Goal: Task Accomplishment & Management: Use online tool/utility

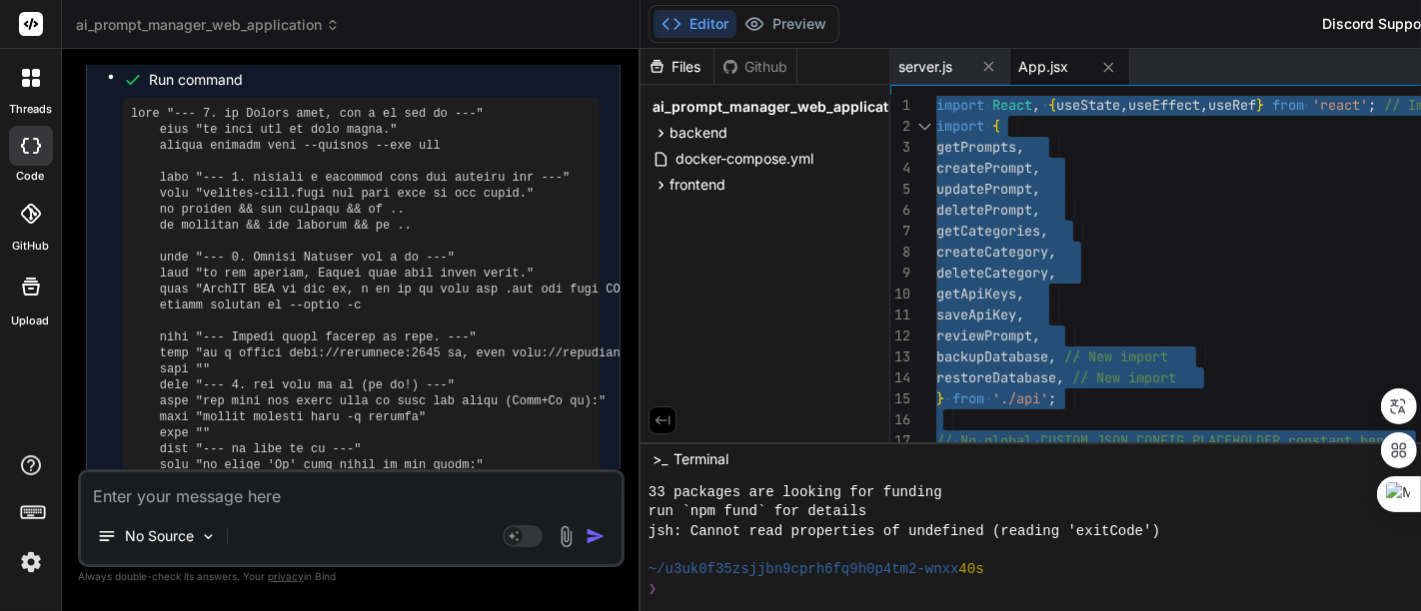
scroll to position [7513, 0]
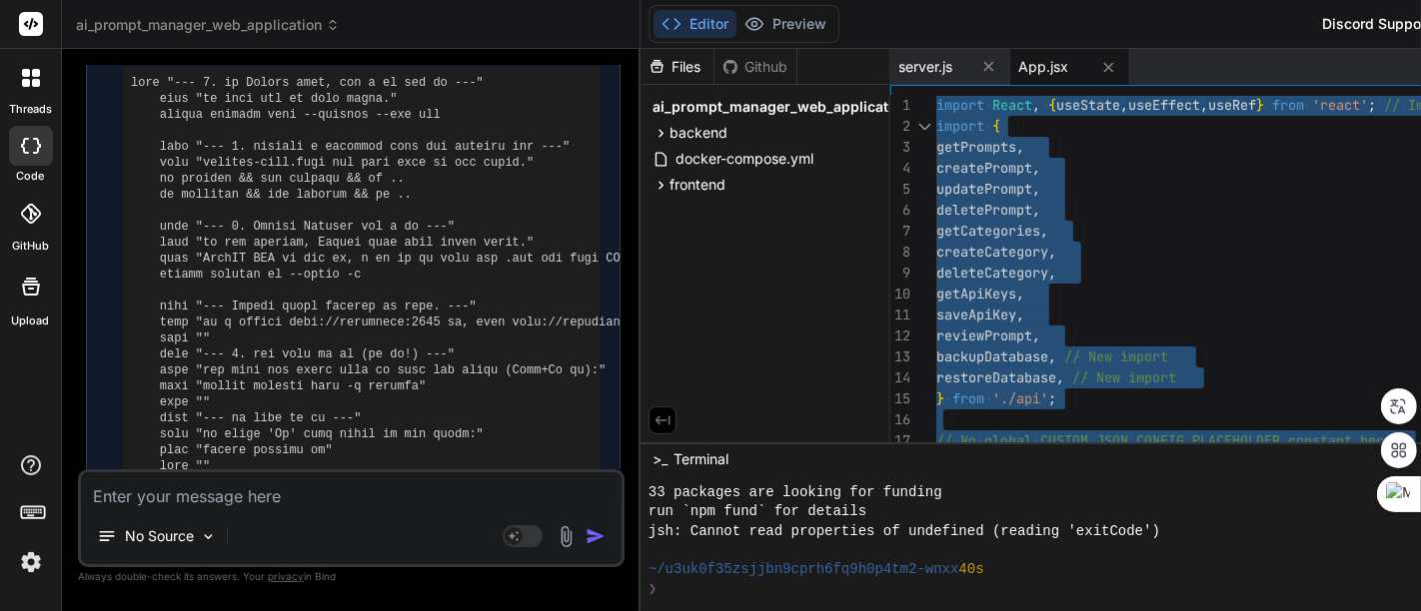
click at [295, 491] on textarea at bounding box center [351, 491] width 541 height 36
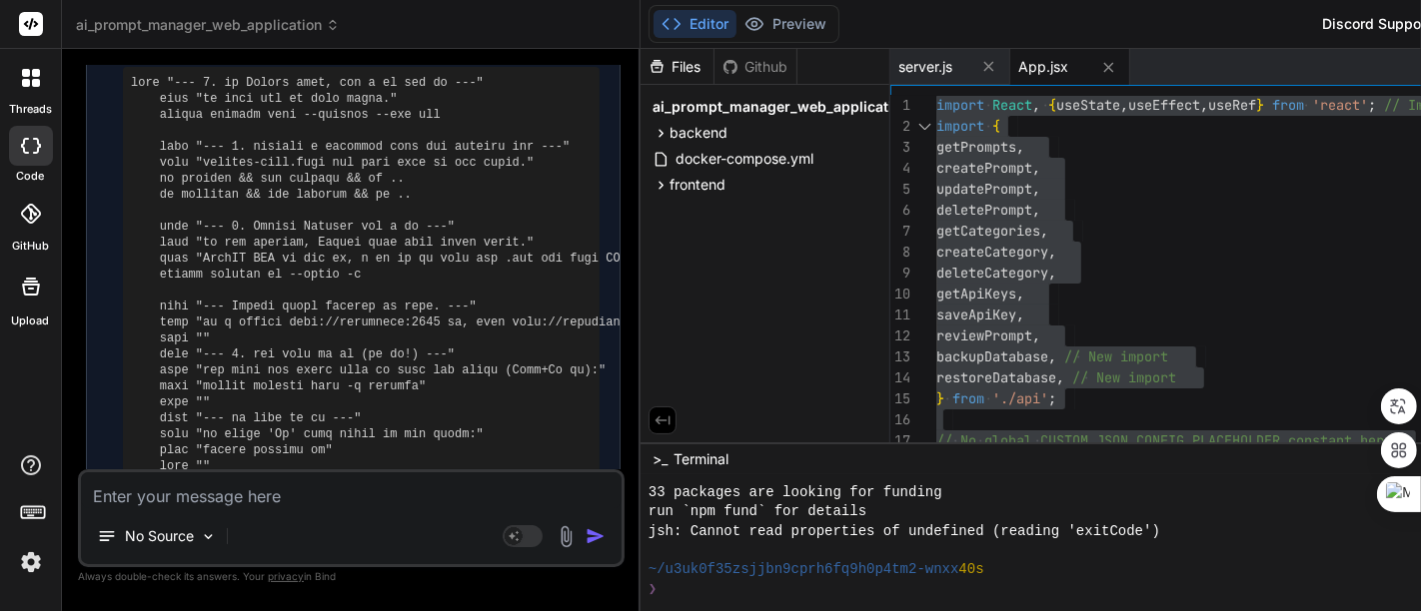
type textarea "ㅇ"
type textarea "x"
type textarea "이"
type textarea "x"
type textarea "이"
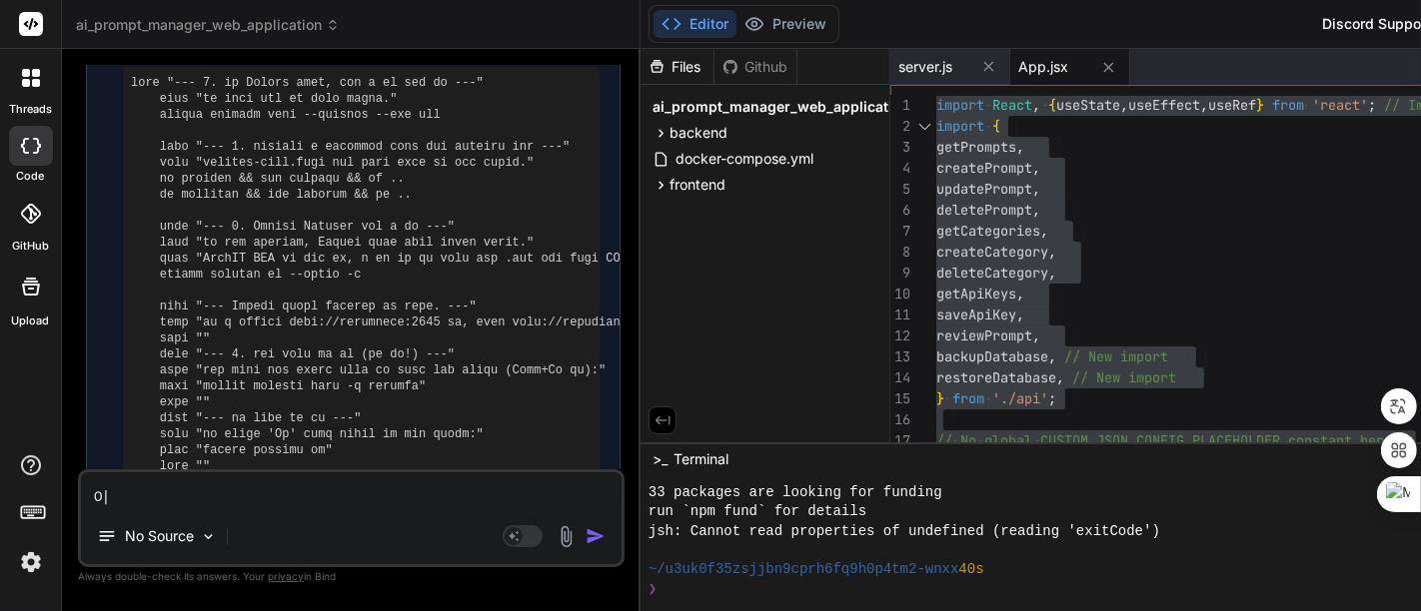
type textarea "x"
type textarea "이 ㅍ"
type textarea "x"
type textarea "이 프"
type textarea "x"
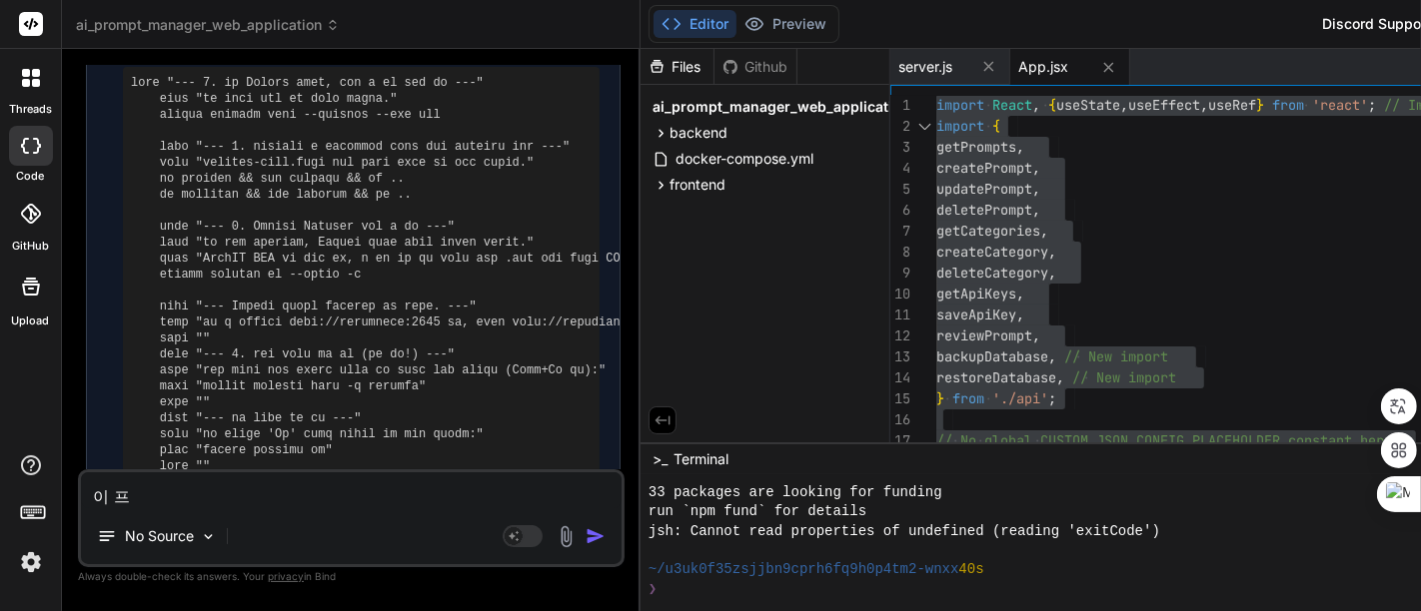
type textarea "이 플"
type textarea "x"
type textarea "이 프로"
type textarea "x"
type textarea "이 프롲"
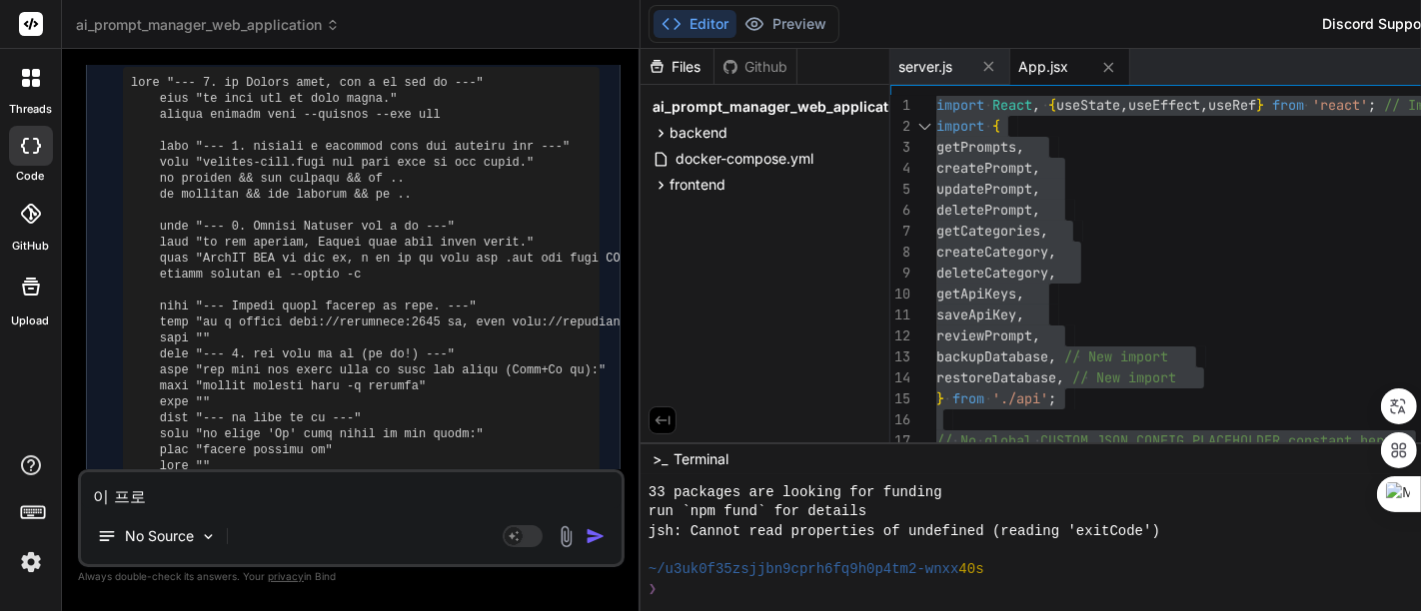
type textarea "x"
type textarea "이 프로제"
type textarea "x"
type textarea "이 프로젝"
type textarea "x"
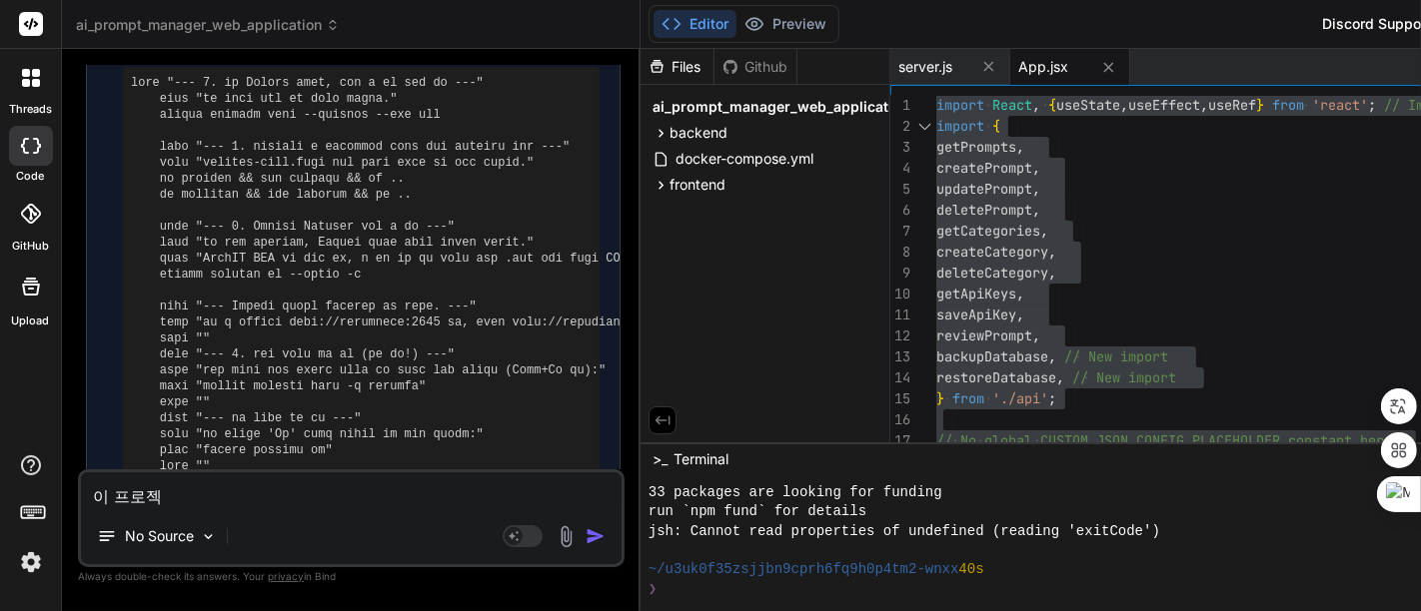
type textarea "이 프로젝ㅌ"
type textarea "x"
type textarea "이 프로젝트"
type textarea "x"
type textarea "이 프로젝틀"
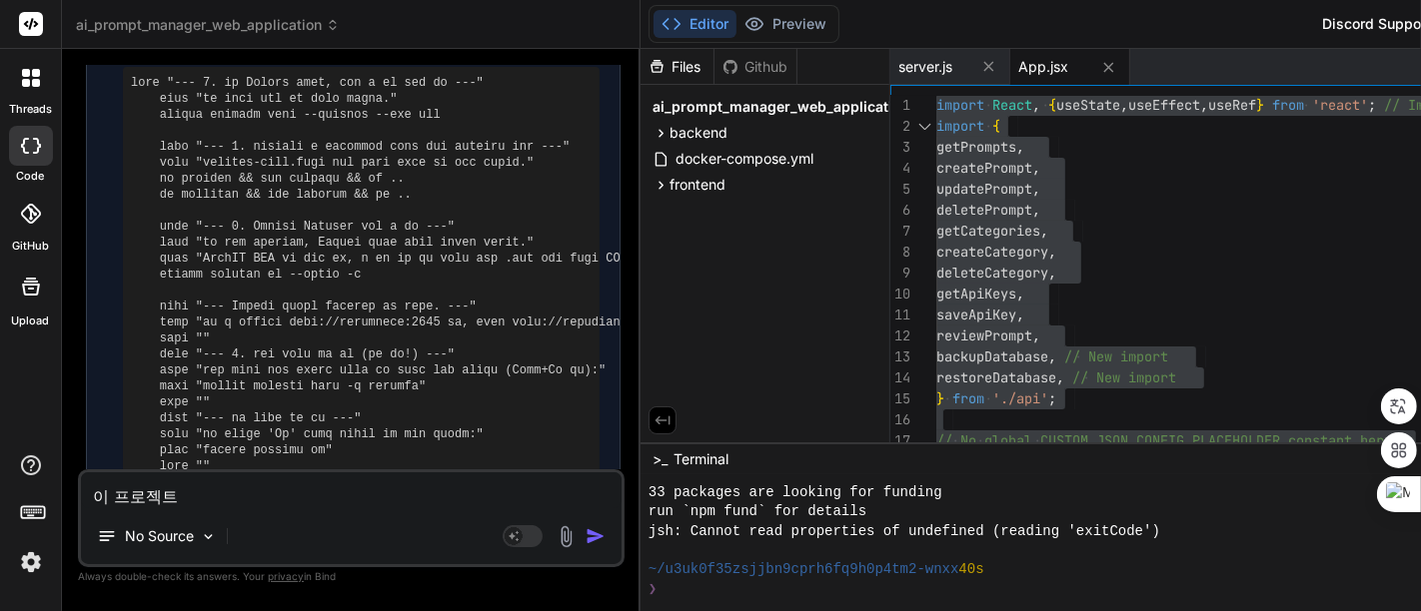
type textarea "x"
type textarea "이 프로젝트르"
type textarea "x"
type textarea "이 프로젝트르ㅡ"
type textarea "x"
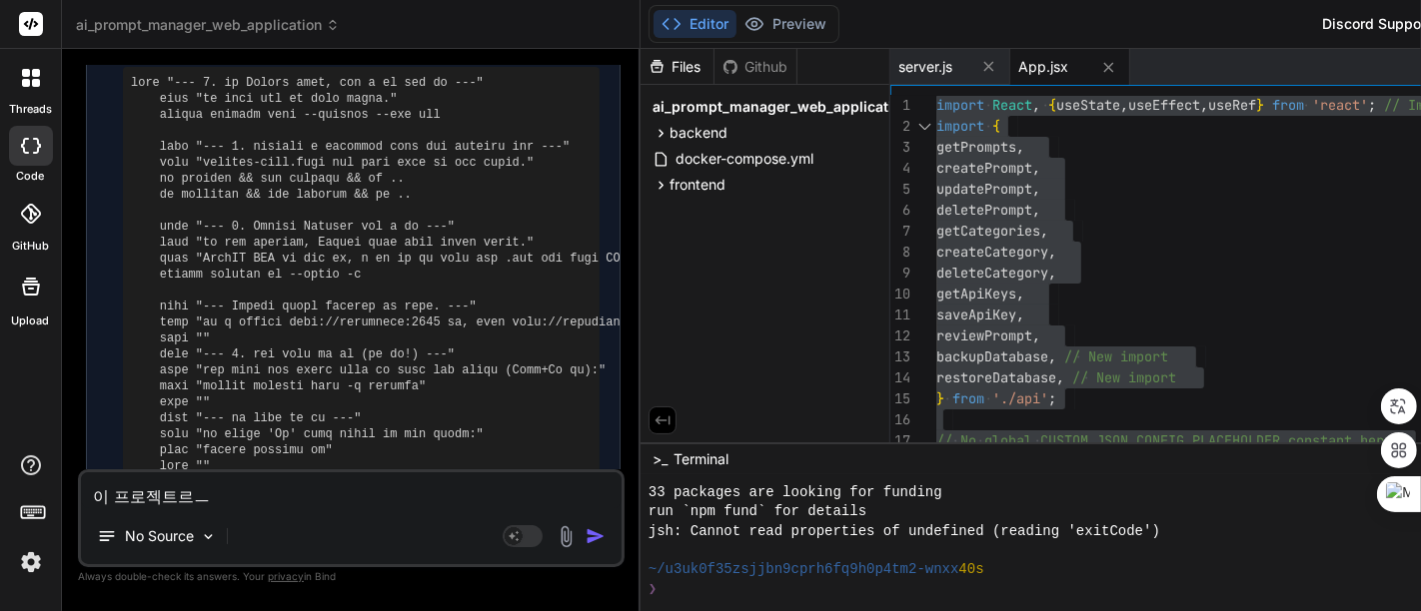
type textarea "이 프로젝트르"
type textarea "x"
type textarea "이 프로젝트"
type textarea "x"
type textarea "이 프로젝트ㄹ"
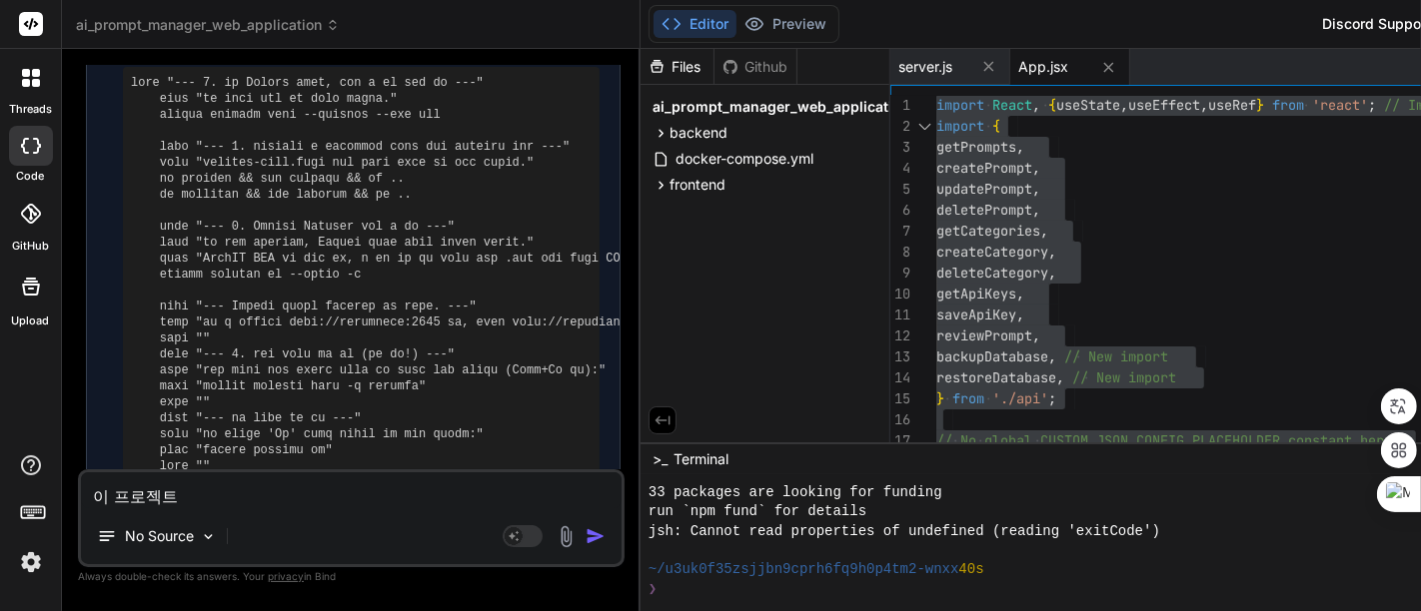
type textarea "x"
type textarea "이 프로젝트르"
type textarea "x"
type textarea "이 프로젝트를"
type textarea "x"
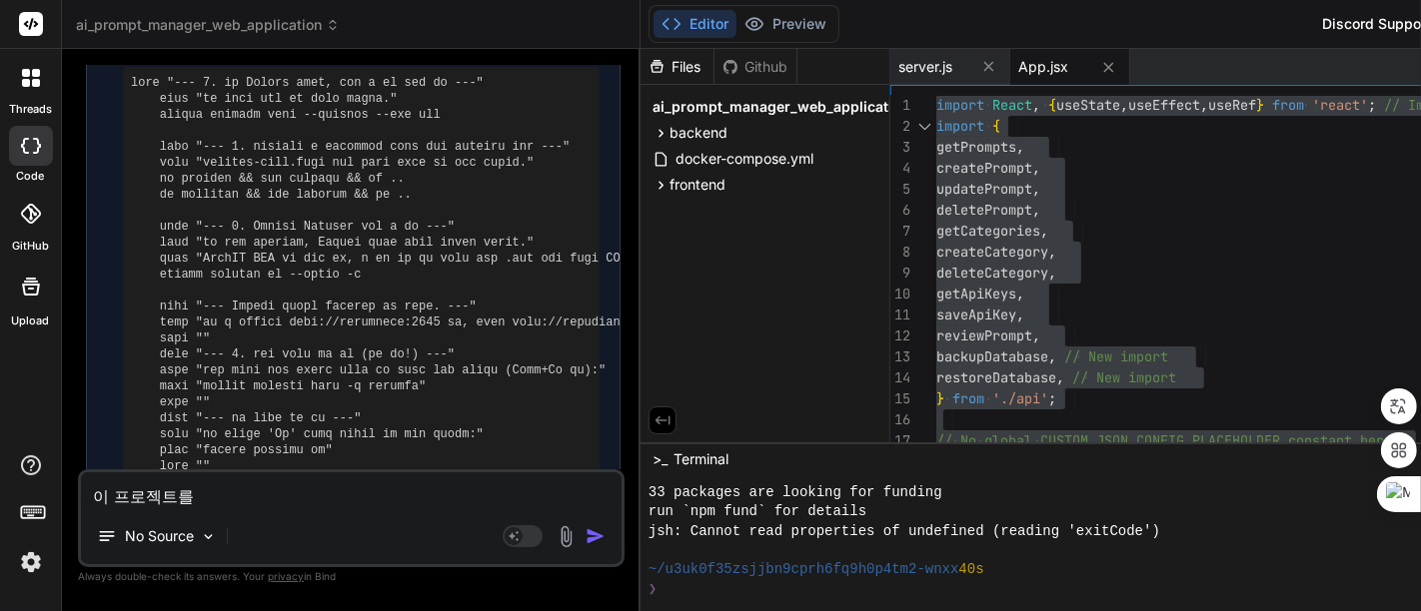
type textarea "이 프로젝트를"
type textarea "x"
type textarea "이 프로젝트를 ㄱ"
type textarea "x"
type textarea "이 프로젝트를 기"
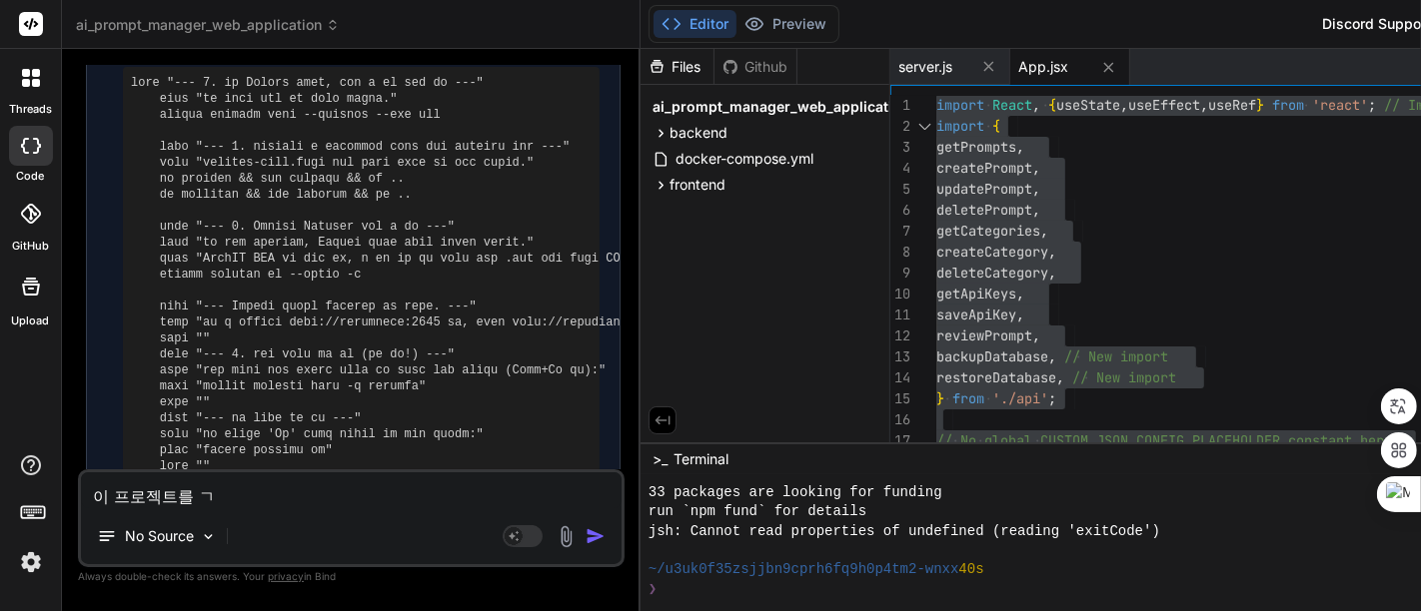
type textarea "x"
type textarea "이 프로젝트를 깁"
type textarea "x"
type textarea "이 프로젝트를 기바"
type textarea "x"
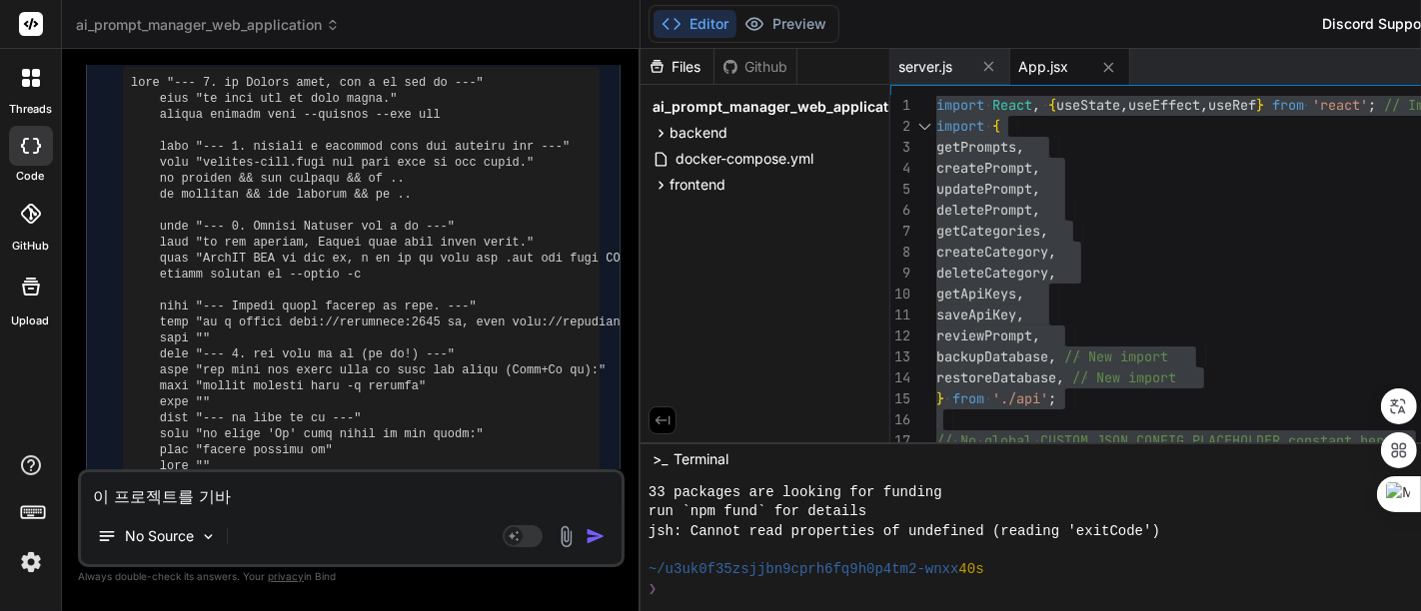
type textarea "이 프로젝트를 기반"
type textarea "x"
type textarea "이 프로젝트를 기반ㅇ"
type textarea "x"
type textarea "이 프로젝트를 기반으"
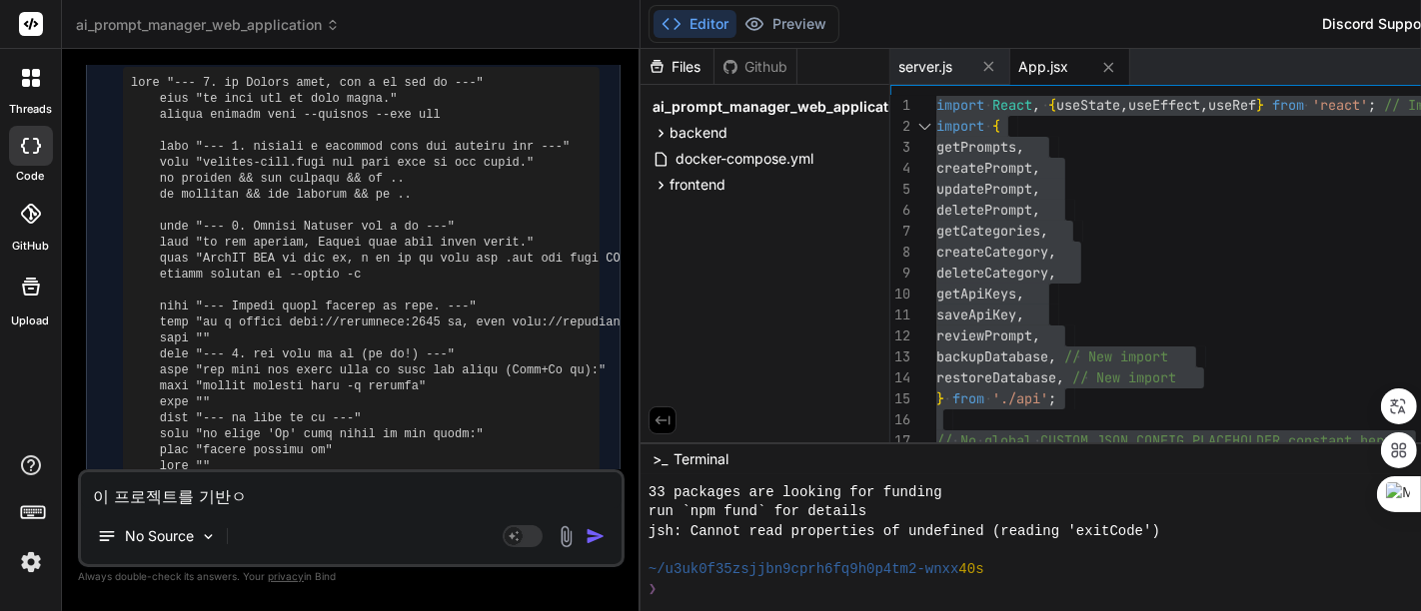
type textarea "x"
type textarea "이 프로젝트를 기반을"
type textarea "x"
type textarea "이 프로젝트를 기반으로"
type textarea "x"
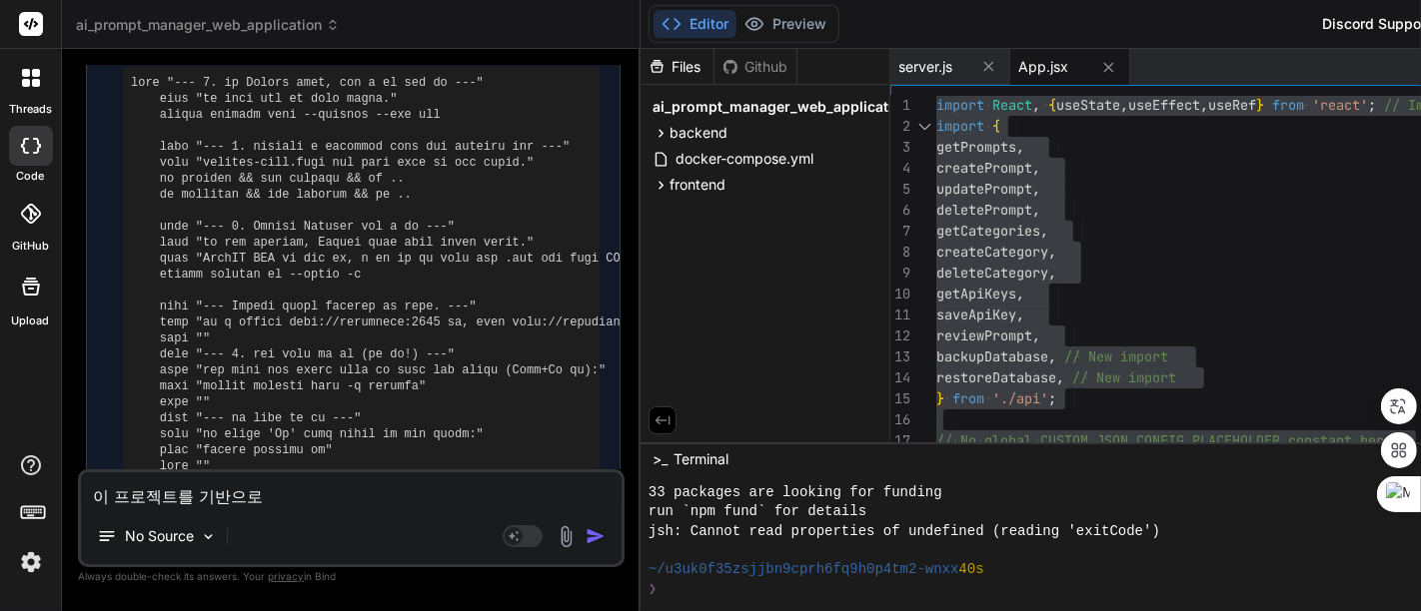
type textarea "이 프로젝트를 기반으로"
type textarea "x"
type textarea "이 프로젝트를 기반으로 ㅅ"
type textarea "x"
type textarea "이 프로젝트를 기반으로 새"
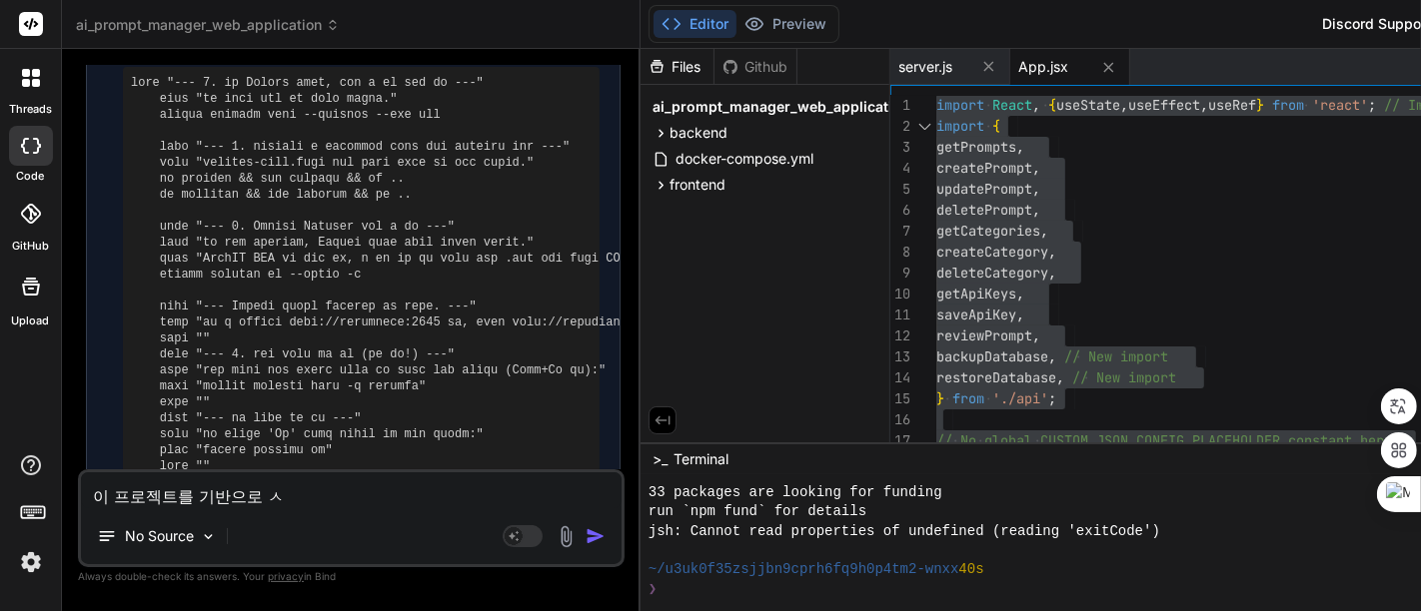
type textarea "x"
type textarea "이 프로젝트를 기반으로 샐"
type textarea "x"
type textarea "이 프로젝트를 기반으로 새로"
type textarea "x"
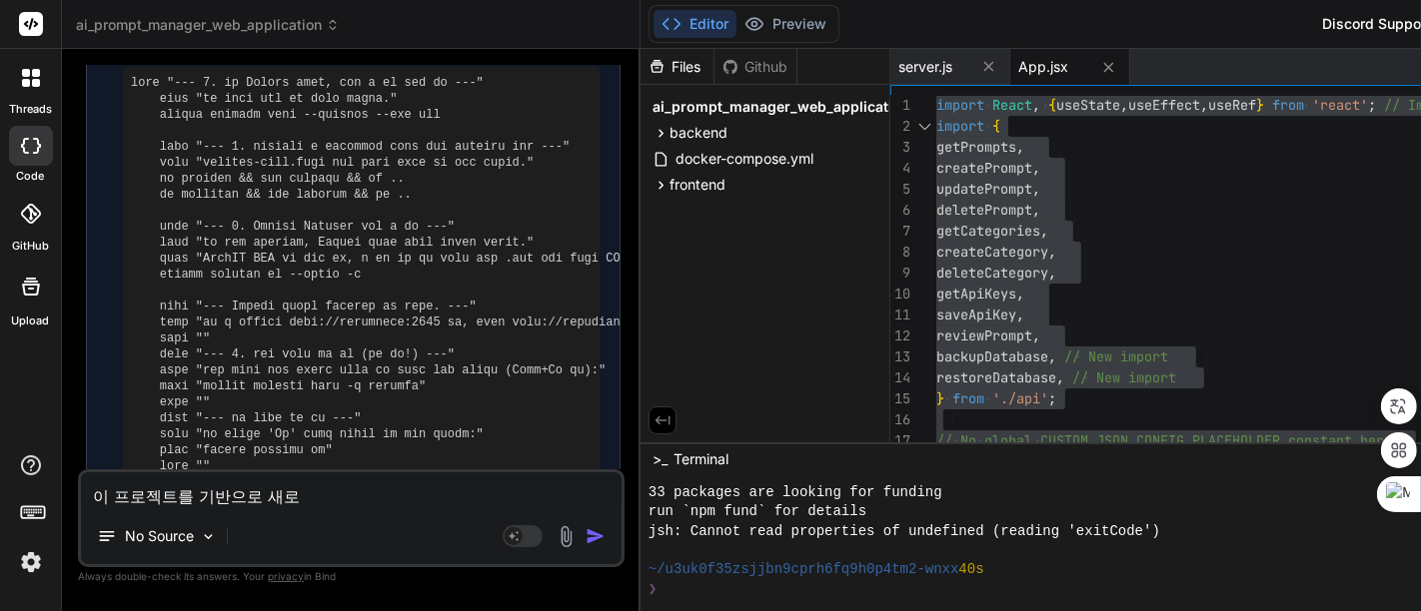
type textarea "이 프로젝트를 기반으로 새롱"
type textarea "x"
type textarea "이 프로젝트를 기반으로 새로우"
type textarea "x"
type textarea "이 프로젝트를 기반으로 새로운"
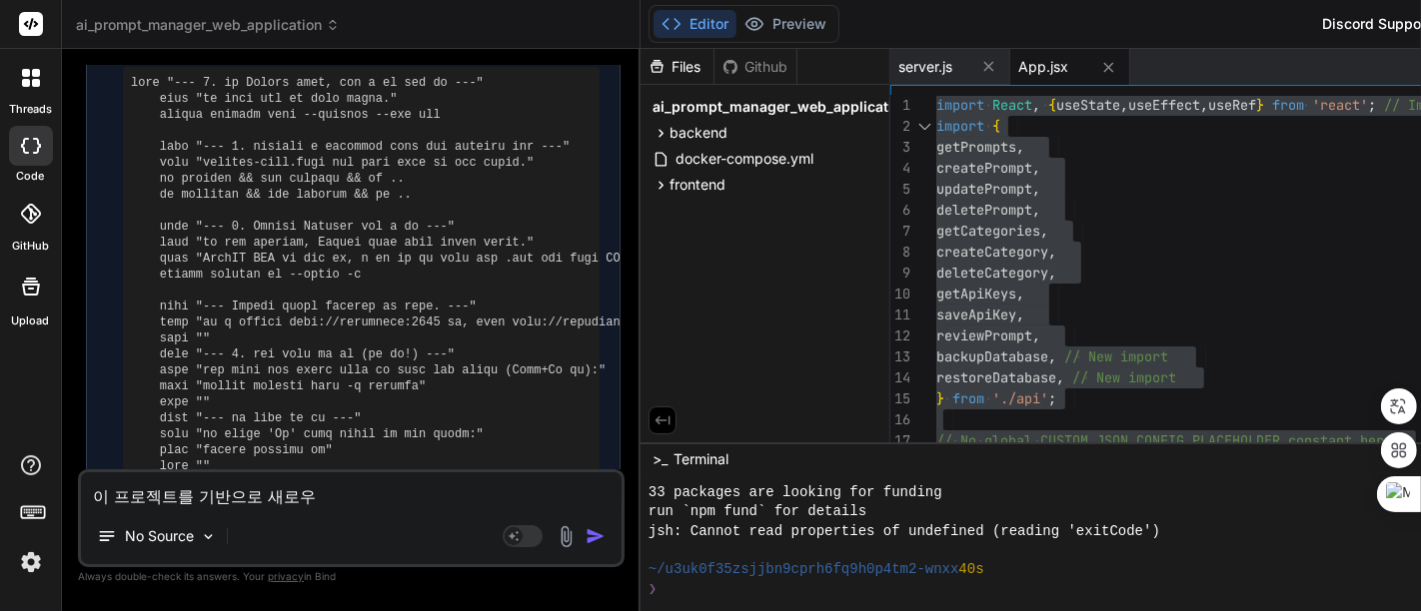
type textarea "x"
type textarea "이 프로젝트를 기반으로 새로운"
type textarea "x"
type textarea "이 프로젝트를 기반으로 새로운 ㅍ"
type textarea "x"
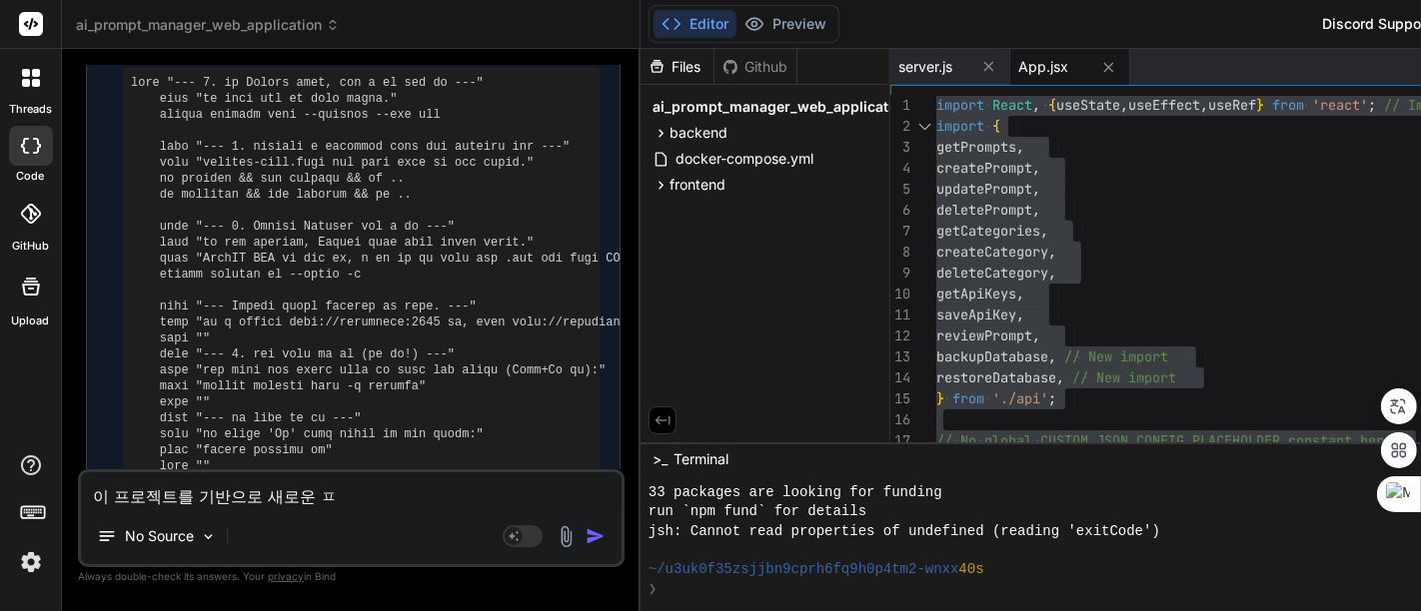
type textarea "이 프로젝트를 기반으로 새로운 프"
type textarea "x"
type textarea "이 프로젝트를 기반으로 새로운 플"
type textarea "x"
type textarea "이 프로젝트를 기반으로 새로운 프로"
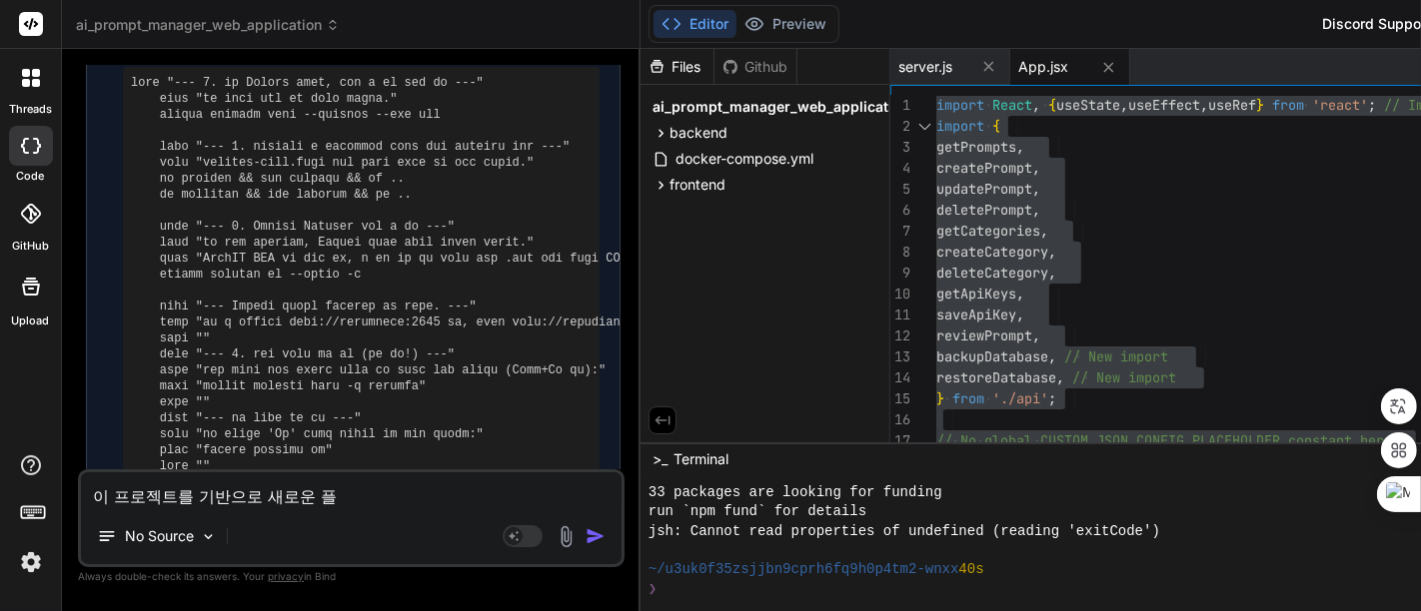
type textarea "x"
type textarea "이 프로젝트를 기반으로 새로운 프롲"
type textarea "x"
type textarea "이 프로젝트를 기반으로 새로운 프로제"
type textarea "x"
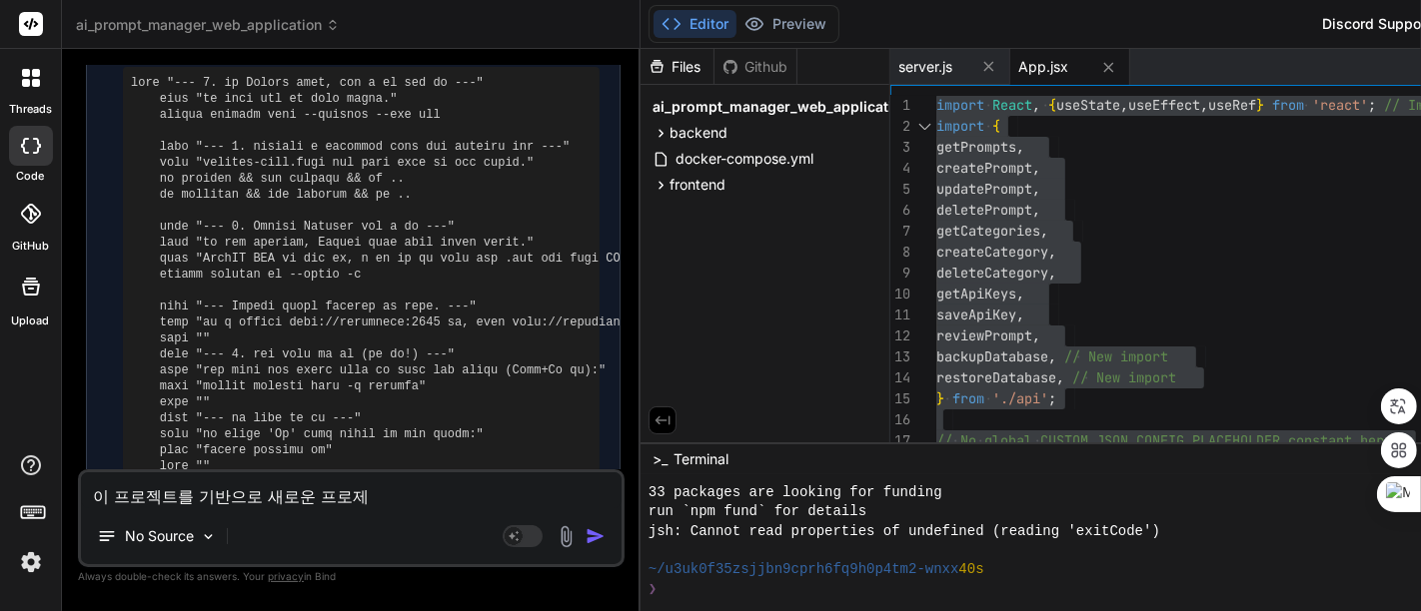
type textarea "이 프로젝트를 기반으로 새로운 프로젝"
type textarea "x"
type textarea "이 프로젝트를 기반으로 새로운 프로젝ㅌ"
type textarea "x"
type textarea "이 프로젝트를 기반으로 새로운 프로젝트"
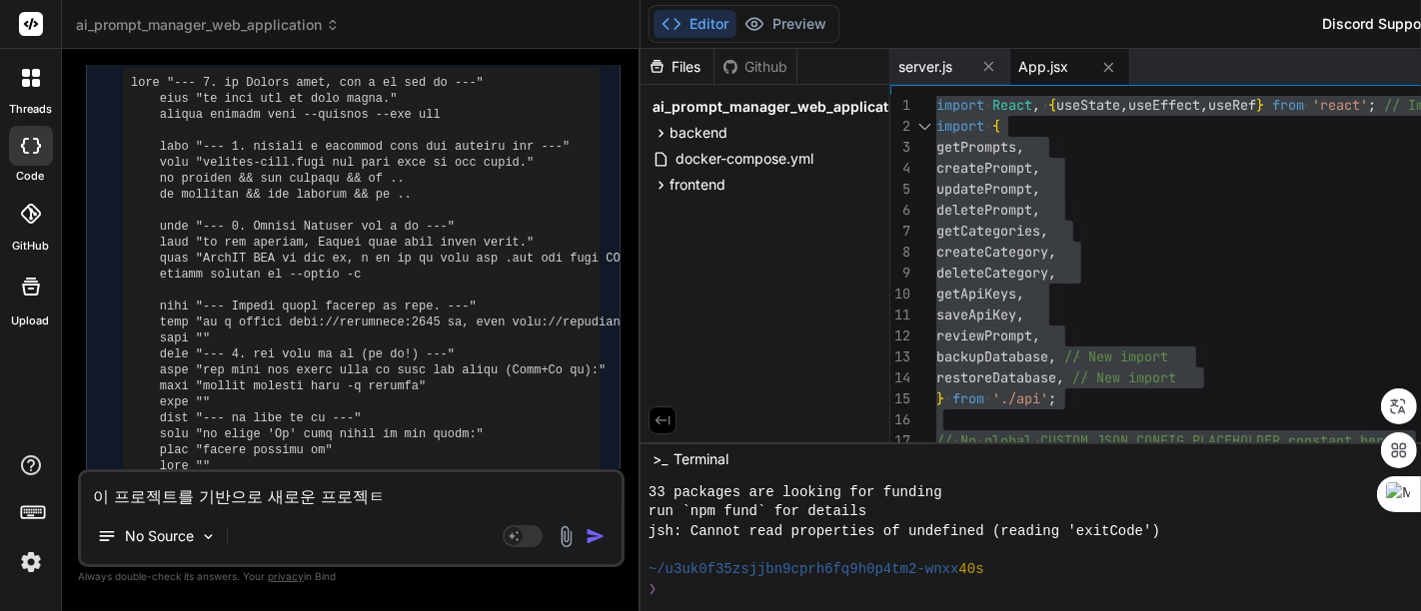
type textarea "x"
type textarea "이 프로젝트를 기반으로 새로운 프로젝틀"
type textarea "x"
type textarea "이 프로젝트를 기반으로 새로운 프로젝트르"
type textarea "x"
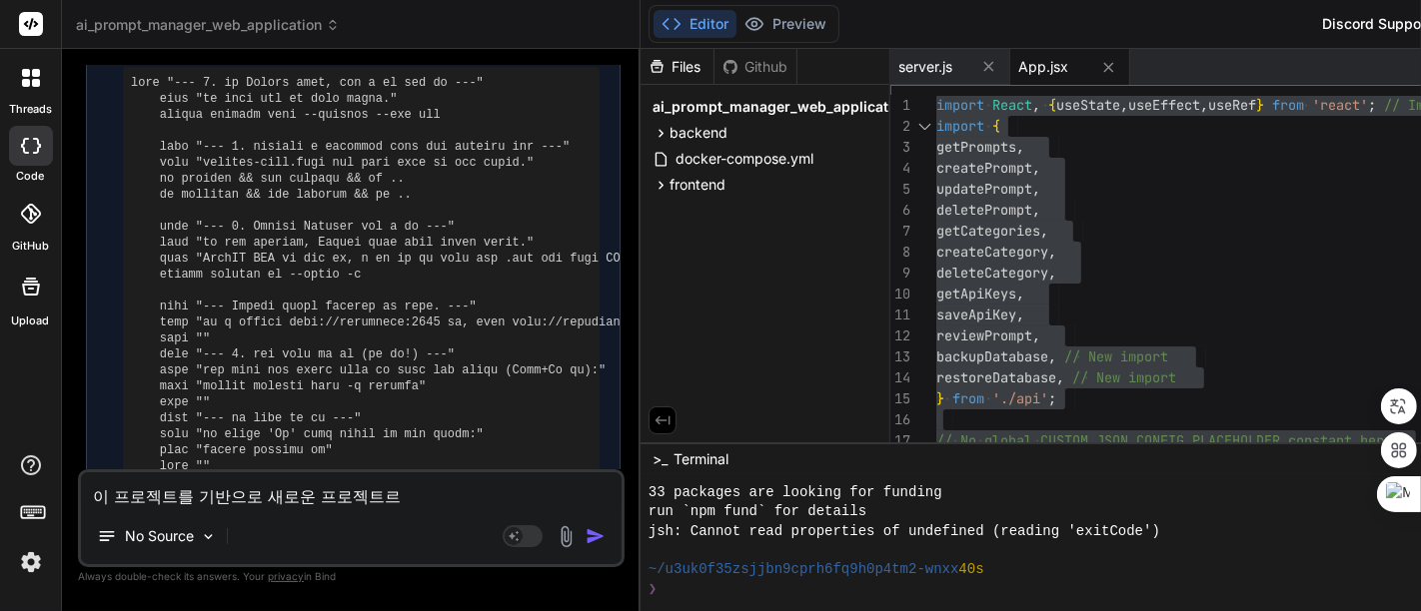
type textarea "이 프로젝트를 기반으로 새로운 프로젝트를"
type textarea "x"
type textarea "이 프로젝트를 기반으로 새로운 프로젝트를"
type textarea "x"
type textarea "이 프로젝트를 기반으로 새로운 프로젝트를 ㅅ"
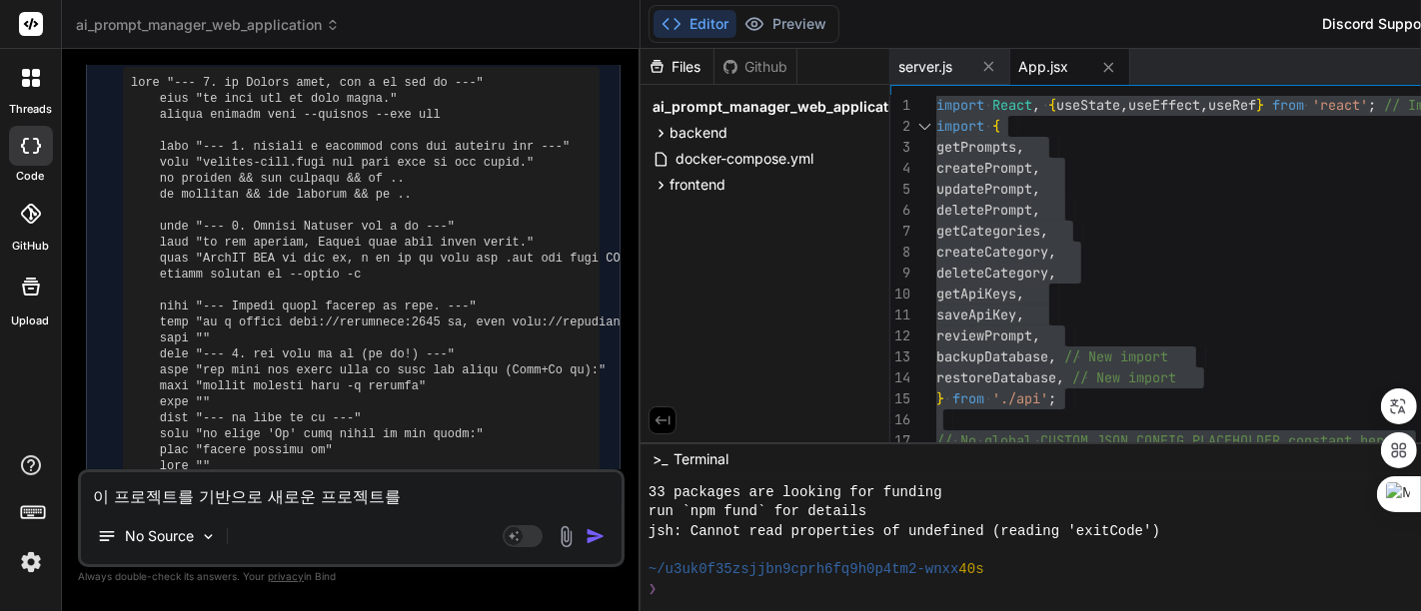
type textarea "x"
type textarea "이 프로젝트를 기반으로 새로운 프로젝트를 시"
type textarea "x"
type textarea "이 프로젝트를 기반으로 새로운 프로젝트를 신"
type textarea "x"
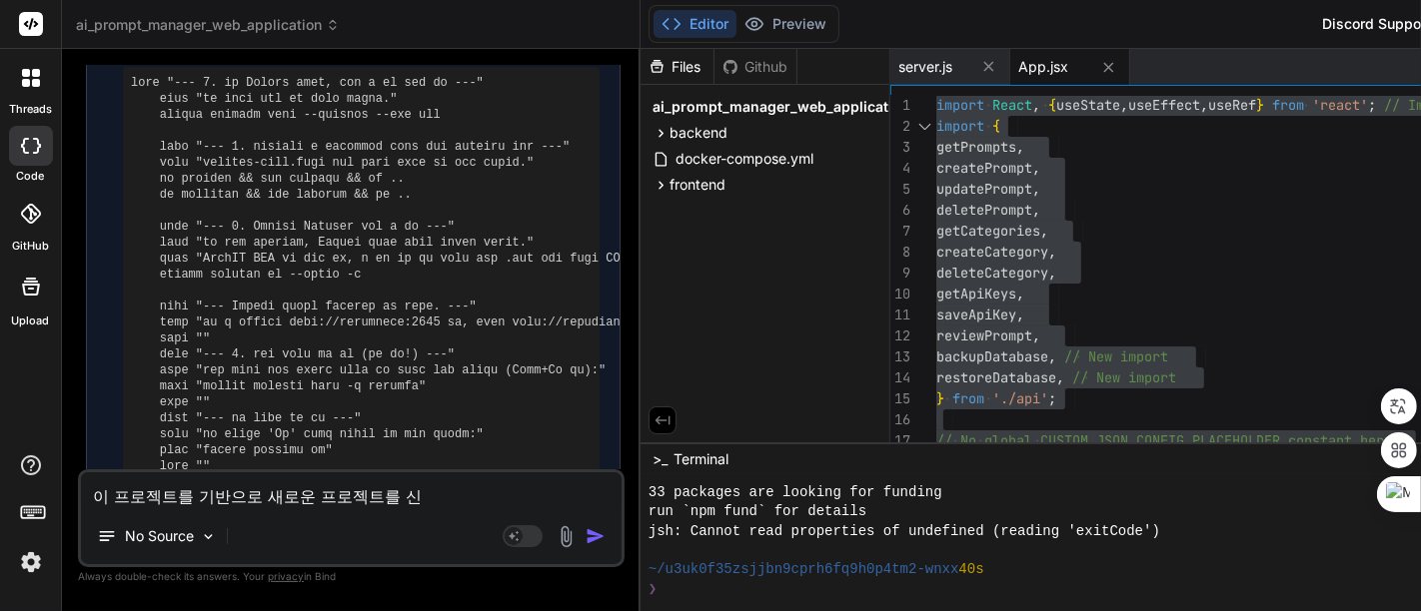
type textarea "이 프로젝트를 기반으로 새로운 프로젝트를 시"
type textarea "x"
type textarea "이 프로젝트를 기반으로 새로운 프로젝트를 ㅅ"
type textarea "x"
type textarea "이 프로젝트를 기반으로 새로운 프로젝트를"
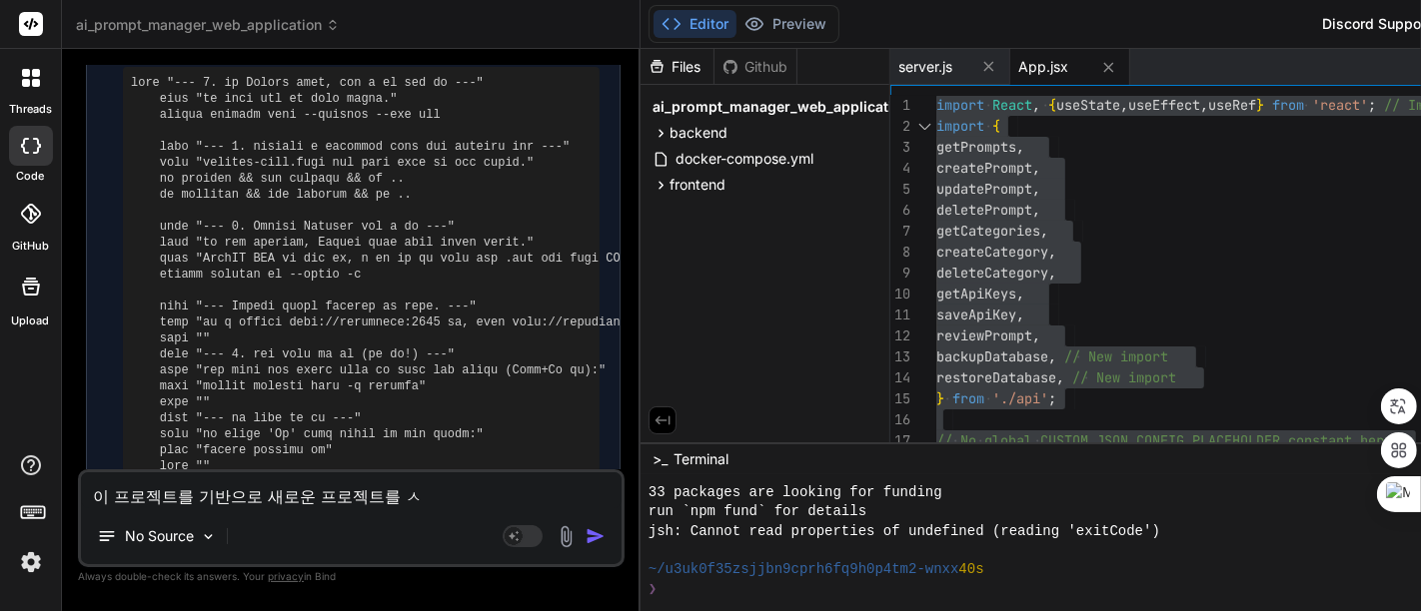
type textarea "x"
type textarea "이 프로젝트를 기반으로 새로운 프로젝트를 ㅈ"
type textarea "x"
type textarea "이 프로젝트를 기반으로 새로운 프로젝트를 지"
type textarea "x"
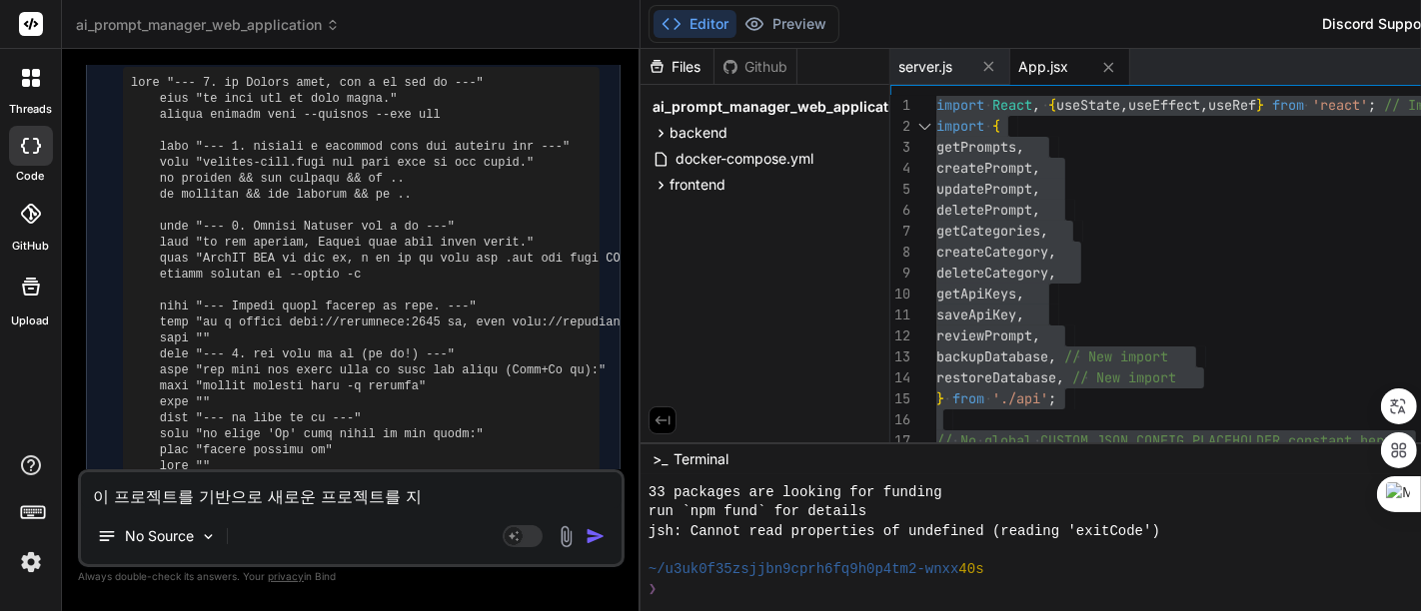
type textarea "이 프로젝트를 기반으로 새로운 프로젝트를 진"
type textarea "x"
type textarea "이 프로젝트를 기반으로 새로운 프로젝트를 짆"
type textarea "x"
type textarea "이 프로젝트를 기반으로 새로운 프로젝트를 진해"
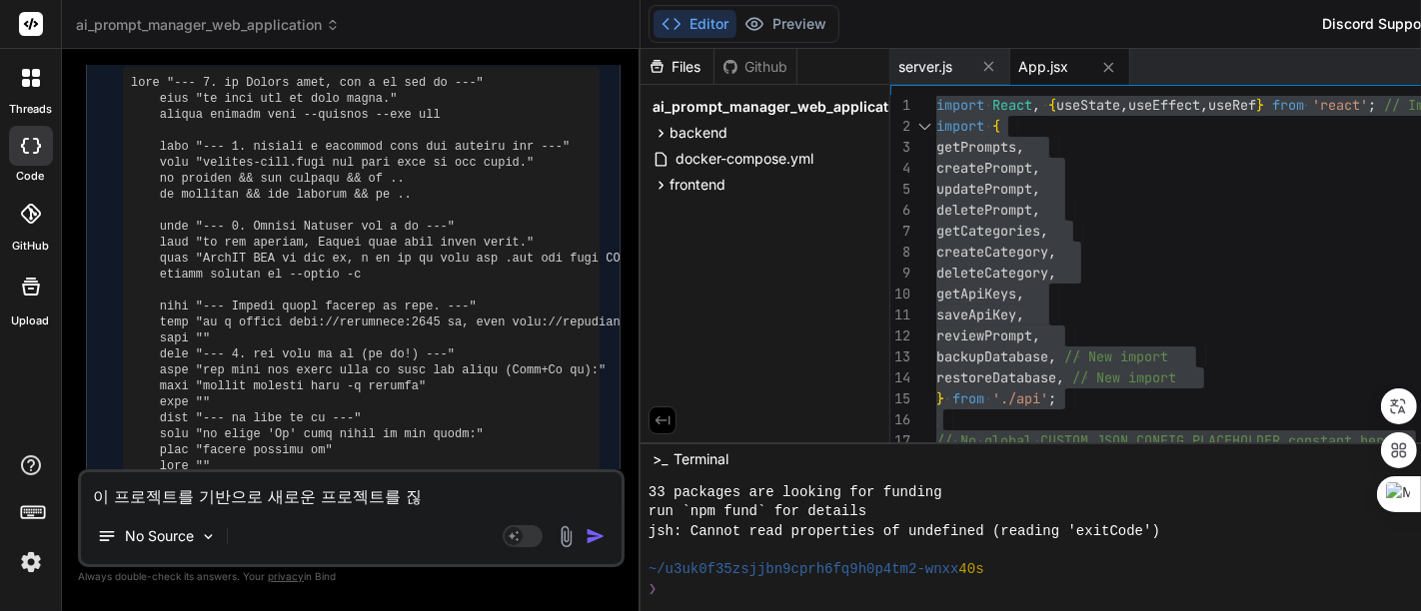
type textarea "x"
type textarea "이 프로젝트를 기반으로 새로운 프로젝트를 진행"
type textarea "x"
type textarea "이 프로젝트를 기반으로 새로운 프로젝트를 진행ㅎ"
type textarea "x"
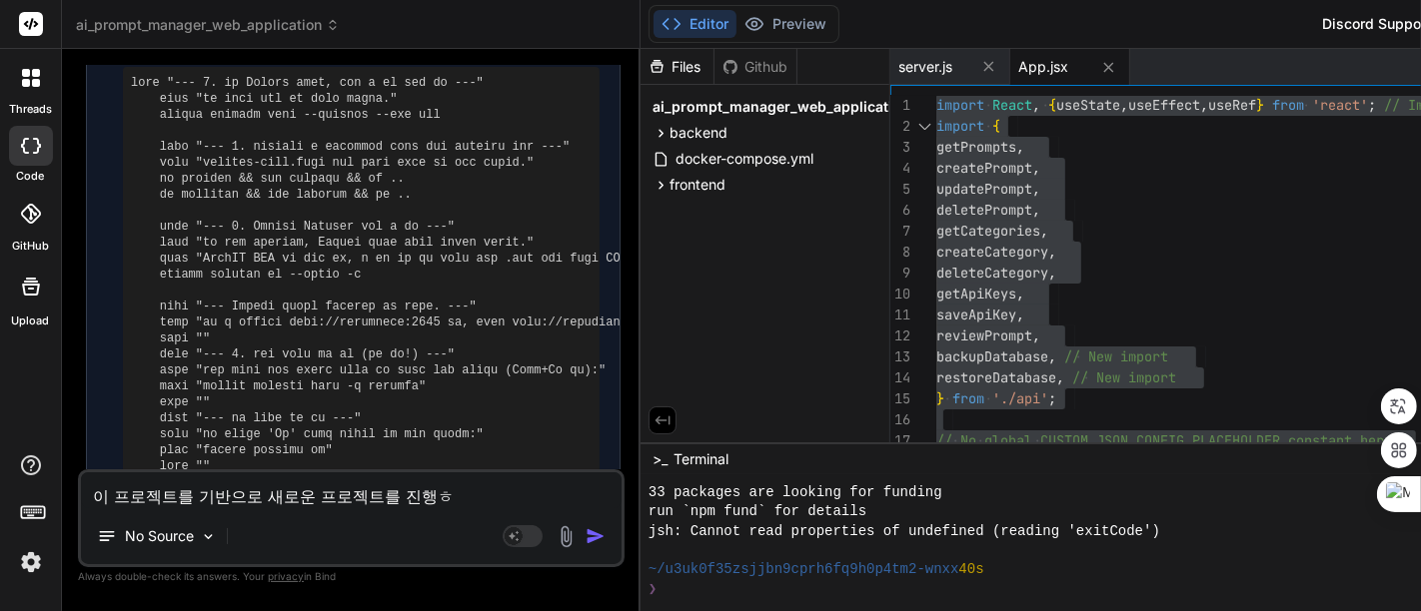
type textarea "이 프로젝트를 기반으로 새로운 프로젝트를 진행하"
type textarea "x"
type textarea "이 프로젝트를 기반으로 새로운 프로젝트를 진행할"
type textarea "x"
type textarea "이 프로젝트를 기반으로 새로운 프로젝트를 진행하려"
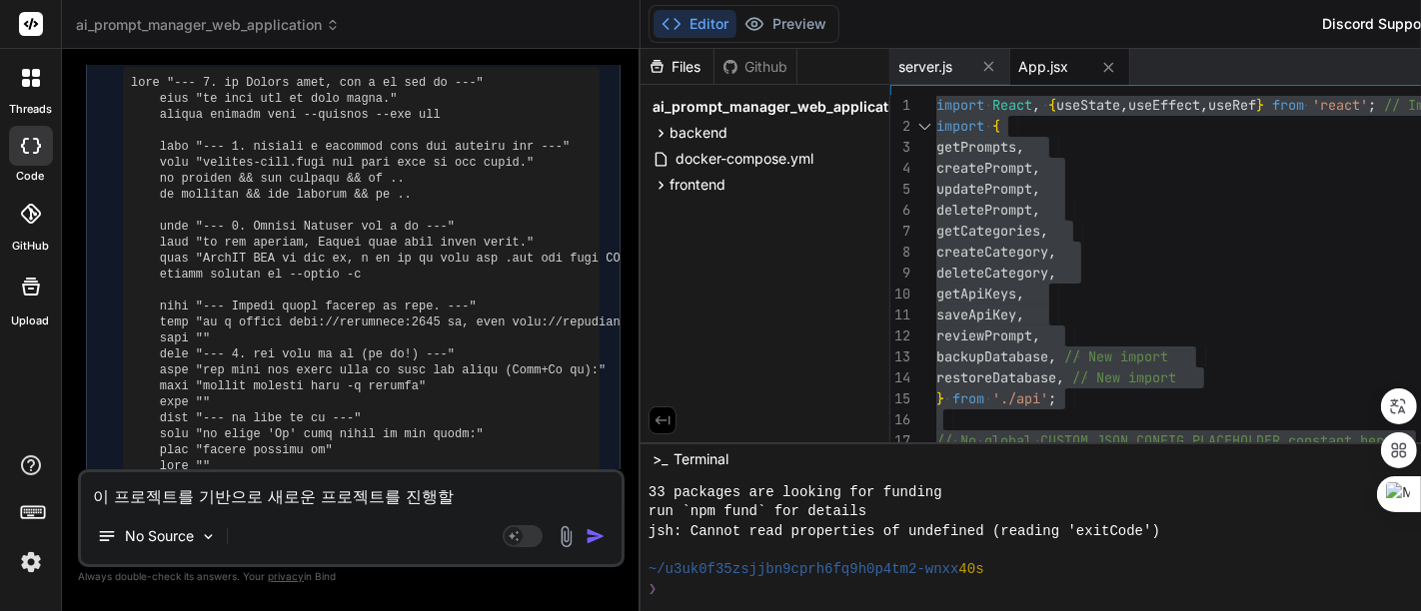
type textarea "x"
type textarea "이 프로젝트를 기반으로 새로운 프로젝트를 진행하렴"
type textarea "x"
type textarea "이 프로젝트를 기반으로 새로운 프로젝트를 진행하려며"
type textarea "x"
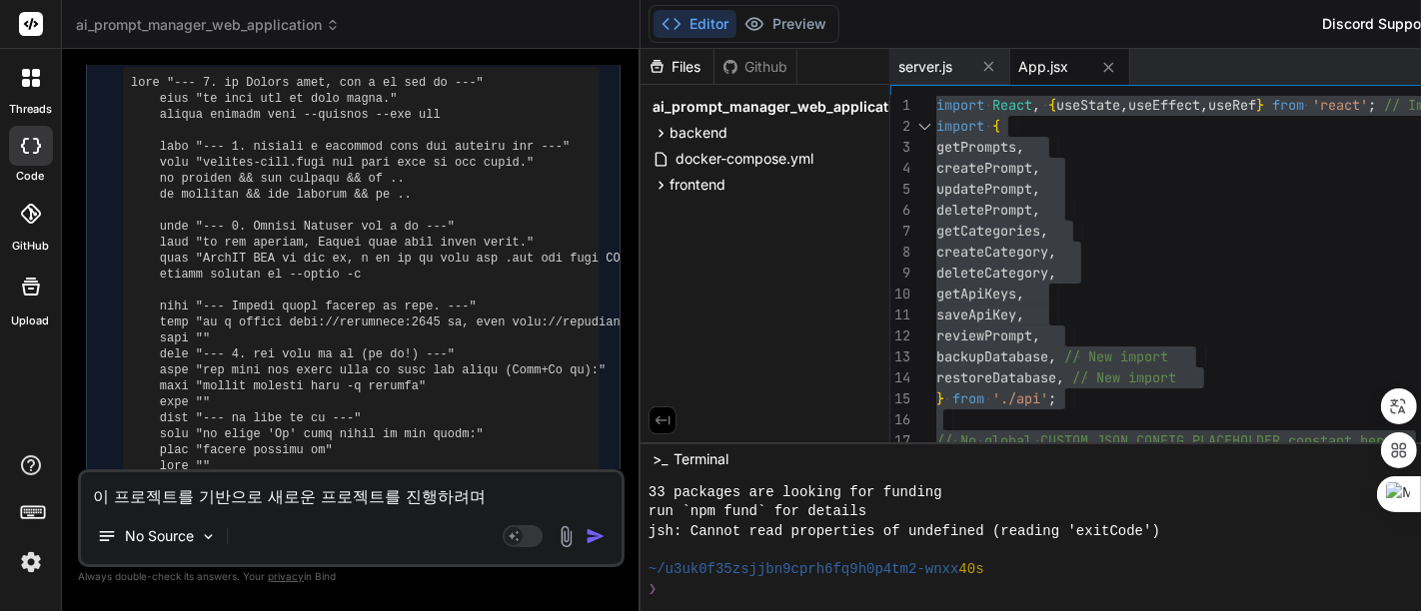
type textarea "이 프로젝트를 기반으로 새로운 프로젝트를 진행하려면"
type textarea "x"
type textarea "이 프로젝트를 기반으로 새로운 프로젝트를 진행하려면"
type textarea "x"
type textarea "이 프로젝트를 기반으로 새로운 프로젝트를 진행하려면 b"
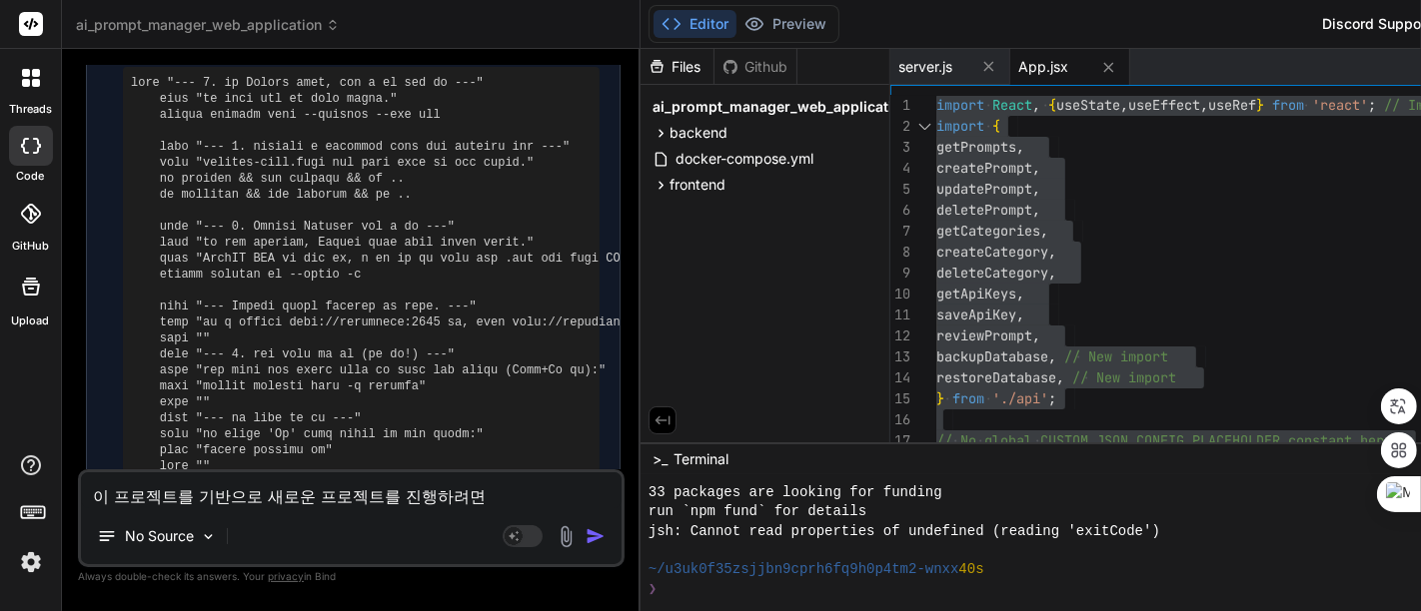
type textarea "x"
type textarea "이 프로젝트를 기반으로 새로운 프로젝트를 진행하려면 bi"
type textarea "x"
type textarea "이 프로젝트를 기반으로 새로운 프로젝트를 진행하려면 bin"
type textarea "x"
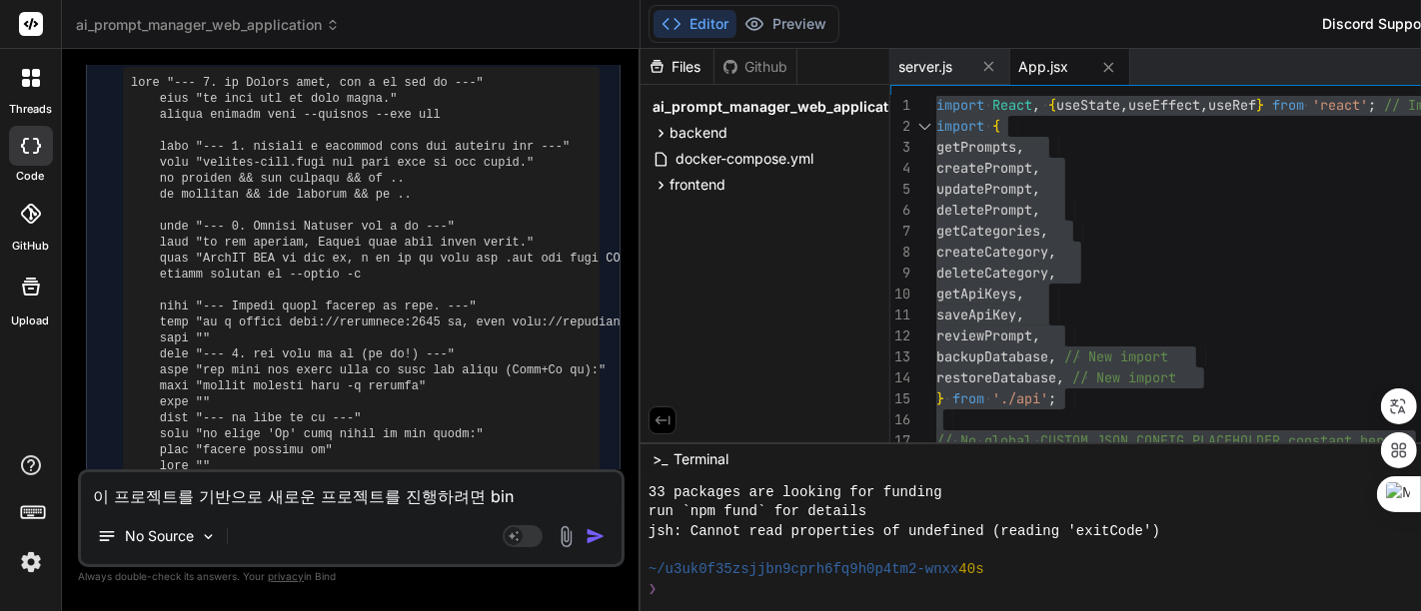
type textarea "이 프로젝트를 기반으로 새로운 프로젝트를 진행하려면 bind"
type textarea "x"
type textarea "이 프로젝트를 기반으로 새로운 프로젝트를 진행하려면 bind"
type textarea "x"
type textarea "이 프로젝트를 기반으로 새로운 프로젝트를 진행하려면 bind a"
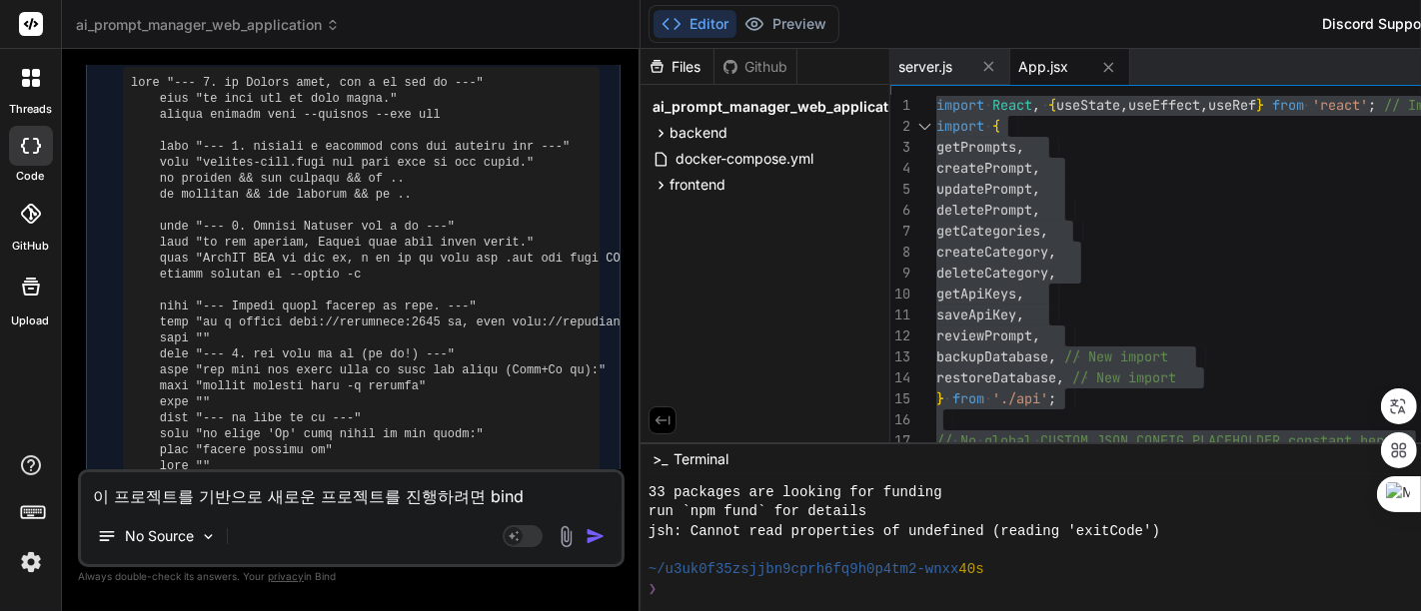
type textarea "x"
type textarea "이 프로젝트를 기반으로 새로운 프로젝트를 진행하려면 bind ai"
type textarea "x"
type textarea "이 프로젝트를 기반으로 새로운 프로젝트를 진행하려면 bind aiㅇ"
type textarea "x"
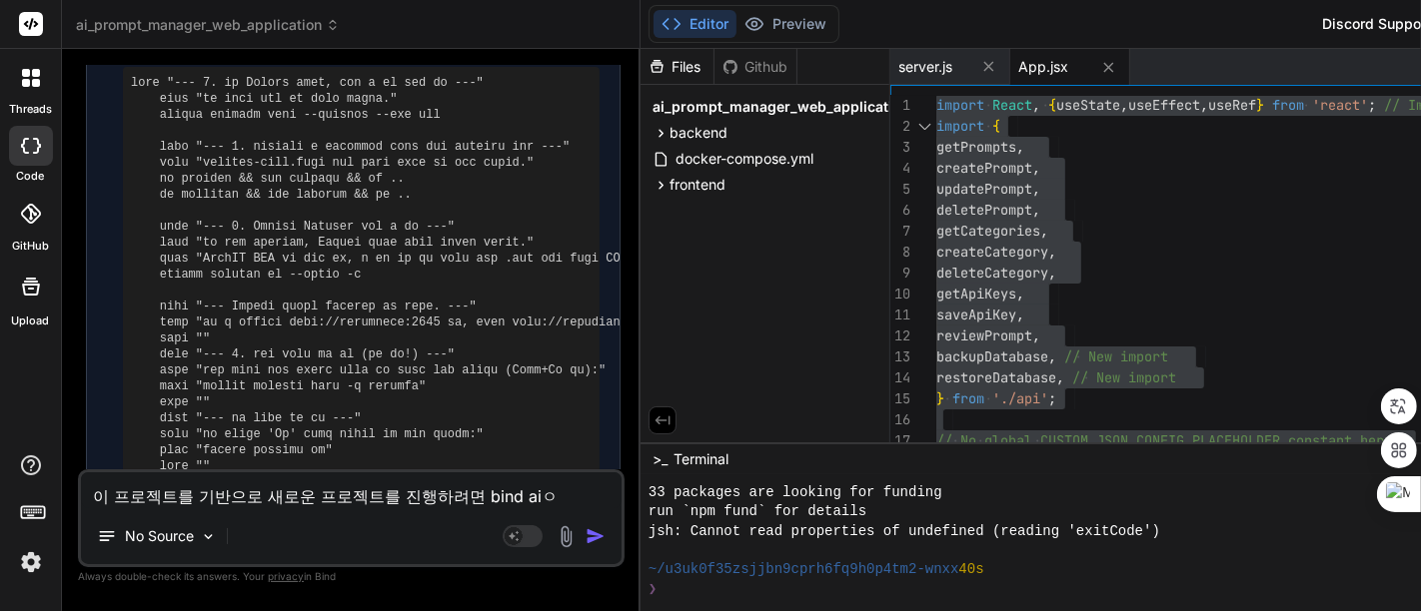
type textarea "이 프로젝트를 기반으로 새로운 프로젝트를 진행하려면 bind ai에"
type textarea "x"
type textarea "이 프로젝트를 기반으로 새로운 프로젝트를 진행하려면 bind ai엔"
type textarea "x"
type textarea "이 프로젝트를 기반으로 새로운 프로젝트를 진행하려면 bind ai에느"
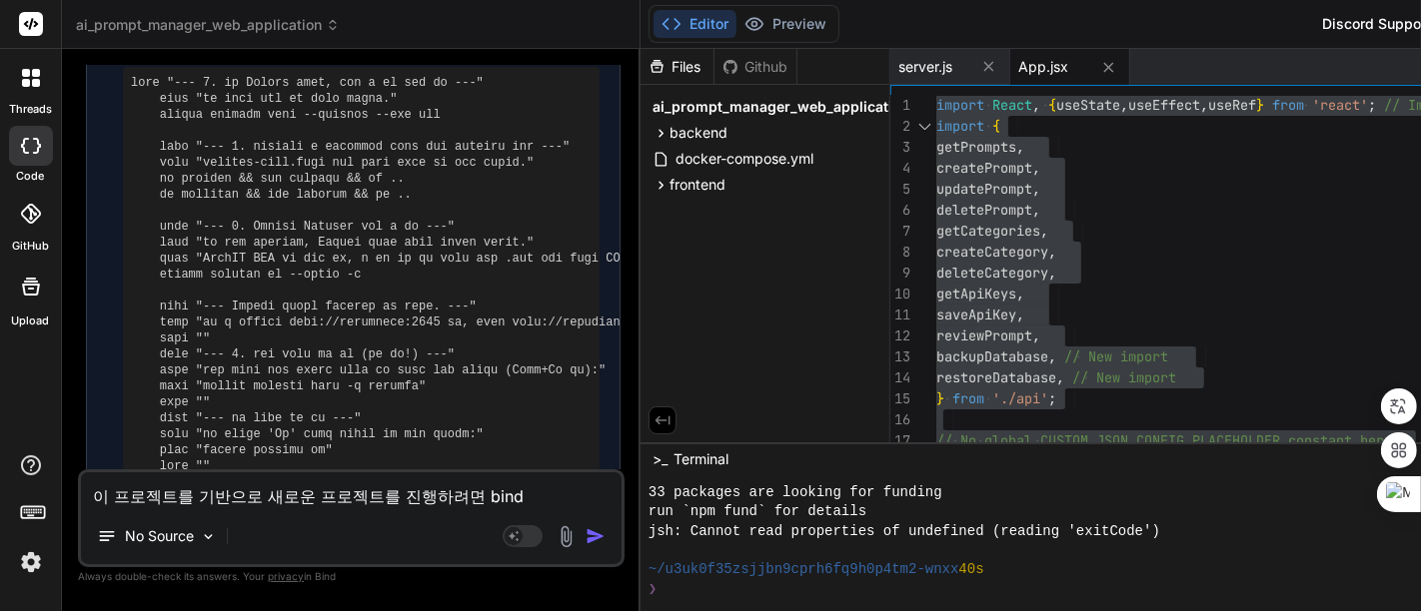
type textarea "x"
type textarea "이 프로젝트를 기반으로 새로운 프로젝트를 진행하려면 bind ai에ㄴ"
type textarea "x"
type textarea "이 프로젝트를 기반으로 새로운 프로젝트를 진행하려면 bind ai에"
type textarea "x"
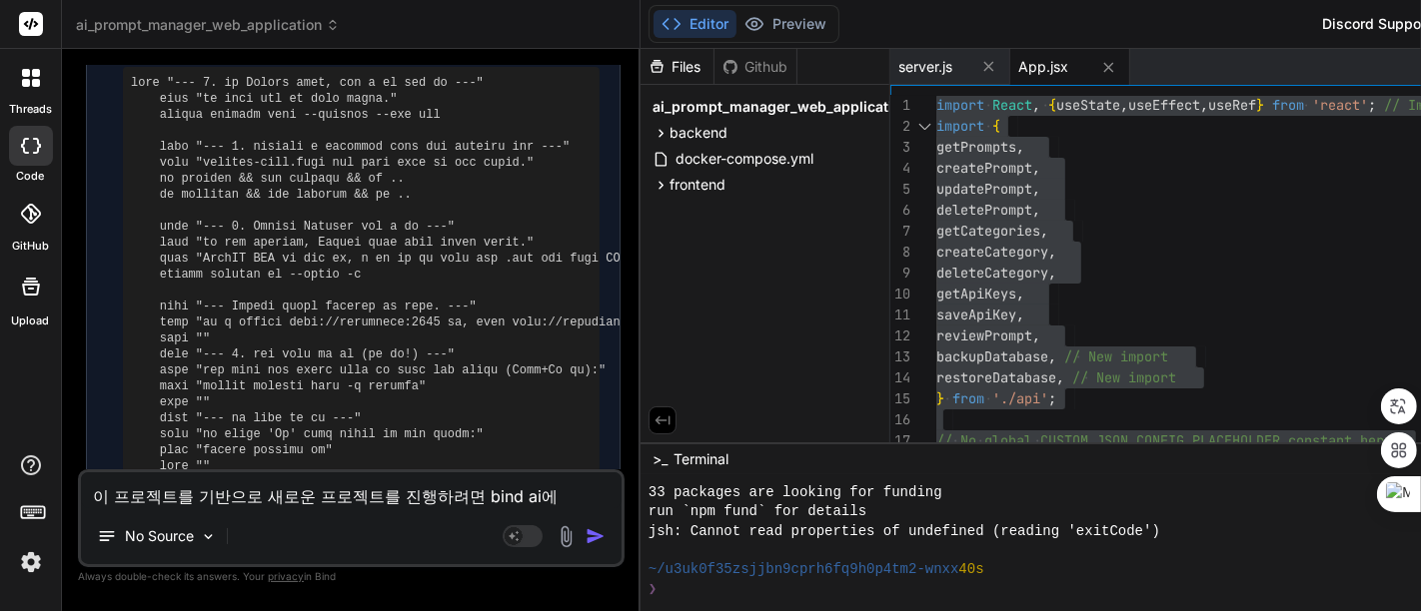
type textarea "이 프로젝트를 기반으로 새로운 프로젝트를 진행하려면 bind ai에ㅅ"
type textarea "x"
type textarea "이 프로젝트를 기반으로 새로운 프로젝트를 진행하려면 bind ai에서"
type textarea "x"
type textarea "이 프로젝트를 기반으로 새로운 프로젝트를 진행하려면 bind ai에서ㅡ"
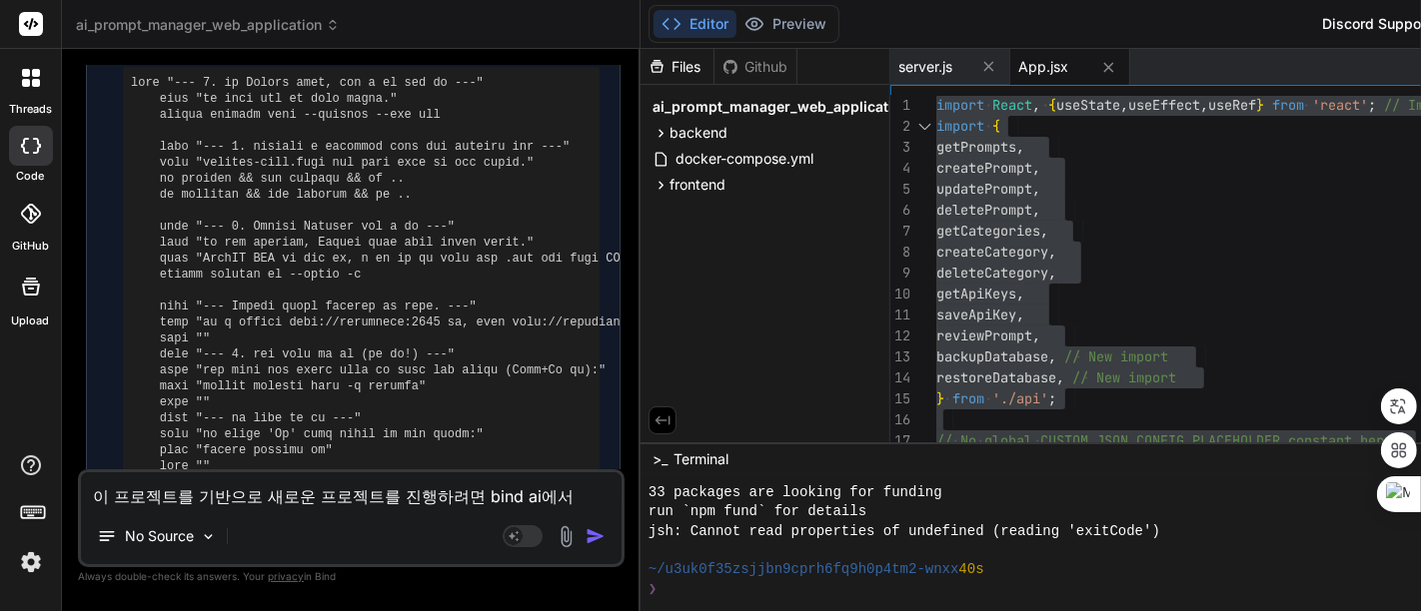
type textarea "x"
type textarea "이 프로젝트를 기반으로 새로운 프로젝트를 진행하려면 bind ai에서ㅡㄴ"
type textarea "x"
type textarea "이 프로젝트를 기반으로 새로운 프로젝트를 진행하려면 bind ai에서ㅡㄴ"
type textarea "x"
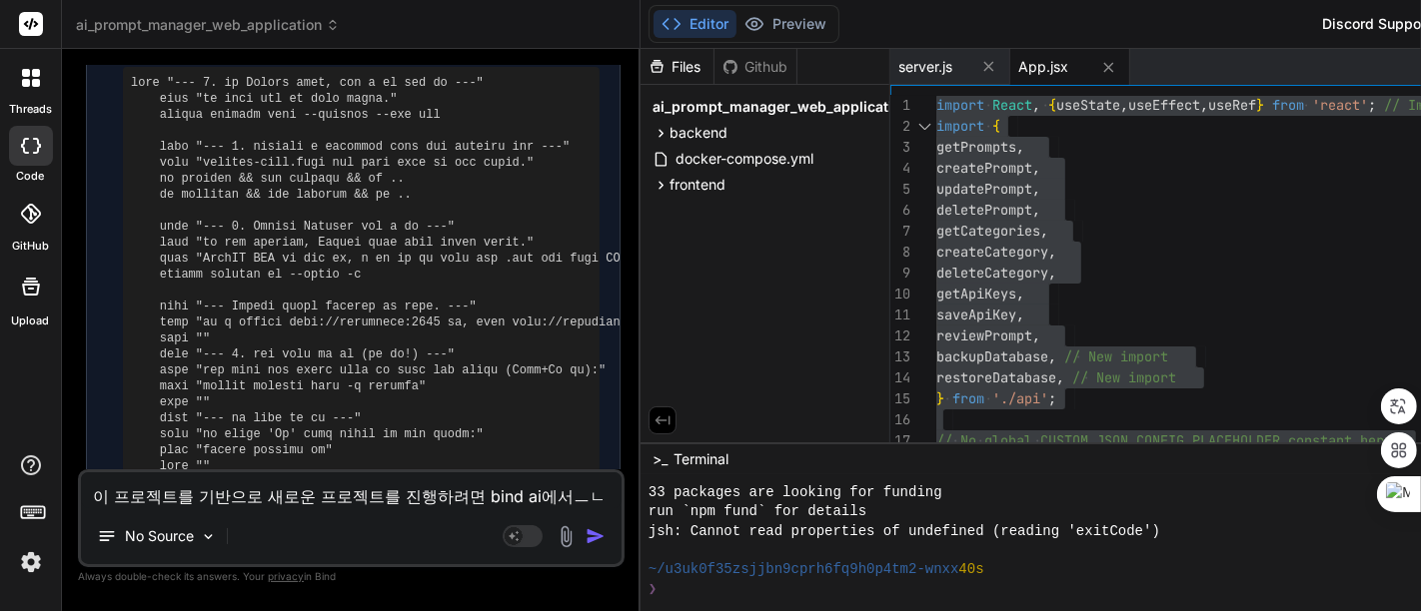
type textarea "이 프로젝트를 기반으로 새로운 프로젝트를 진행하려면 bind ai에서ㅡㄴ ㅇ"
type textarea "x"
type textarea "이 프로젝트를 기반으로 새로운 프로젝트를 진행하려면 bind ai에서ㅡㄴ 어"
type textarea "x"
type textarea "이 프로젝트를 기반으로 새로운 프로젝트를 진행하려면 bind ai에서ㅡㄴ ㅇ"
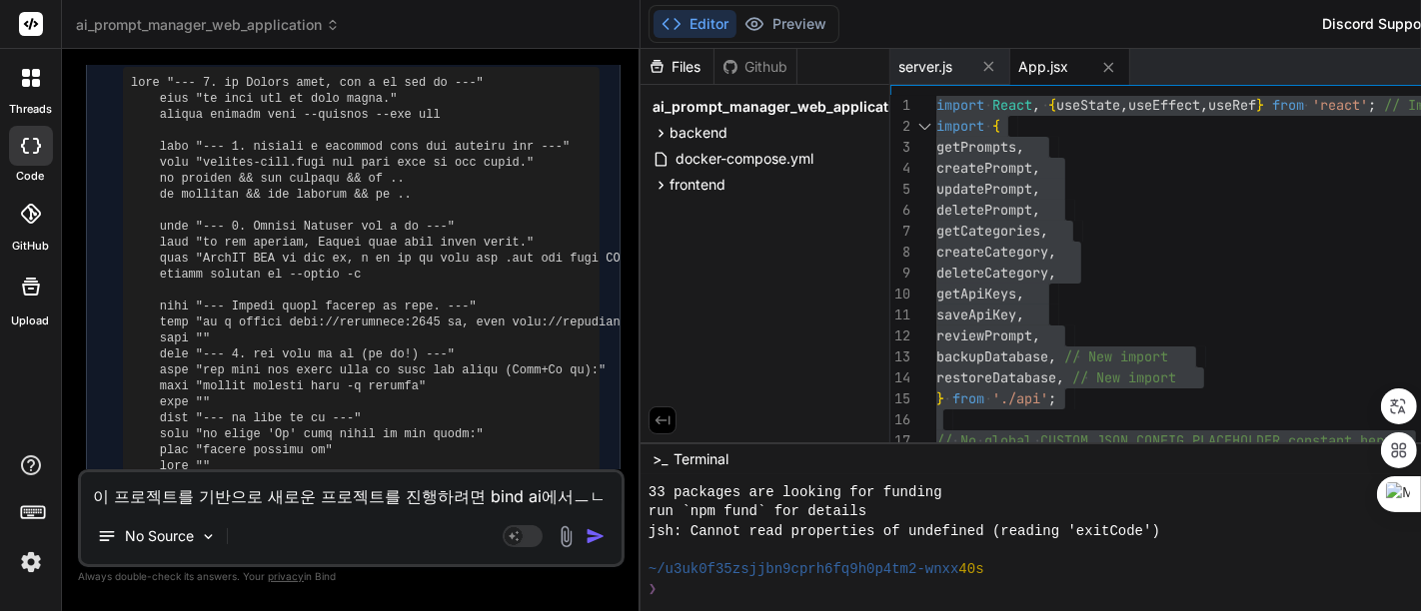
type textarea "x"
type textarea "이 프로젝트를 기반으로 새로운 프로젝트를 진행하려면 bind ai에서ㅡㄴ"
type textarea "x"
type textarea "이 프로젝트를 기반으로 새로운 프로젝트를 진행하려면 bind ai에서ㅡㄴ"
type textarea "x"
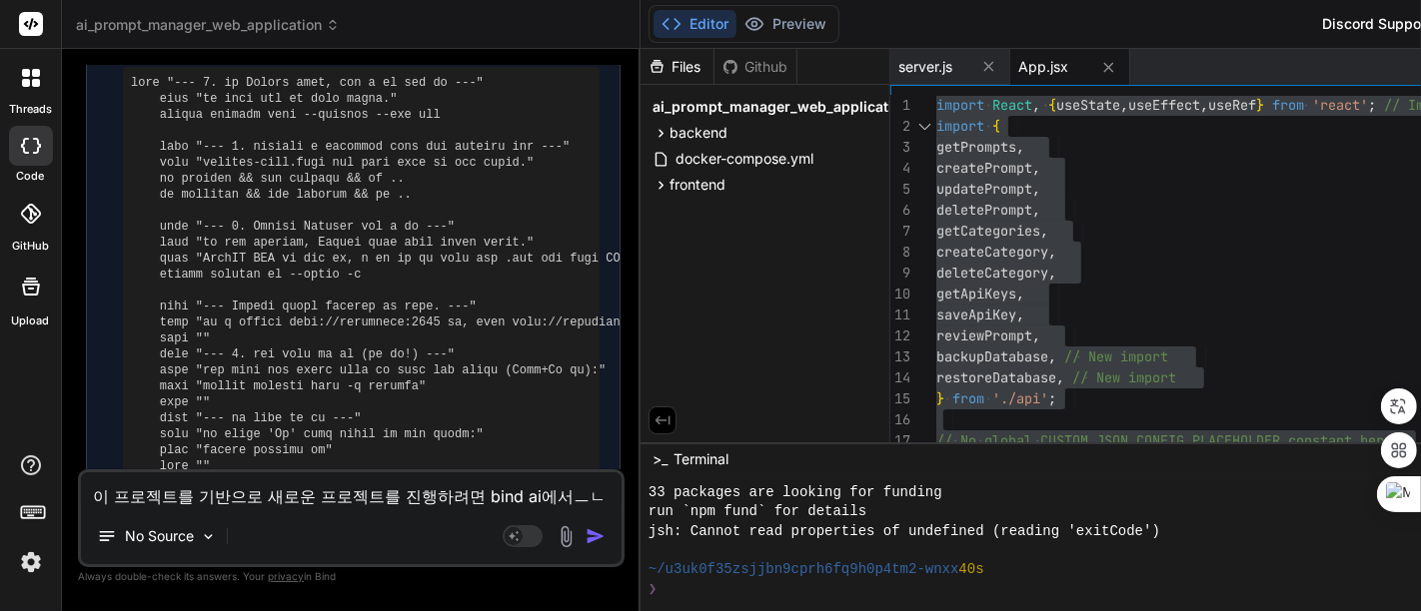
type textarea "이 프로젝트를 기반으로 새로운 프로젝트를 진행하려면 bind ai에서ㅡ"
type textarea "x"
type textarea "이 프로젝트를 기반으로 새로운 프로젝트를 진행하려면 bind ai에서ㅡㄴ"
type textarea "x"
type textarea "이 프로젝트를 기반으로 새로운 프로젝트를 진행하려면 bind ai에서ㅡ느"
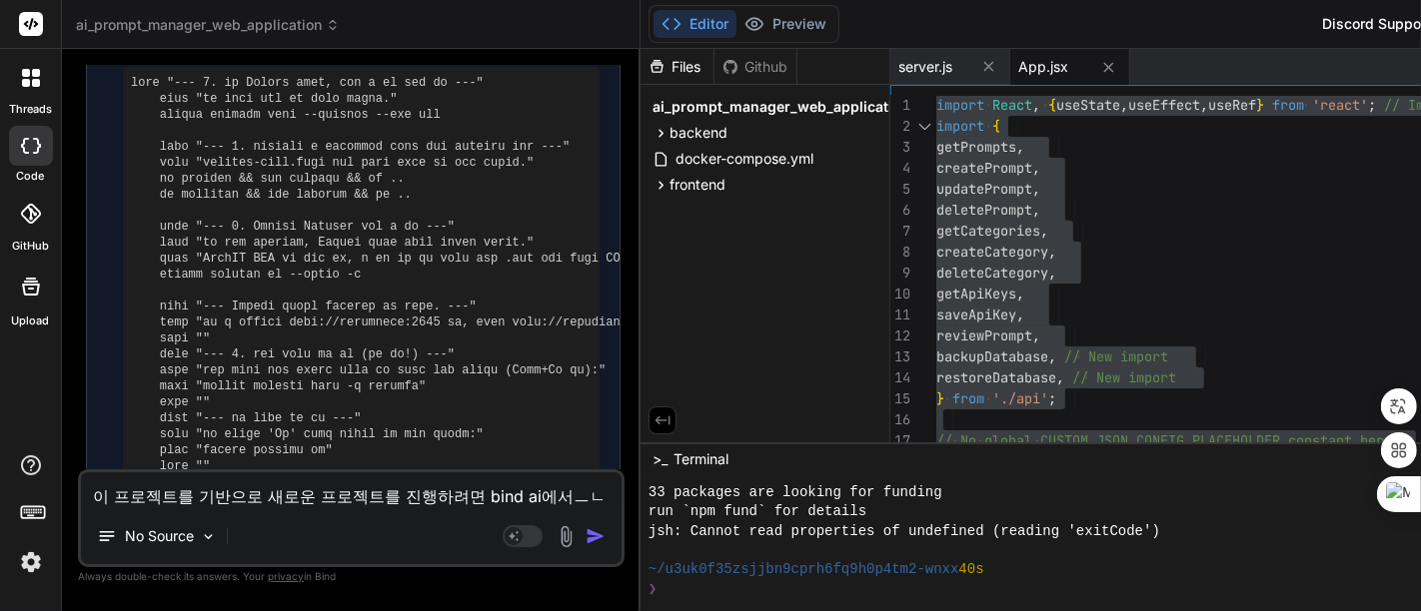
type textarea "x"
type textarea "이 프로젝트를 기반으로 새로운 프로젝트를 진행하려면 bind ai에서ㅡㄴ"
type textarea "x"
type textarea "이 프로젝트를 기반으로 새로운 프로젝트를 진행하려면 bind ai에서ㅡ"
type textarea "x"
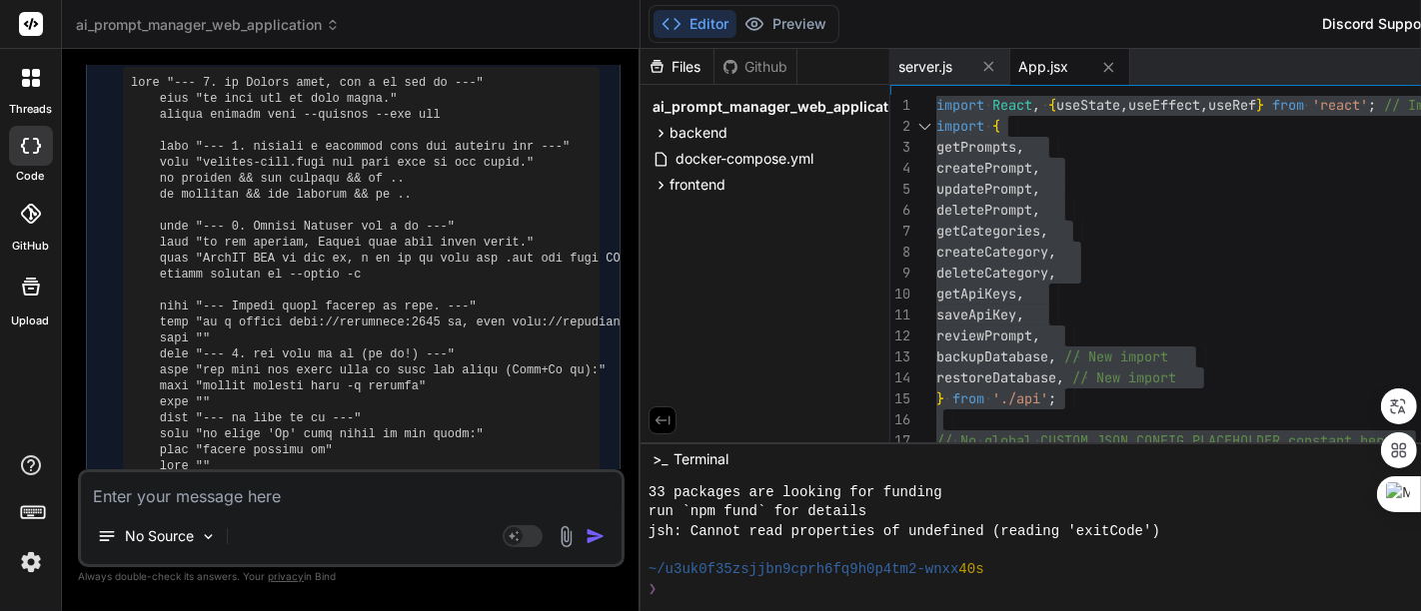
click at [131, 23] on span "ai_prompt_manager_web_application" at bounding box center [208, 25] width 264 height 20
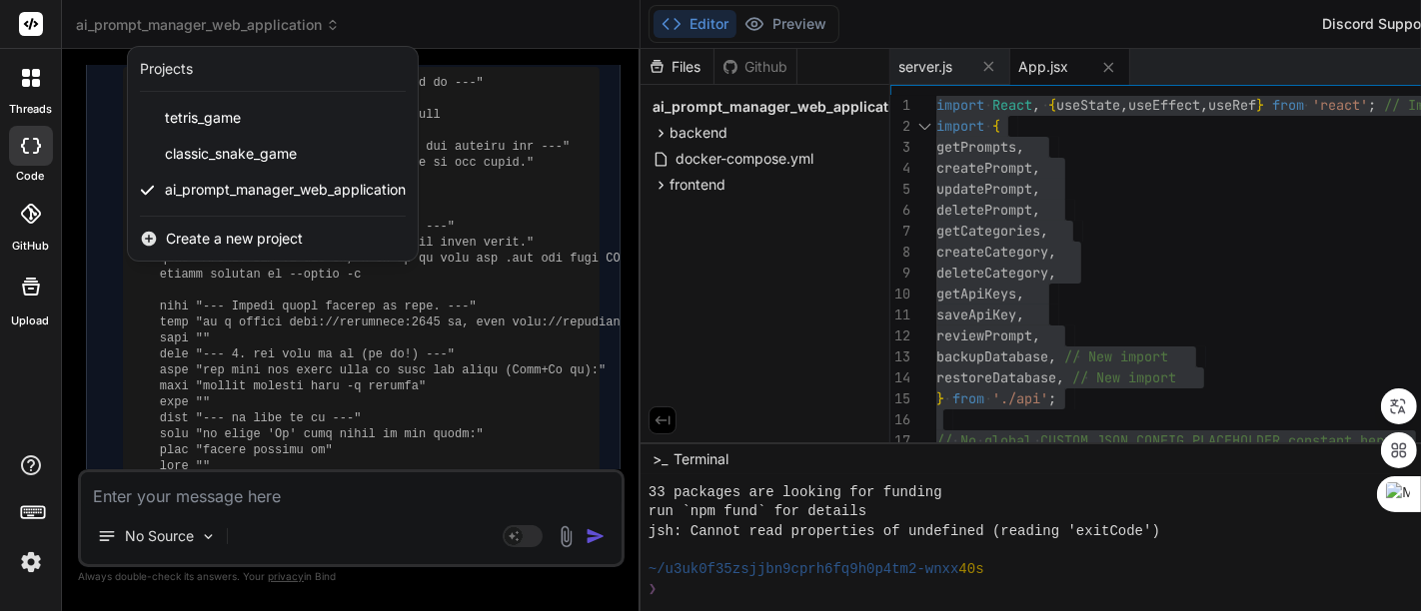
click at [232, 231] on span "Create a new project" at bounding box center [234, 239] width 137 height 20
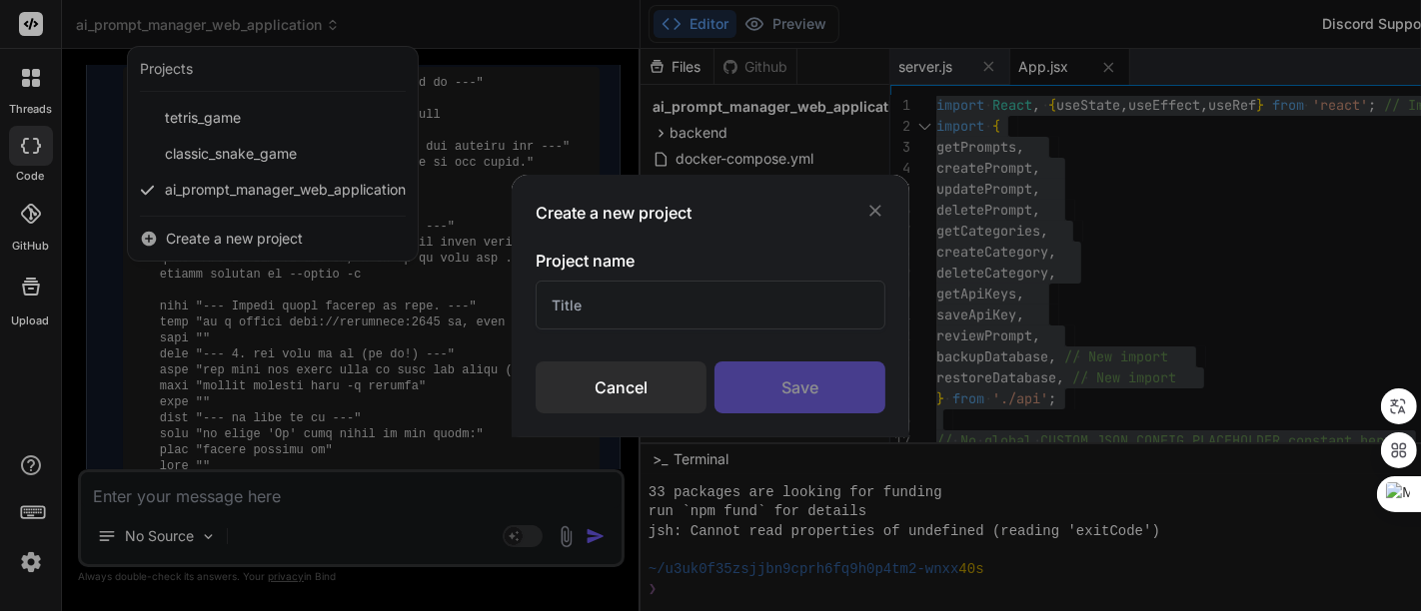
click at [656, 304] on input "text" at bounding box center [711, 305] width 350 height 49
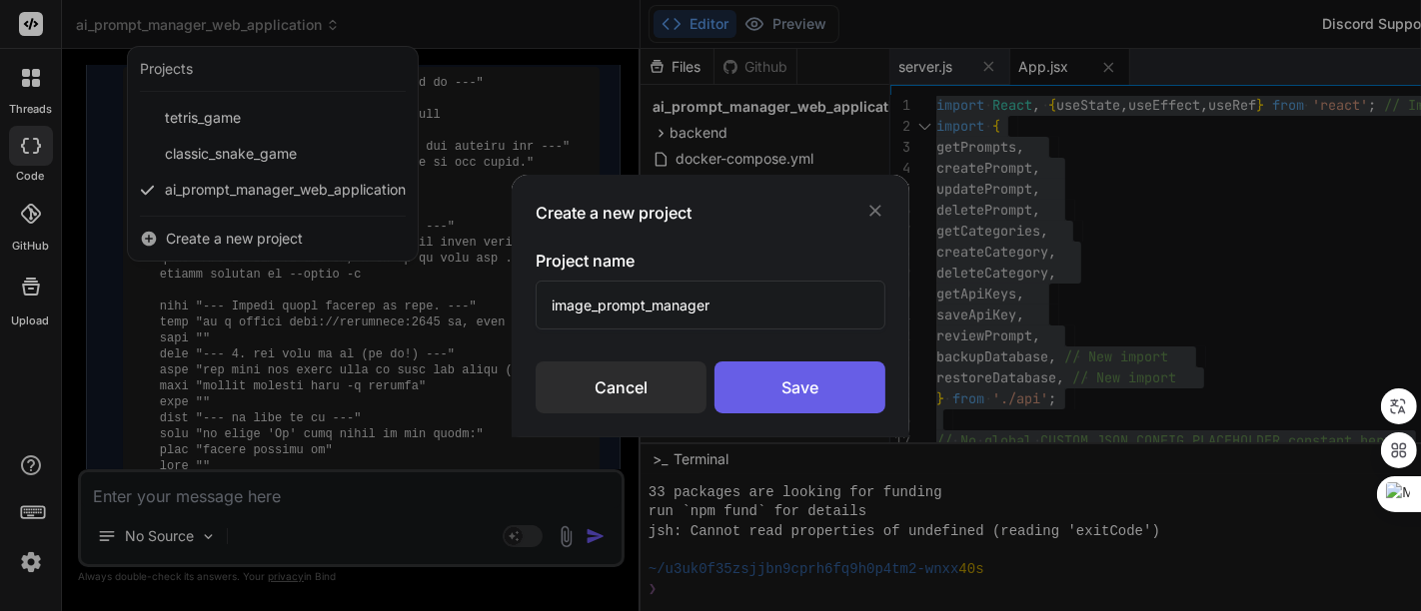
click at [784, 395] on div "Save" at bounding box center [799, 388] width 171 height 52
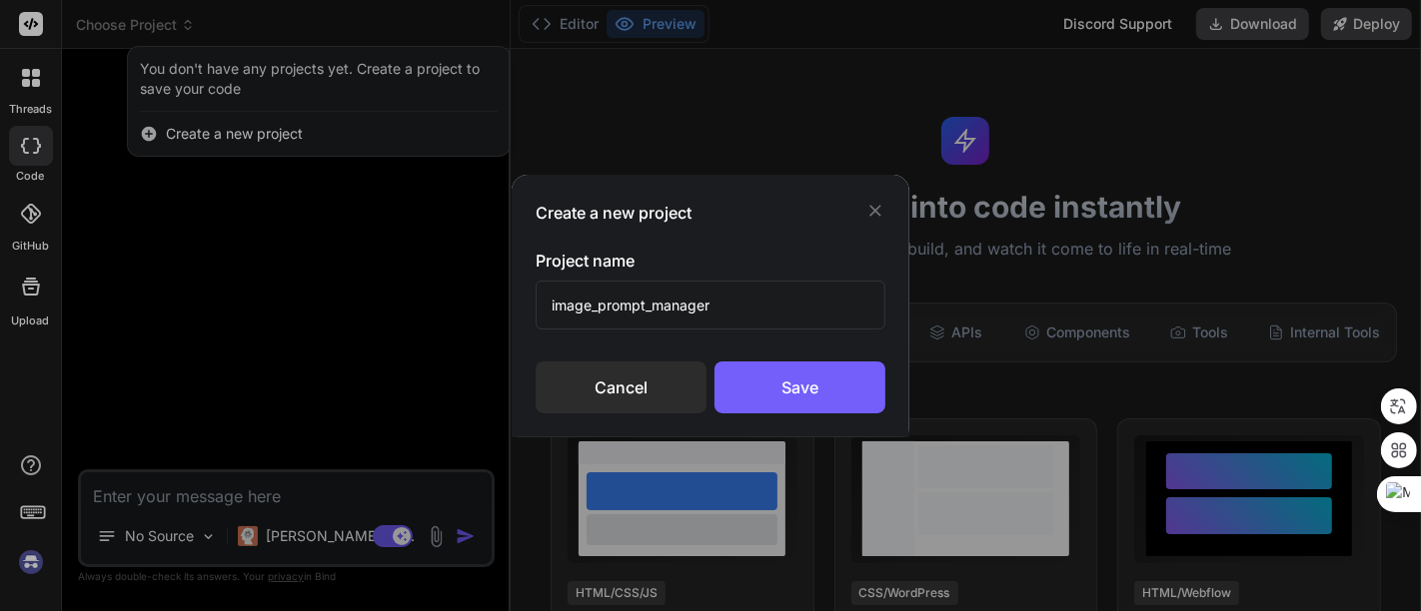
scroll to position [3097, 0]
click at [256, 212] on div "Create a new project Project name image_prompt_manager Cancel Save" at bounding box center [710, 305] width 1421 height 611
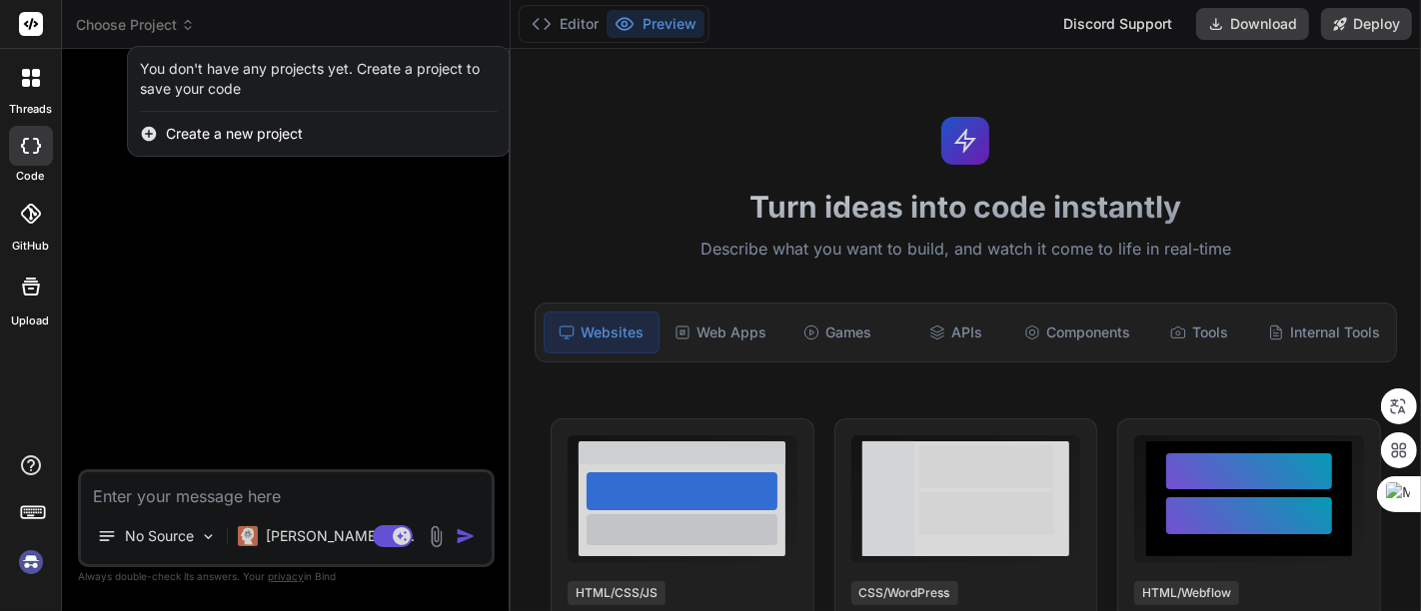
click at [260, 137] on span "Create a new project" at bounding box center [234, 134] width 137 height 20
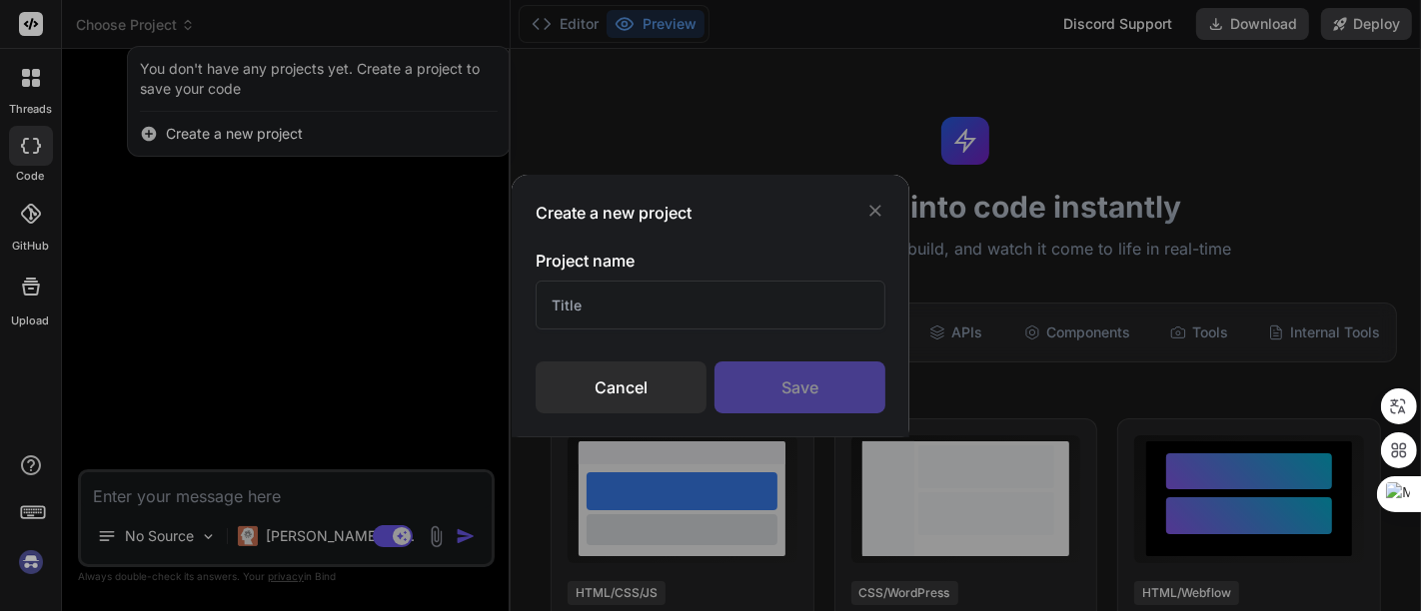
click at [633, 316] on input "text" at bounding box center [711, 305] width 350 height 49
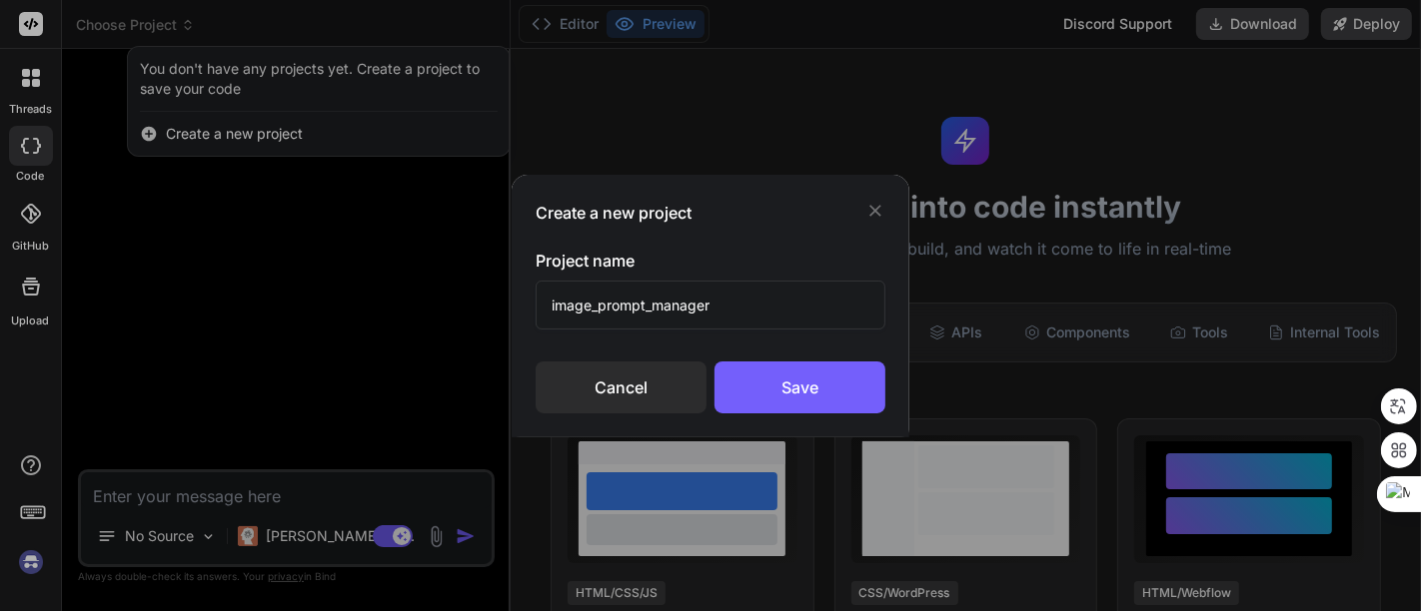
click at [801, 392] on div "Save" at bounding box center [799, 388] width 171 height 52
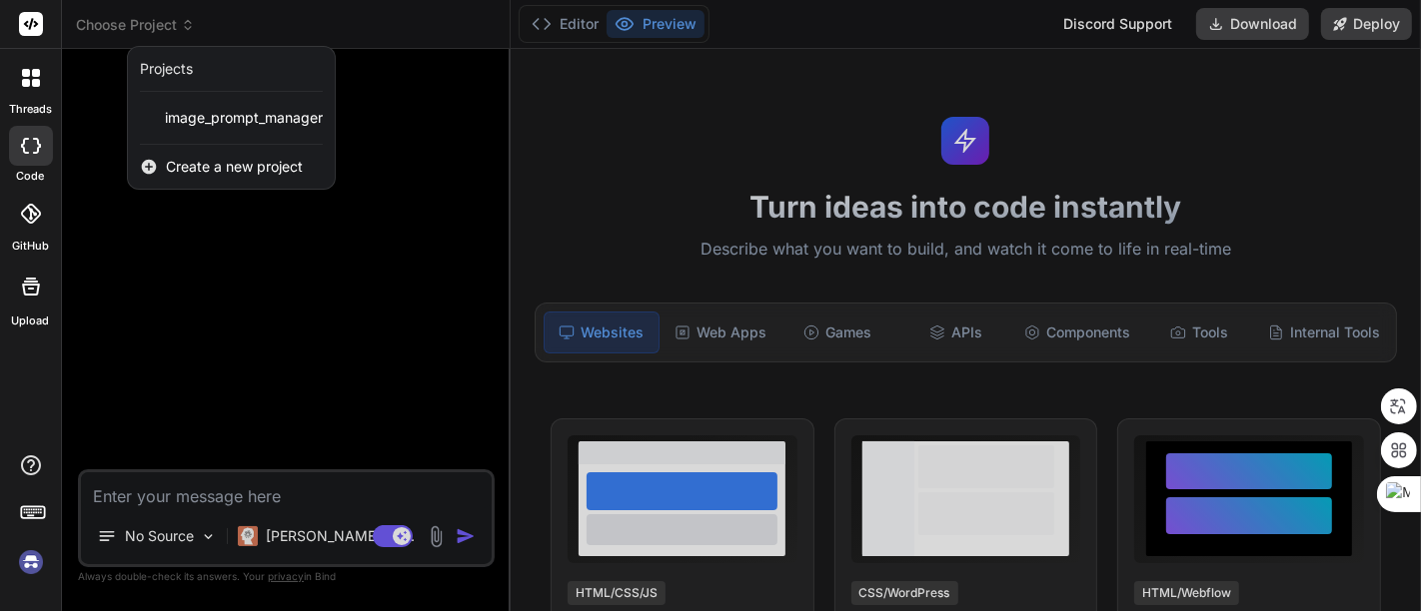
click at [131, 15] on div at bounding box center [710, 305] width 1421 height 611
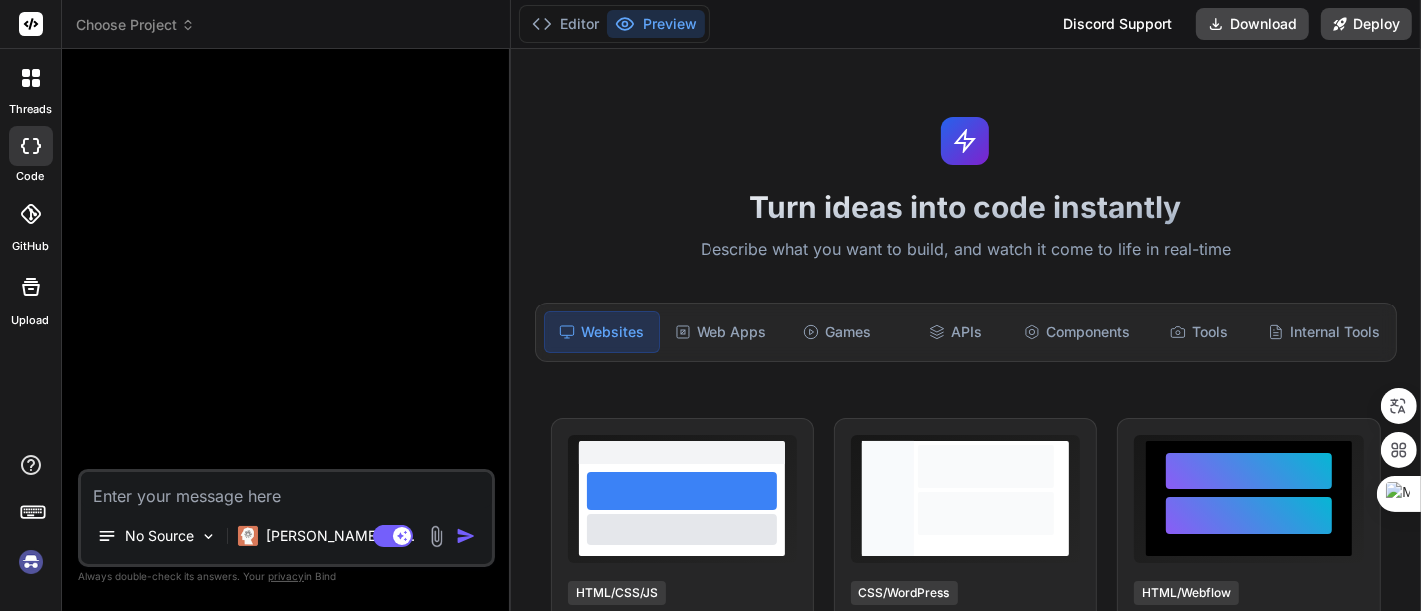
click at [120, 24] on span "Choose Project" at bounding box center [135, 25] width 119 height 20
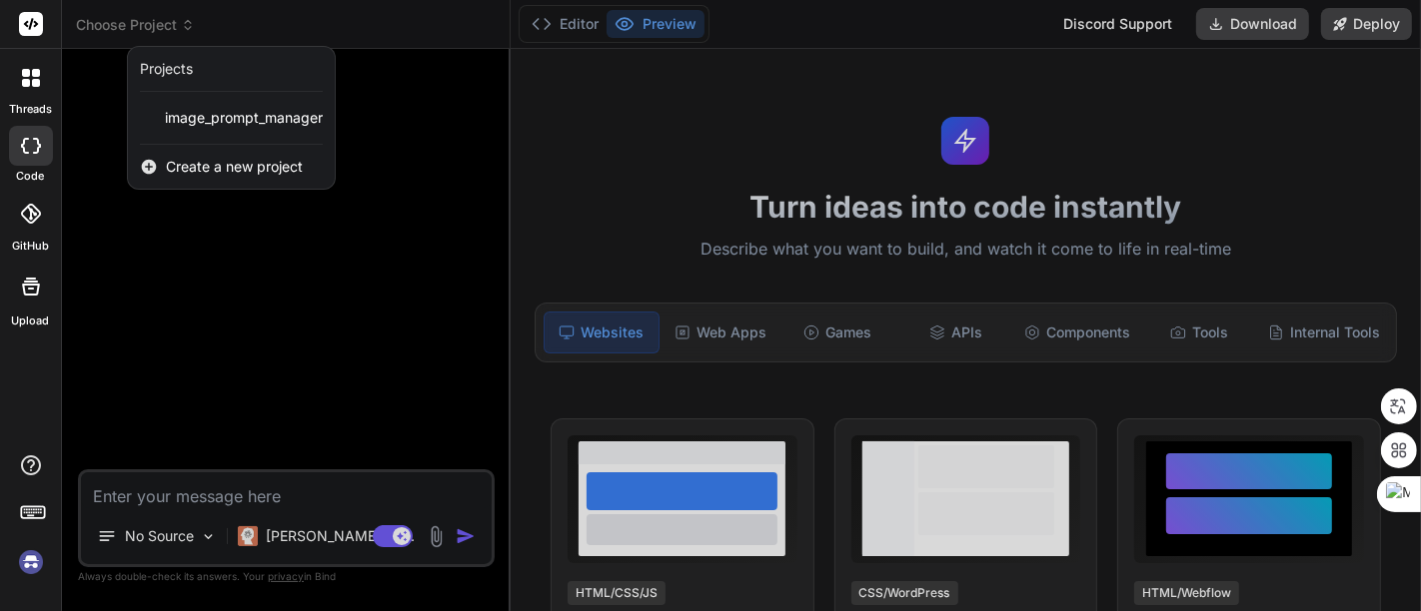
click at [120, 24] on div at bounding box center [710, 305] width 1421 height 611
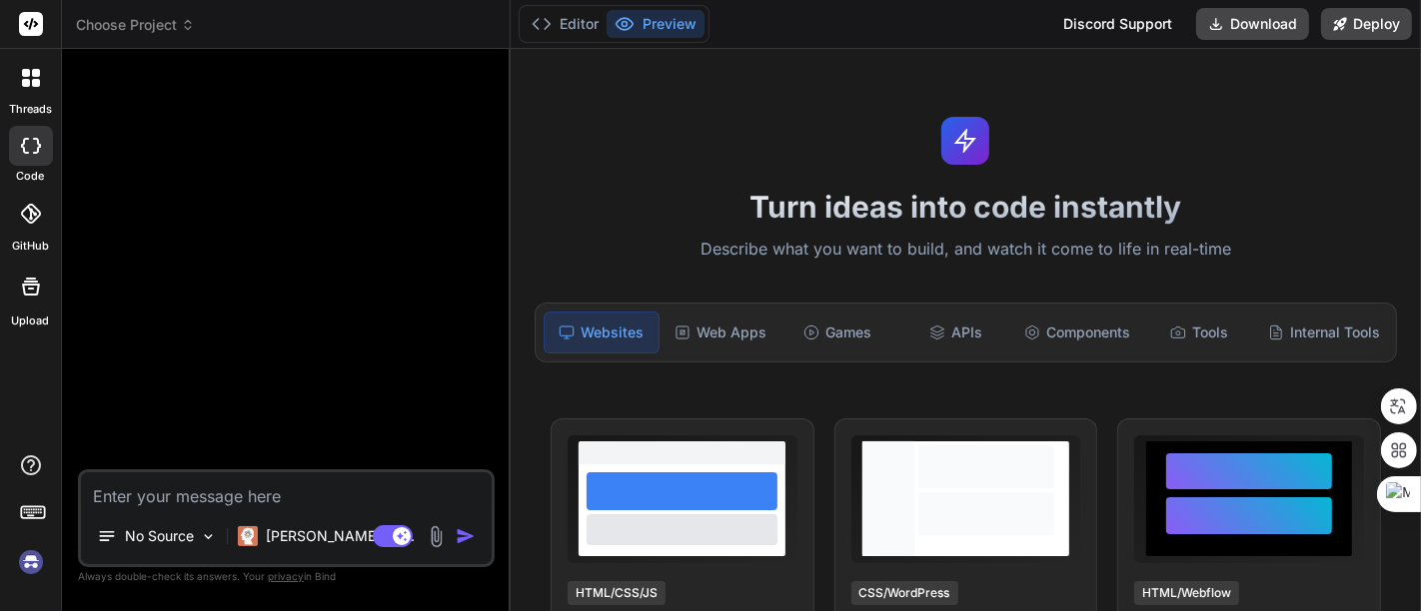
click at [28, 27] on rect at bounding box center [31, 24] width 24 height 24
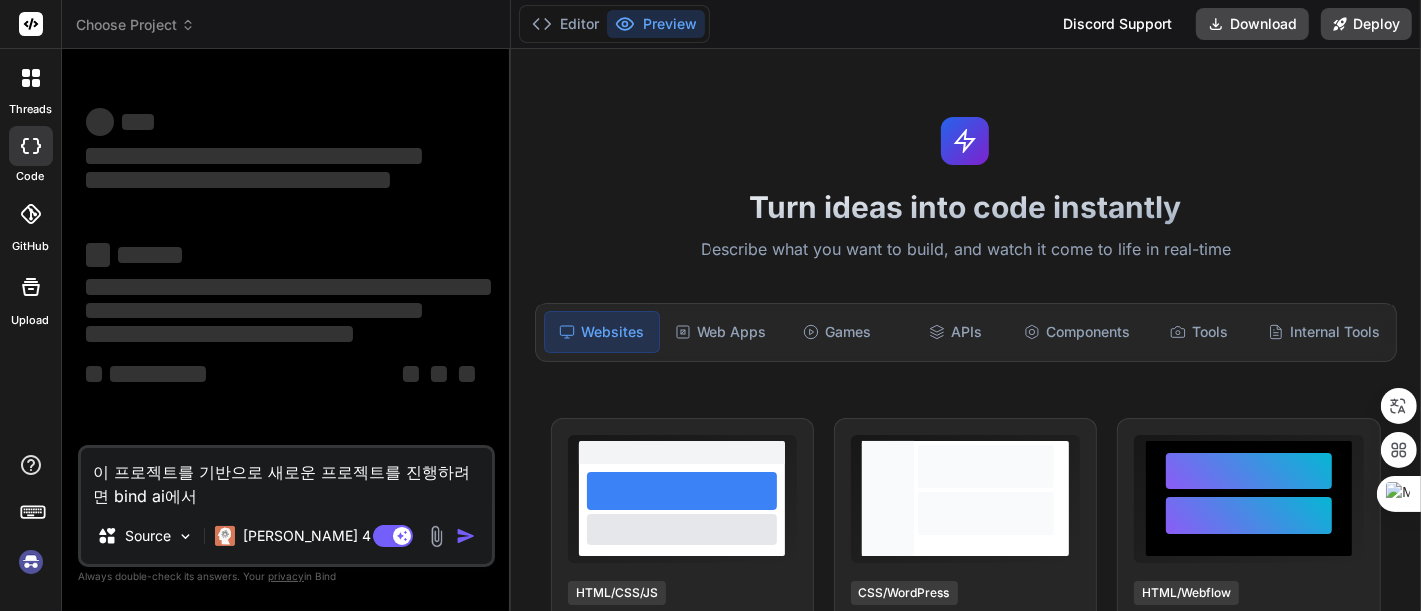
click at [140, 17] on span "Choose Project" at bounding box center [135, 25] width 119 height 20
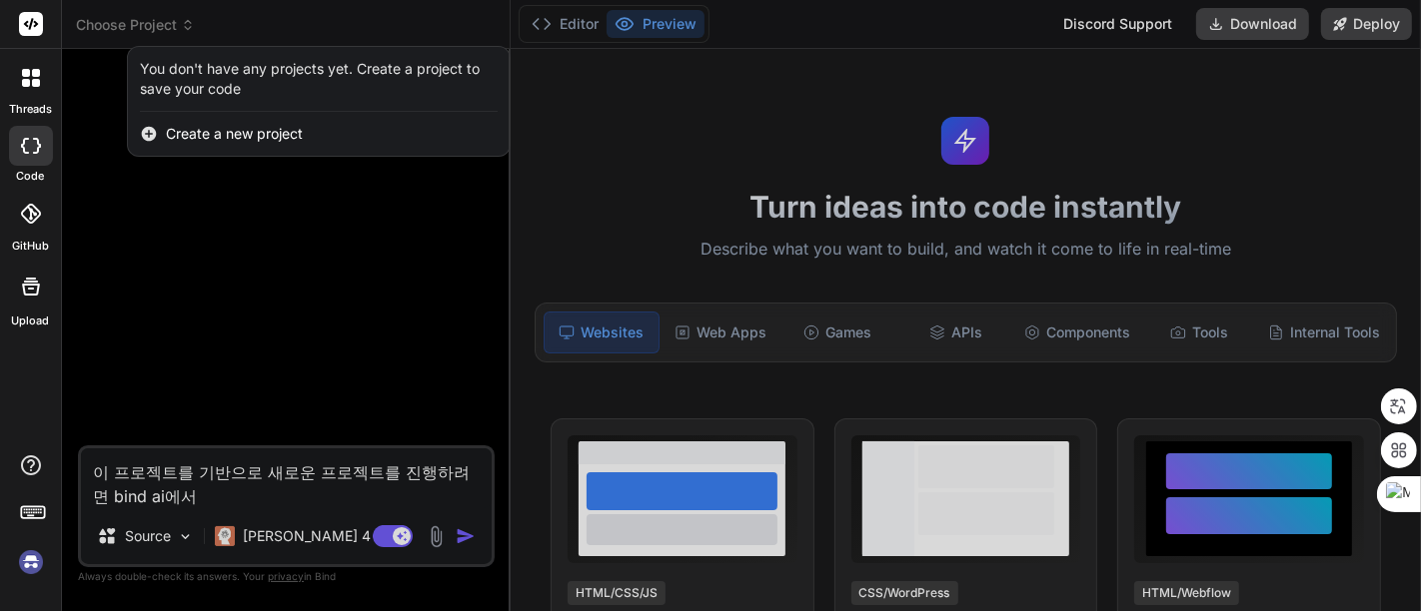
click at [140, 17] on div at bounding box center [710, 305] width 1421 height 611
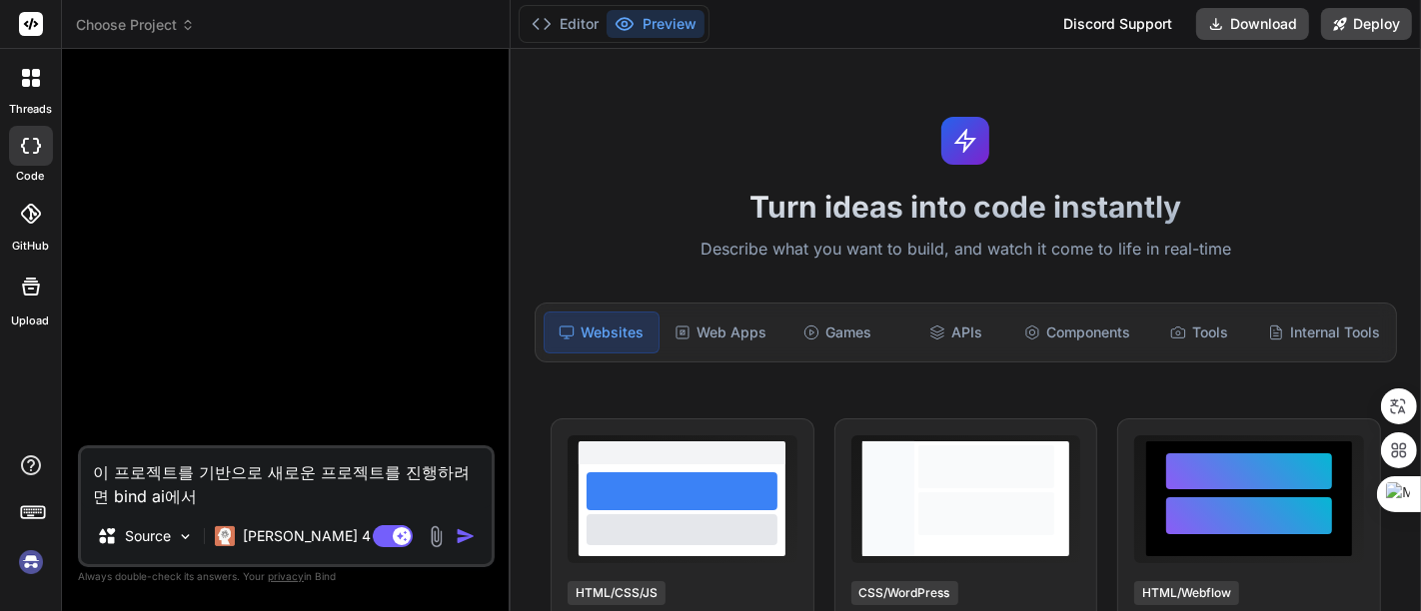
click at [129, 26] on span "Choose Project" at bounding box center [135, 25] width 119 height 20
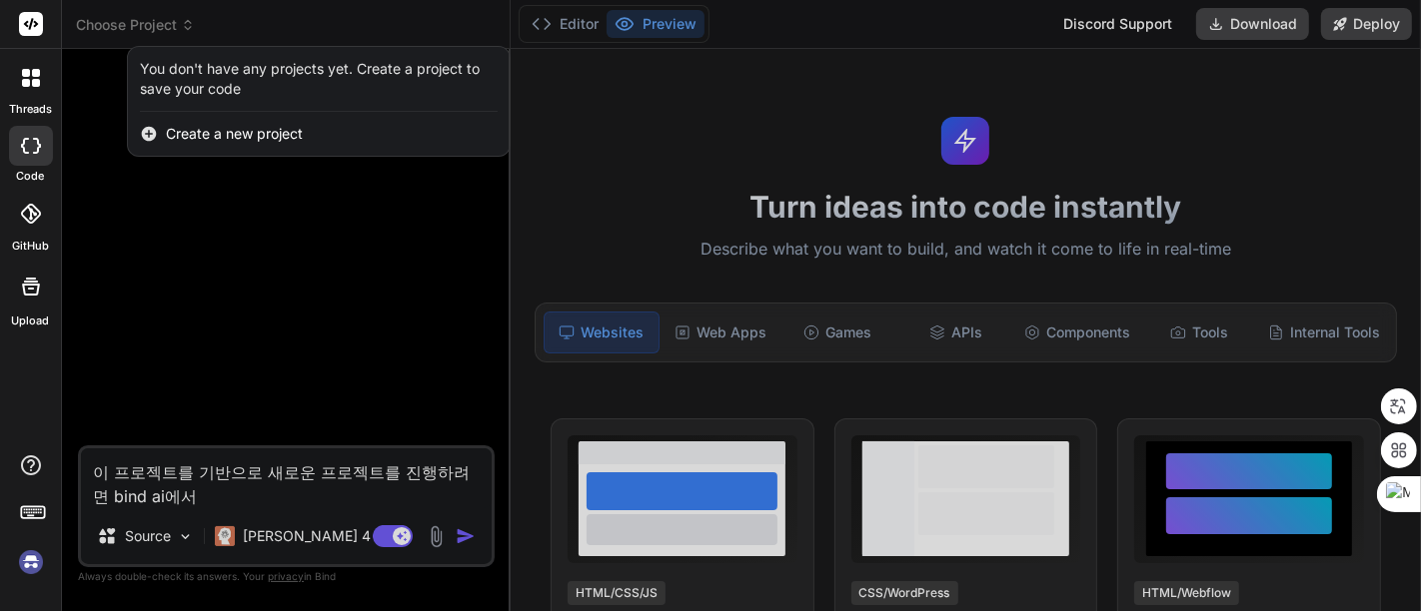
click at [129, 26] on div at bounding box center [710, 305] width 1421 height 611
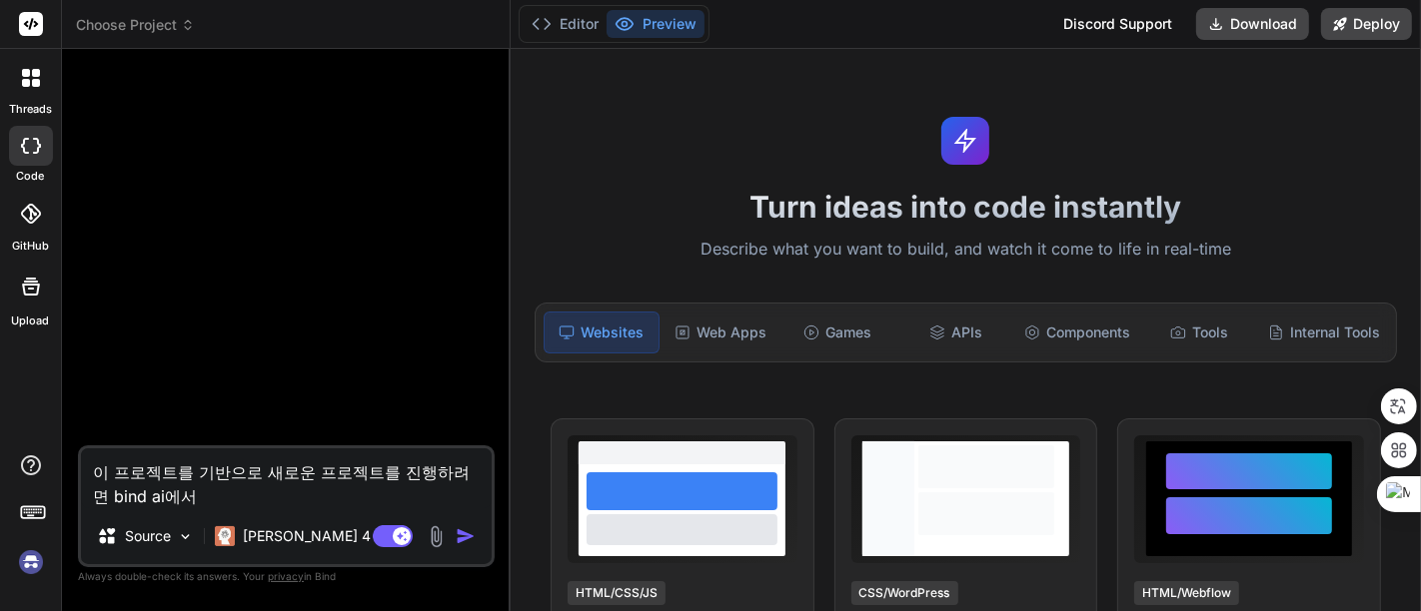
click at [30, 551] on img at bounding box center [31, 563] width 34 height 34
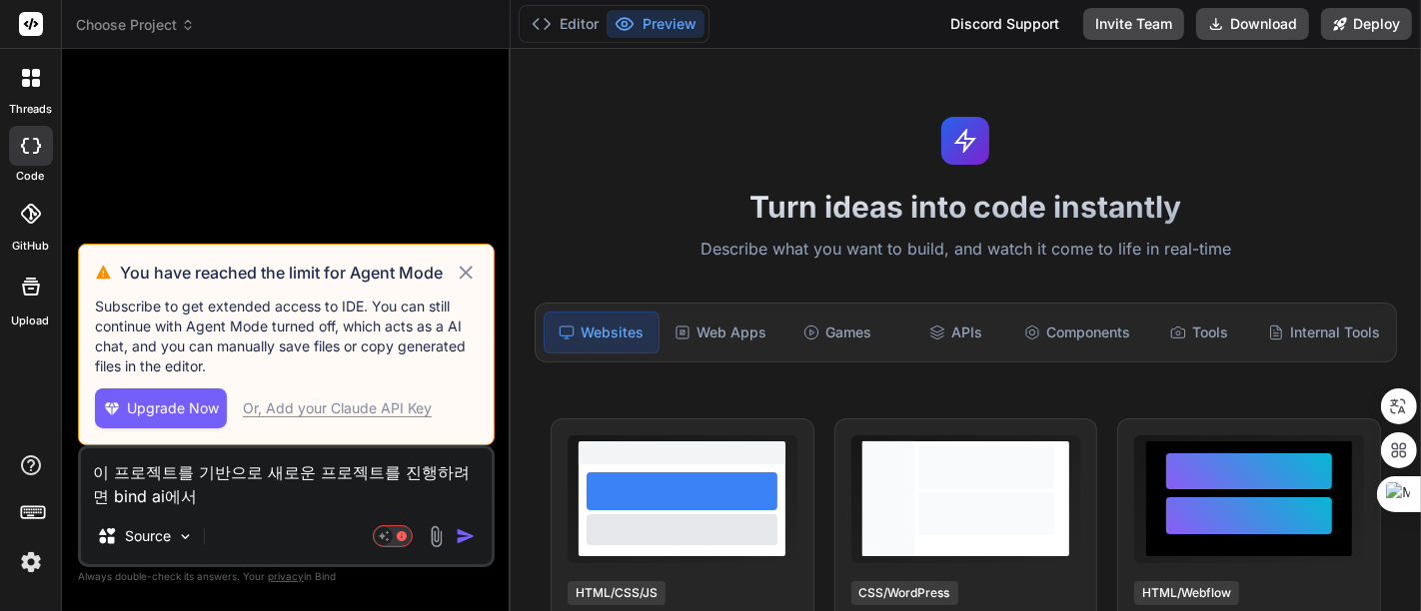
click at [465, 266] on icon at bounding box center [466, 273] width 23 height 24
type textarea "x"
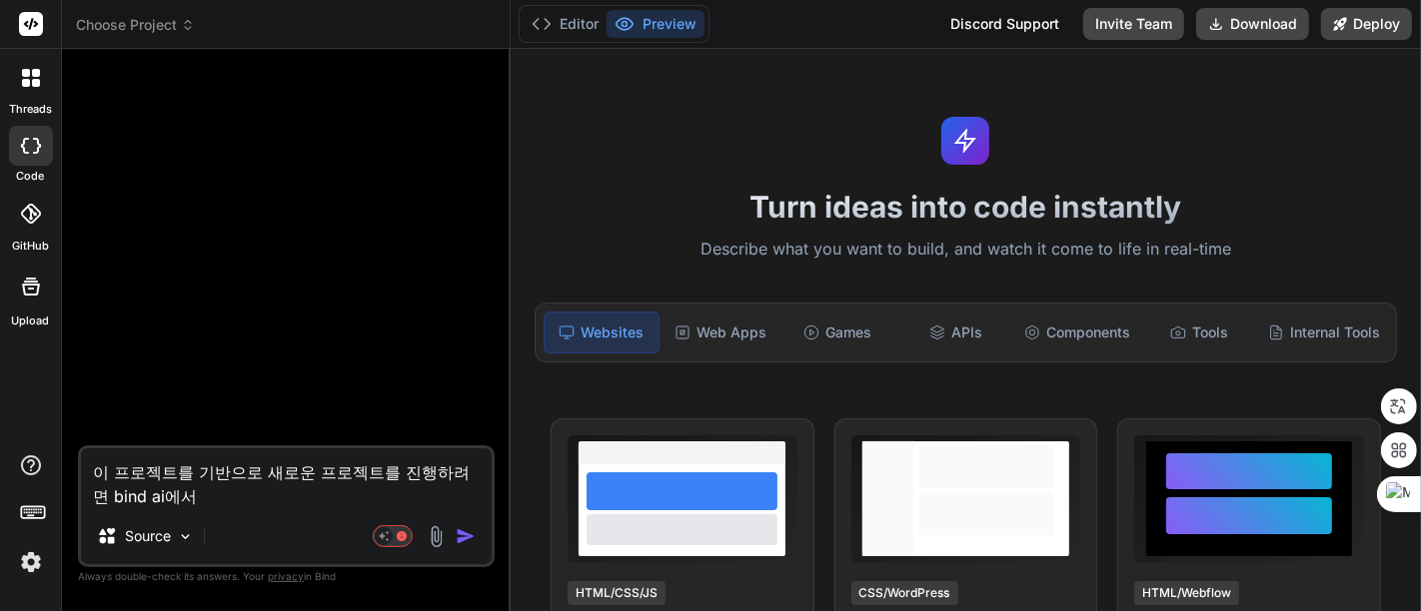
click at [106, 28] on span "Choose Project" at bounding box center [135, 25] width 119 height 20
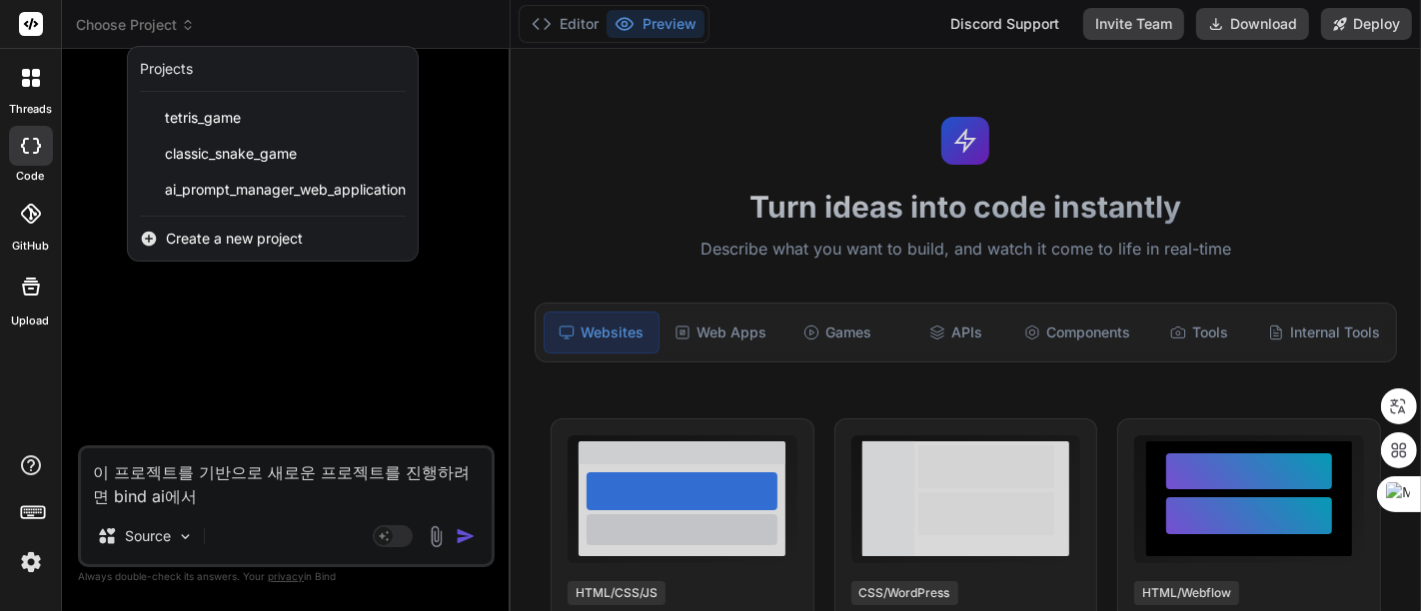
click at [228, 234] on span "Create a new project" at bounding box center [234, 239] width 137 height 20
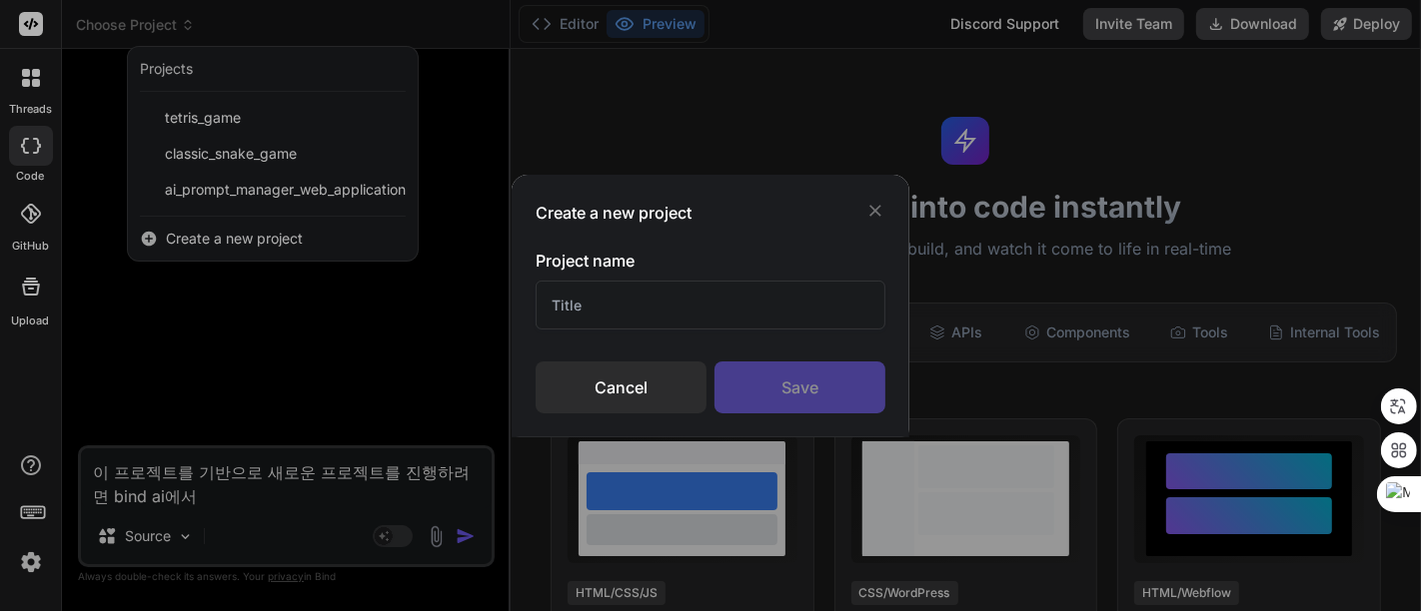
click at [613, 301] on input "text" at bounding box center [711, 305] width 350 height 49
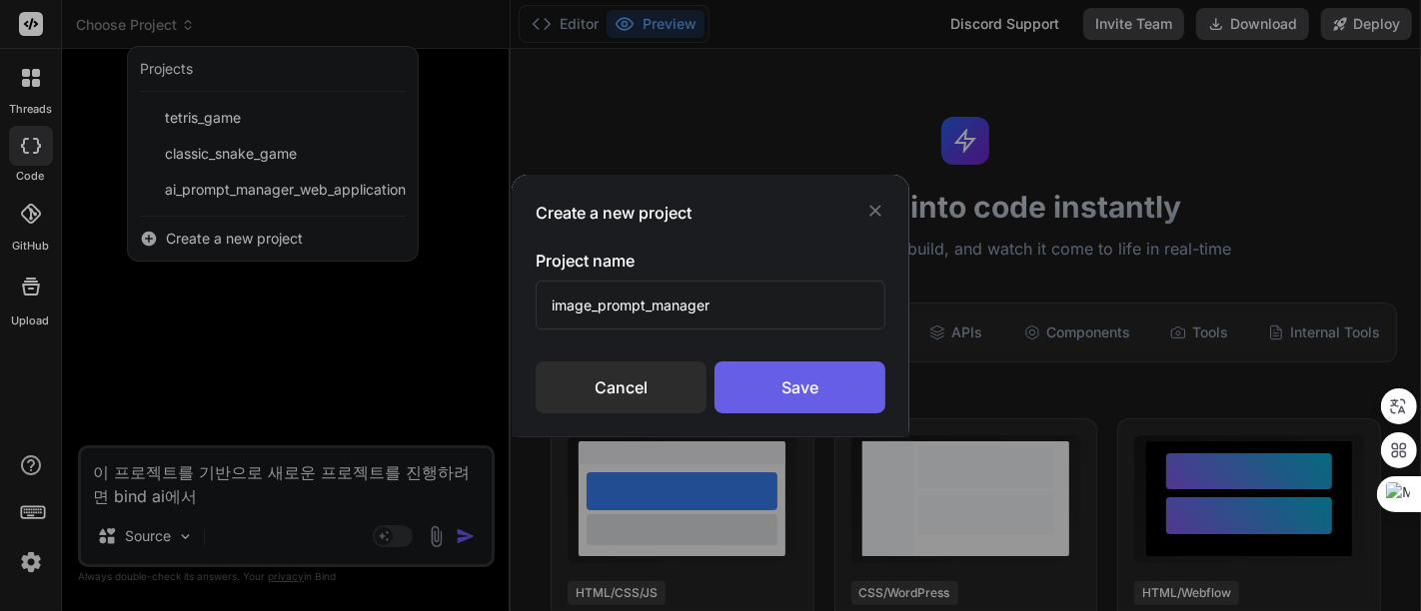
type input "image_prompt_manager"
click at [796, 381] on div "Save" at bounding box center [799, 388] width 171 height 52
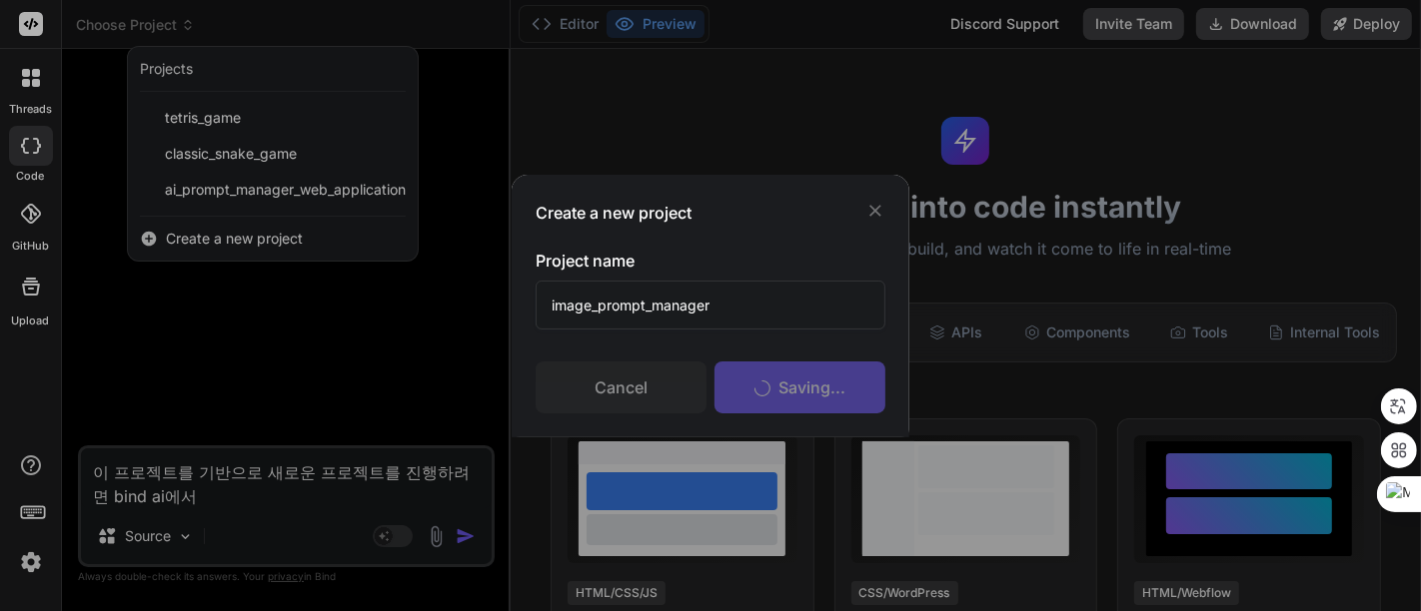
scroll to position [37, 0]
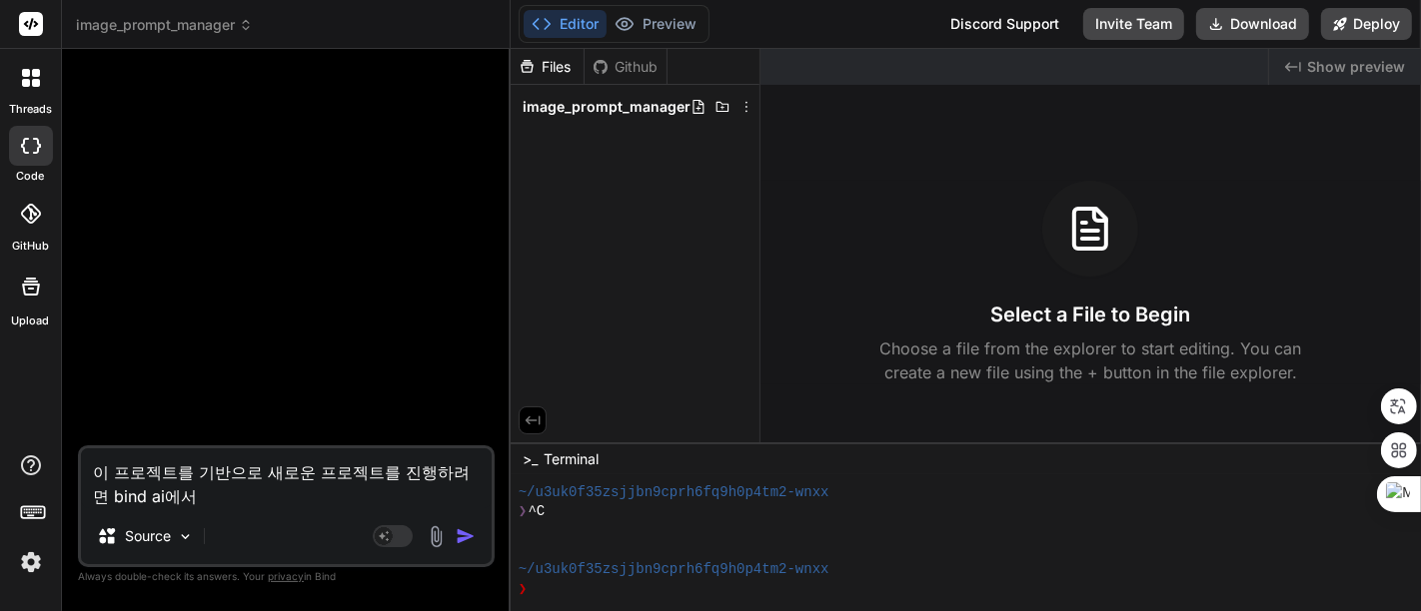
click at [30, 284] on icon at bounding box center [31, 287] width 18 height 18
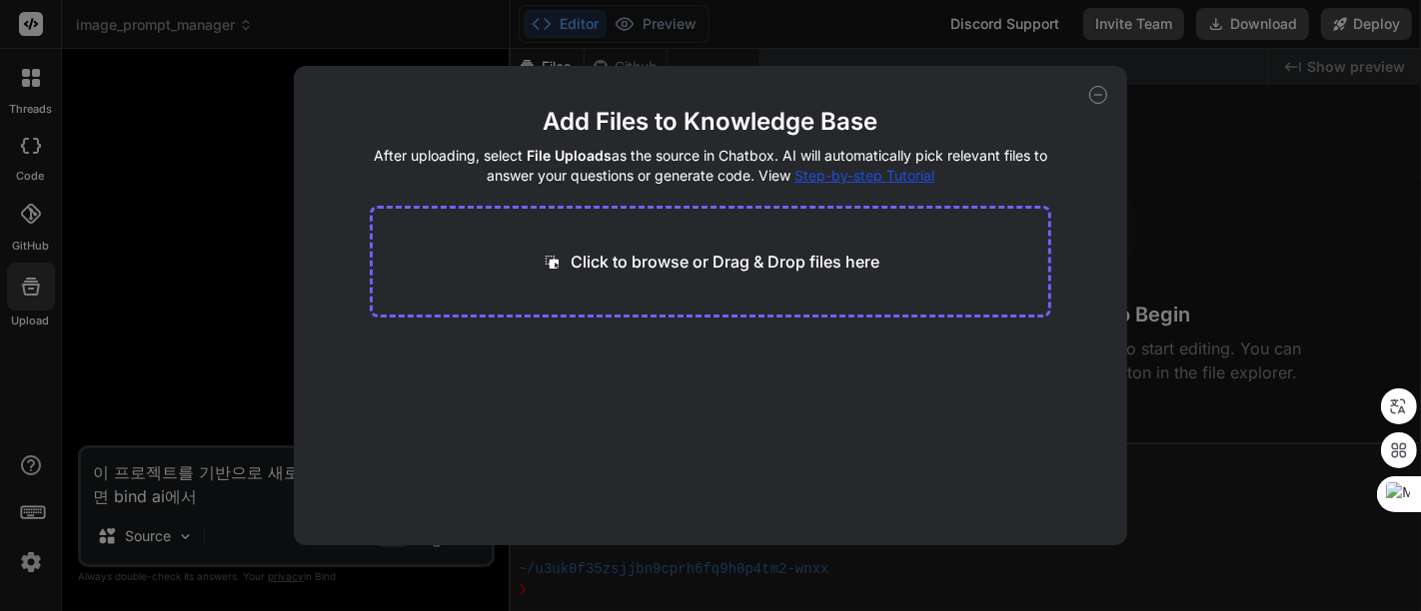
click at [1303, 187] on div "Add Files to Knowledge Base After uploading, select File Uploads as the source …" at bounding box center [710, 305] width 1421 height 611
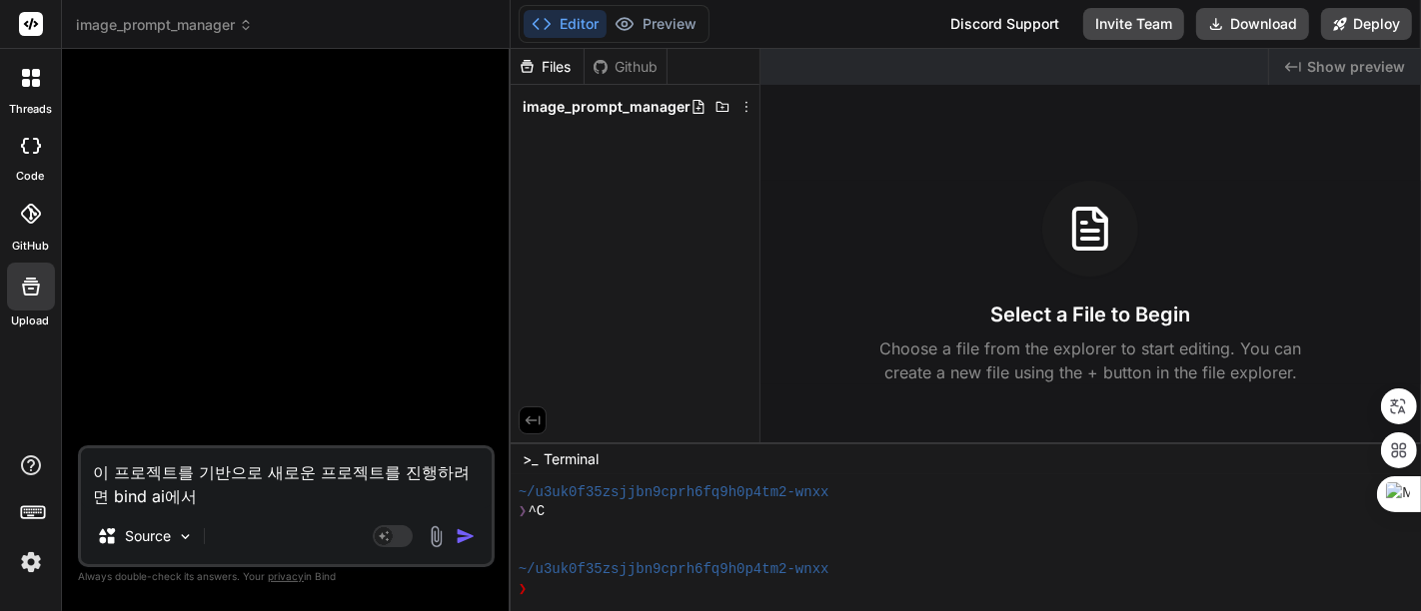
click at [28, 280] on icon at bounding box center [31, 287] width 18 height 18
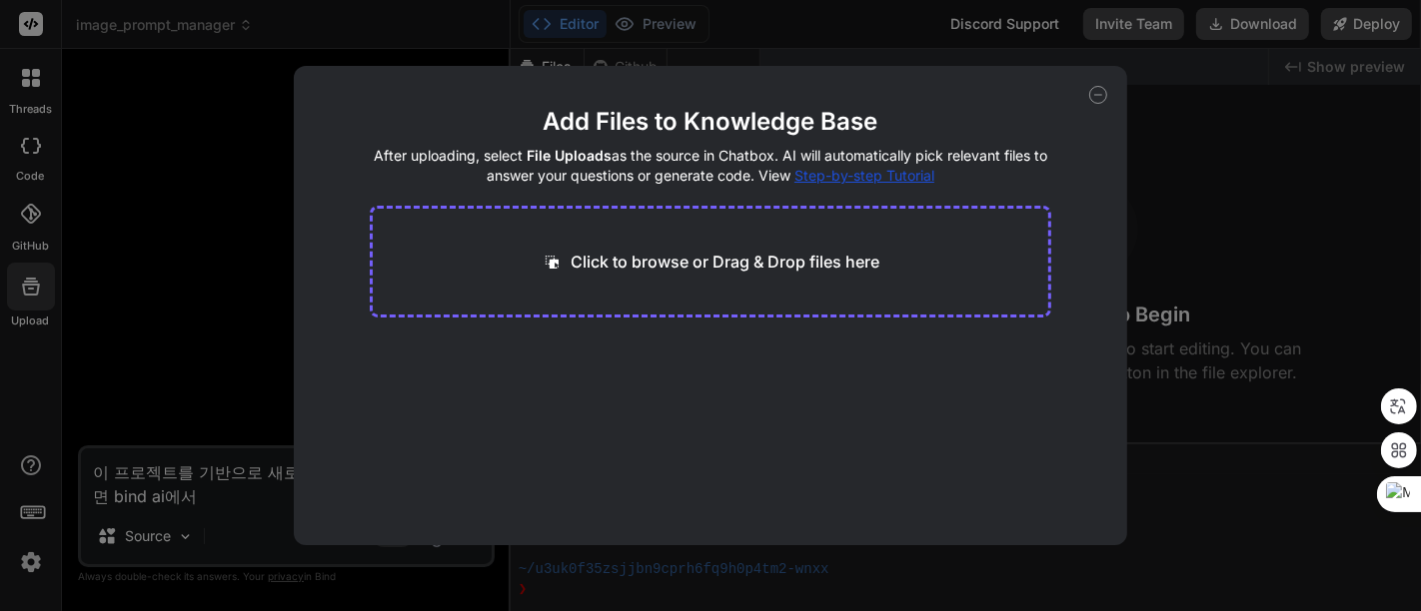
click at [870, 174] on span "Step-by-step Tutorial" at bounding box center [864, 175] width 140 height 17
click at [1095, 92] on icon at bounding box center [1098, 95] width 18 height 18
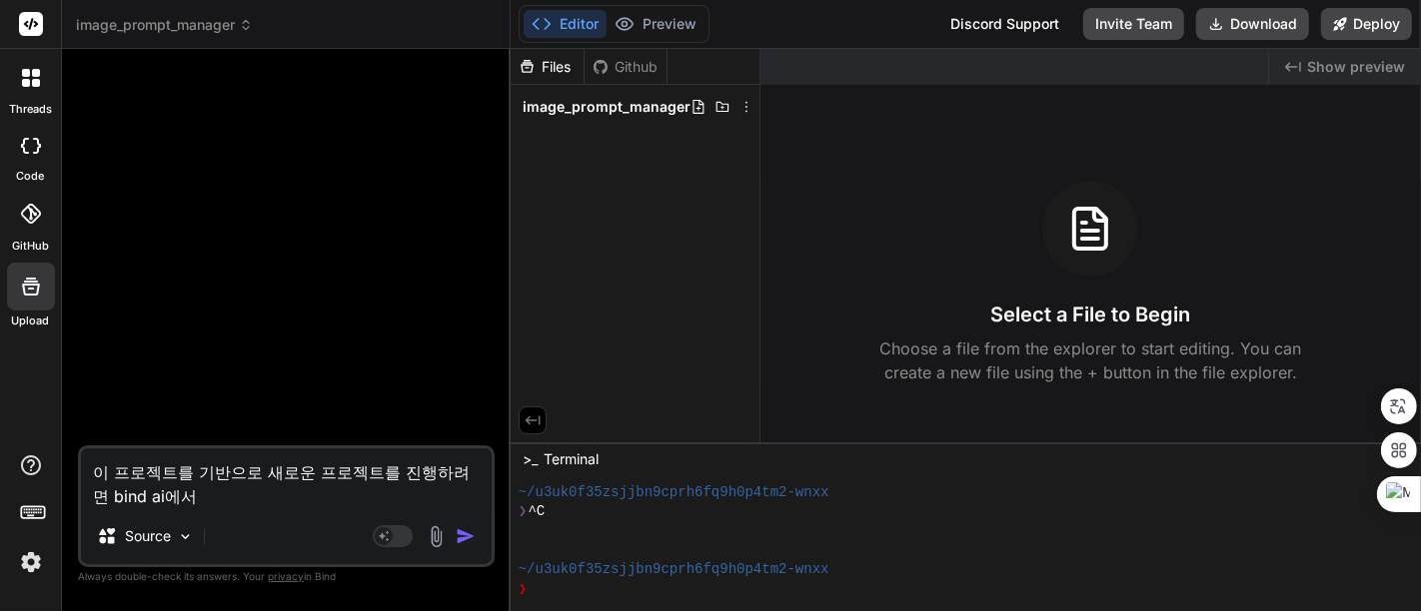
type textarea "x"
drag, startPoint x: 191, startPoint y: 498, endPoint x: 212, endPoint y: 452, distance: 50.5
click at [51, 422] on div "threads code GitHub Upload image_prompt_manager Created with Pixso. Bind AI Web…" at bounding box center [710, 305] width 1421 height 611
type textarea "x"
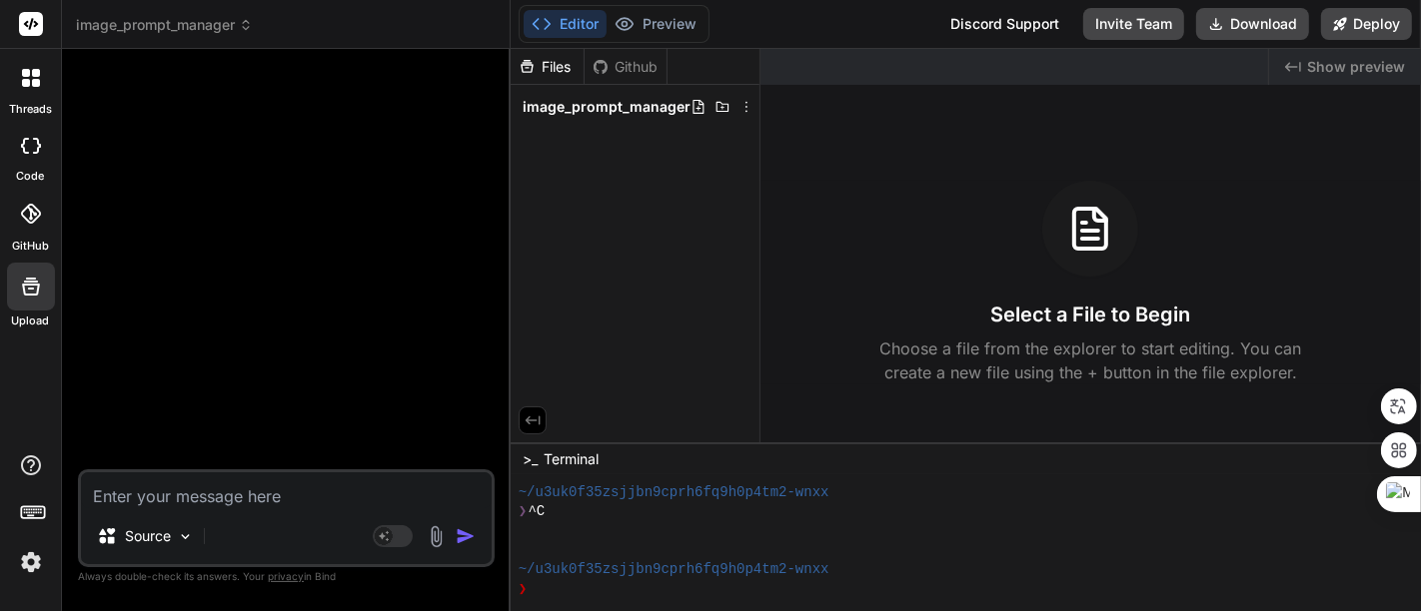
click at [173, 20] on span "image_prompt_manager" at bounding box center [164, 25] width 177 height 20
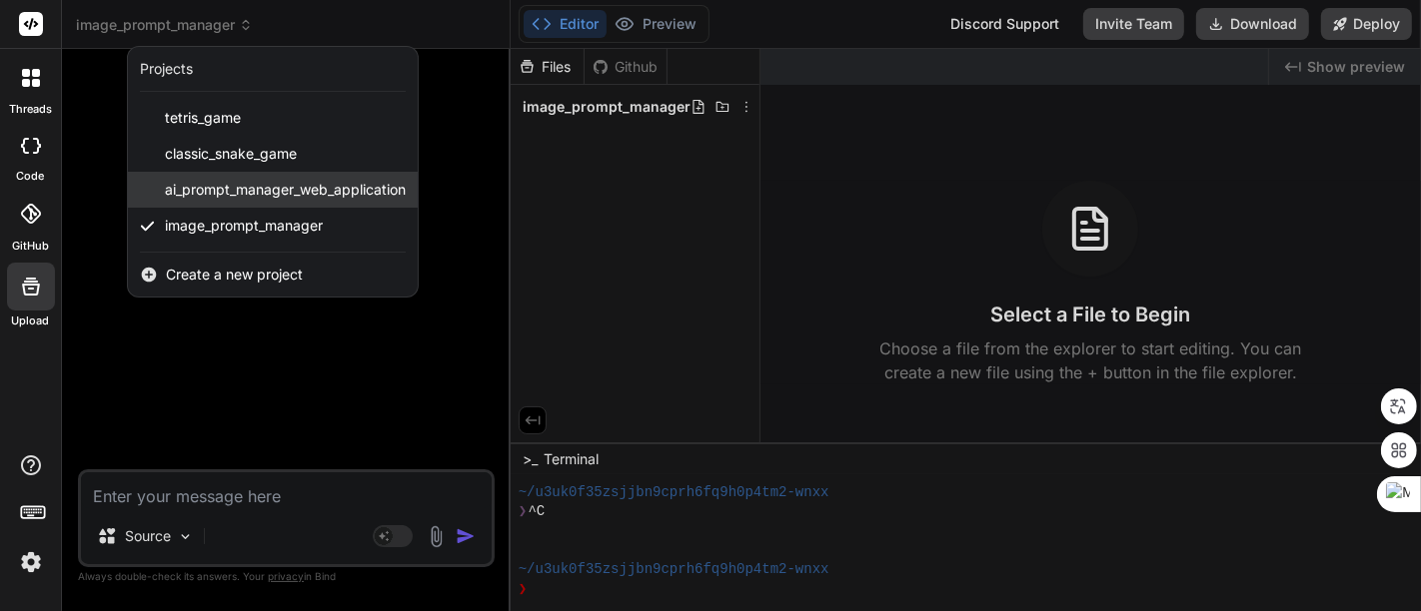
click at [282, 190] on span "ai_prompt_manager_web_application" at bounding box center [285, 190] width 241 height 20
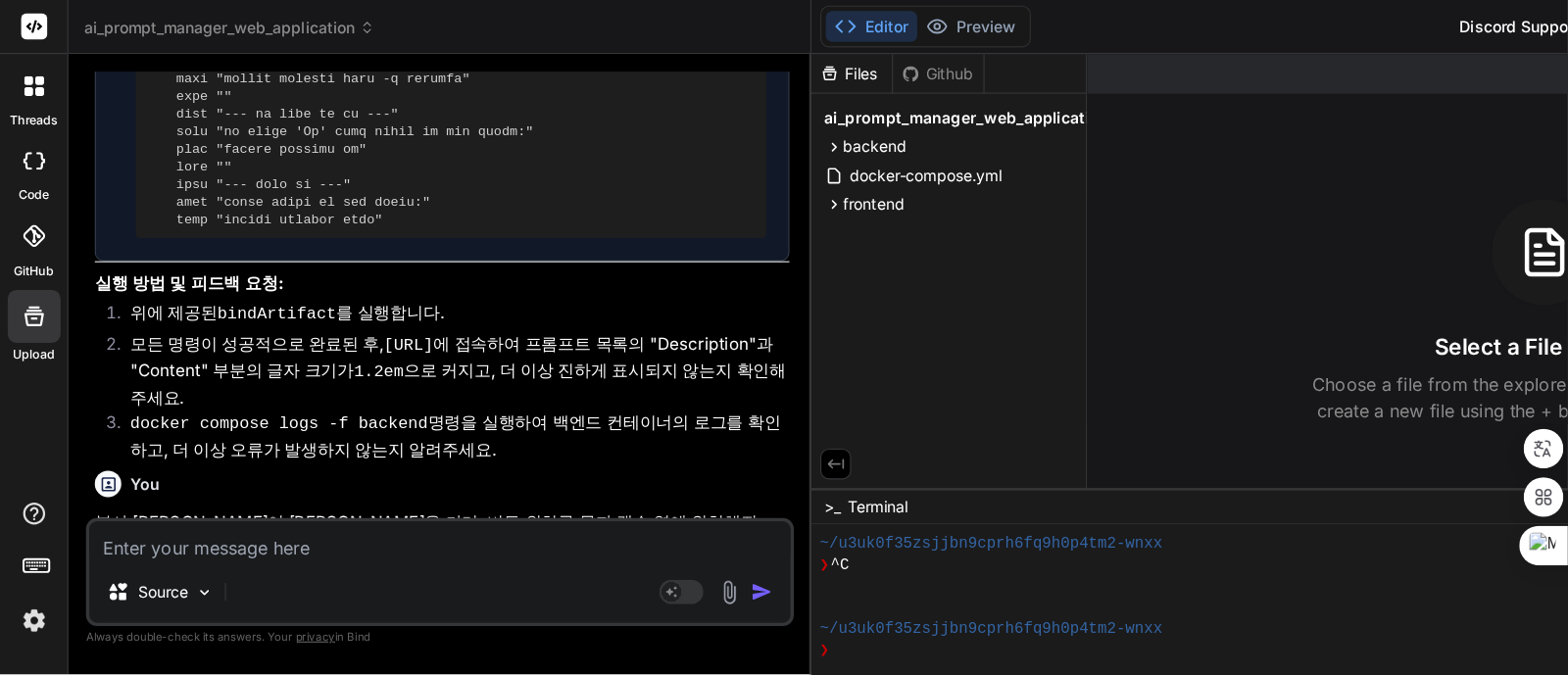
scroll to position [4015, 0]
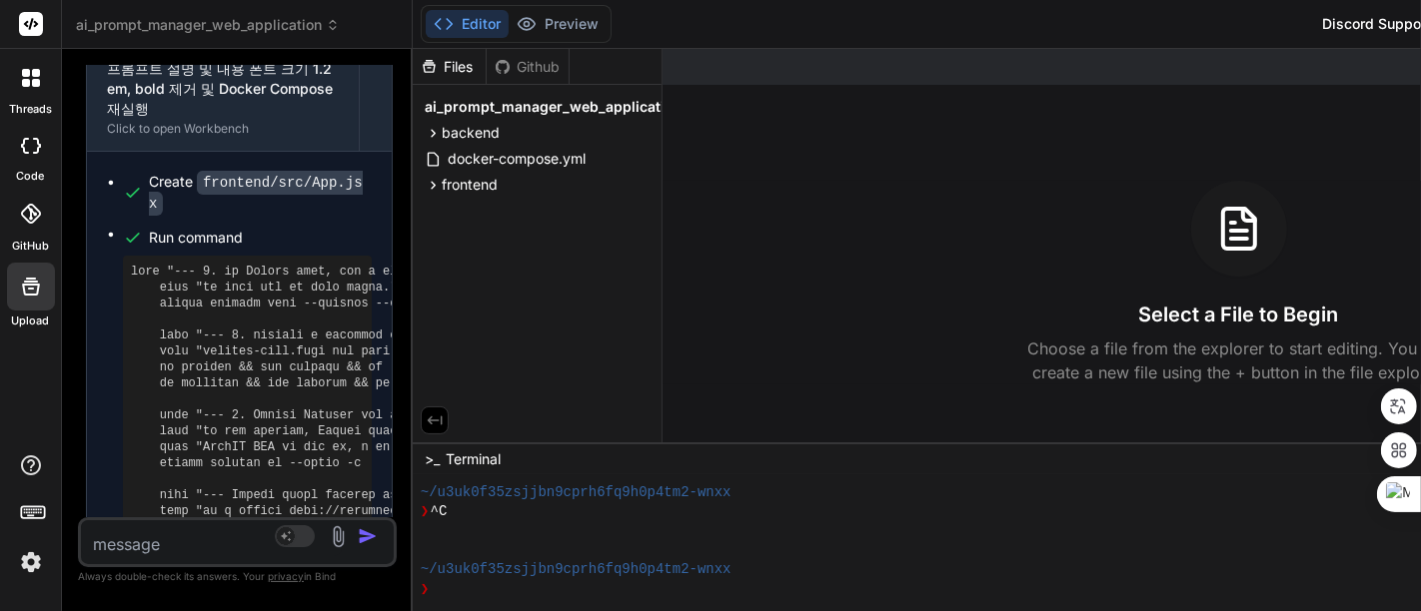
drag, startPoint x: 670, startPoint y: 235, endPoint x: 88, endPoint y: 275, distance: 583.8
click at [88, 275] on div "Bind AI Web Search Created with Pixso. Code Generator You db 백업시 파일명에 현재 날짜, 시간…" at bounding box center [237, 330] width 351 height 562
click at [787, 257] on div "Select a File to Begin Choose a file from the explorer to start editing. You ca…" at bounding box center [1238, 283] width 1153 height 204
click at [805, 24] on div "Editor Preview Disabled until preview for your project is generated Discord Sup…" at bounding box center [1114, 24] width 1403 height 49
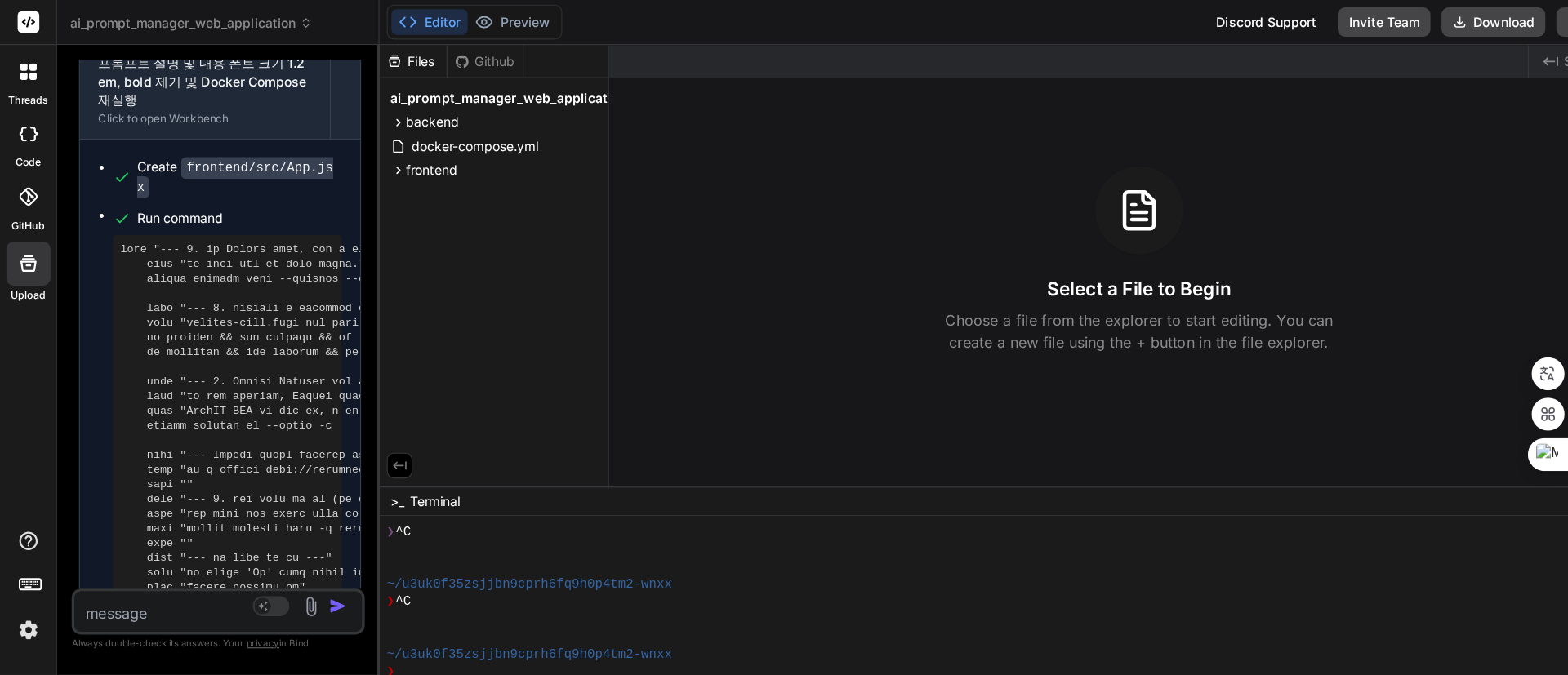
scroll to position [47, 0]
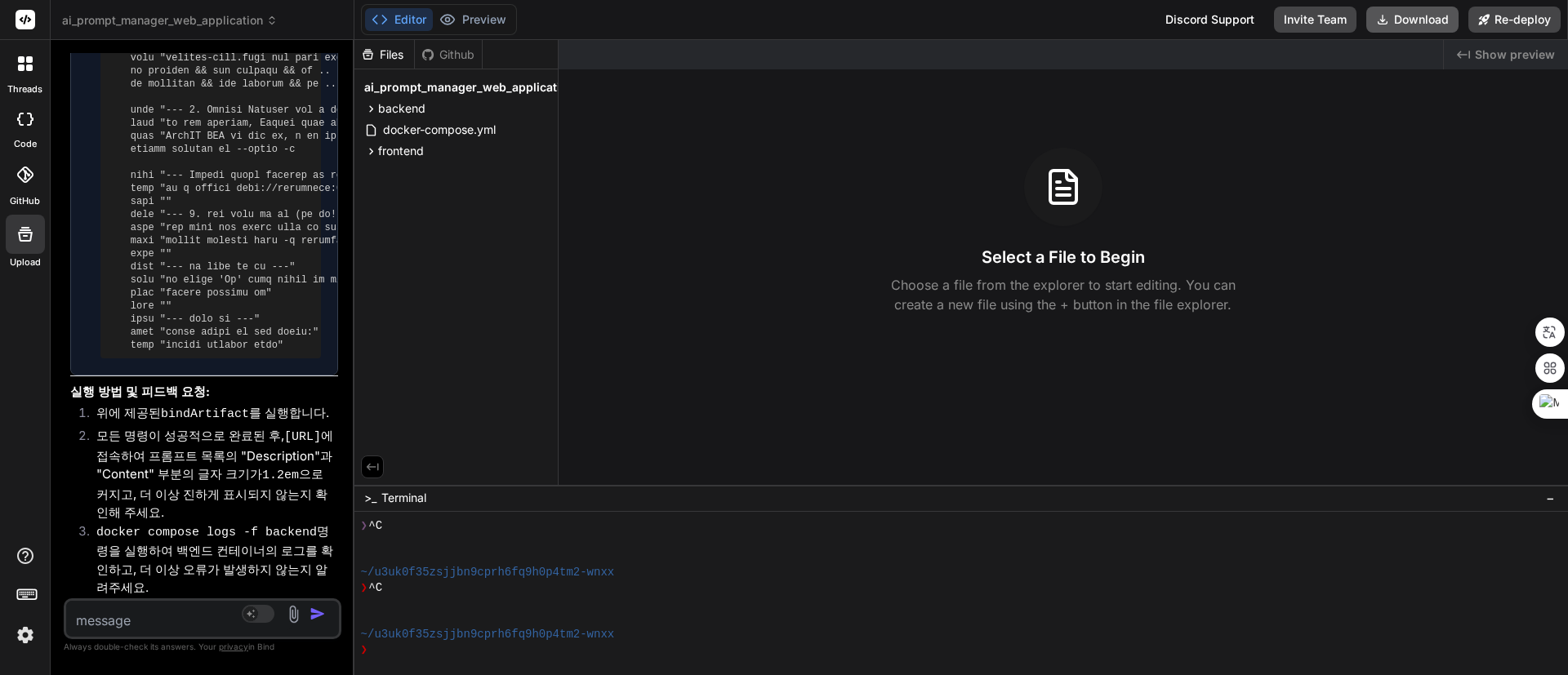
click at [1161, 12] on button "Download" at bounding box center [1412, 20] width 92 height 26
click at [21, 226] on icon at bounding box center [25, 235] width 20 height 20
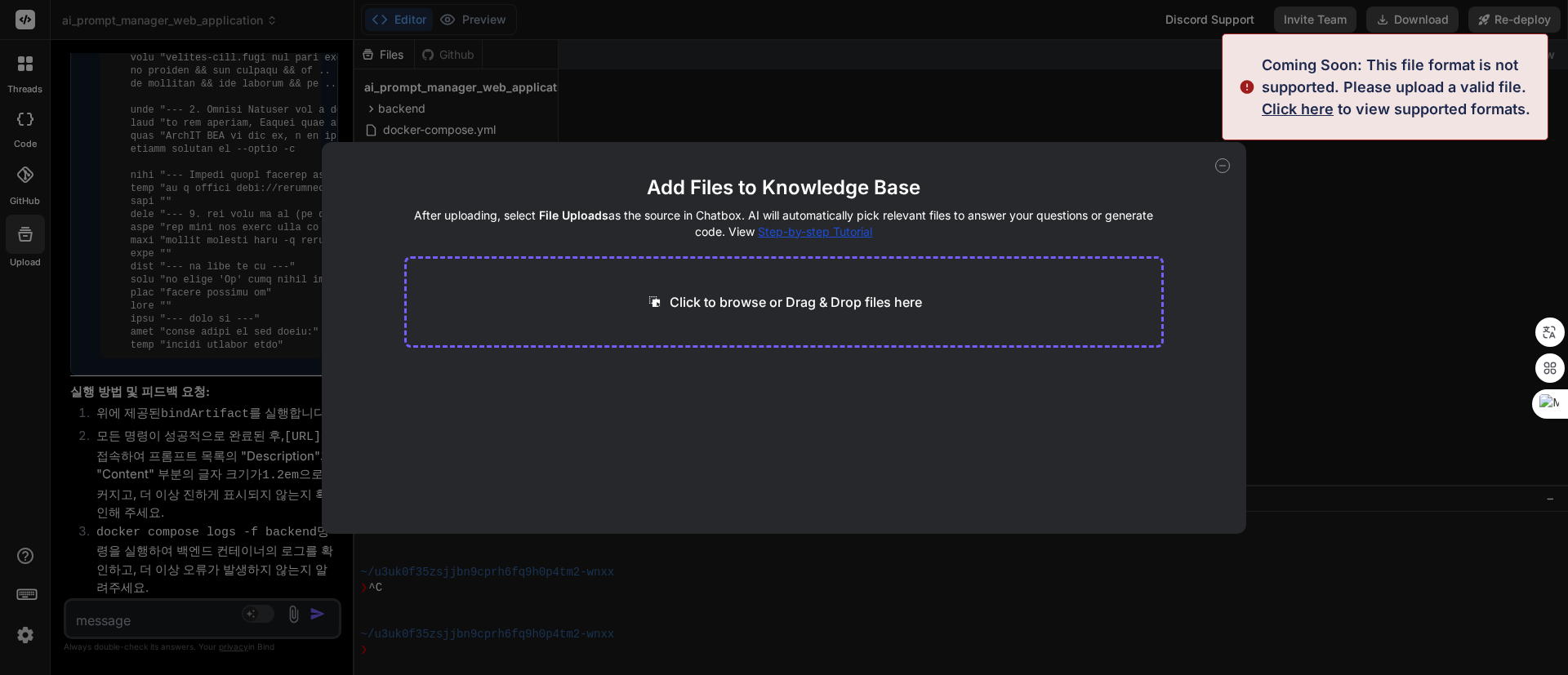
click at [1161, 106] on span "Click here" at bounding box center [1298, 109] width 72 height 17
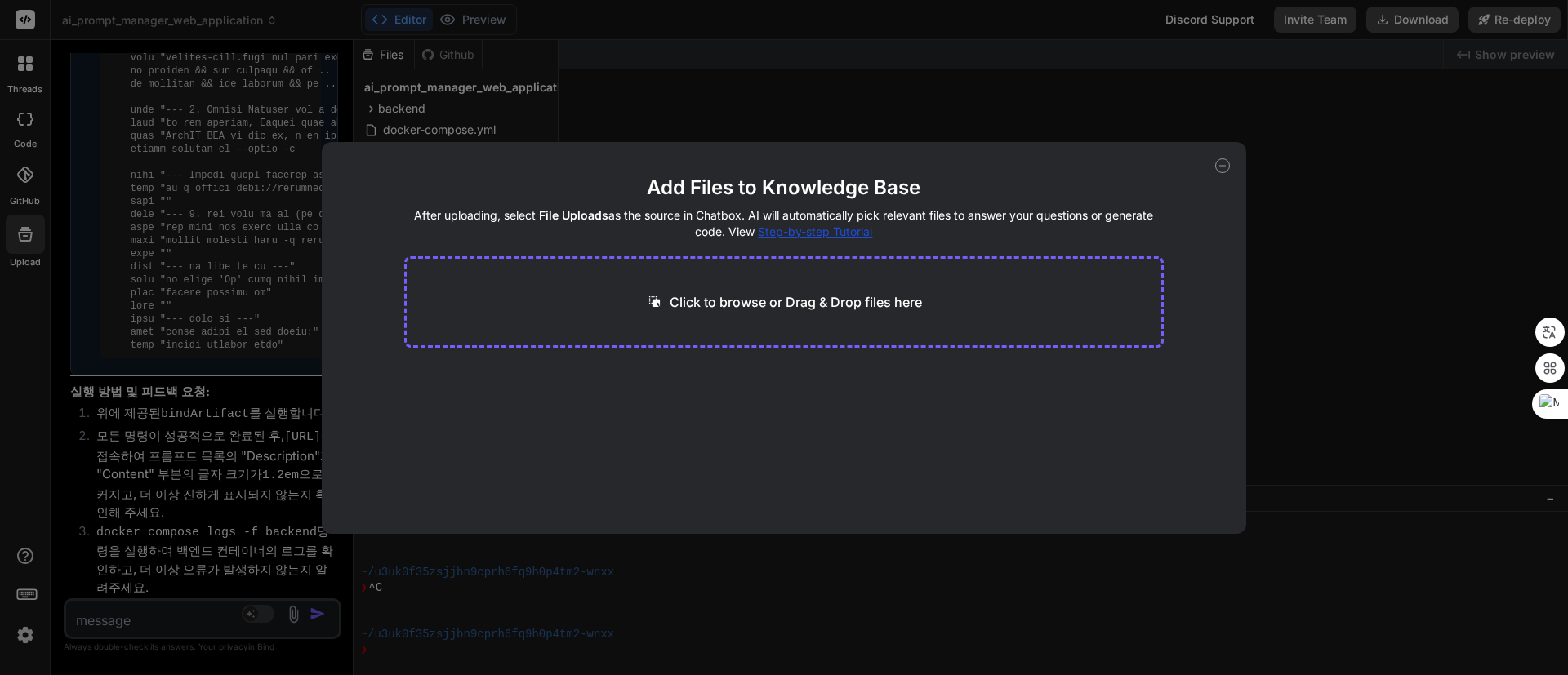
click at [1161, 164] on icon at bounding box center [1223, 166] width 15 height 15
type textarea "x"
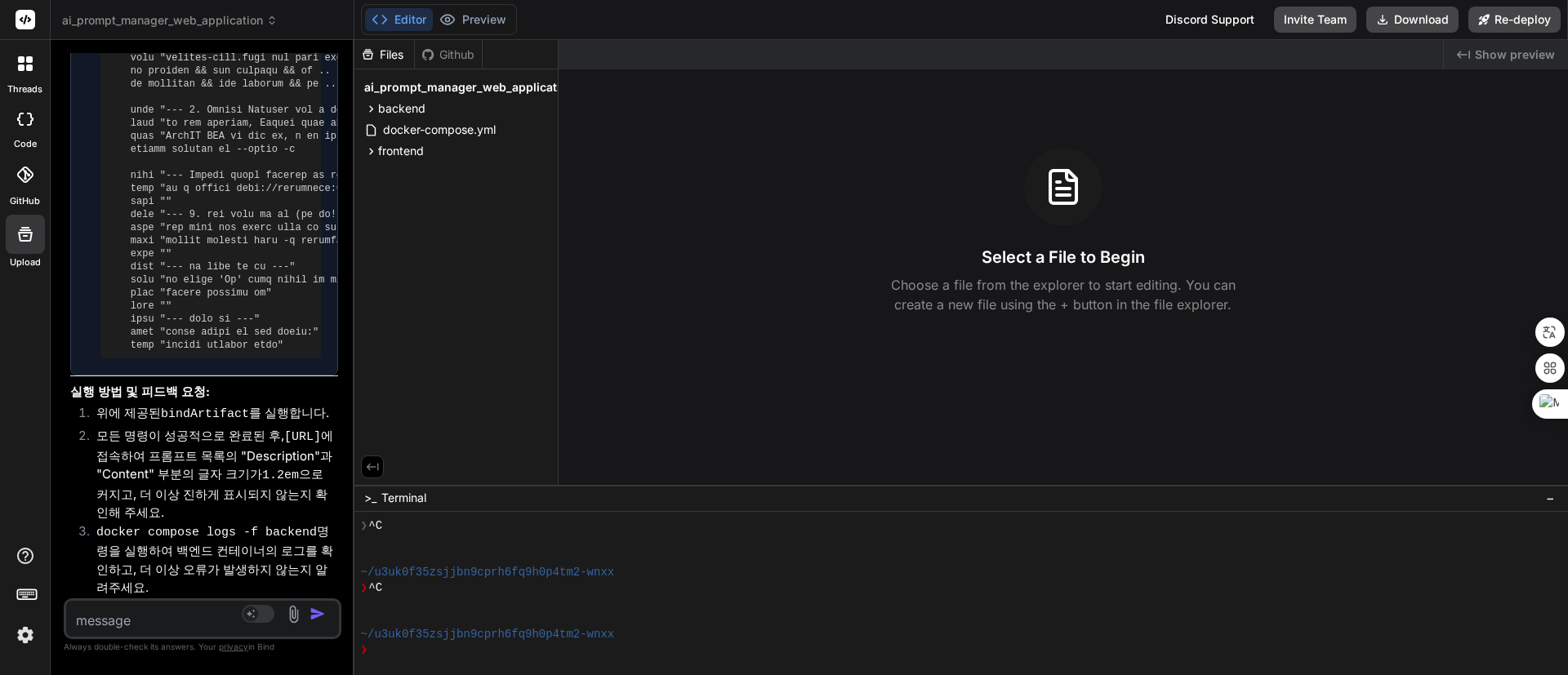
click at [146, 15] on span "ai_prompt_manager_web_application" at bounding box center [170, 20] width 216 height 16
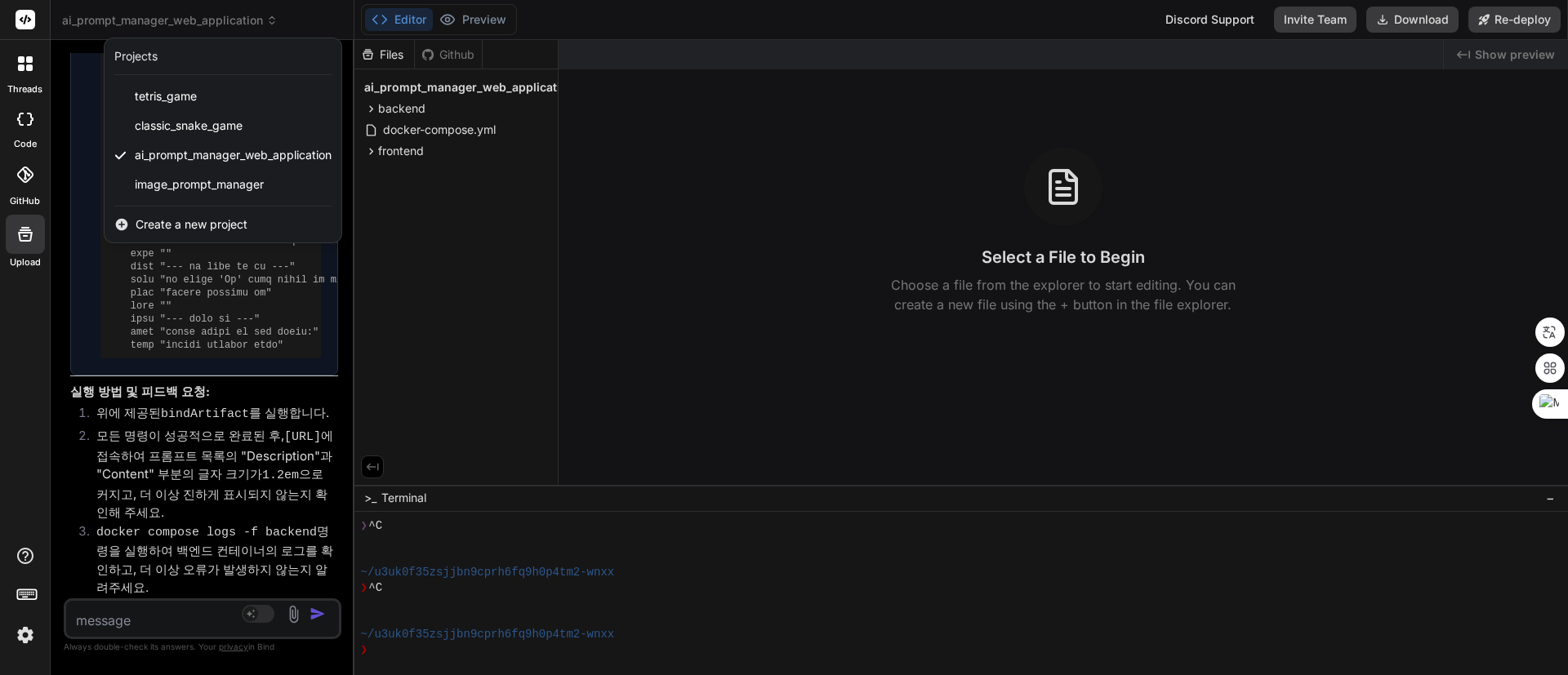
click at [191, 219] on span "Create a new project" at bounding box center [191, 225] width 112 height 16
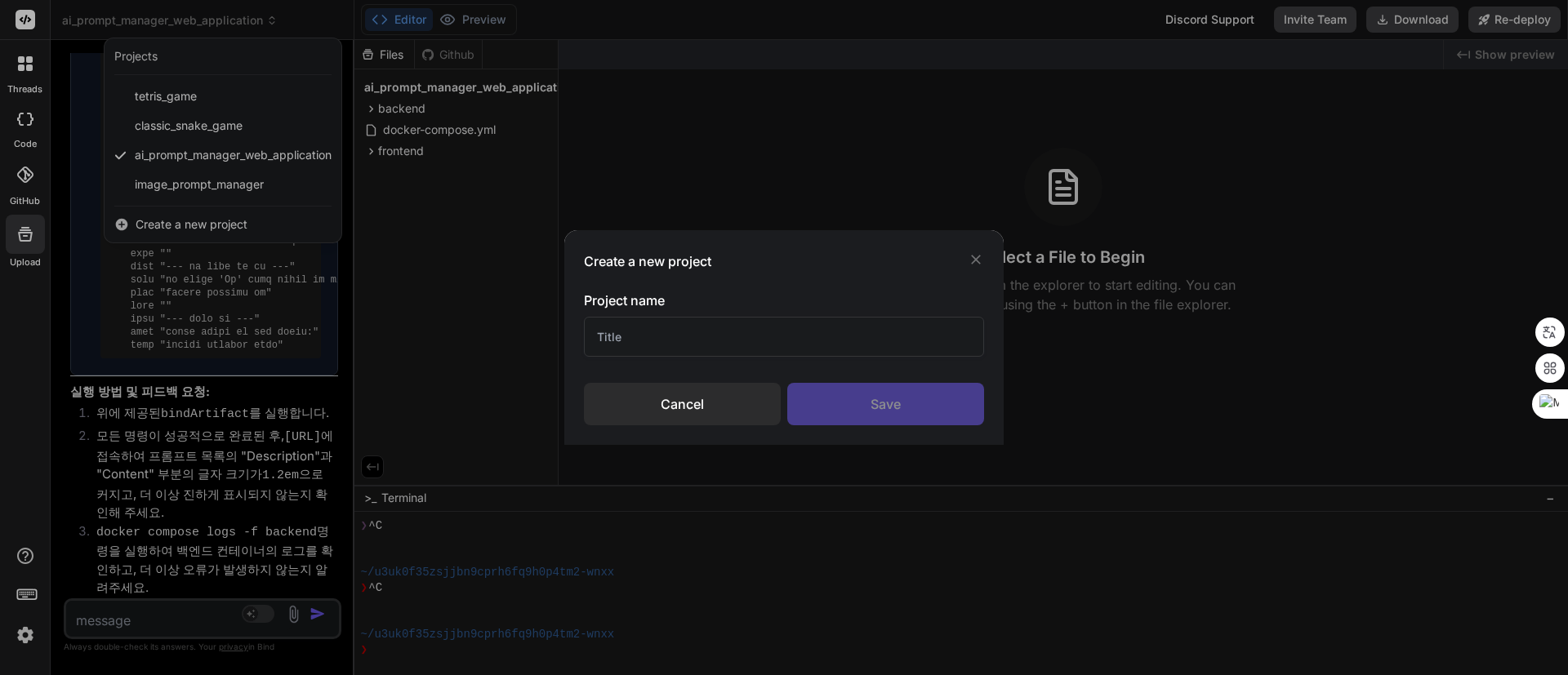
click at [804, 342] on input "text" at bounding box center [784, 337] width 401 height 40
type input "folder_to_pdf"
click at [912, 407] on div "Save" at bounding box center [885, 405] width 197 height 42
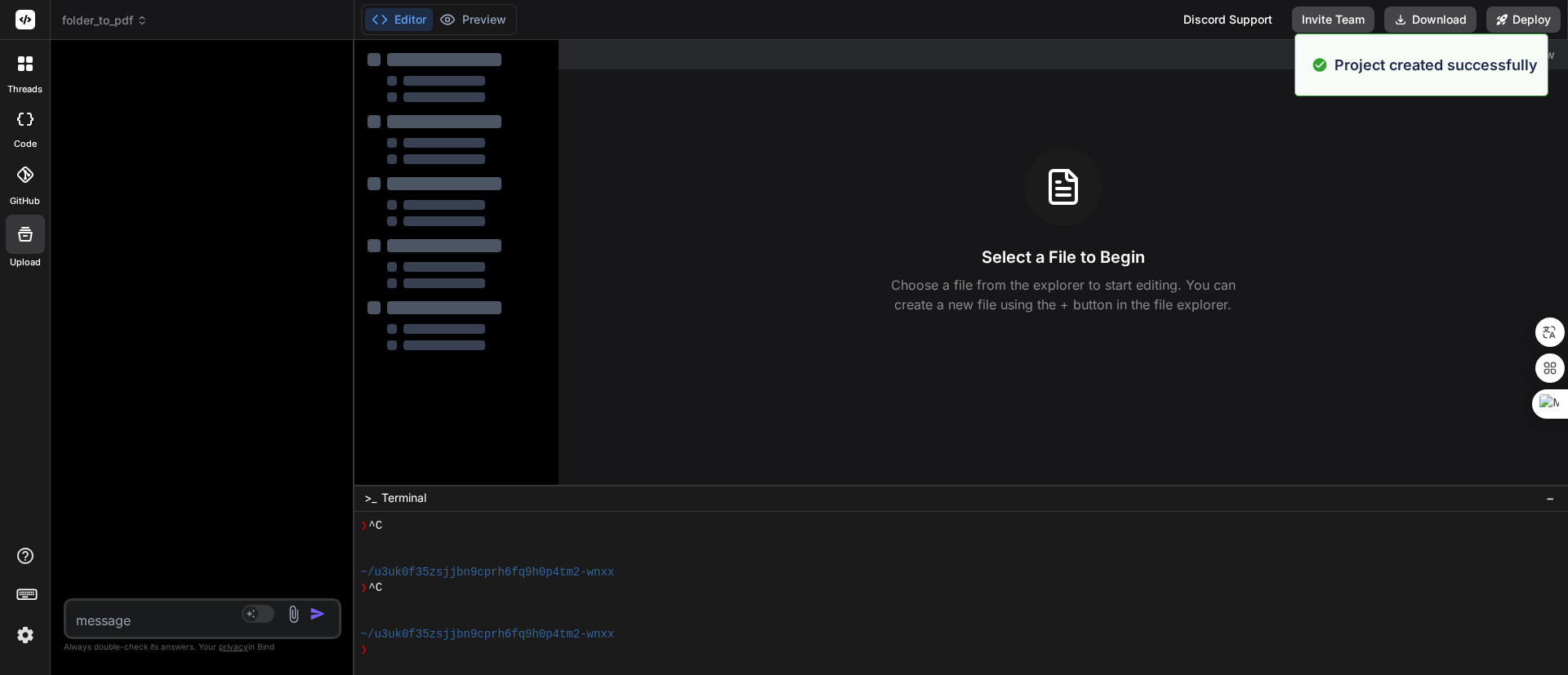
type textarea "x"
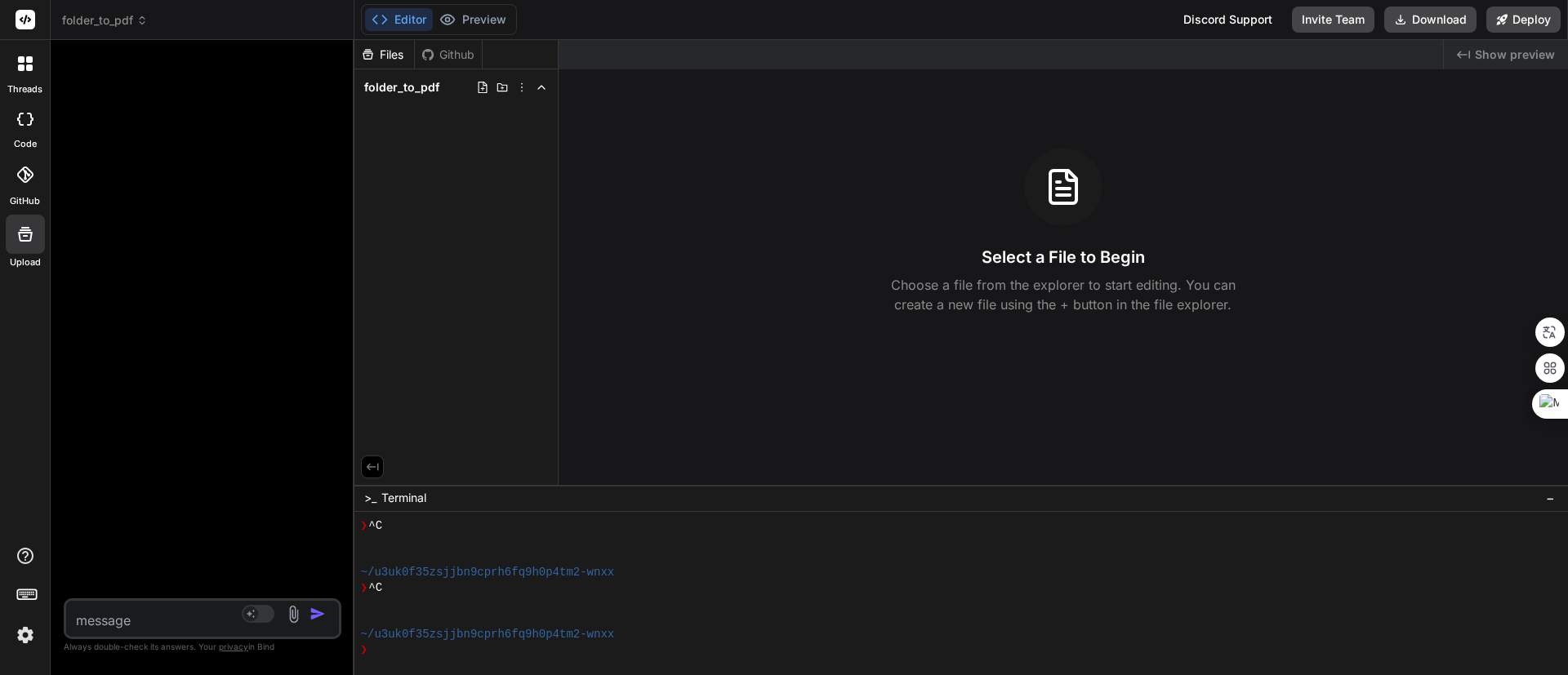
click at [161, 498] on textarea at bounding box center [180, 615] width 227 height 29
type textarea "xm"
type textarea "x"
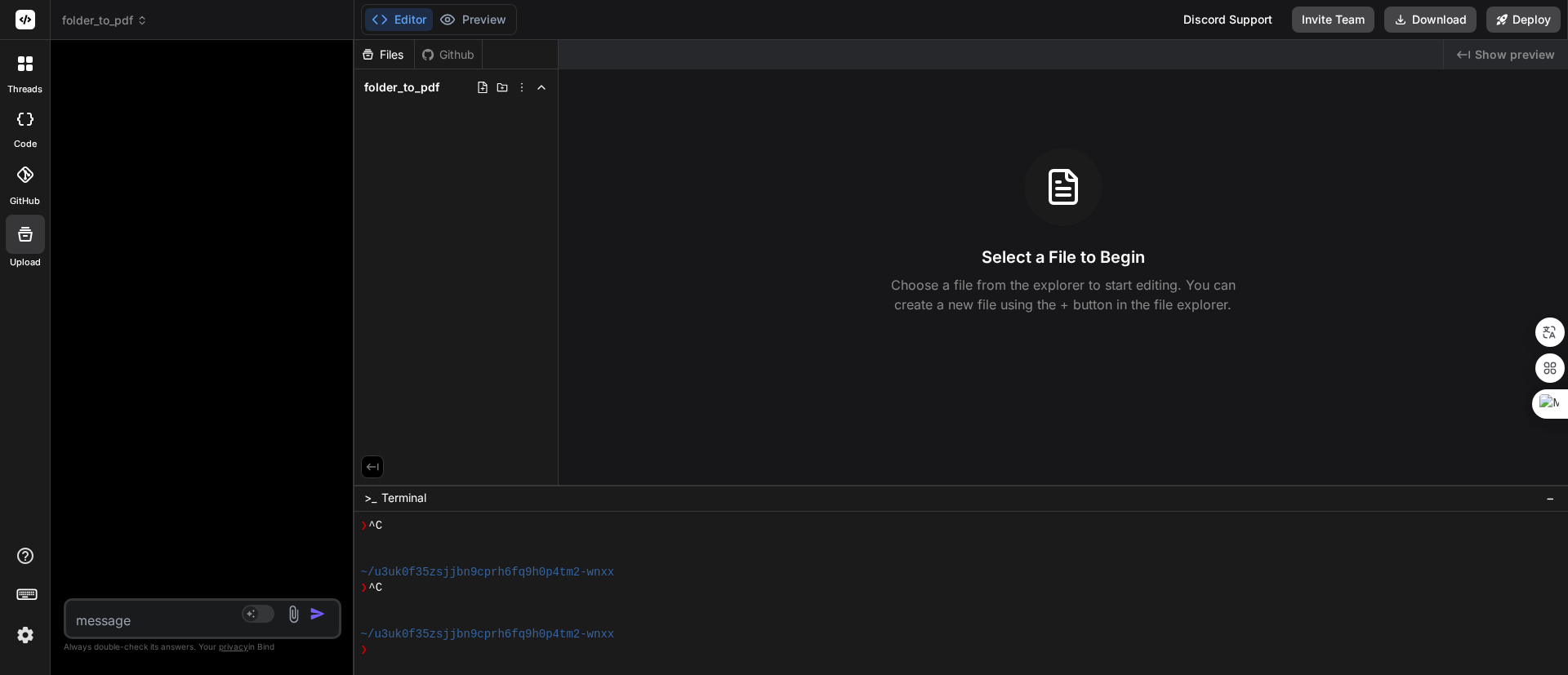
type textarea "ㅌ"
type textarea "x"
type textarea "트"
type textarea "x"
type textarea "틀"
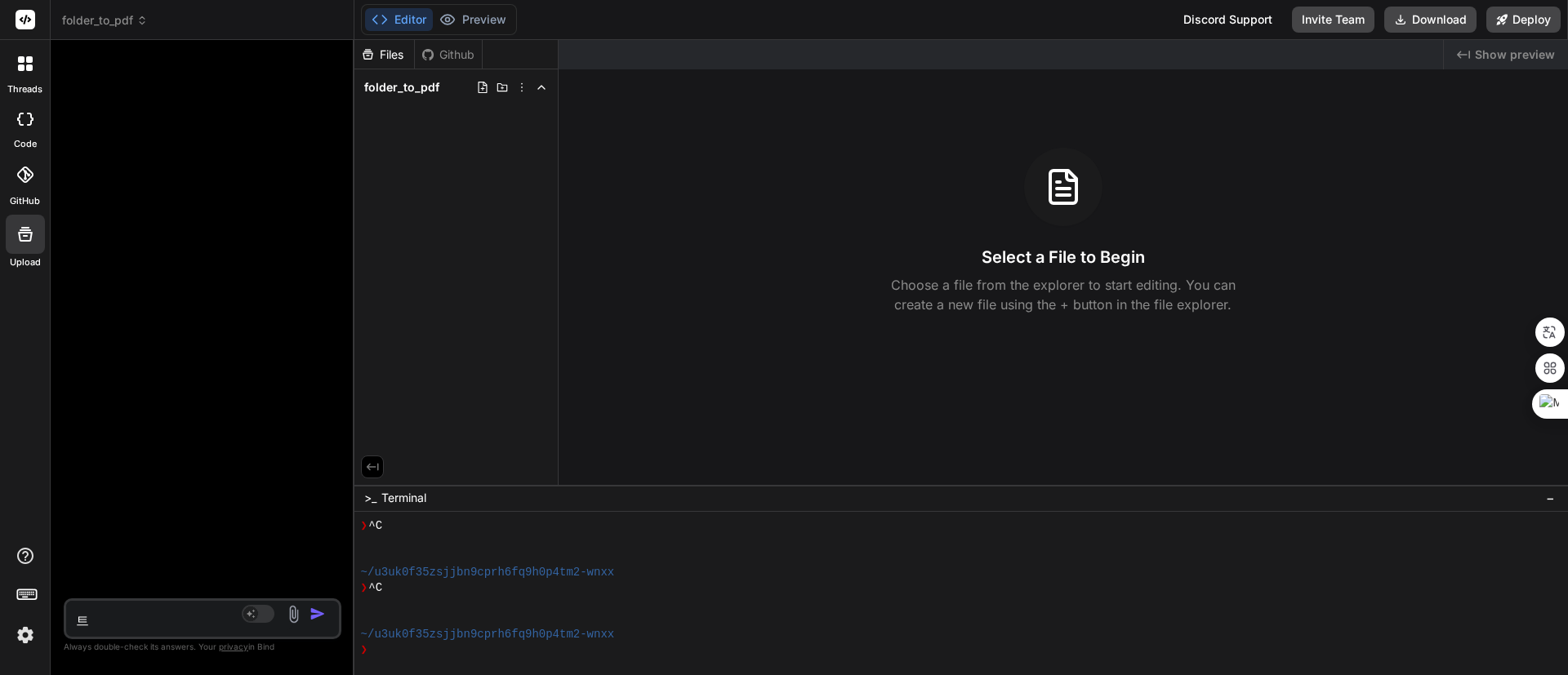
type textarea "x"
type textarea "트"
type textarea "x"
type textarea "특"
type textarea "x"
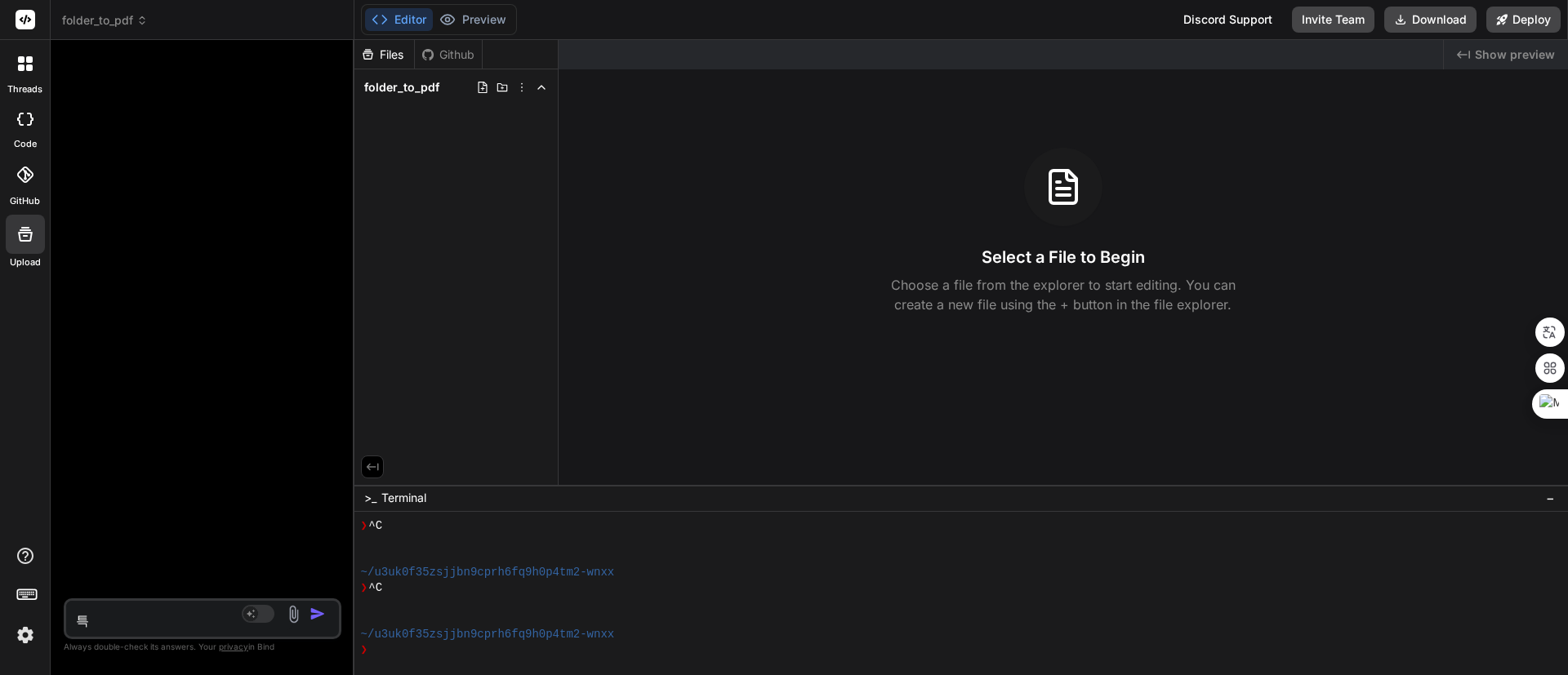
type textarea "특ㅈ"
type textarea "x"
type textarea "특저"
type textarea "x"
type textarea "특정"
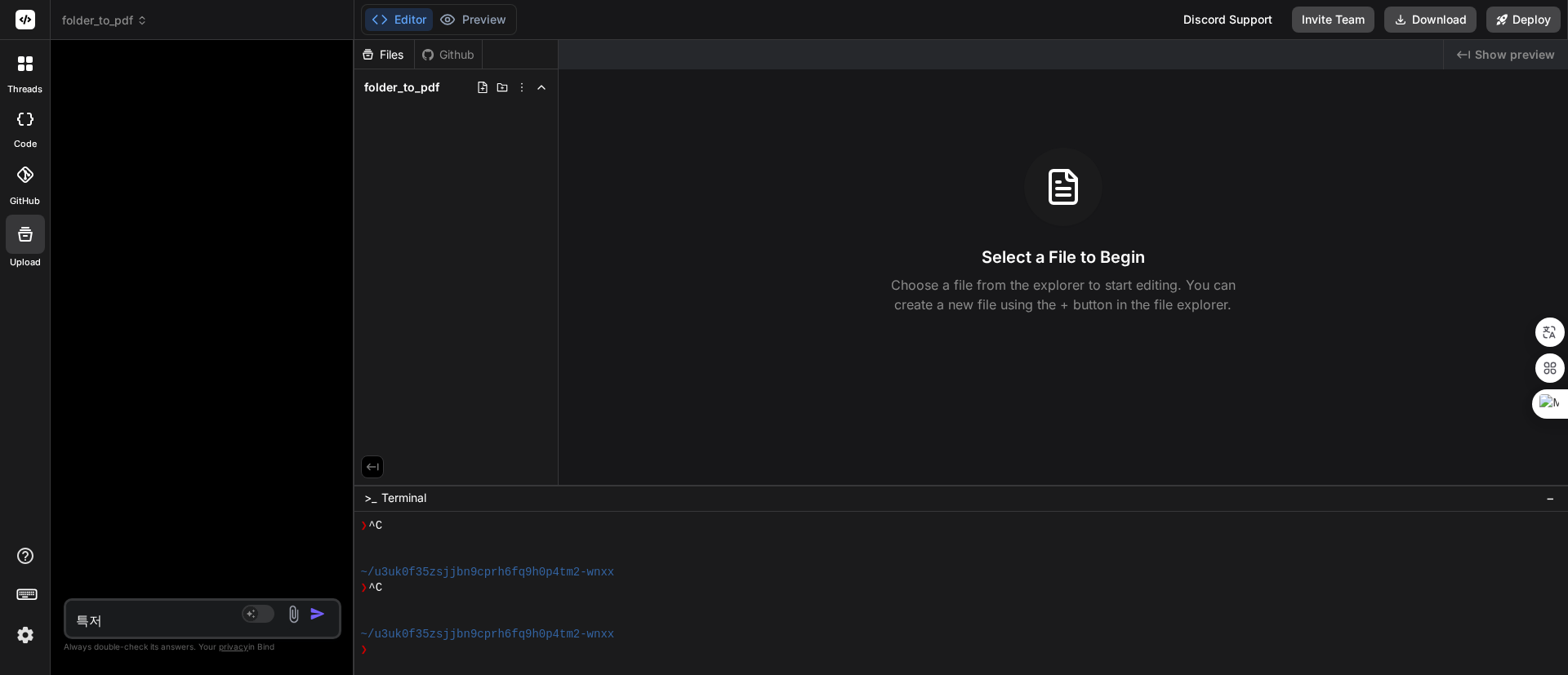
type textarea "x"
type textarea "특정"
type textarea "x"
type textarea "특정 ㅍ"
type textarea "x"
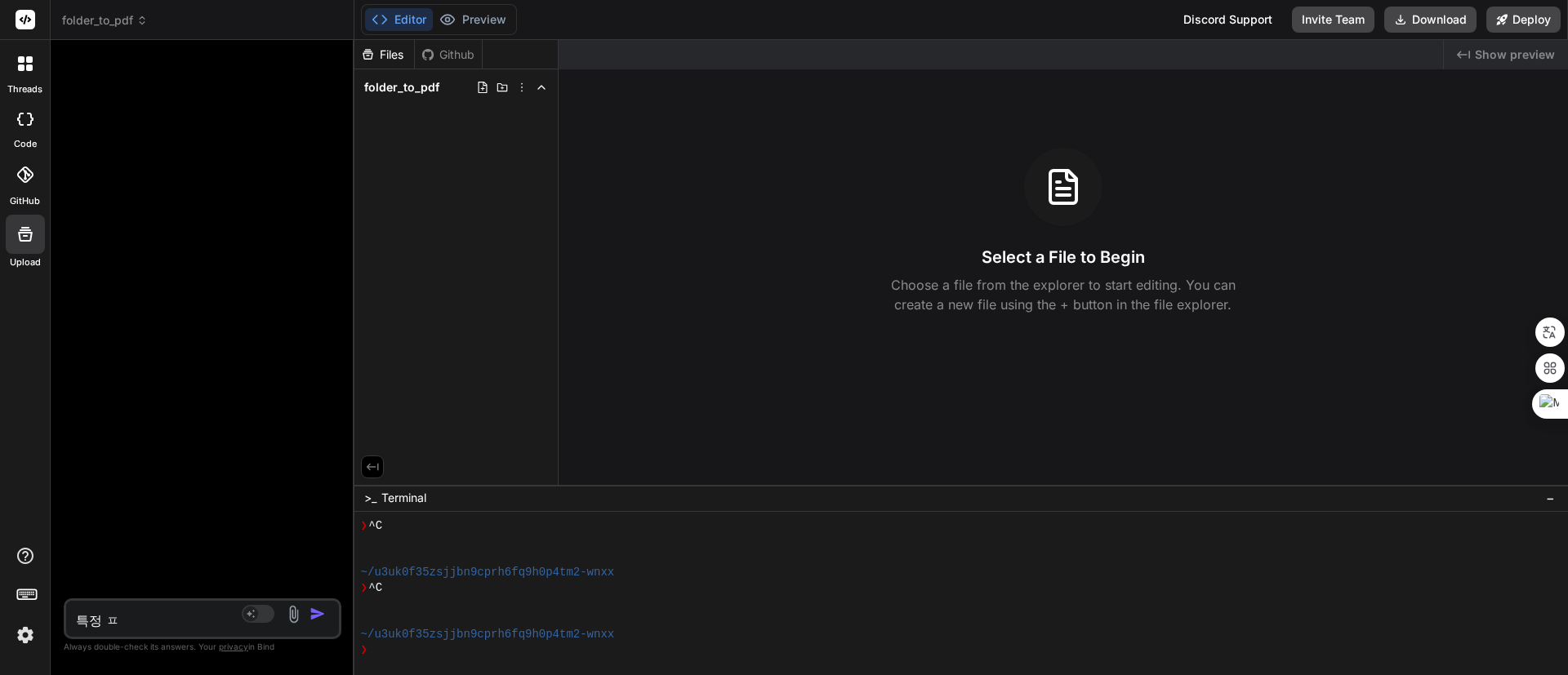
type textarea "특정 포"
type textarea "x"
type textarea "특정 폴"
type textarea "x"
type textarea "특정 폴ㄷ"
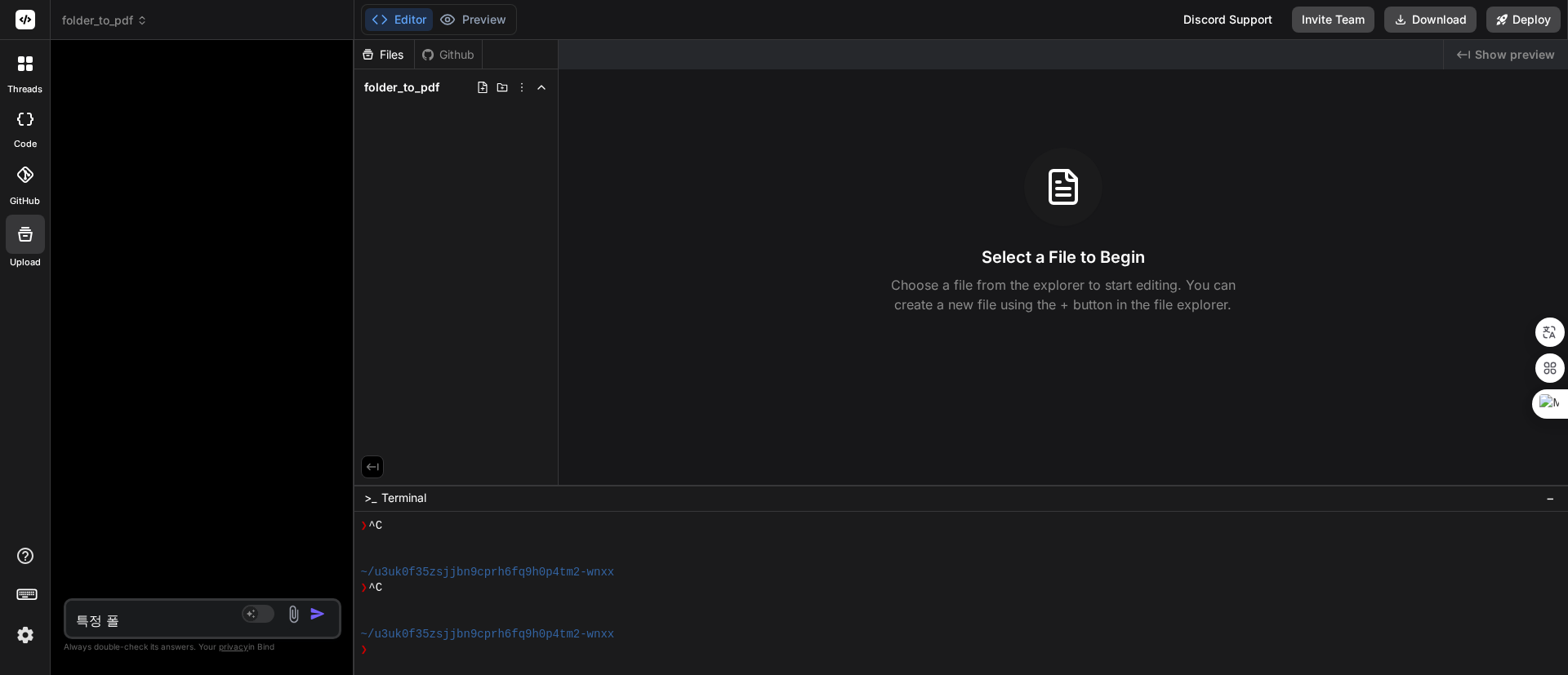
type textarea "x"
type textarea "특정 폴더"
type textarea "x"
type textarea "특정 폴덜"
type textarea "x"
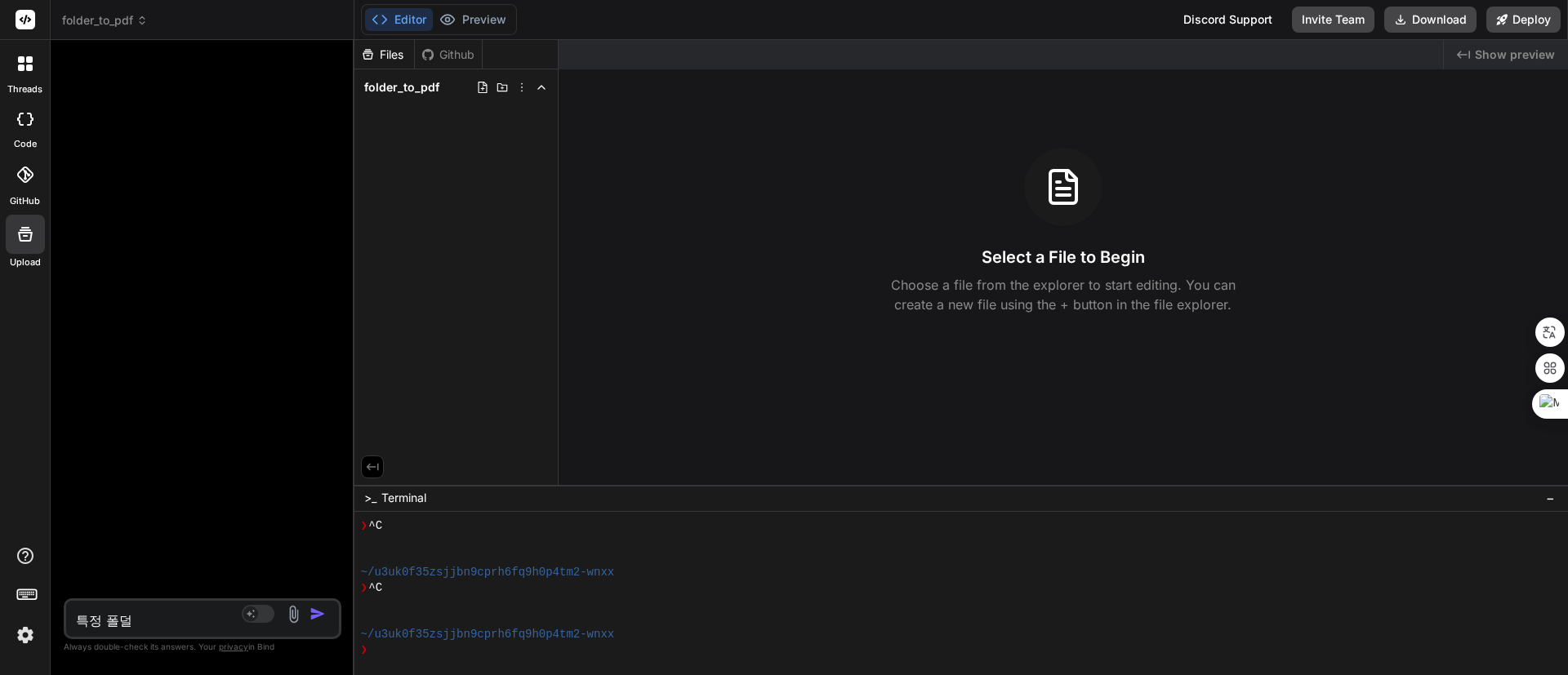
type textarea "특정 폴더르"
type textarea "x"
type textarea "특정 폴더를"
type textarea "x"
type textarea "특정 폴더를"
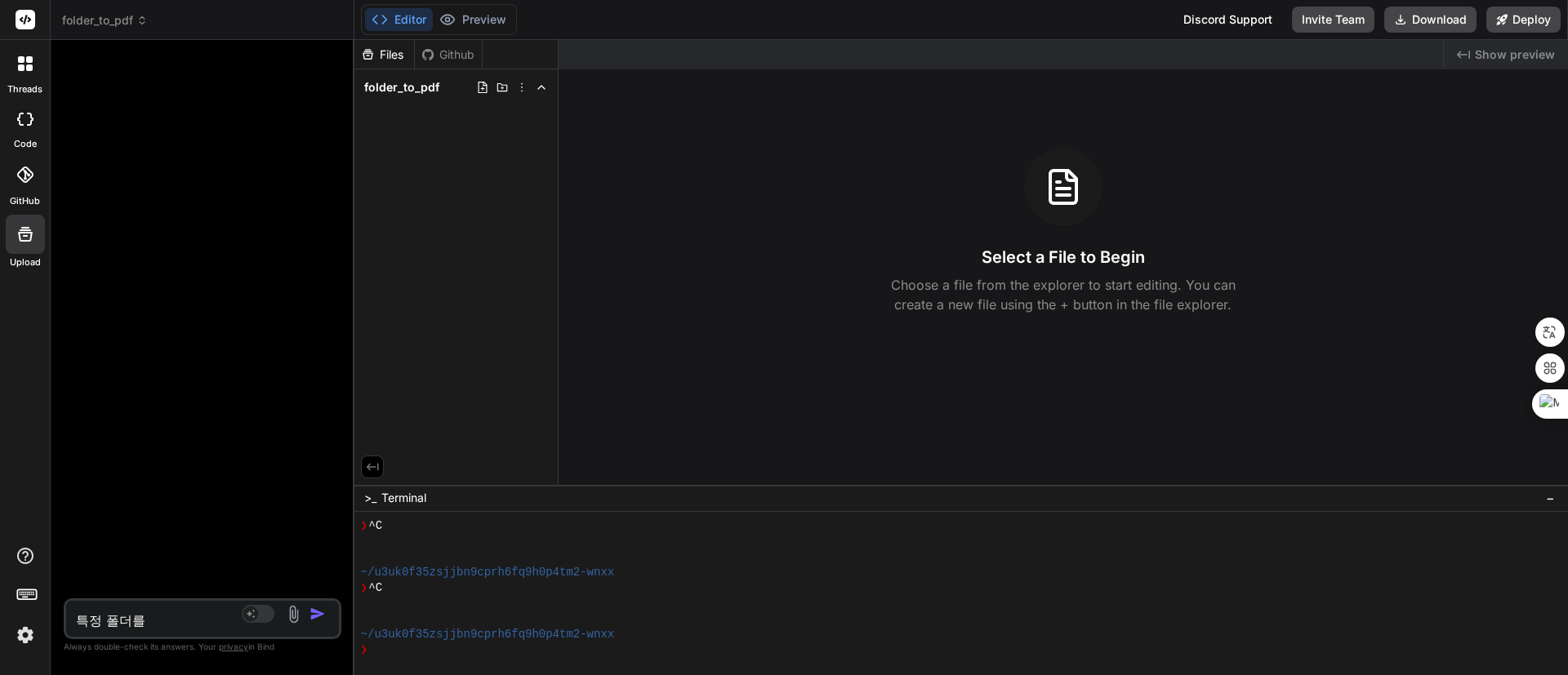
type textarea "x"
type textarea "특정 폴더를 ㅈ"
type textarea "x"
type textarea "특정 폴더를 지"
type textarea "x"
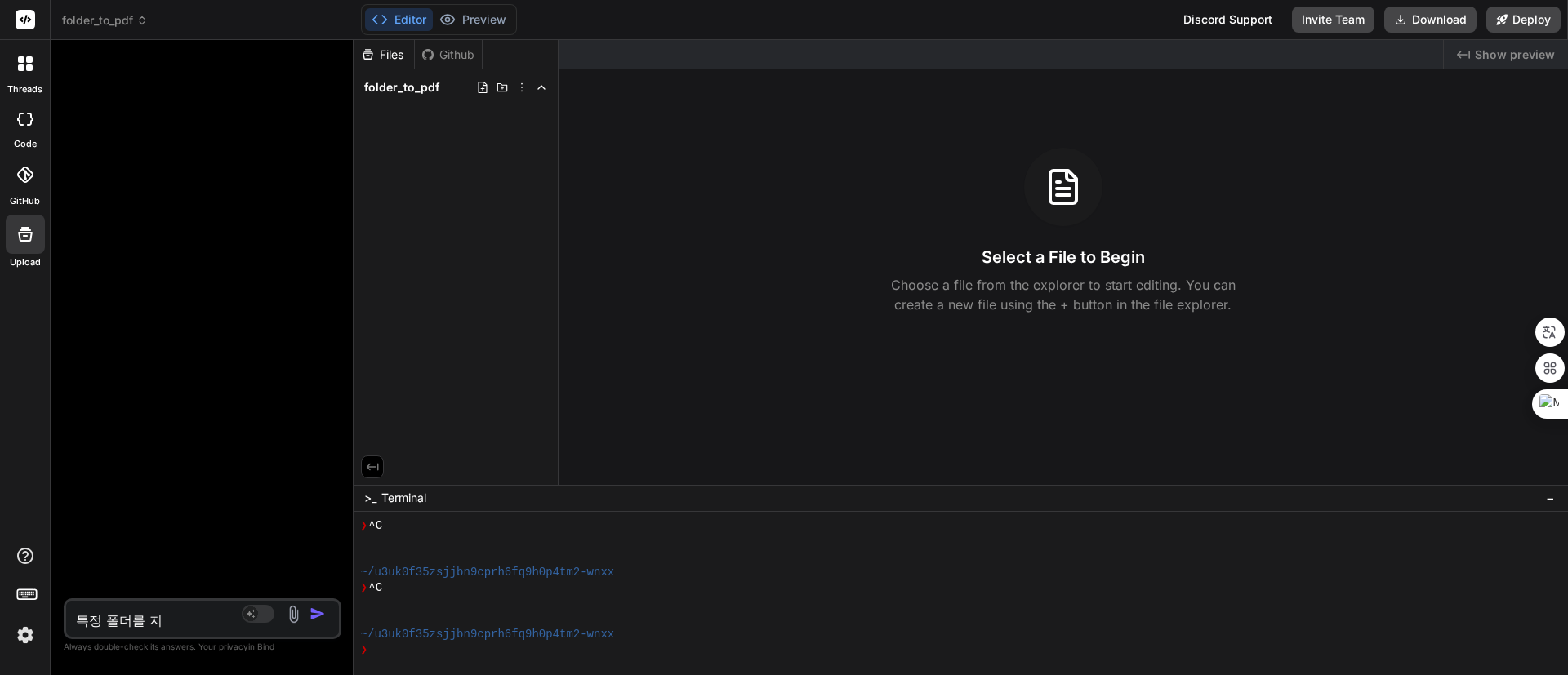
type textarea "특정 폴더를 짖"
type textarea "x"
type textarea "특정 폴더를 지저"
type textarea "x"
type textarea "특정 폴더를 지정"
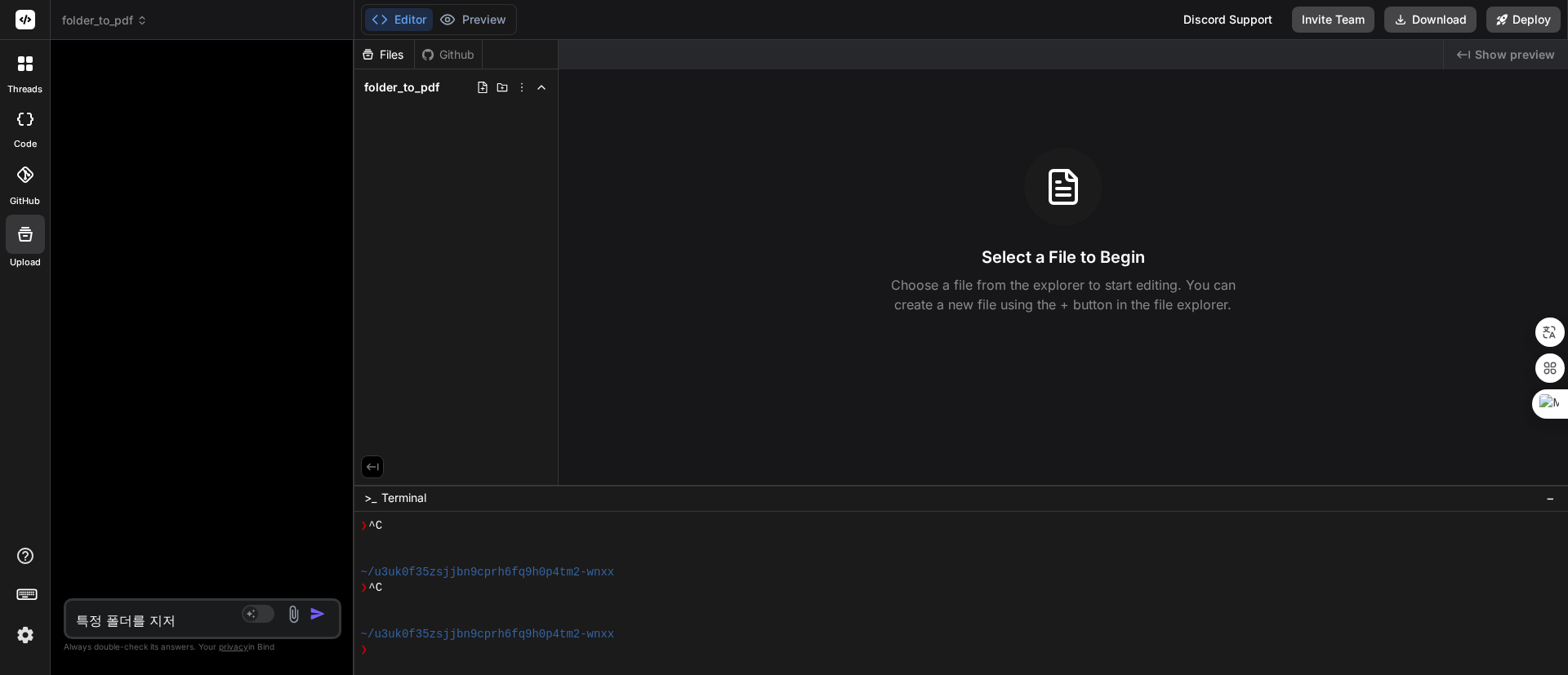
type textarea "x"
type textarea "특정 폴더를 지정ㅎ"
type textarea "x"
type textarea "특정 폴더를 지정하"
type textarea "x"
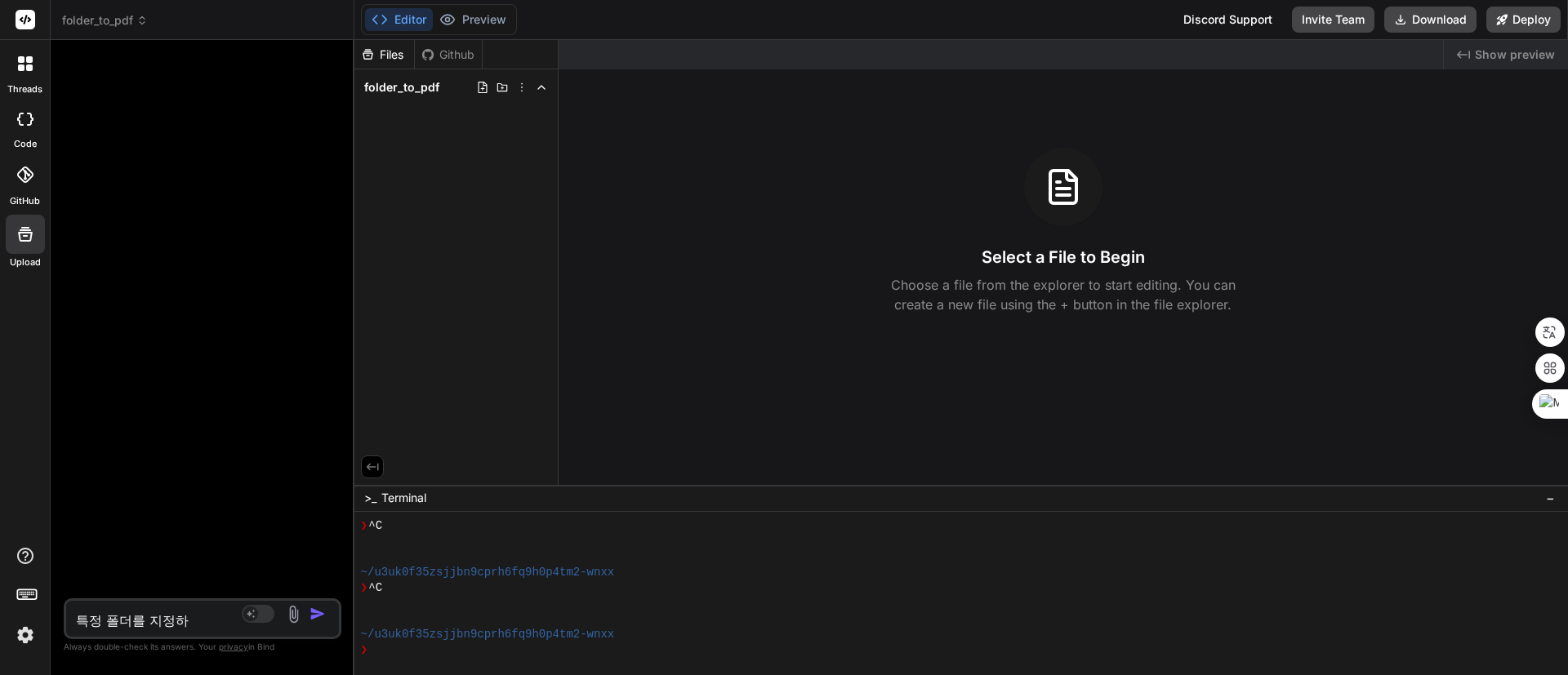
type textarea "특정 폴더를 지정함"
type textarea "x"
type textarea "특정 폴더를 지정하며"
type textarea "x"
type textarea "특정 폴더를 지정하면"
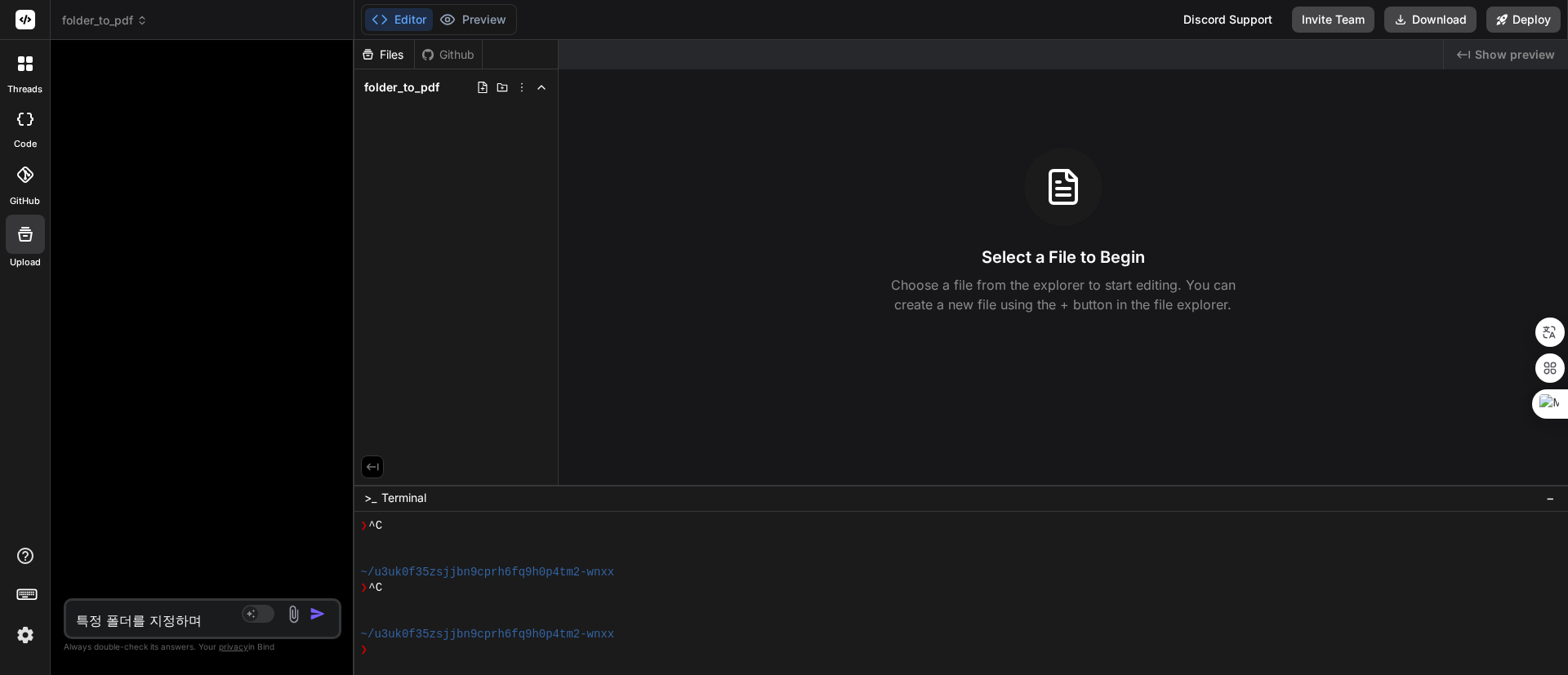
type textarea "x"
type textarea "특정 폴더를 지정하면"
type textarea "x"
type textarea "특정 폴더를 지정하면 ㅍ"
type textarea "x"
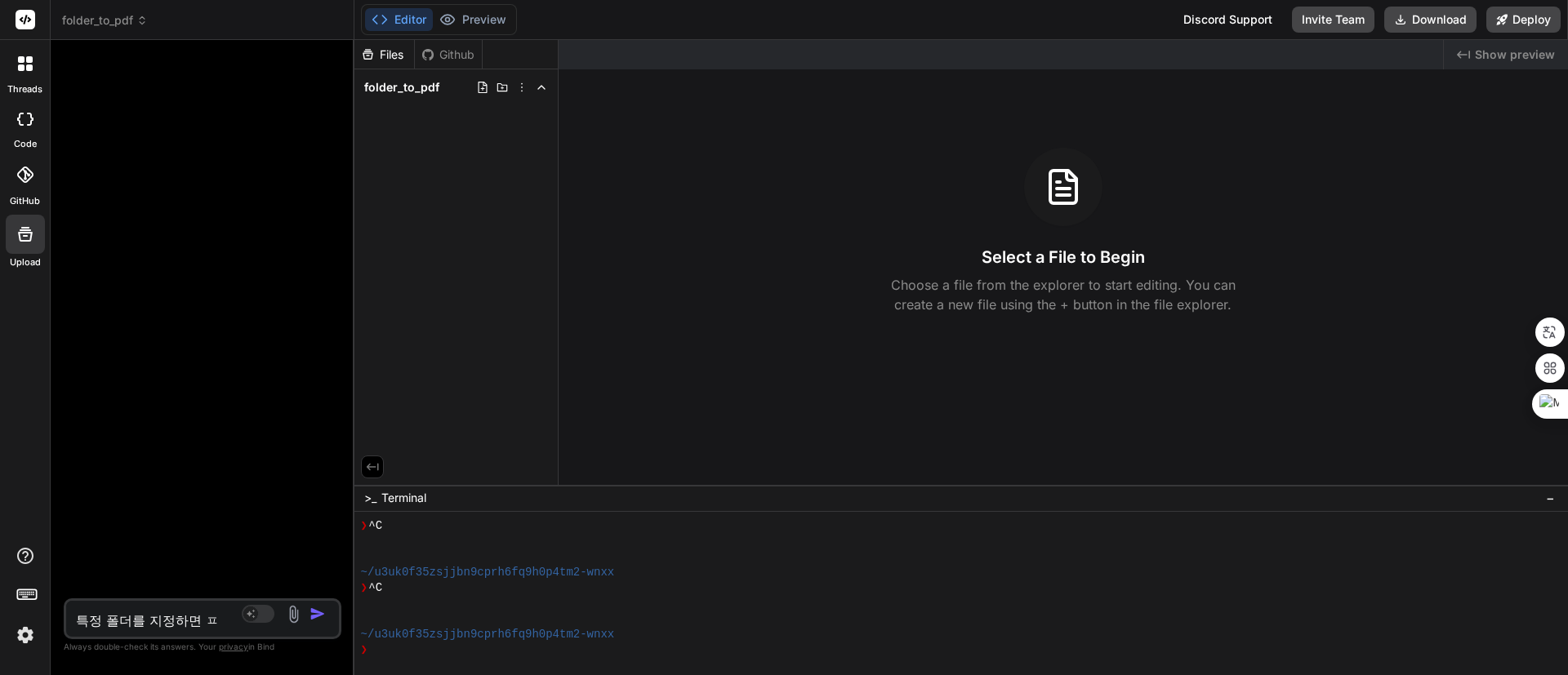
type textarea "특정 폴더를 지정하면 프"
type textarea "x"
type textarea "특정 폴더를 지정하면 플"
type textarea "x"
type textarea "특정 폴더를 지정하면 플ㄷ"
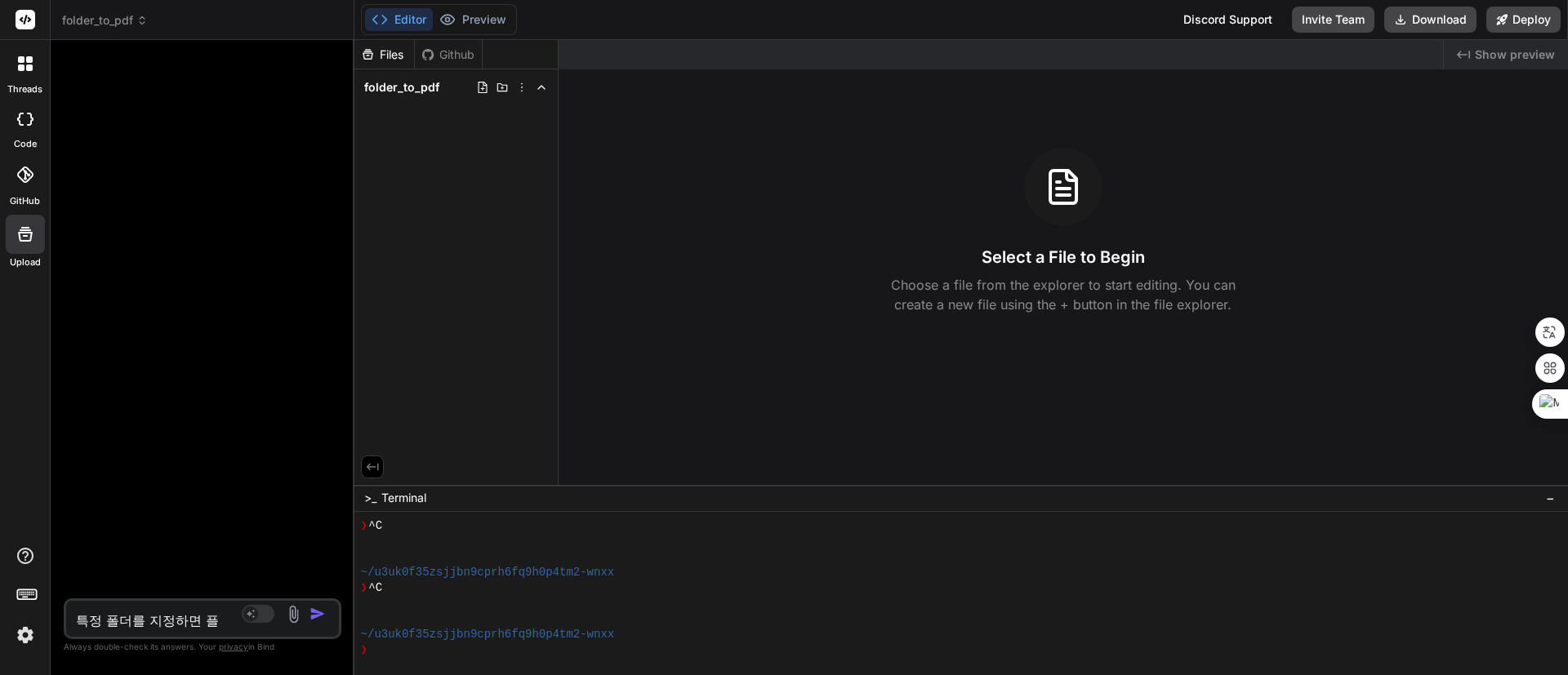
type textarea "x"
type textarea "특정 폴더를 지정하면 플더"
type textarea "x"
type textarea "특정 폴더를 지정하면 플던"
type textarea "x"
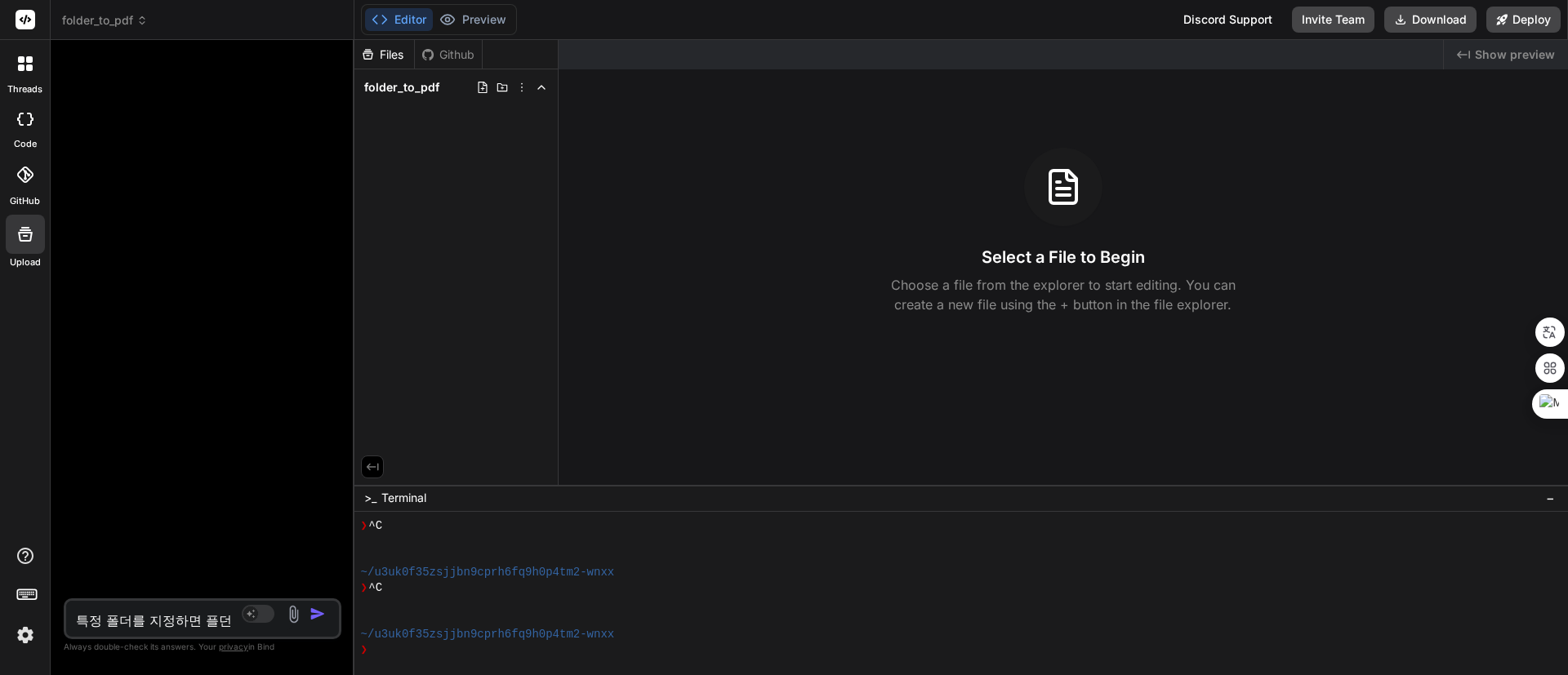
type textarea "특정 폴더를 지정하면 플더내"
type textarea "x"
type textarea "특정 폴더를 지정하면 플더냉"
type textarea "x"
type textarea "특정 폴더를 지정하면 플더내으"
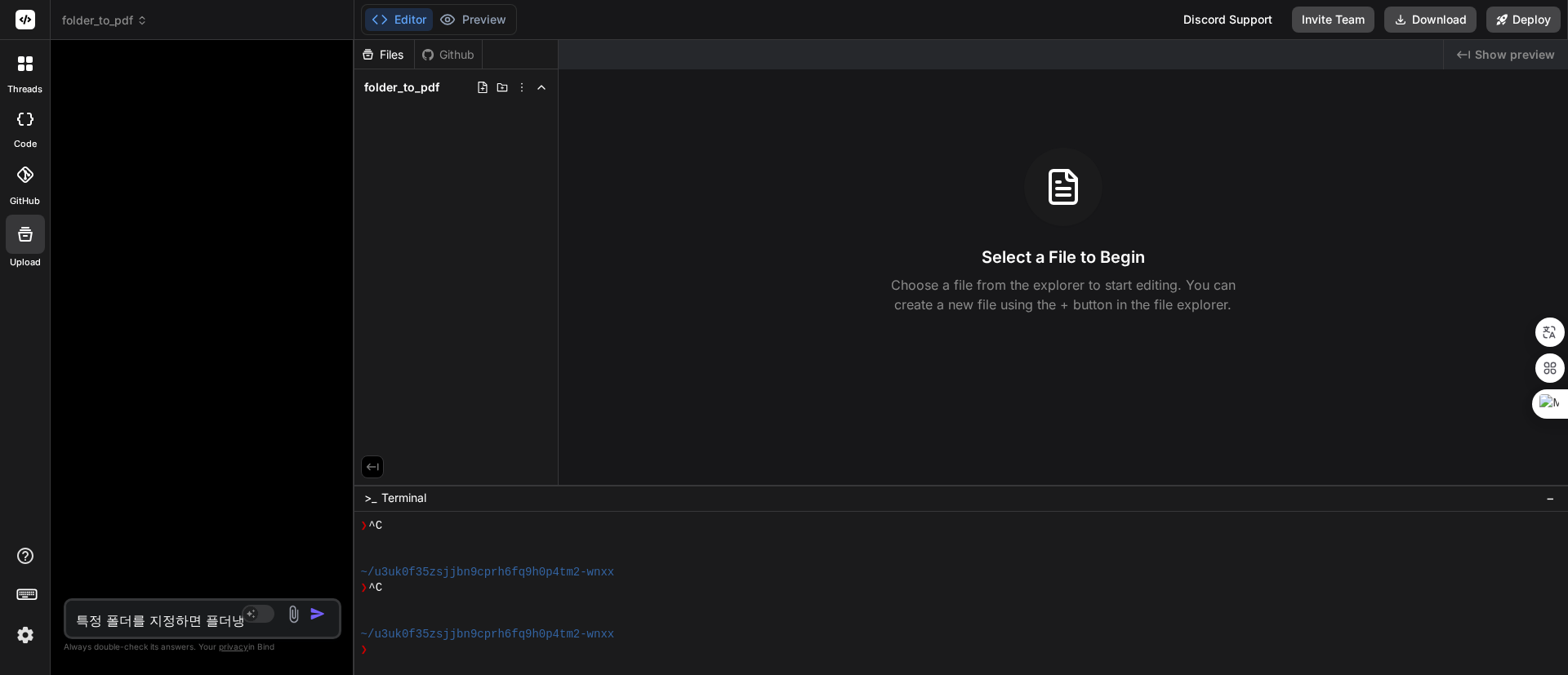
type textarea "x"
type textarea "특정 폴더를 지정하면 플더내의"
type textarea "x"
type textarea "특정 폴더를 지정하면 플더내의"
type textarea "x"
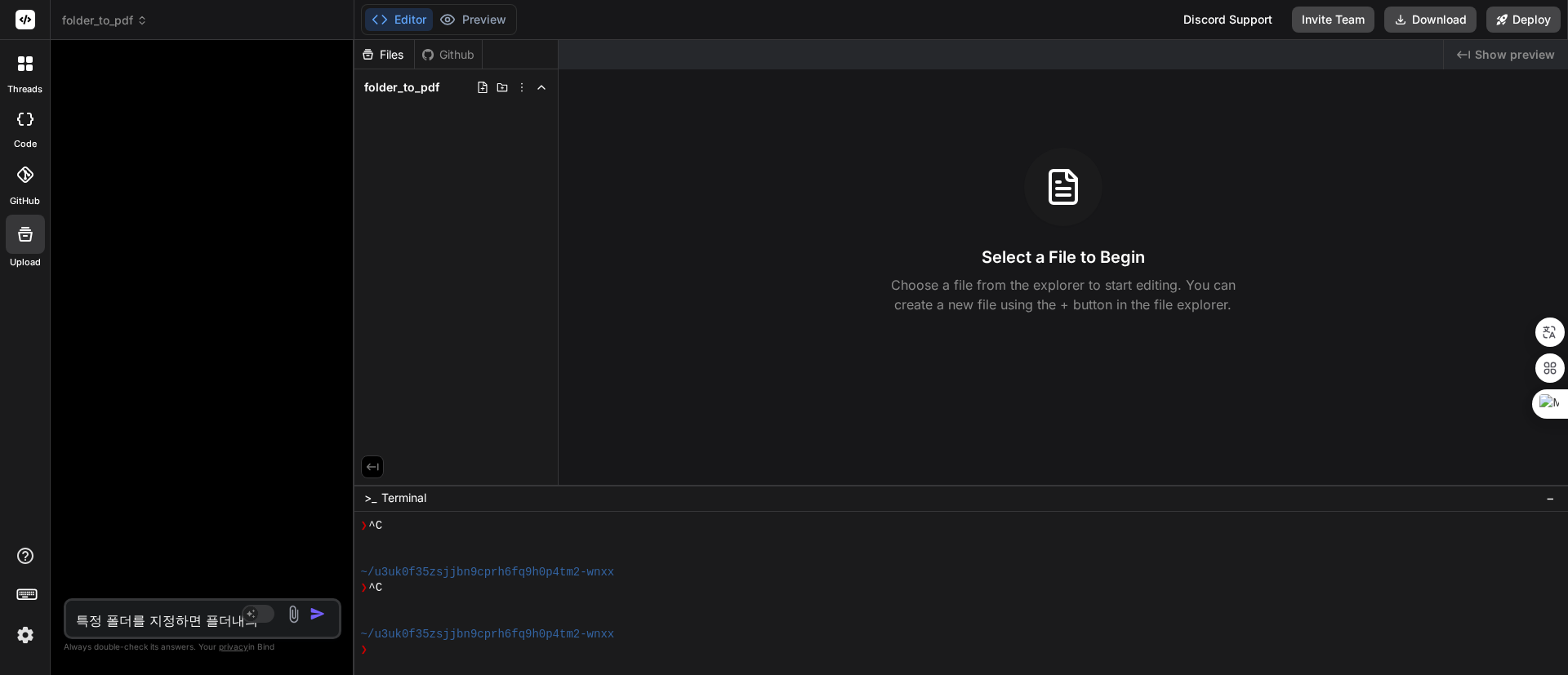
type textarea "특정 폴더를 지정하면 플더내의 ㅁ"
type textarea "x"
type textarea "특정 폴더를 지정하면 플더내의 모"
type textarea "x"
type textarea "특정 폴더를 지정하면 플더내의 몯"
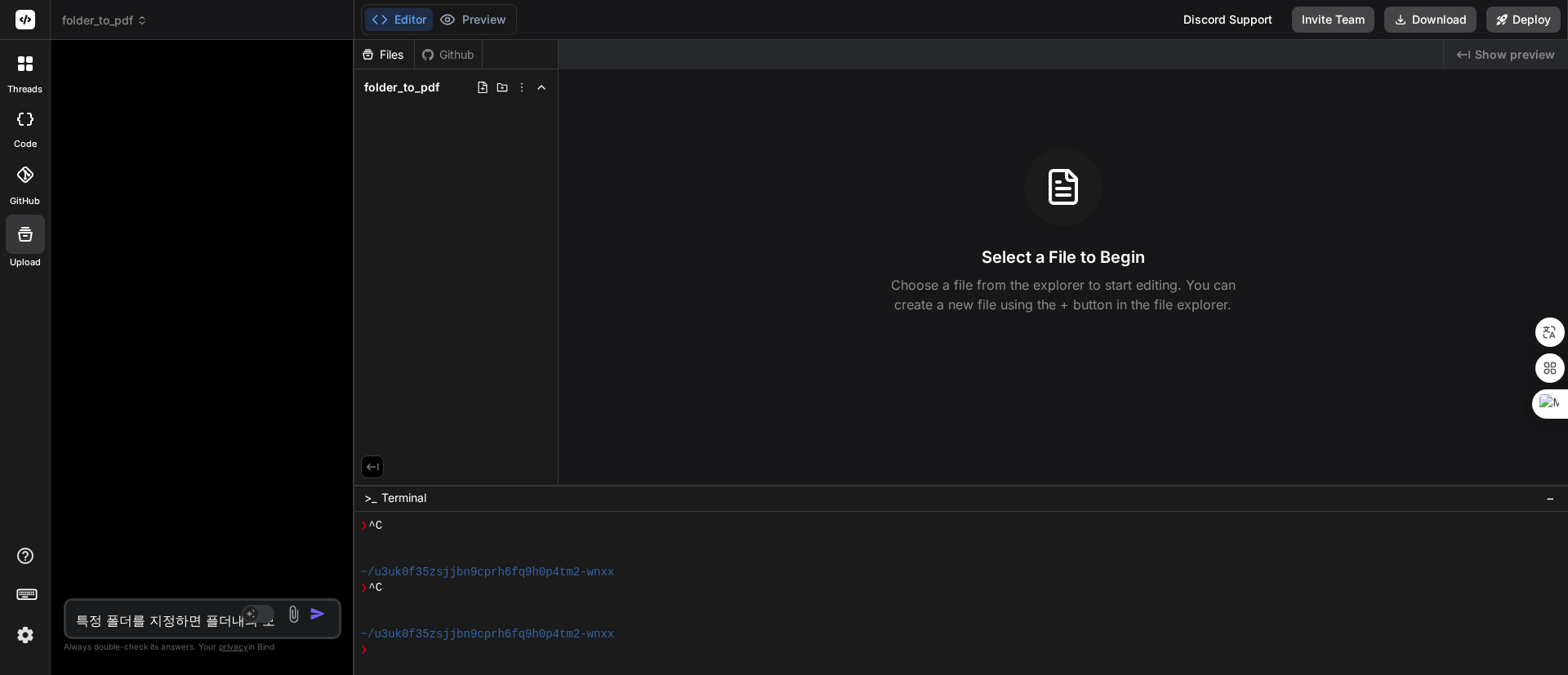
type textarea "x"
type textarea "특정 폴더를 지정하면 플더내의 모드"
type textarea "x"
type textarea "특정 폴더를 지정하면 플더내의 모든"
type textarea "x"
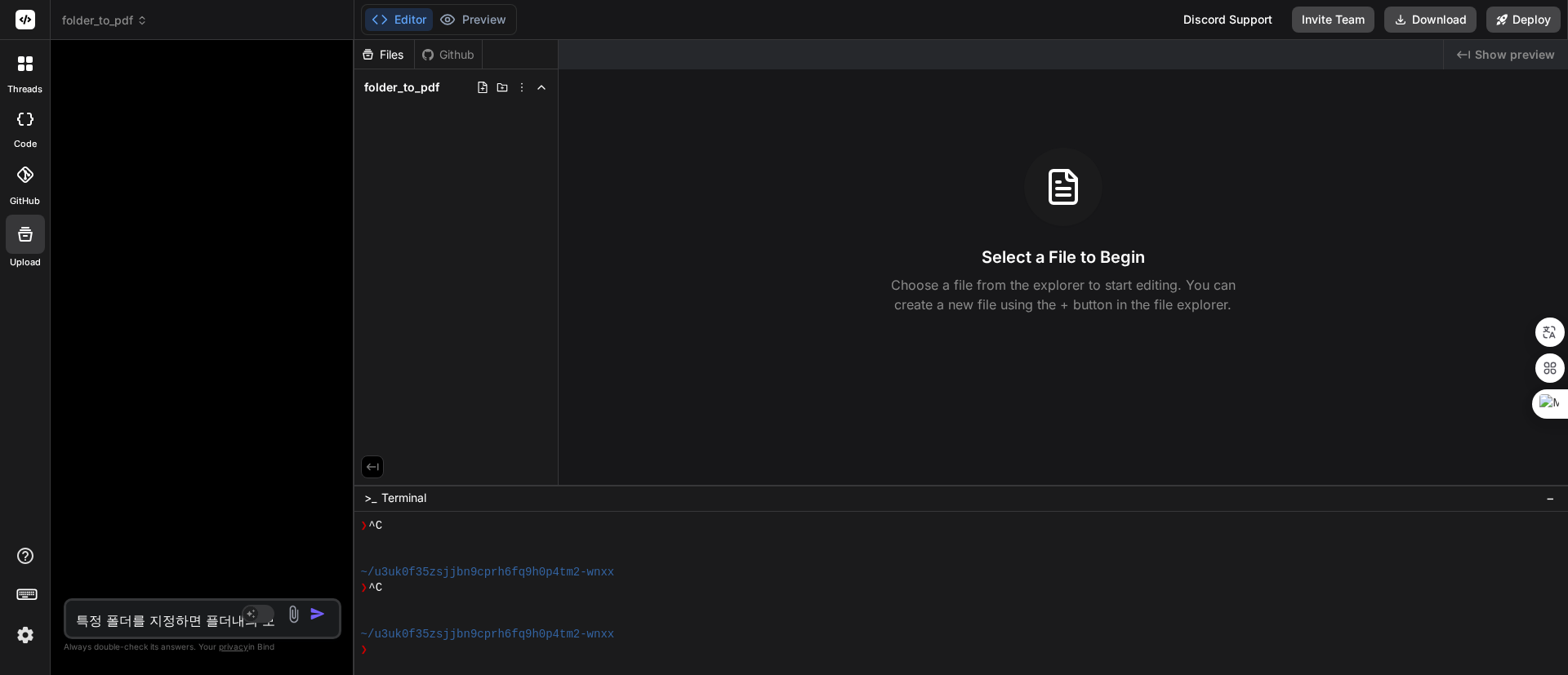
type textarea "특정 폴더를 지정하면 플더내의 모든"
type textarea "x"
type textarea "특정 폴더를 지정하면 플더내의 모든 ㅍ"
type textarea "x"
type textarea "특정 폴더를 지정하면 플더내의 모든 파"
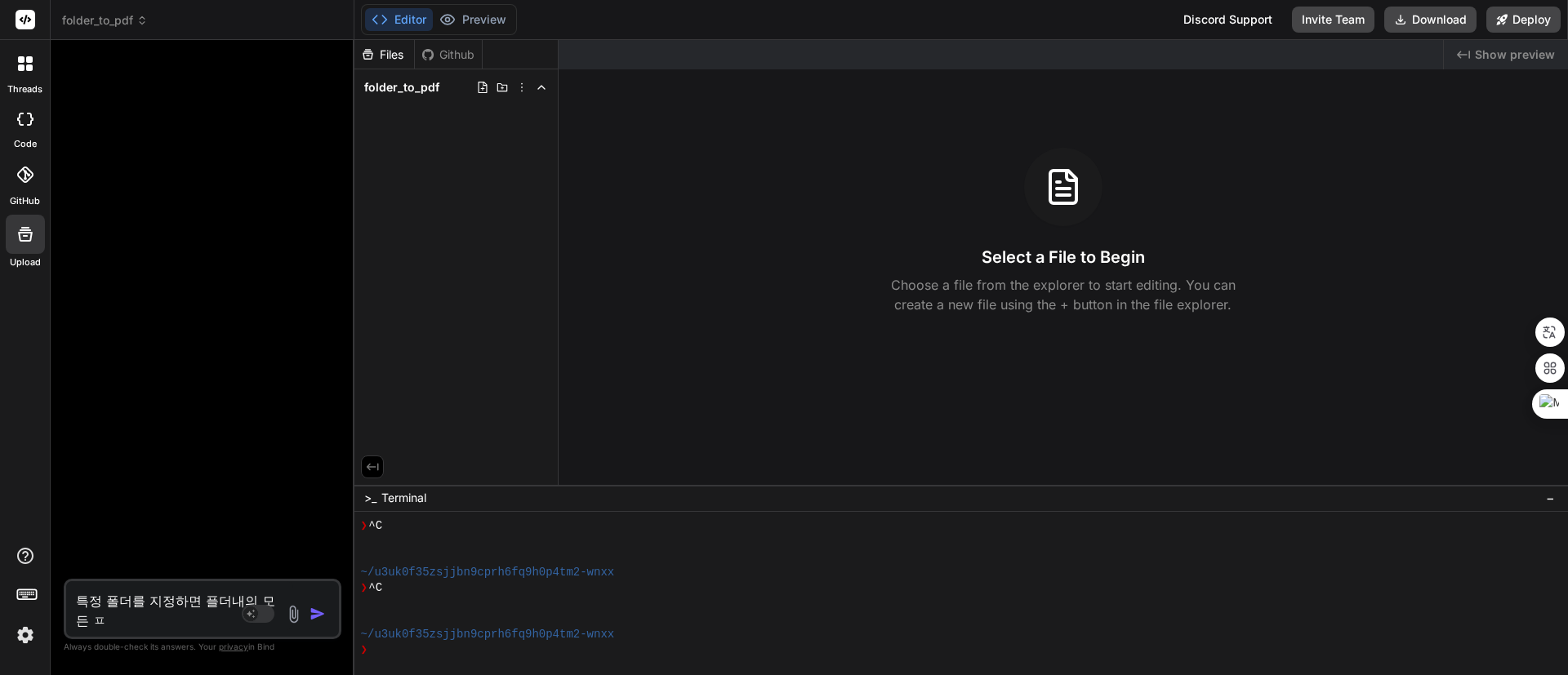
type textarea "x"
type textarea "특정 폴더를 지정하면 플더내의 모든 팡"
type textarea "x"
type textarea "특정 폴더를 지정하면 플더내의 모든 파이"
type textarea "x"
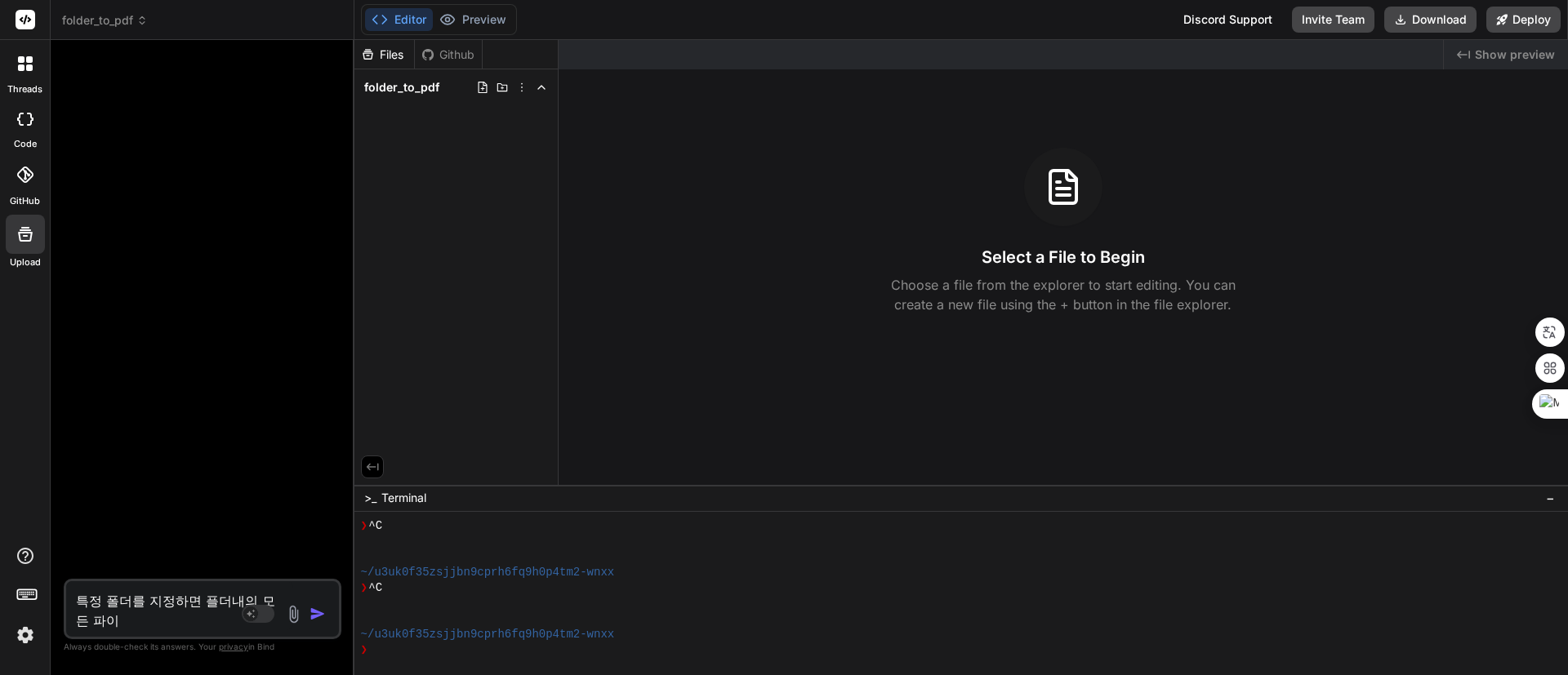
type textarea "특정 폴더를 지정하면 플더내의 모든 파일"
type textarea "x"
type textarea "특정 폴더를 지정하면 플더내의 모든 파일ㅇ"
type textarea "x"
type textarea "특정 폴더를 지정하면 플더내의 모든 파일으"
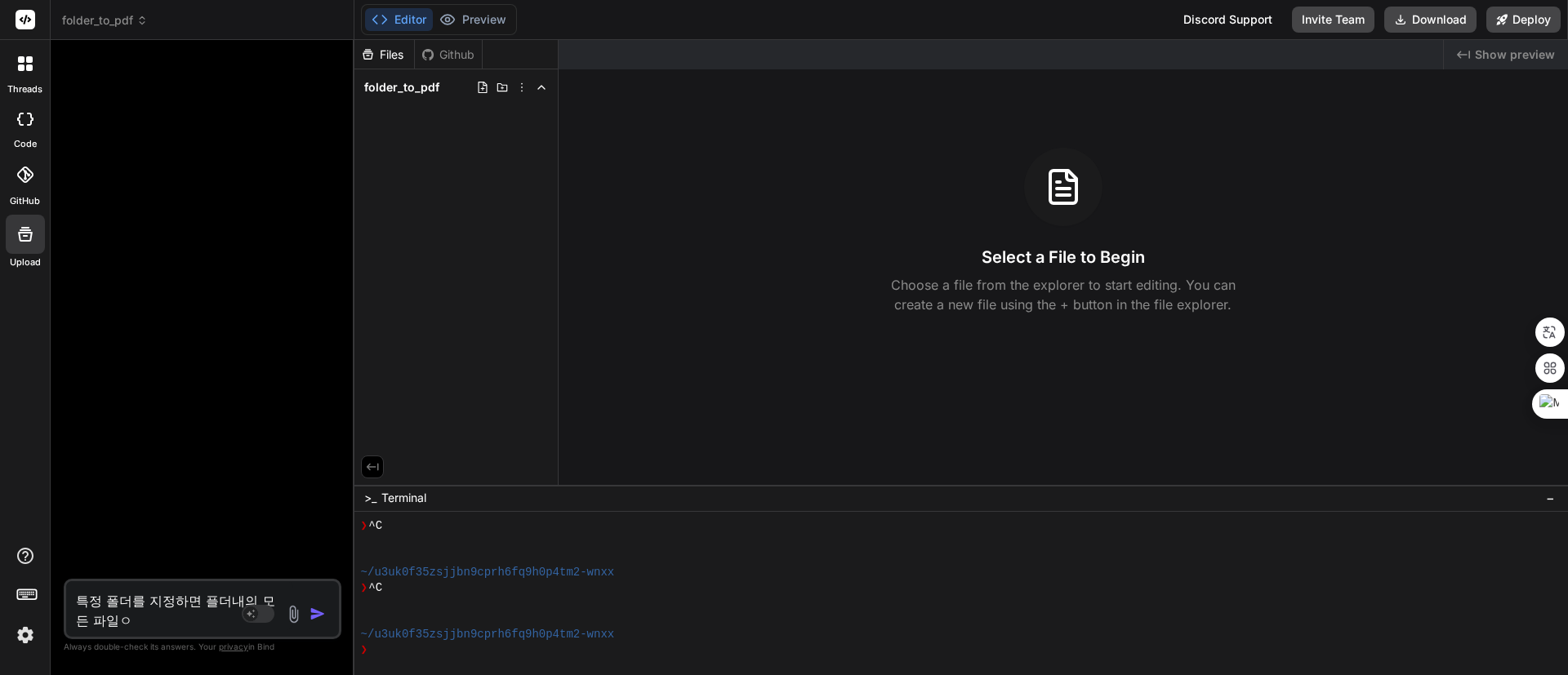
type textarea "x"
type textarea "특정 폴더를 지정하면 플더내의 모든 파일의"
type textarea "x"
type textarea "특정 폴더를 지정하면 플더내의 모든 파일의"
type textarea "x"
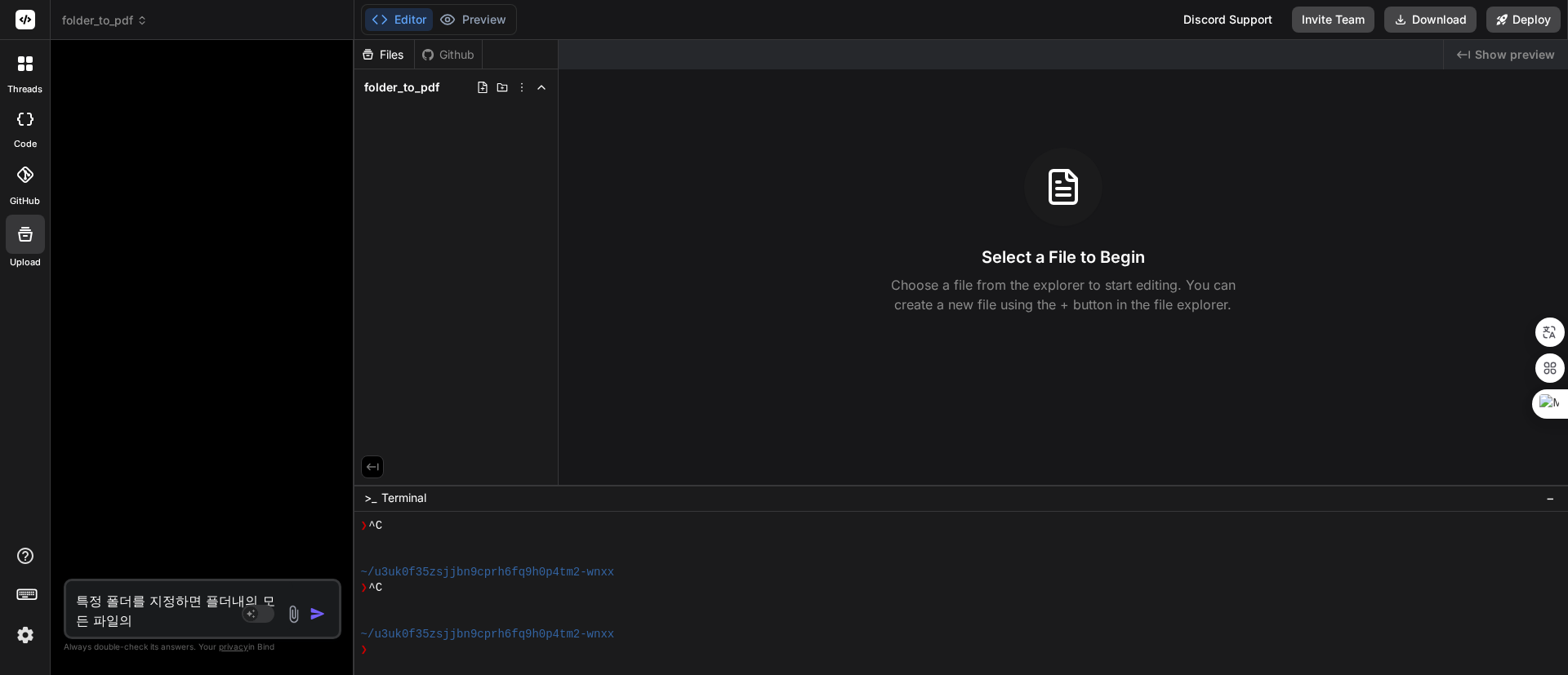
type textarea "특정 폴더를 지정하면 플더내의 모든 파일의 ㄴ"
type textarea "x"
type textarea "특정 폴더를 지정하면 플더내의 모든 파일의 내"
type textarea "x"
type textarea "특정 폴더를 지정하면 플더내의 모든 파일의 냉"
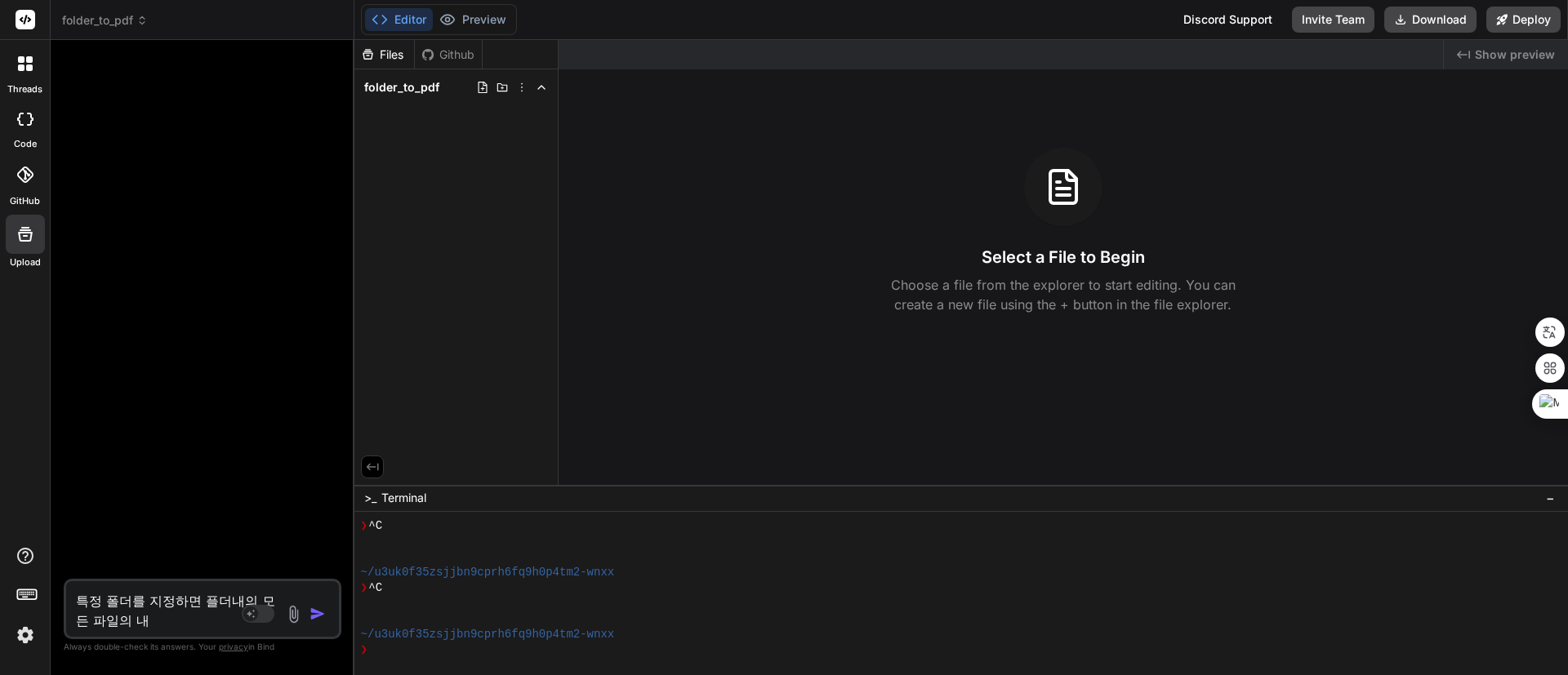
type textarea "x"
type textarea "특정 폴더를 지정하면 플더내의 모든 파일의 내요"
type textarea "x"
type textarea "특정 폴더를 지정하면 플더내의 모든 파일의 내용"
type textarea "x"
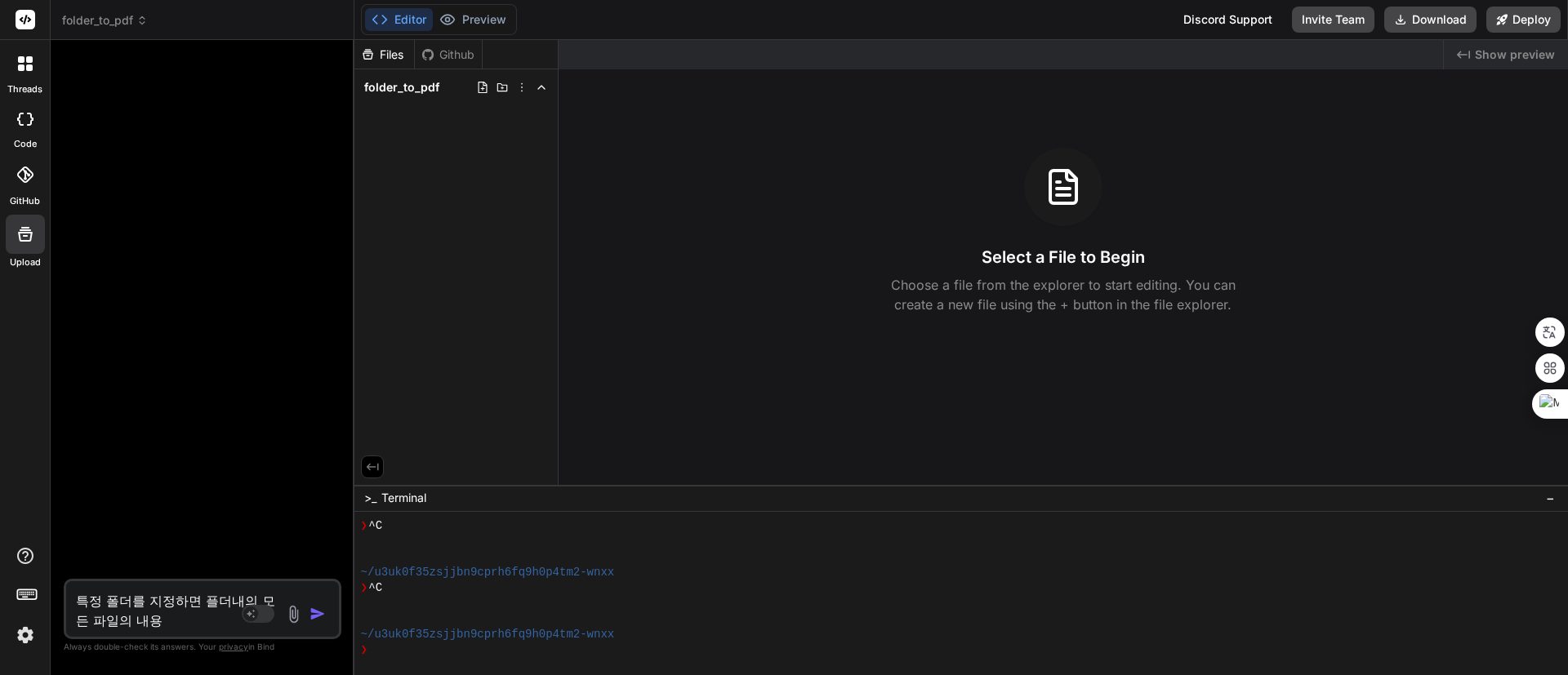
type textarea "특정 폴더를 지정하면 플더내의 모든 파일의 내용ㅇ"
type textarea "x"
type textarea "특정 폴더를 지정하면 플더내의 모든 파일의 내용으"
type textarea "x"
type textarea "특정 폴더를 지정하면 플더내의 모든 파일의 내용을"
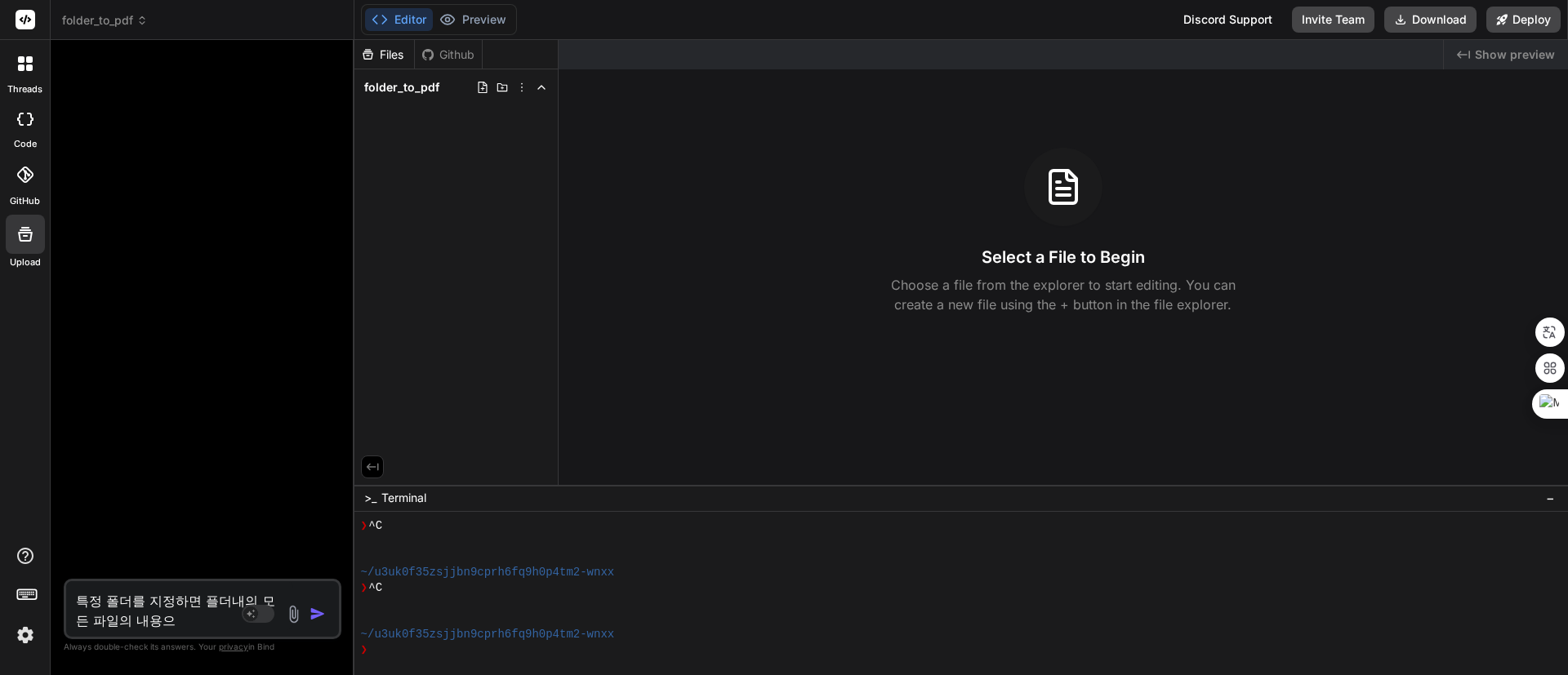
type textarea "x"
type textarea "특정 폴더를 지정하면 플더내의 모든 파일의 내용을"
type textarea "x"
type textarea "특정 폴더를 지정하면 플더내의 모든 파일의 내용을 ㅎ"
type textarea "x"
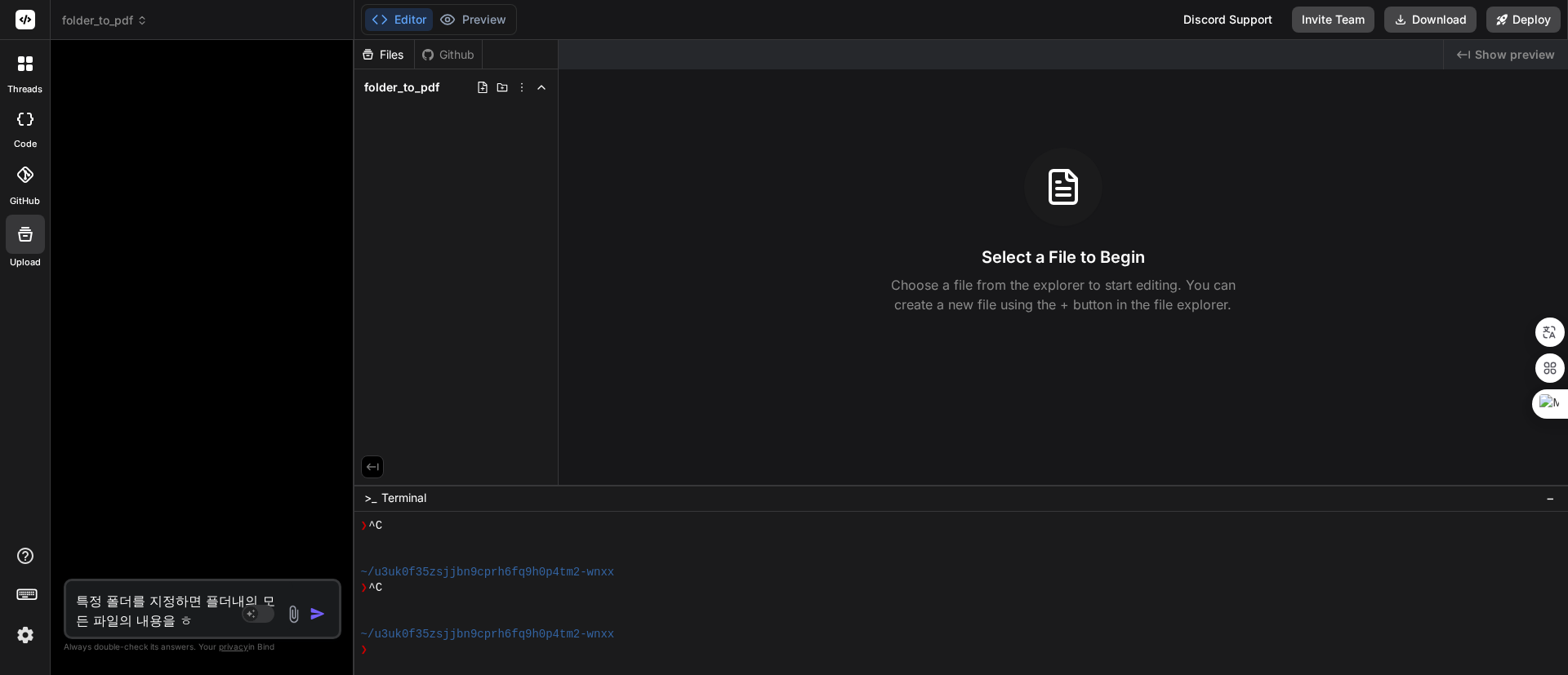
type textarea "특정 폴더를 지정하면 플더내의 모든 파일의 내용을 하"
type textarea "x"
type textarea "특정 폴더를 지정하면 플더내의 모든 파일의 내용을 한"
type textarea "x"
type textarea "특정 폴더를 지정하면 플더내의 모든 파일의 내용을 하나"
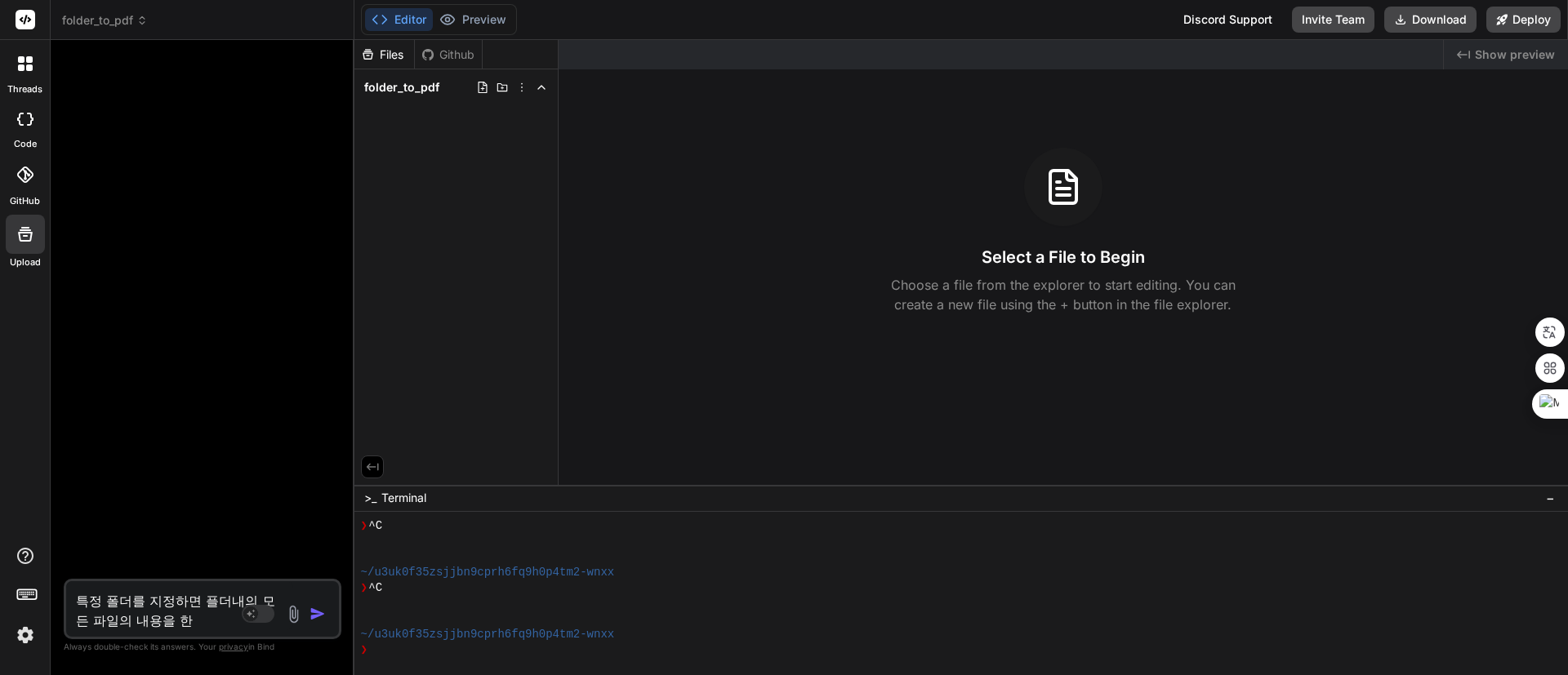
type textarea "x"
type textarea "특정 폴더를 지정하면 플더내의 모든 파일의 내용을 하낭"
type textarea "x"
type textarea "특정 폴더를 지정하면 플더내의 모든 파일의 내용을 하나으"
type textarea "x"
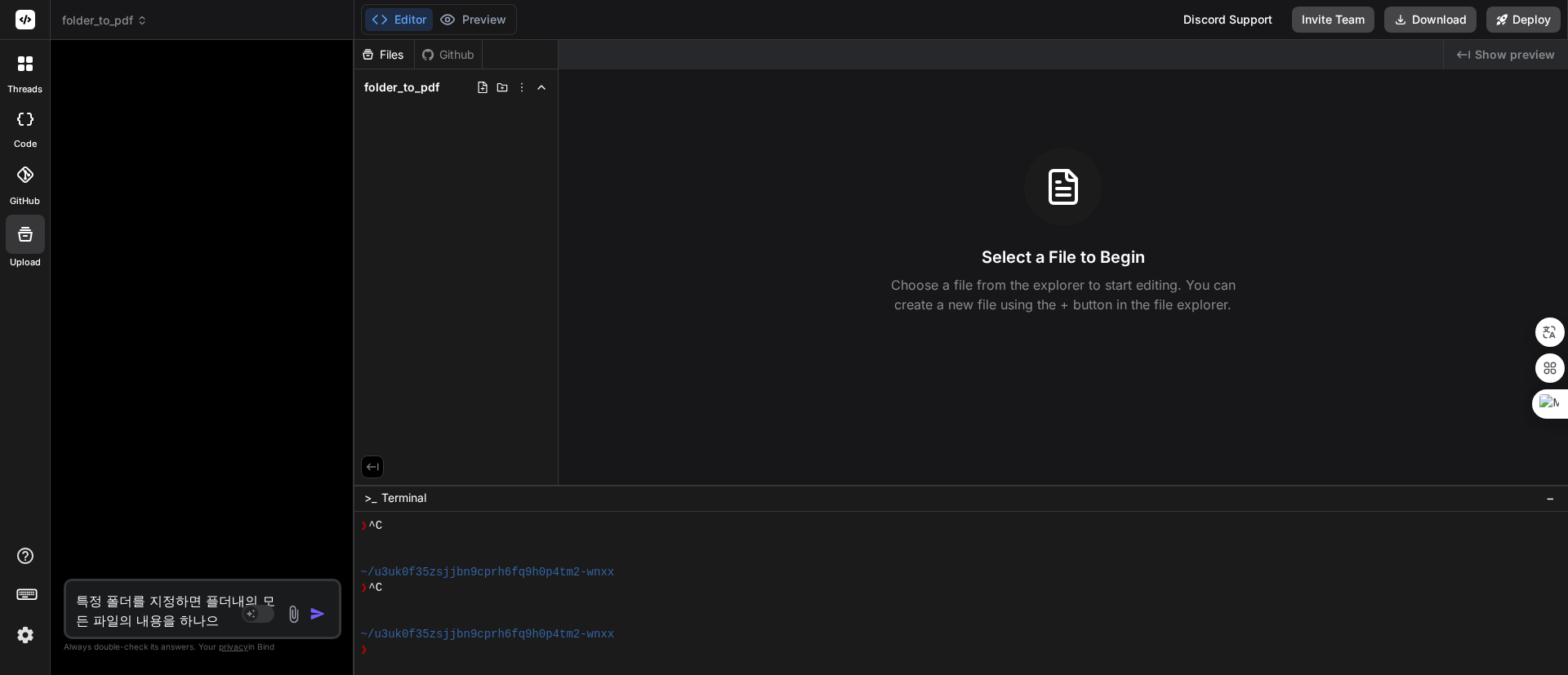
type textarea "특정 폴더를 지정하면 플더내의 모든 파일의 내용을 하나의"
type textarea "x"
type textarea "특정 폴더를 지정하면 플더내의 모든 파일의 내용을 하나의"
type textarea "x"
type textarea "특정 폴더를 지정하면 플더내의 모든 파일의 내용을 하나의 P"
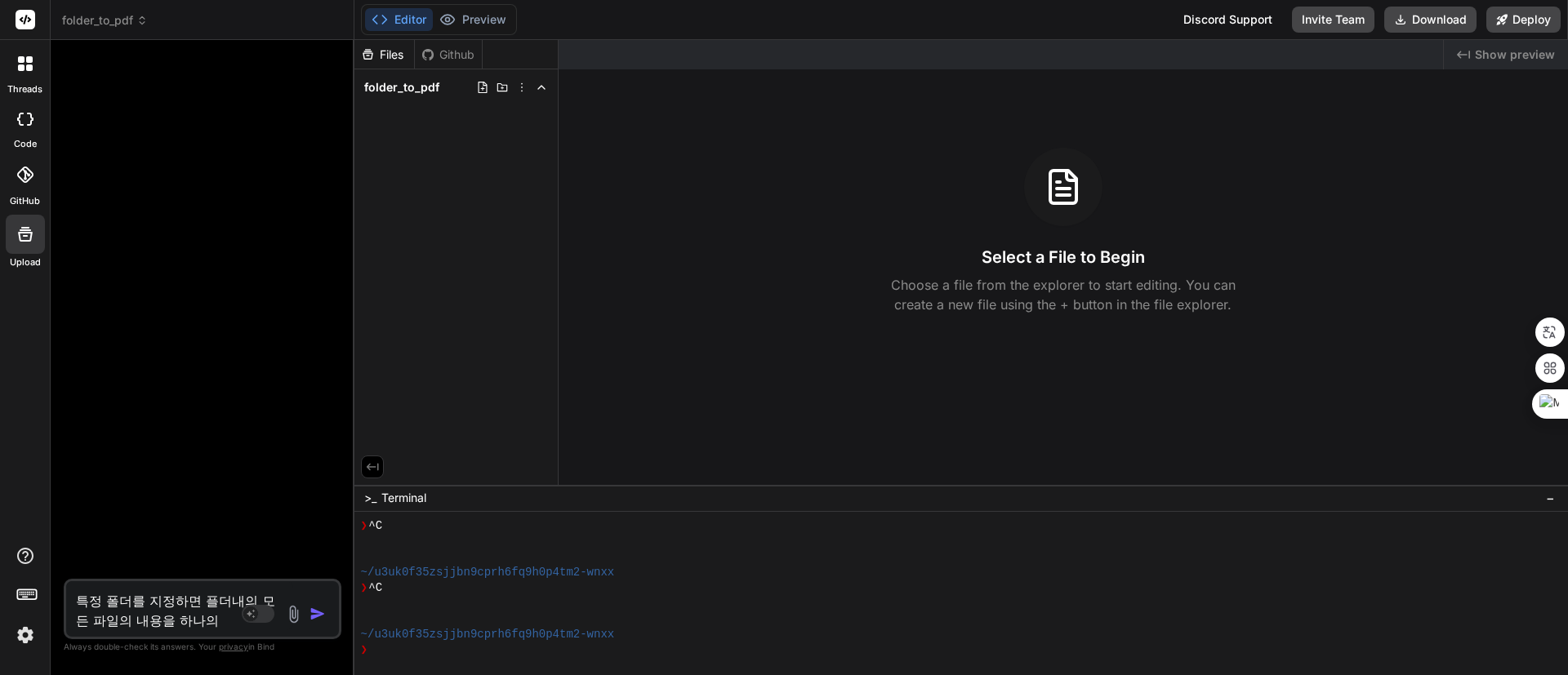
type textarea "x"
type textarea "특정 폴더를 지정하면 플더내의 모든 파일의 내용을 하나의 PD"
type textarea "x"
type textarea "특정 폴더를 지정하면 플더내의 모든 파일의 내용을 하나의 PDF"
type textarea "x"
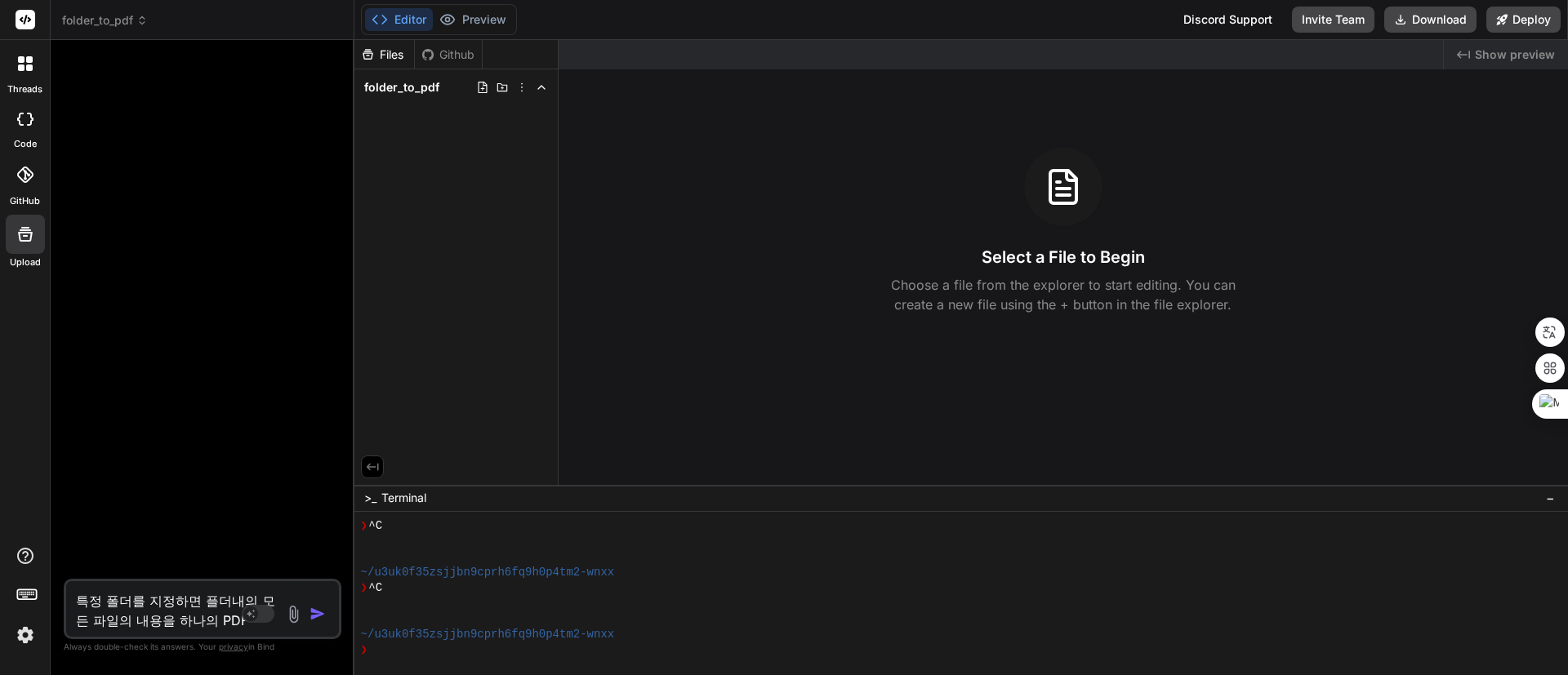
type textarea "특정 폴더를 지정하면 플더내의 모든 파일의 내용을 하나의 PDFㄹ"
type textarea "x"
type textarea "특정 폴더를 지정하면 플더내의 모든 파일의 내용을 하나의 PDF로"
type textarea "x"
type textarea "특정 폴더를 지정하면 플더내의 모든 파일의 내용을 하나의 PDFㄹ"
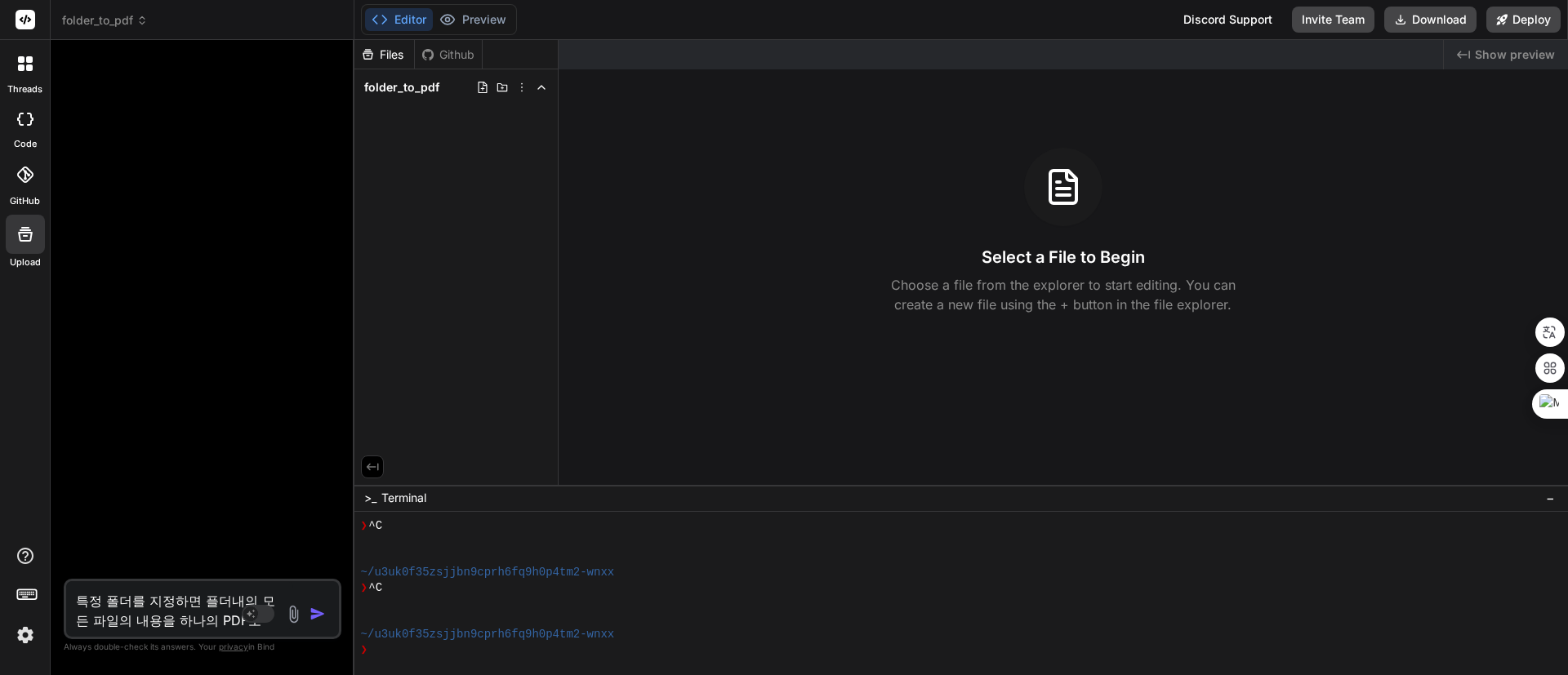
type textarea "x"
type textarea "특정 폴더를 지정하면 플더내의 모든 파일의 내용을 하나의 PDF"
type textarea "x"
type textarea "특정 폴더를 지정하면 플더내의 모든 파일의 내용을 하나의 PDF"
type textarea "x"
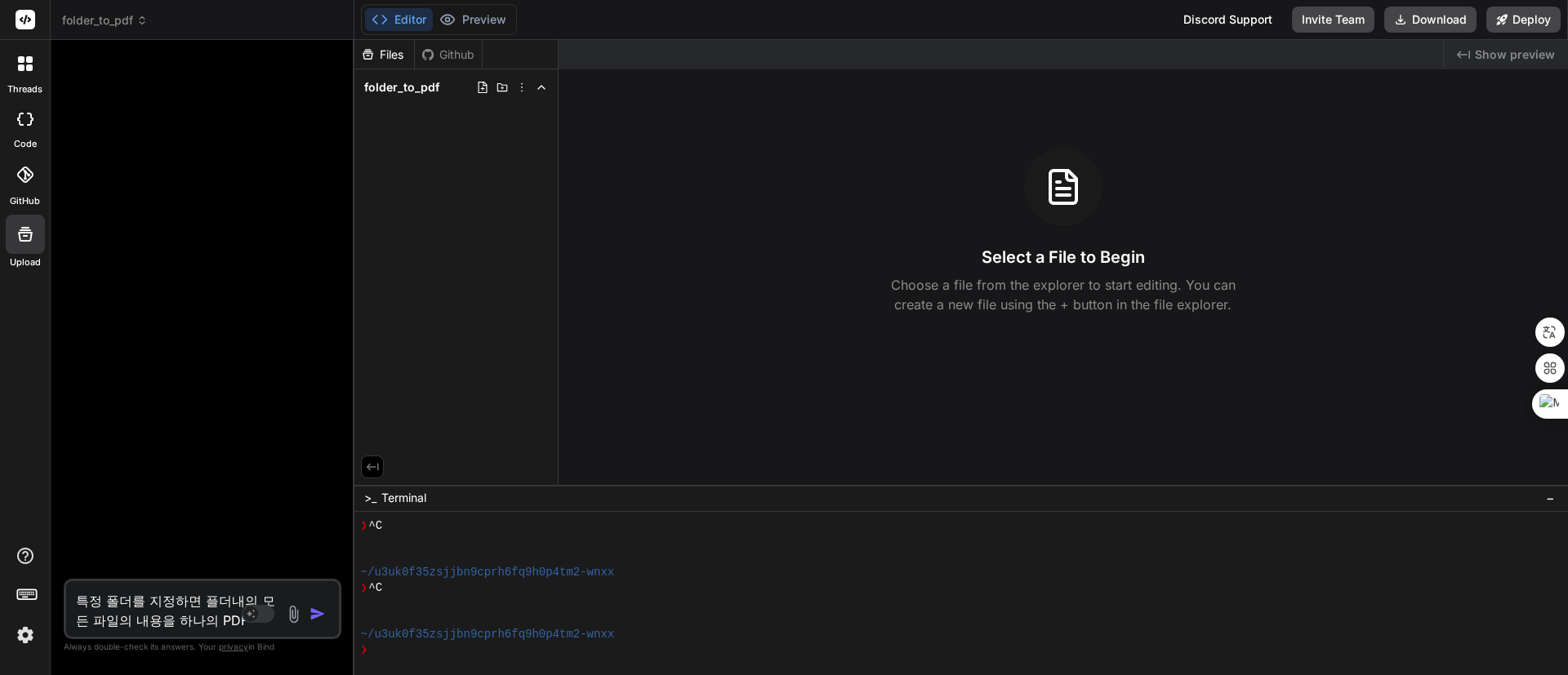
type textarea "특정 폴더를 지정하면 플더내의 모든 파일의 내용을 하나의 PDF ㅍ"
type textarea "x"
type textarea "특정 폴더를 지정하면 플더내의 모든 파일의 내용을 하나의 PDF 파"
type textarea "x"
type textarea "특정 폴더를 지정하면 플더내의 모든 파일의 내용을 하나의 PDF 팡"
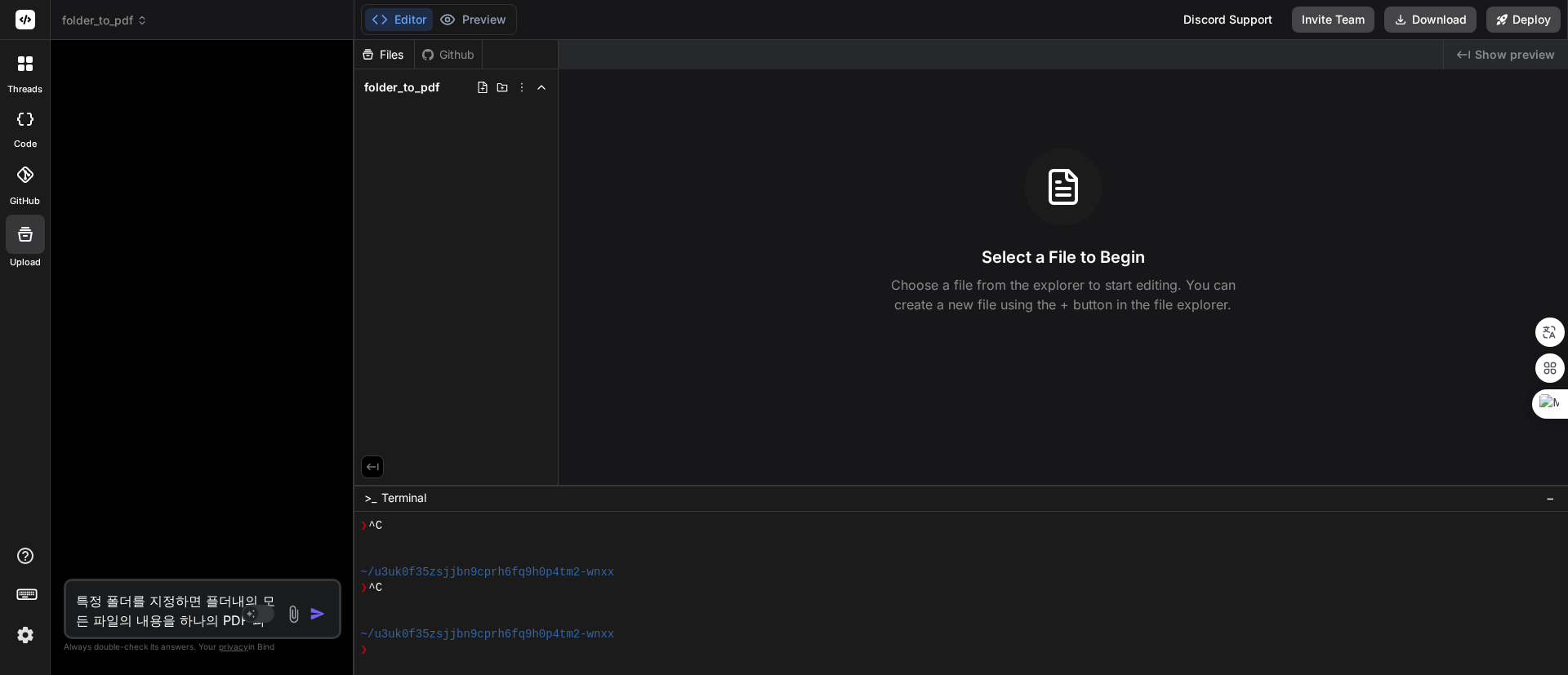
type textarea "x"
type textarea "특정 폴더를 지정하면 플더내의 모든 파일의 내용을 하나의 PDF 파이"
type textarea "x"
type textarea "특정 폴더를 지정하면 플더내의 모든 파일의 내용을 하나의 PDF 파일"
type textarea "x"
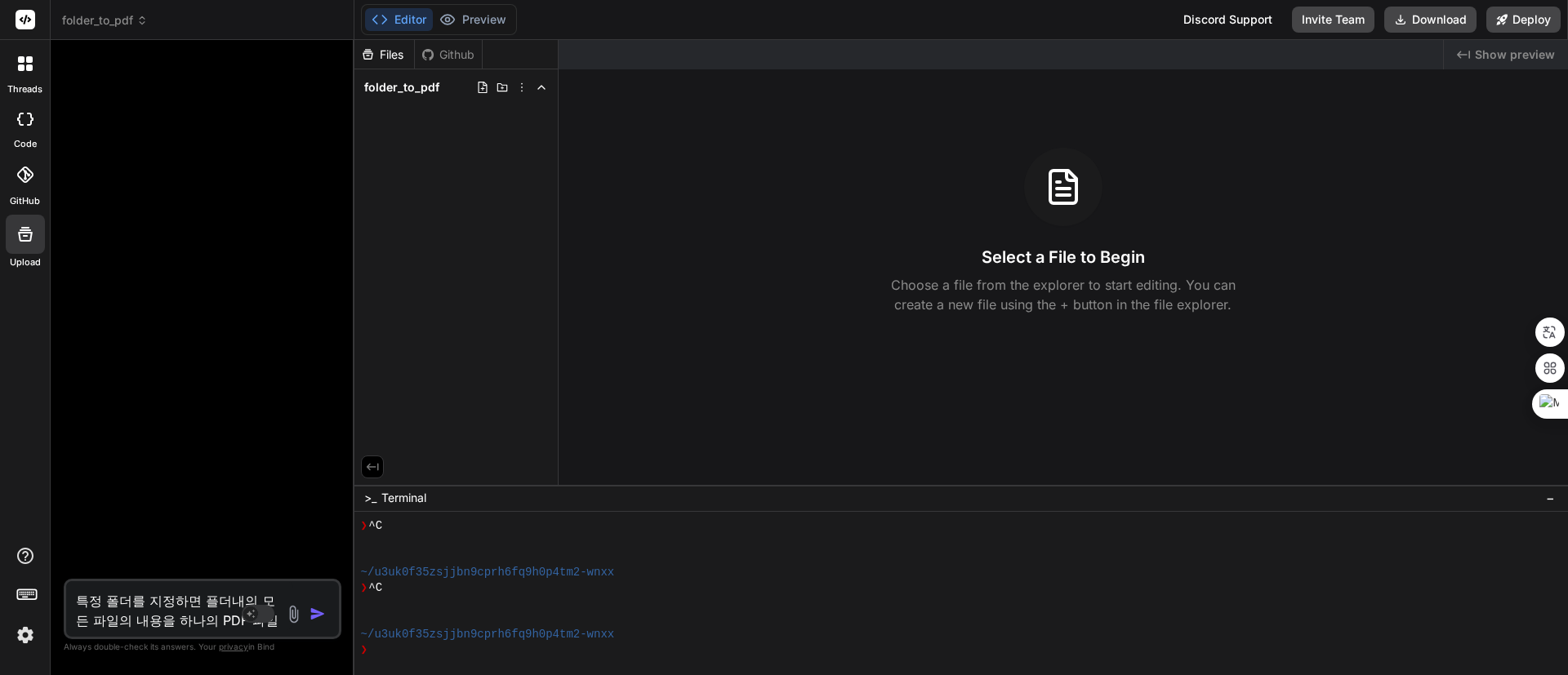
type textarea "특정 폴더를 지정하면 플더내의 모든 파일의 내용을 하나의 PDF 파일ㄹ"
type textarea "x"
type textarea "특정 폴더를 지정하면 플더내의 모든 파일의 내용을 하나의 PDF 파일로"
type textarea "x"
type textarea "특정 폴더를 지정하면 플더내의 모든 파일의 내용을 하나의 PDF 파일로"
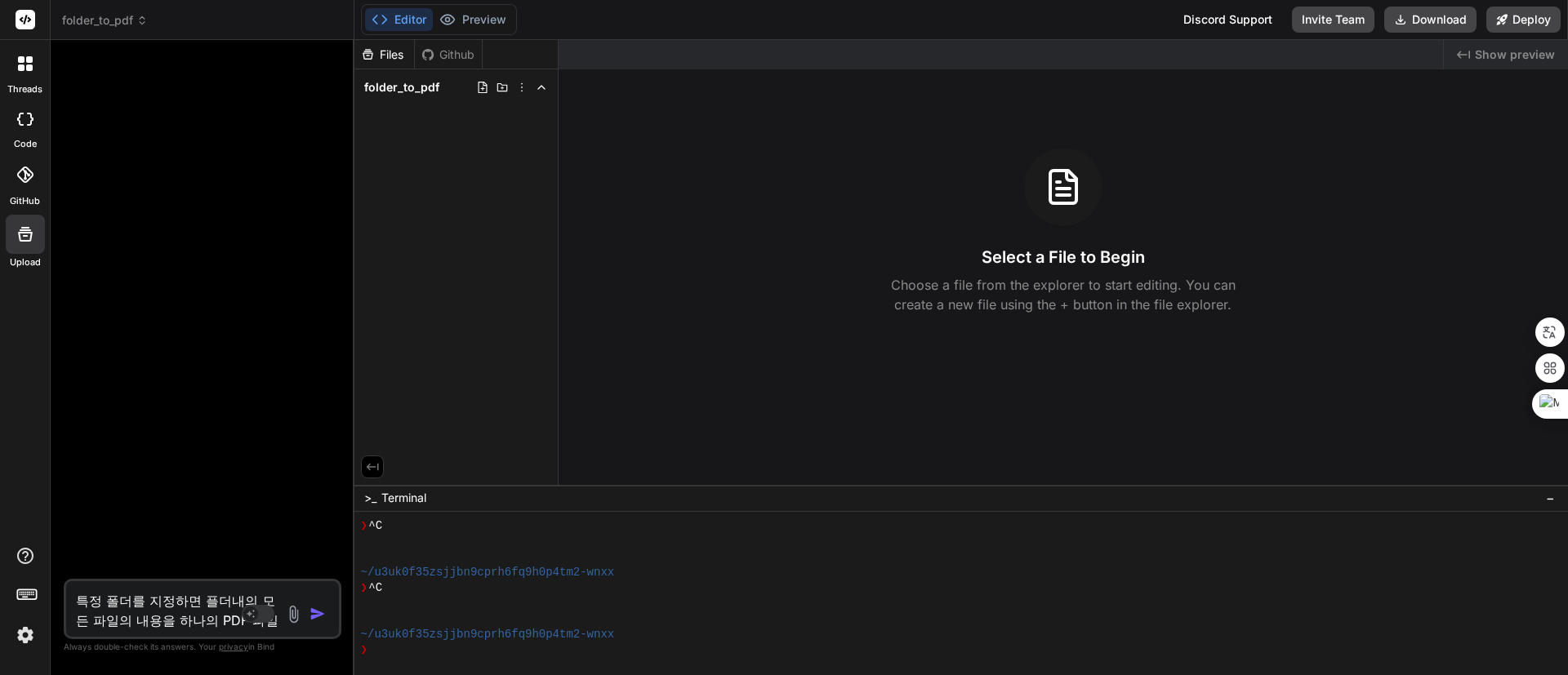
type textarea "x"
type textarea "특정 폴더를 지정하면 플더내의 모든 파일의 내용을 하나의 PDF 파일로 ㅅ"
type textarea "x"
type textarea "특정 폴더를 지정하면 플더내의 모든 파일의 내용을 하나의 PDF 파일로 새"
type textarea "x"
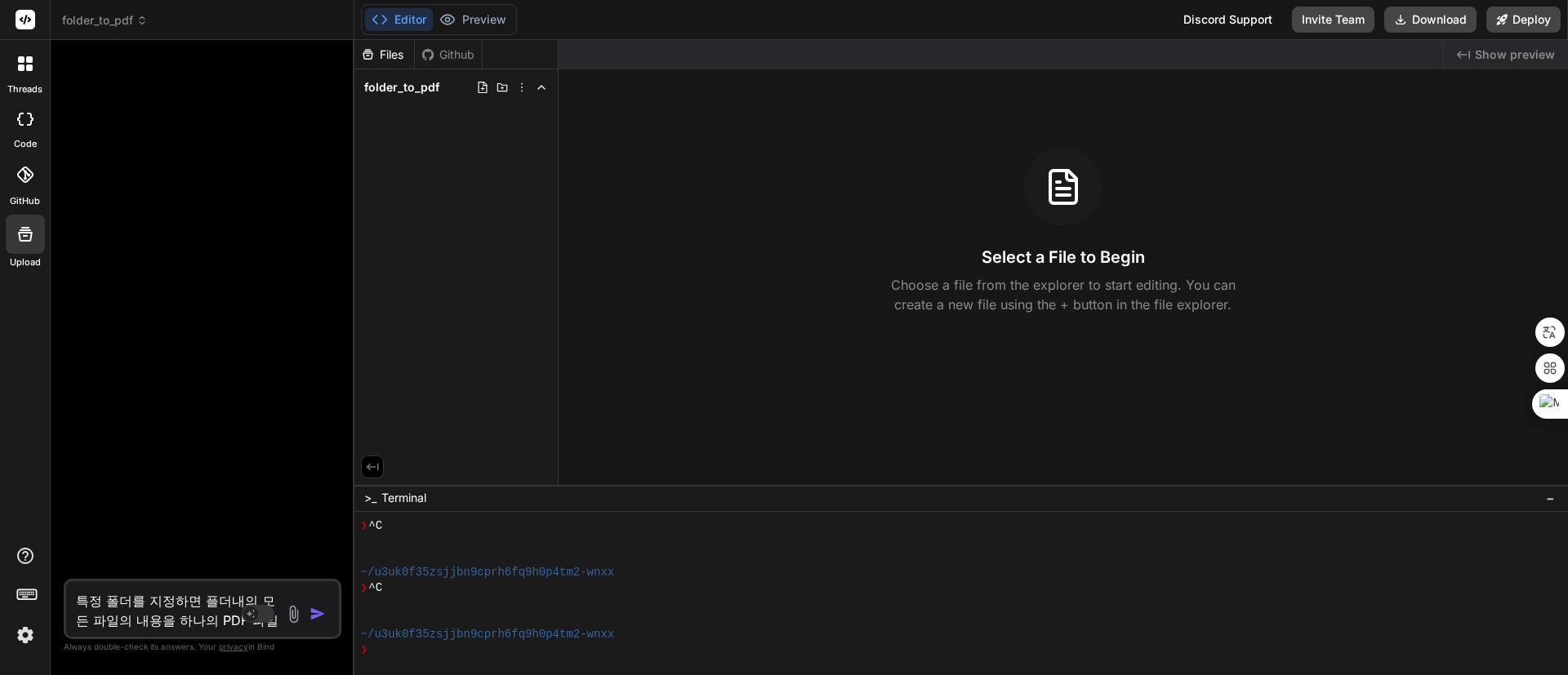
type textarea "특정 폴더를 지정하면 플더내의 모든 파일의 내용을 하나의 PDF 파일로 생"
type textarea "x"
type textarea "특정 폴더를 지정하면 플더내의 모든 파일의 내용을 하나의 PDF 파일로 생ㅅ"
type textarea "x"
type textarea "특정 폴더를 지정하면 플더내의 모든 파일의 내용을 하나의 PDF 파일로 생사"
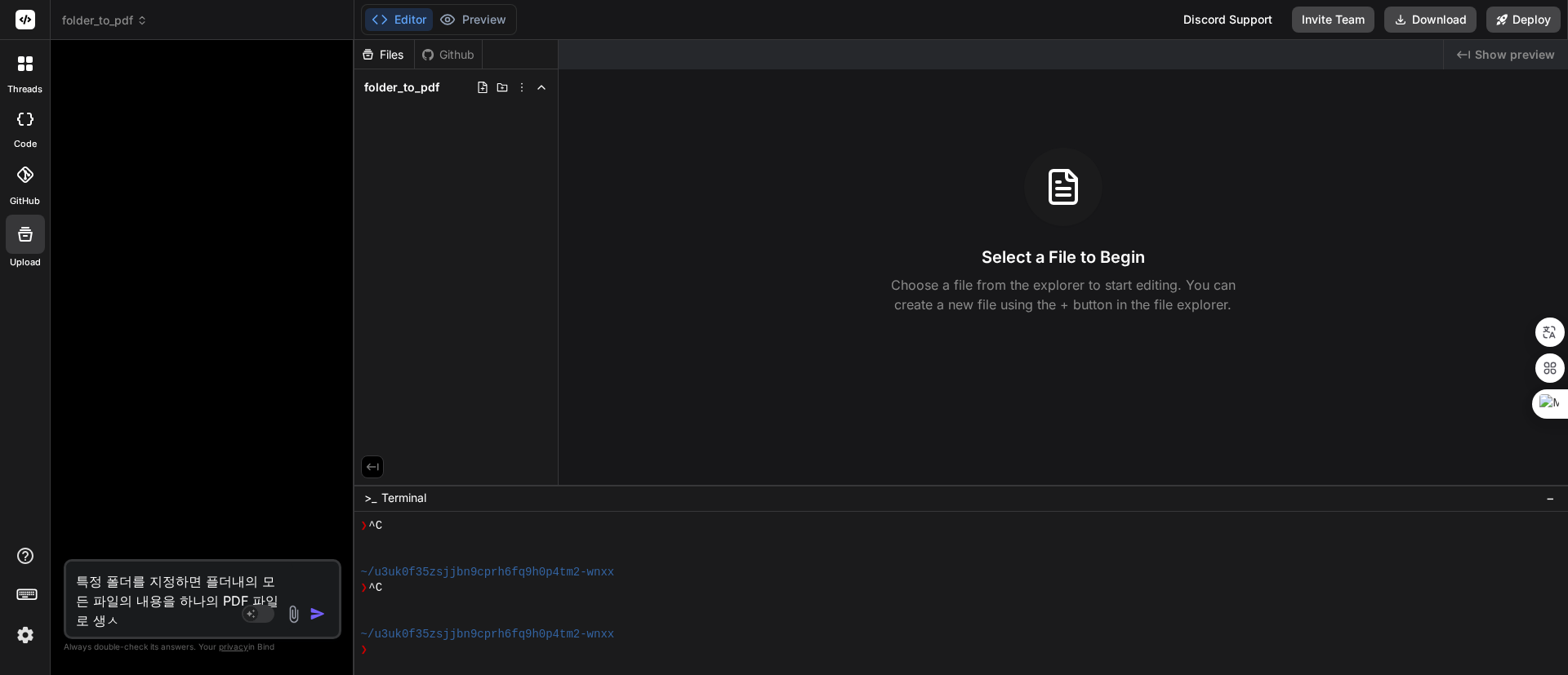
type textarea "x"
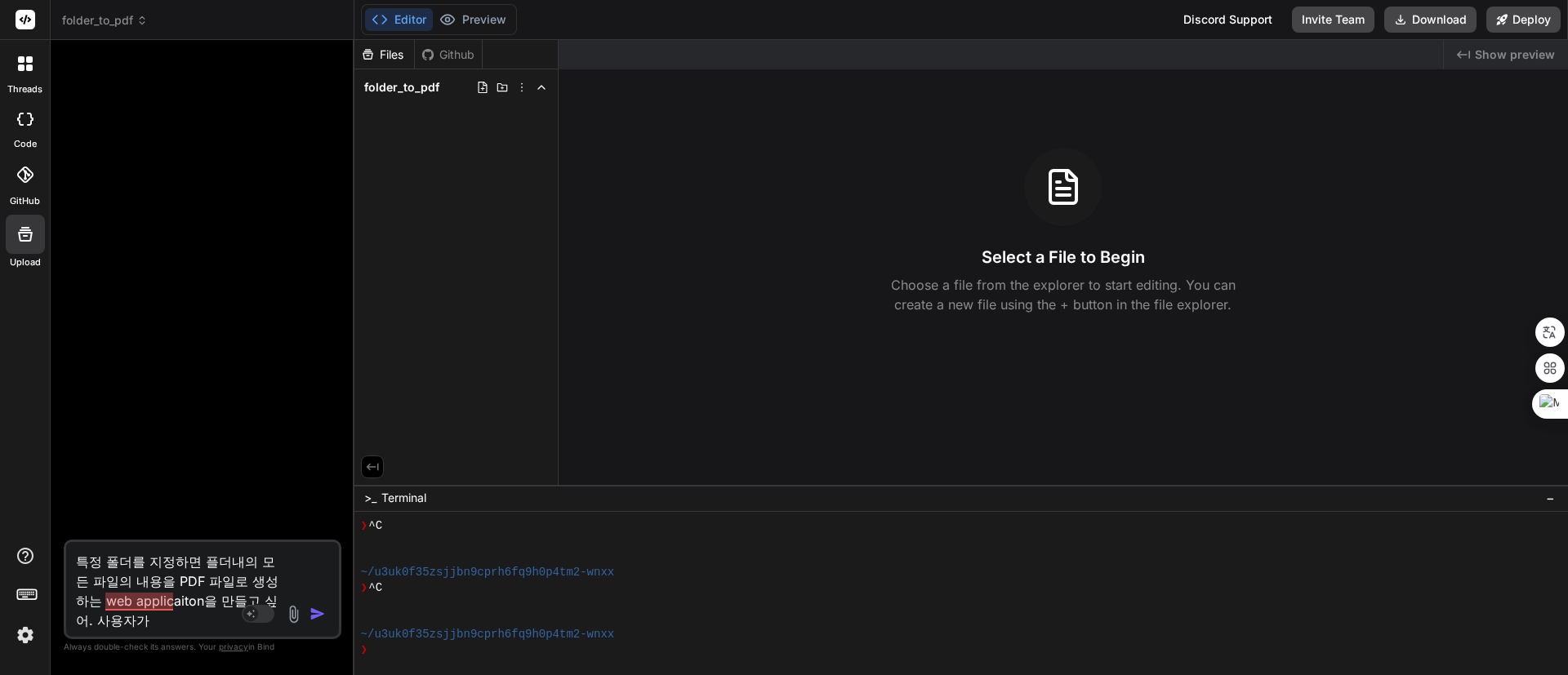
click at [66, 498] on span at bounding box center [66, 542] width 0 height 0
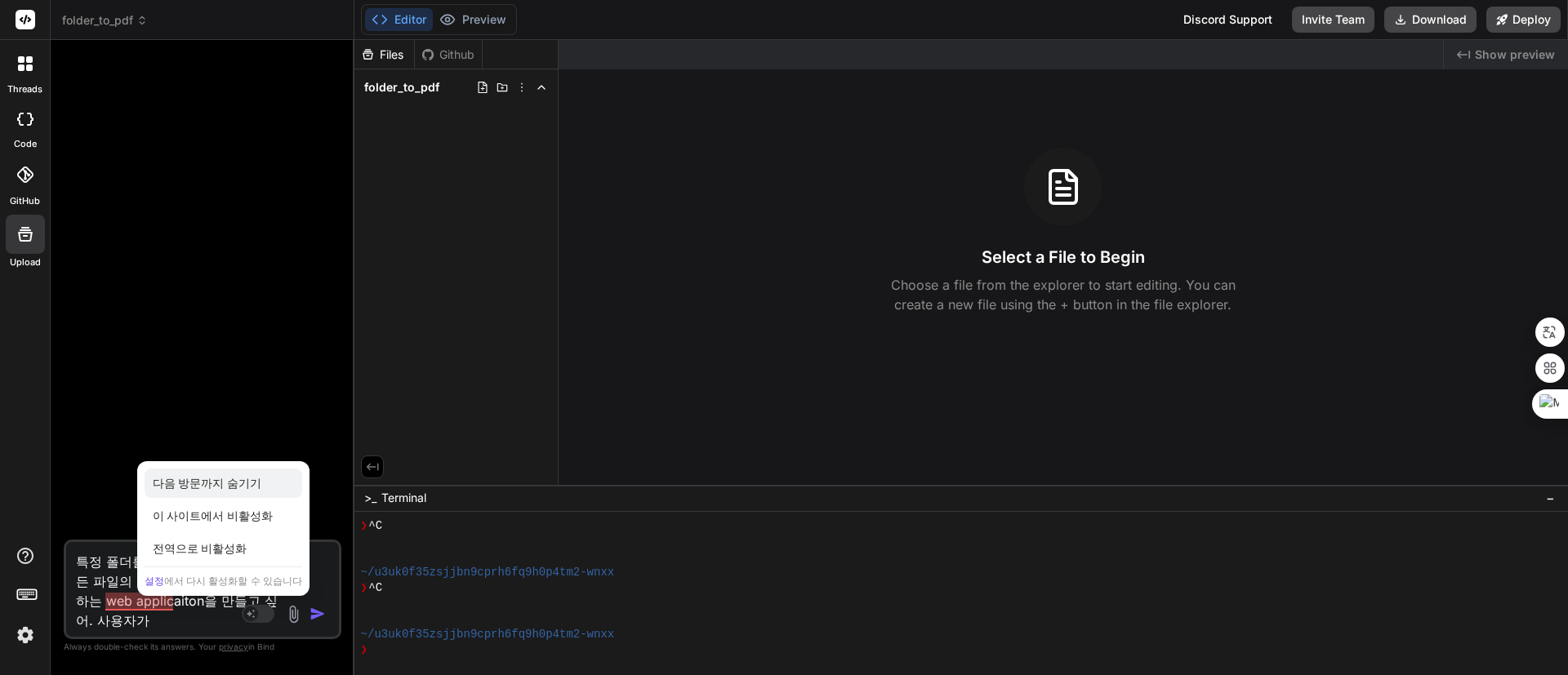
click at [243, 479] on div "다음 방문까지 숨기기" at bounding box center [223, 483] width 158 height 29
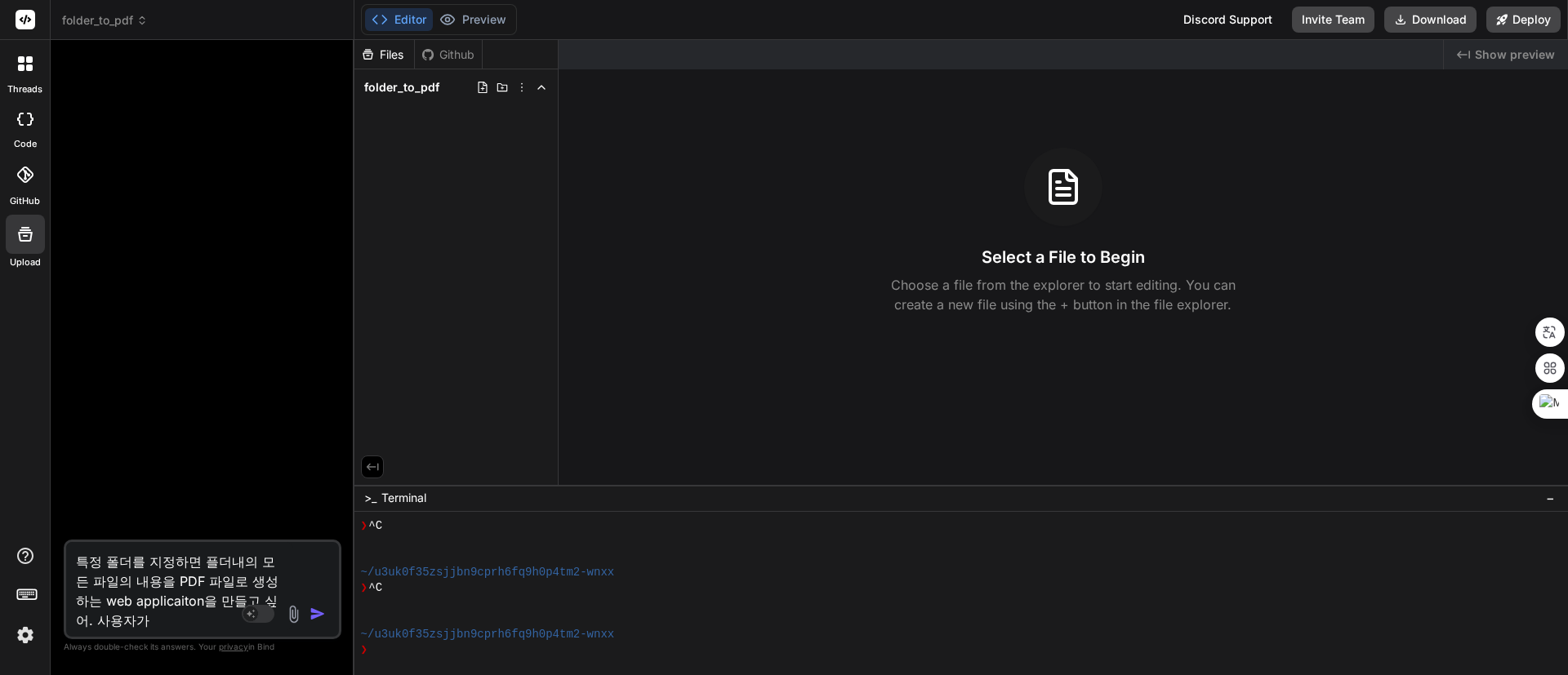
click at [149, 498] on textarea "특정 폴더를 지정하면 플더내의 모든 파일의 내용을 PDF 파일로 생성하는 web applicaiton을 만들고 싶어. 사용자가" at bounding box center [180, 586] width 227 height 88
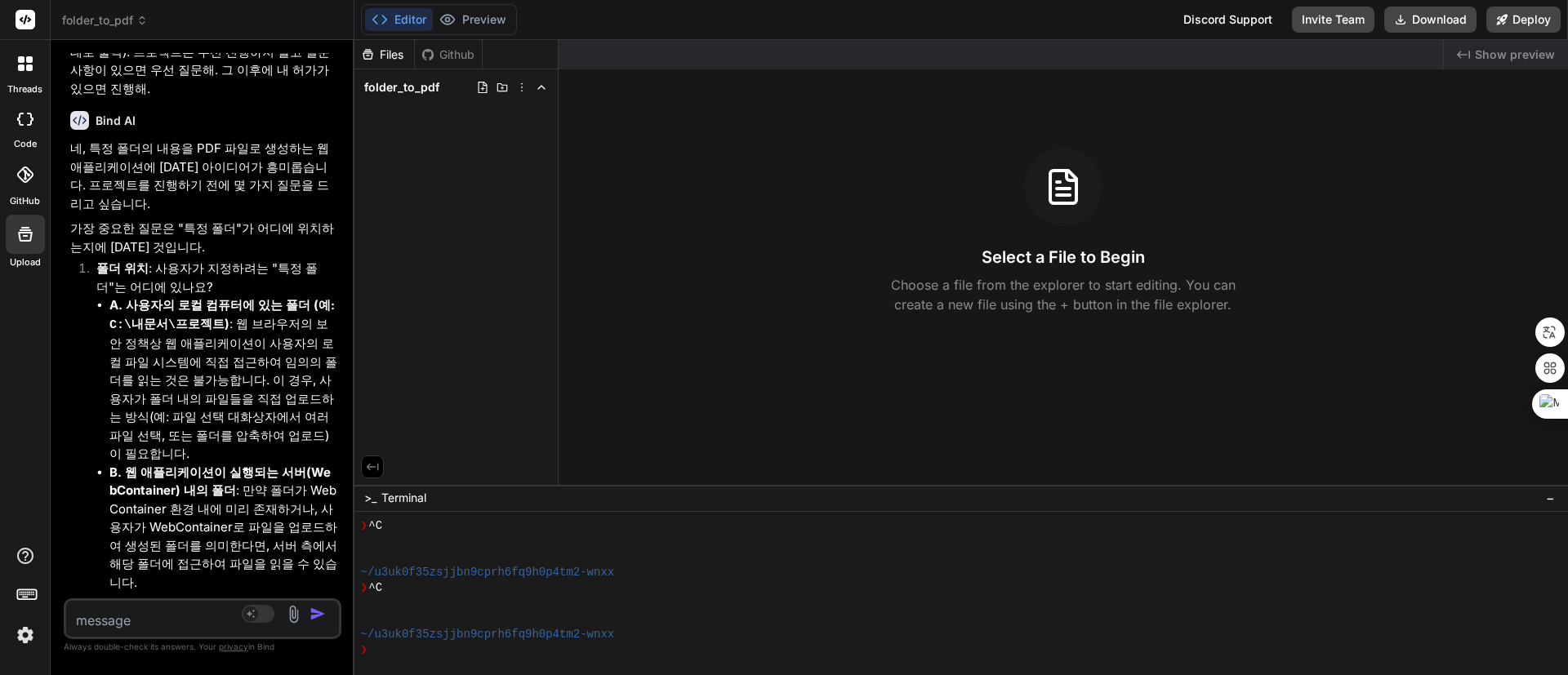
scroll to position [226, 0]
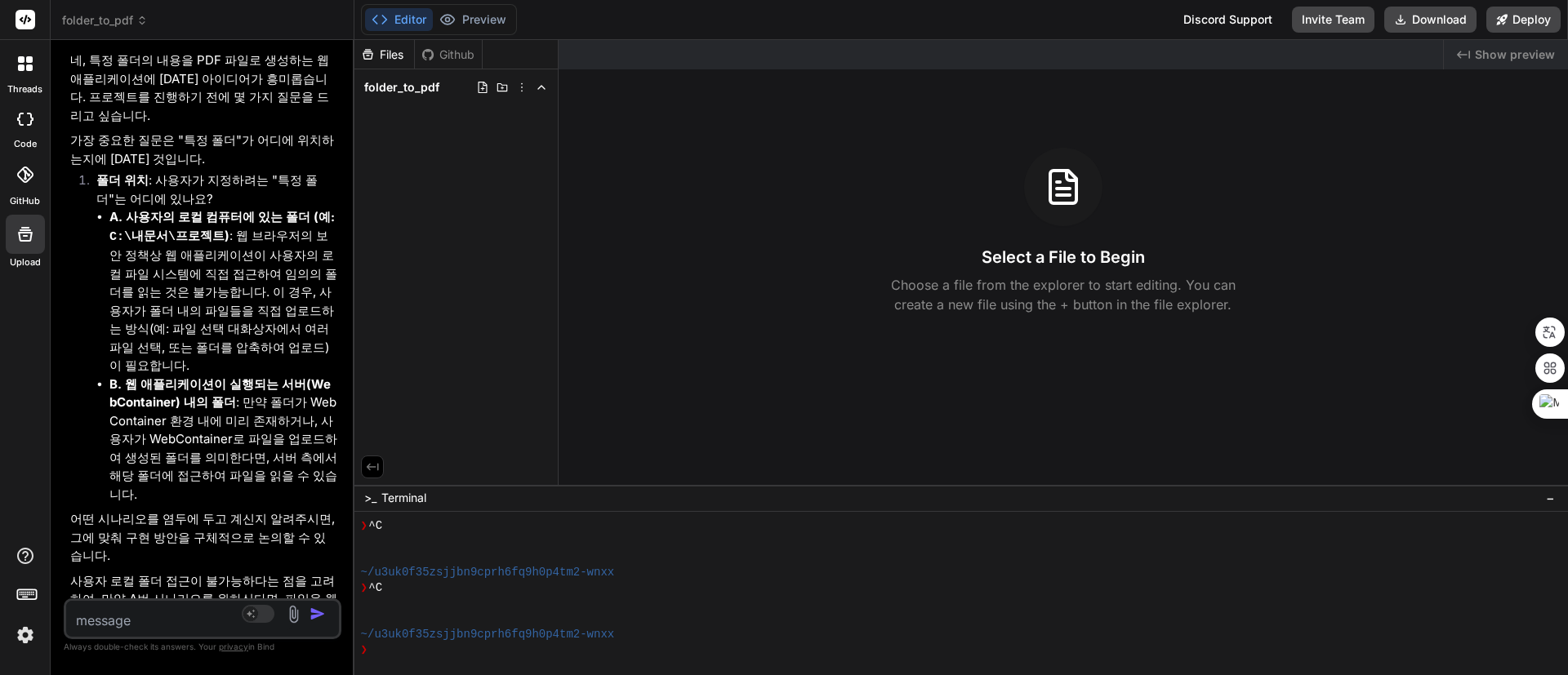
click at [199, 498] on textarea at bounding box center [180, 615] width 227 height 29
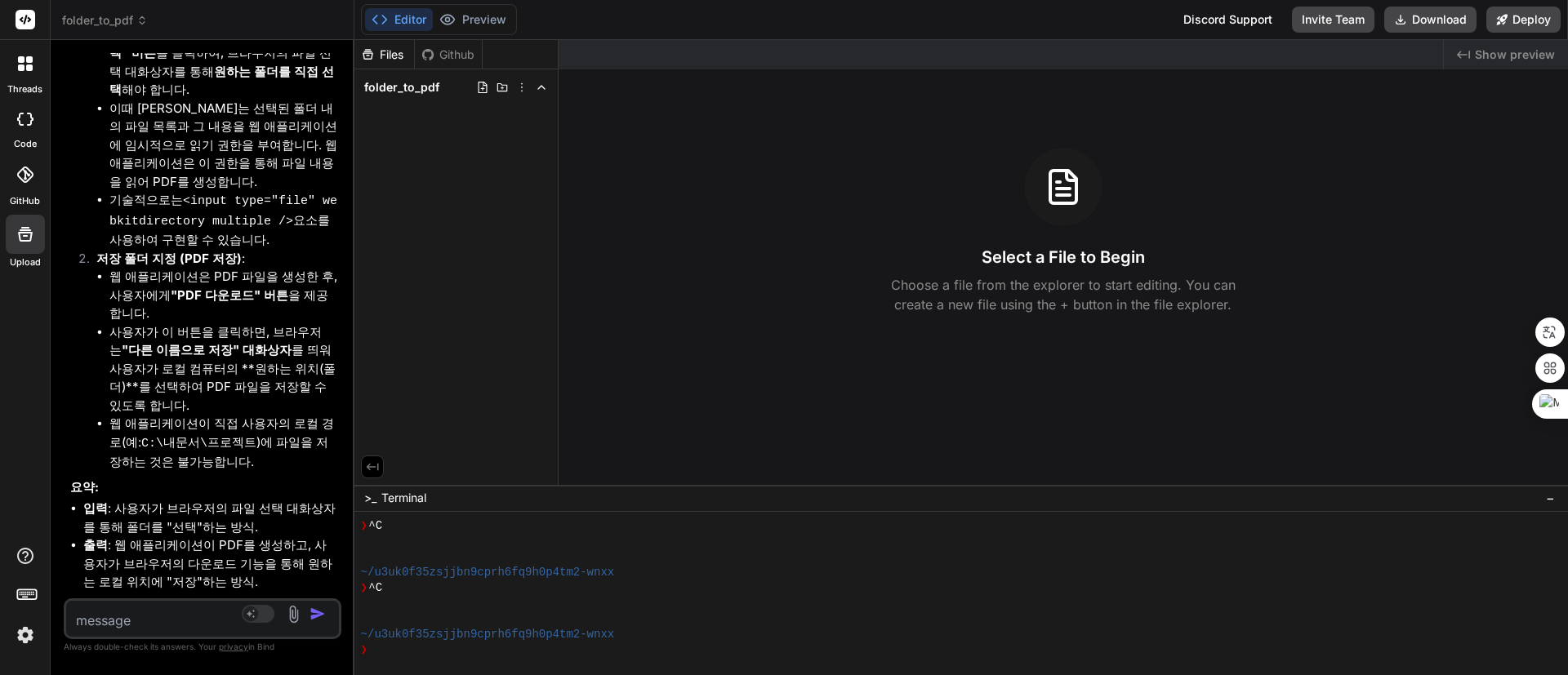
scroll to position [1321, 0]
click at [201, 498] on textarea at bounding box center [180, 615] width 227 height 29
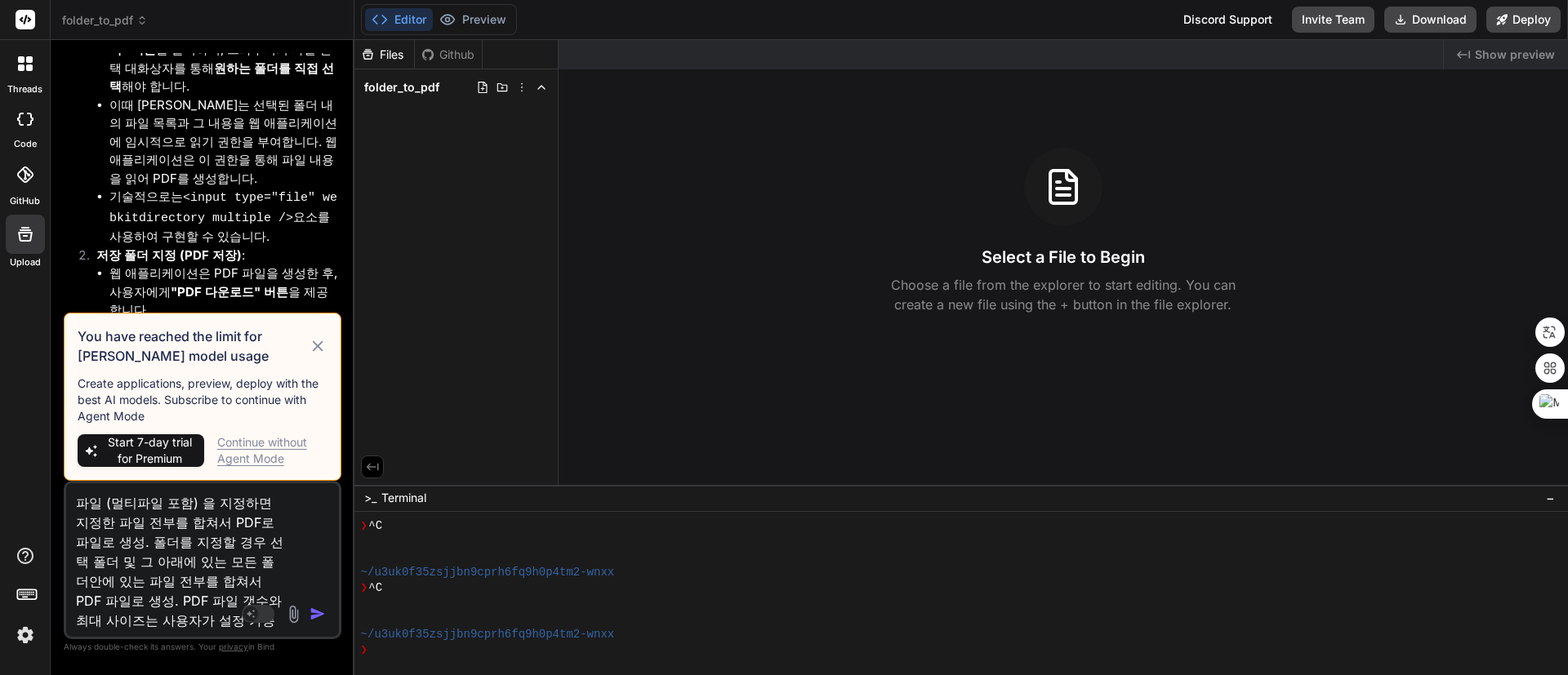
click at [269, 441] on div "Continue without Agent Mode" at bounding box center [272, 451] width 110 height 33
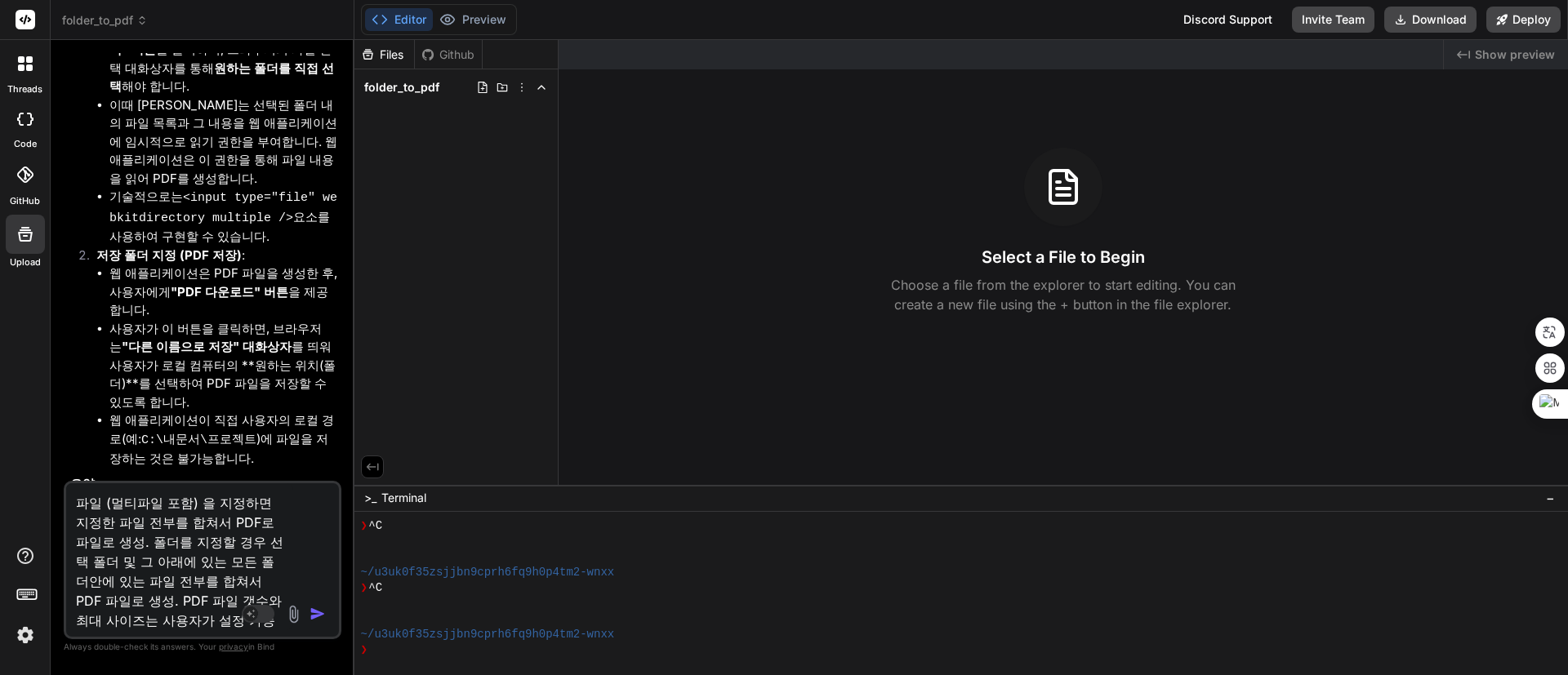
click at [201, 498] on textarea "파일 (멀티파일 포함) 을 지정하면 지정한 파일 전부를 합쳐서 PDF로 파일로 생성. 폴더를 지정할 경우 선택 폴더 및 그 아래에 있는 모든 …" at bounding box center [180, 557] width 227 height 147
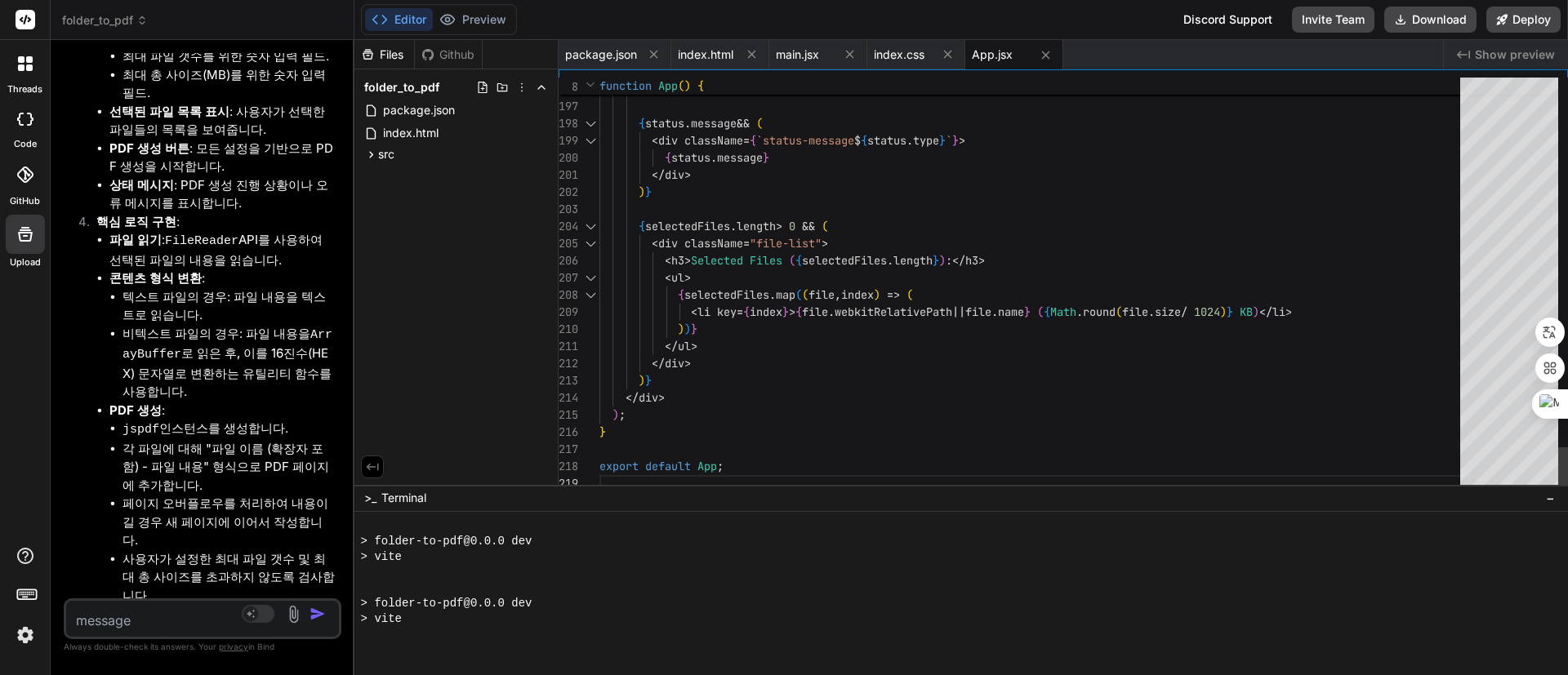
scroll to position [977, 0]
click at [1161, 50] on span "Show preview" at bounding box center [1515, 55] width 80 height 16
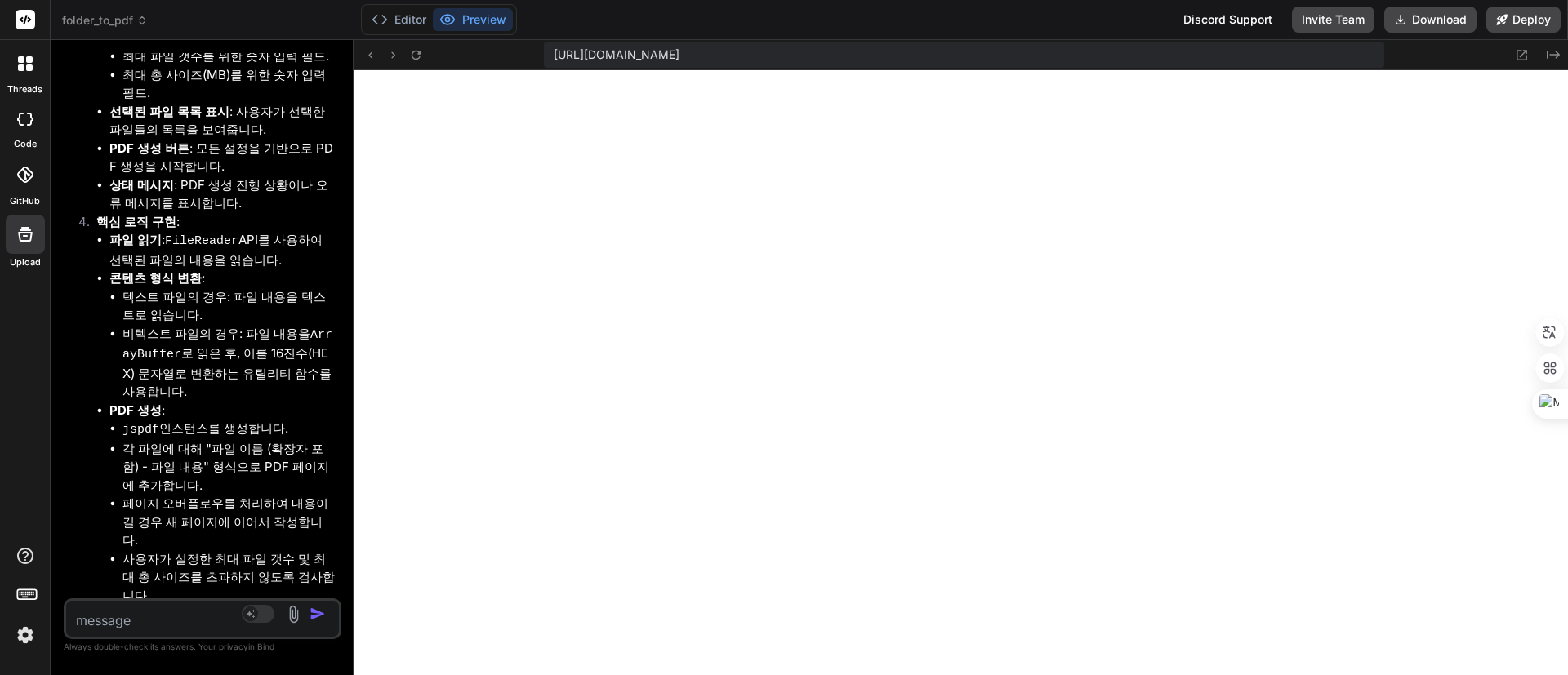
scroll to position [1303, 0]
click at [414, 51] on icon at bounding box center [416, 54] width 9 height 9
click at [231, 440] on li "각 파일에 대해 "파일 이름 (확장자 포함) - 파일 내용" 형식으로 PDF 페이지에 추가합니다." at bounding box center [231, 468] width 216 height 56
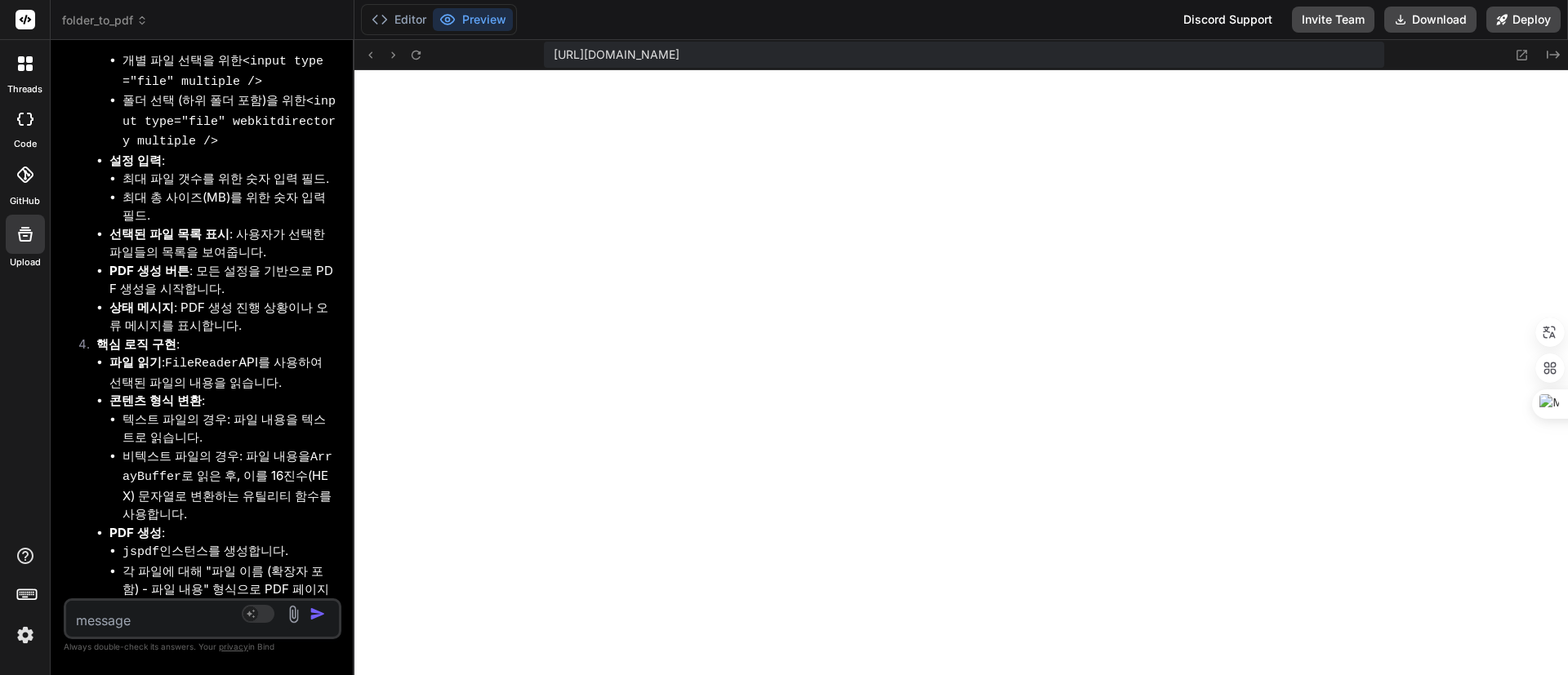
scroll to position [2829, 0]
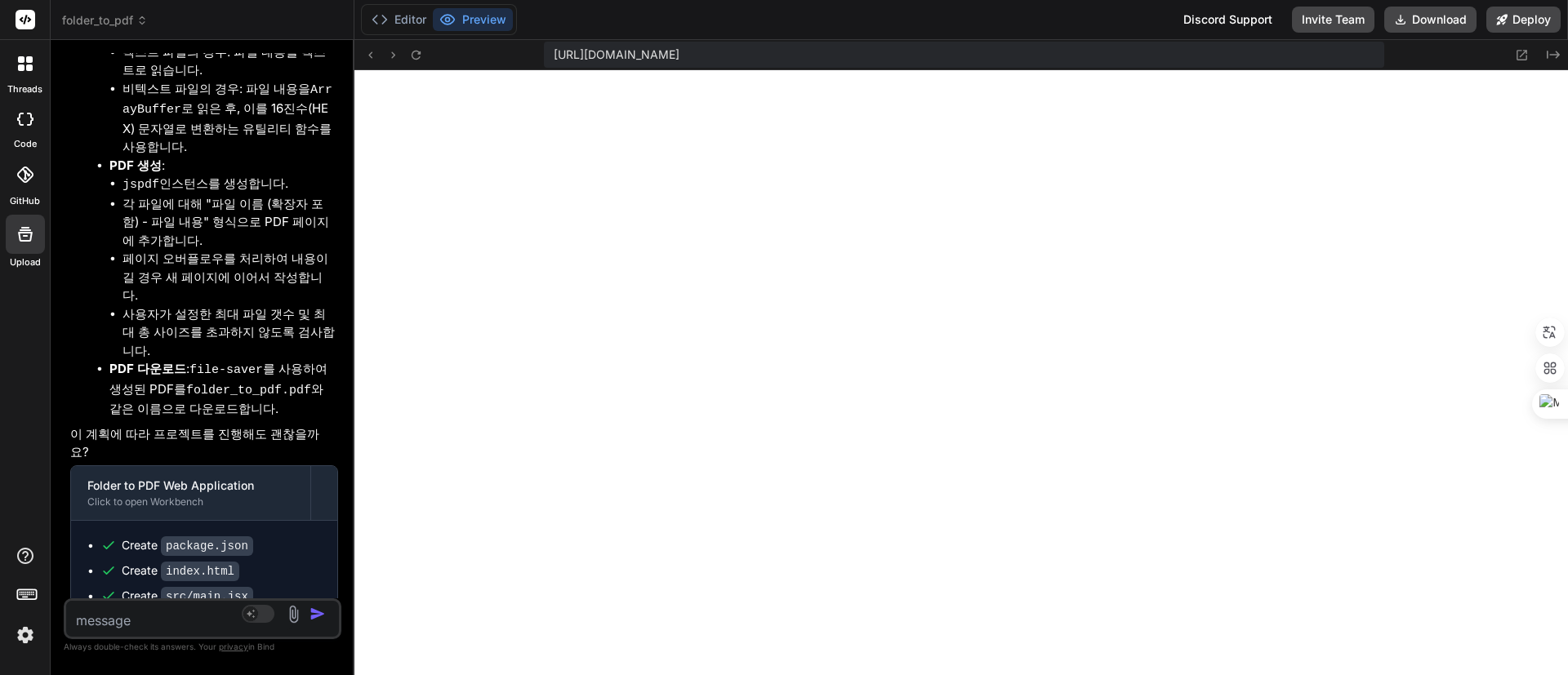
click at [170, 498] on textarea at bounding box center [180, 615] width 227 height 29
click at [401, 20] on button "Editor" at bounding box center [399, 20] width 68 height 23
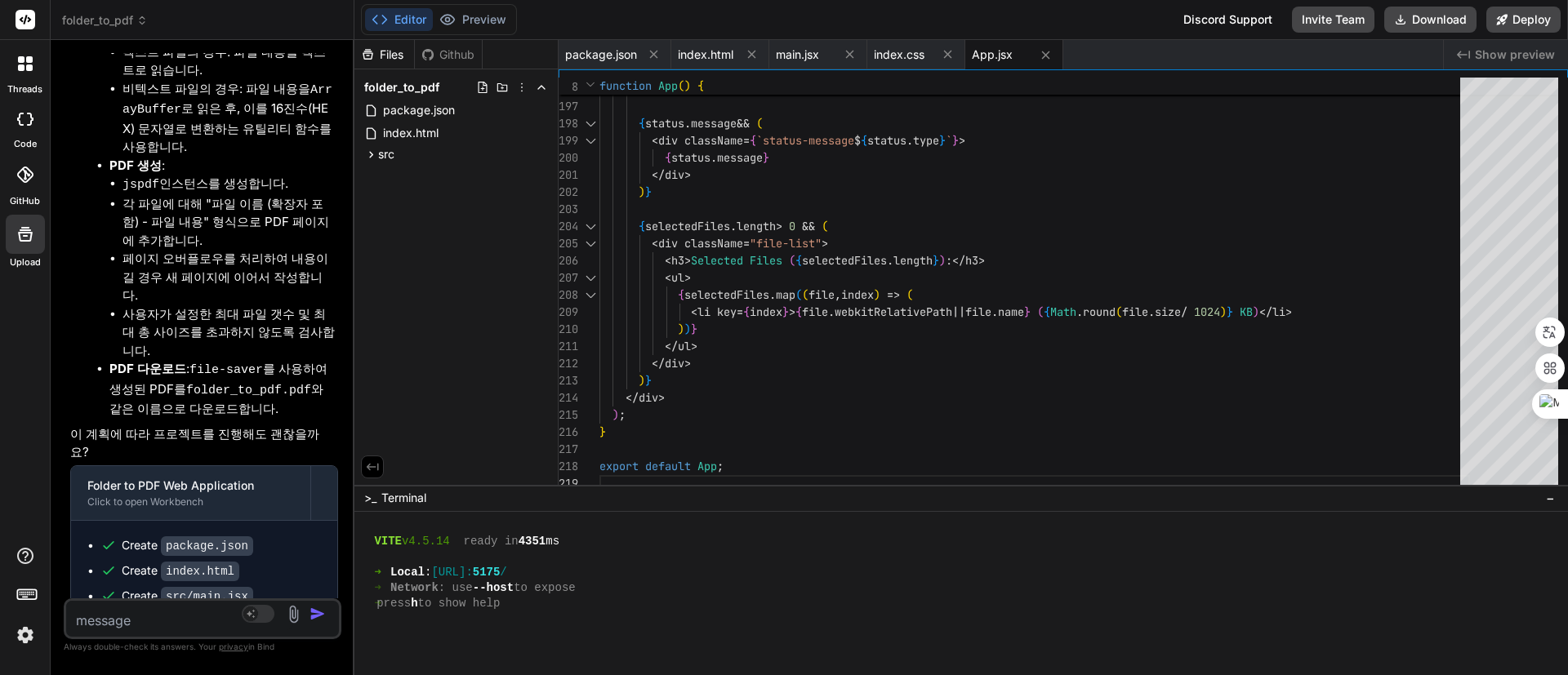
click at [215, 498] on textarea at bounding box center [180, 615] width 227 height 29
click at [780, 498] on div at bounding box center [955, 557] width 1187 height 16
click at [747, 498] on div "➜ Network : use --host to expose" at bounding box center [955, 588] width 1187 height 16
click at [203, 498] on textarea at bounding box center [180, 615] width 227 height 29
click at [177, 498] on textarea "텍스트로 표시" at bounding box center [180, 615] width 227 height 29
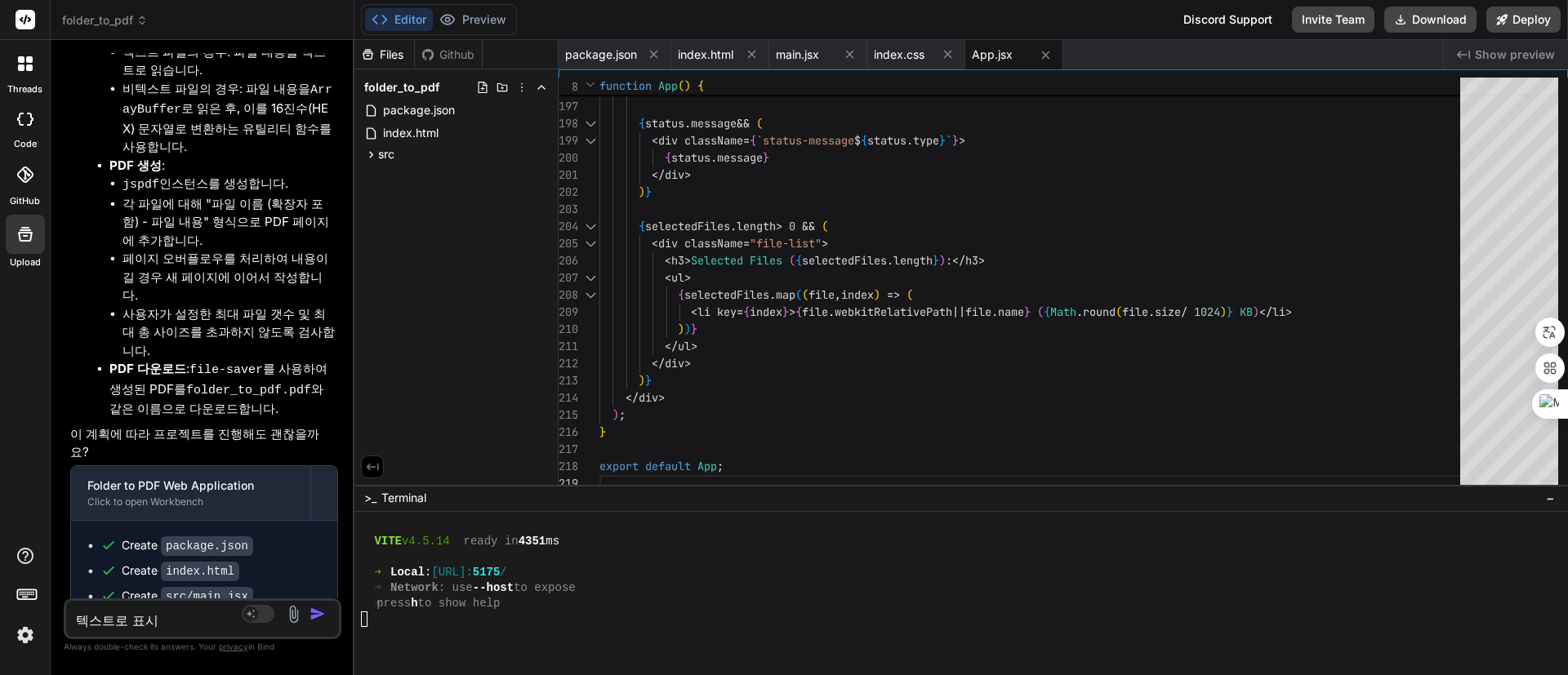
click at [262, 498] on ul "Create package.json Create index.html Create src/main.jsx Create src/index.css …" at bounding box center [204, 656] width 234 height 239
click at [186, 498] on textarea "텍스트로 표시" at bounding box center [180, 615] width 227 height 29
click at [222, 498] on textarea "텍스트로 표시할 수 있는 파일은 다 텍스트로 표현해줘. (js," at bounding box center [180, 606] width 227 height 49
drag, startPoint x: 236, startPoint y: 599, endPoint x: 330, endPoint y: 599, distance: 94.0
click at [236, 498] on textarea "텍스트로 표시할 수 있는 파일은 다 텍스트로 표현해줘. (js, yml," at bounding box center [180, 606] width 227 height 49
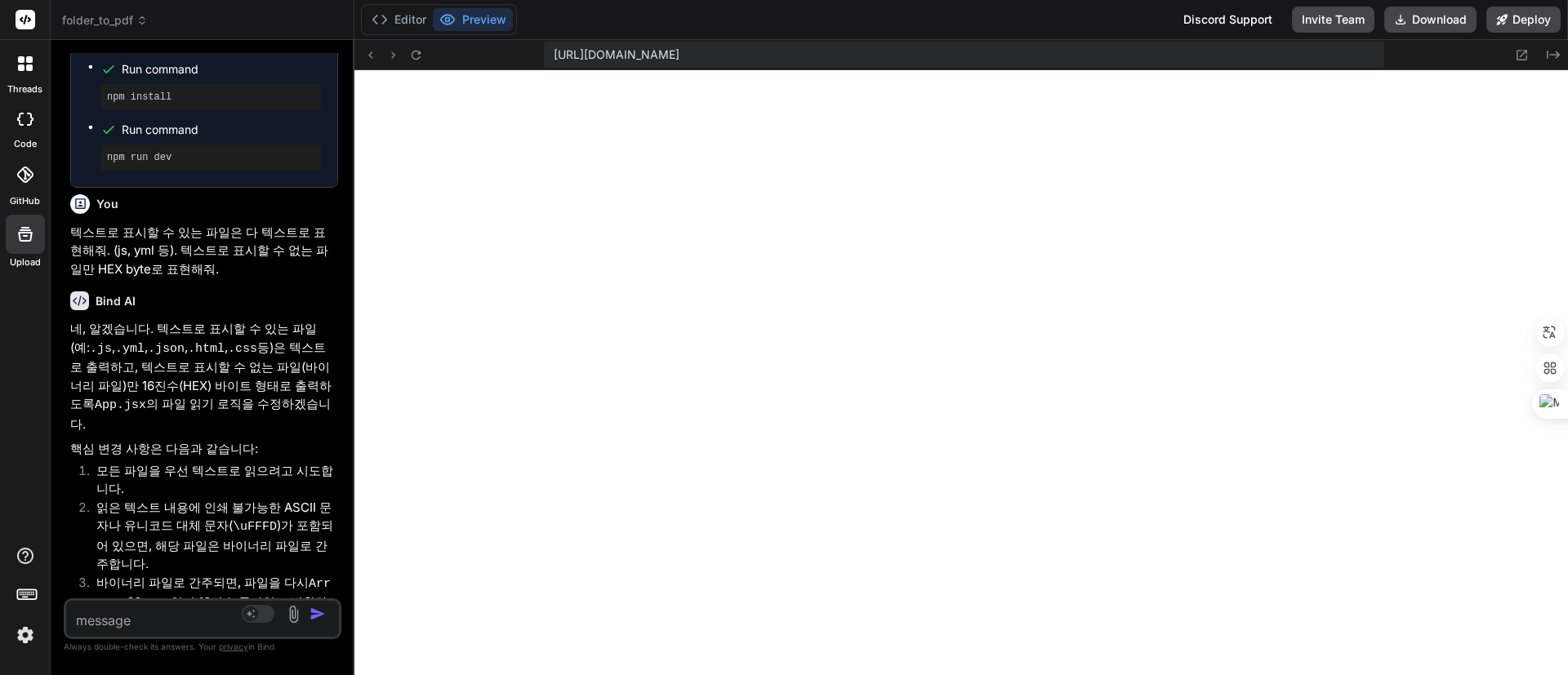
scroll to position [3492, 0]
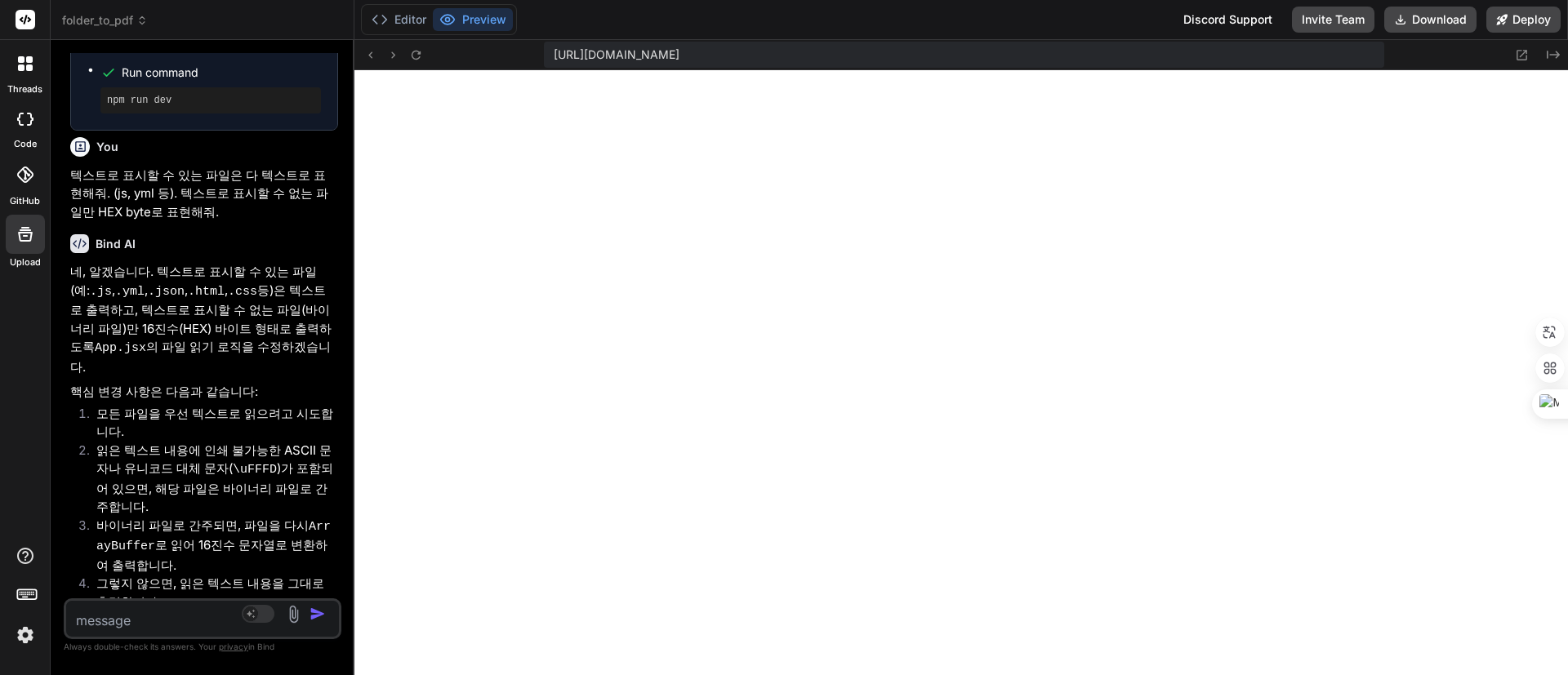
drag, startPoint x: 143, startPoint y: 606, endPoint x: 172, endPoint y: 607, distance: 29.0
click at [143, 498] on textarea at bounding box center [180, 615] width 227 height 29
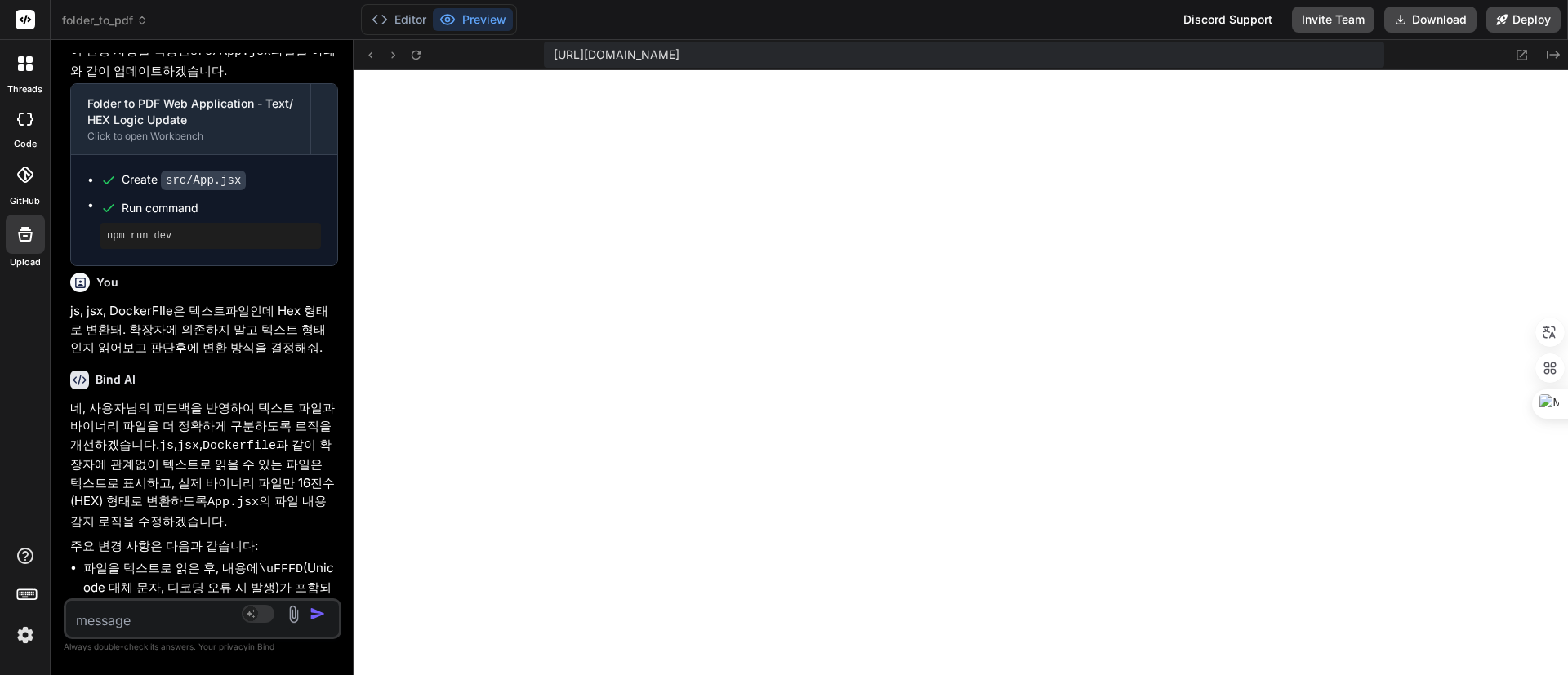
scroll to position [4197, 0]
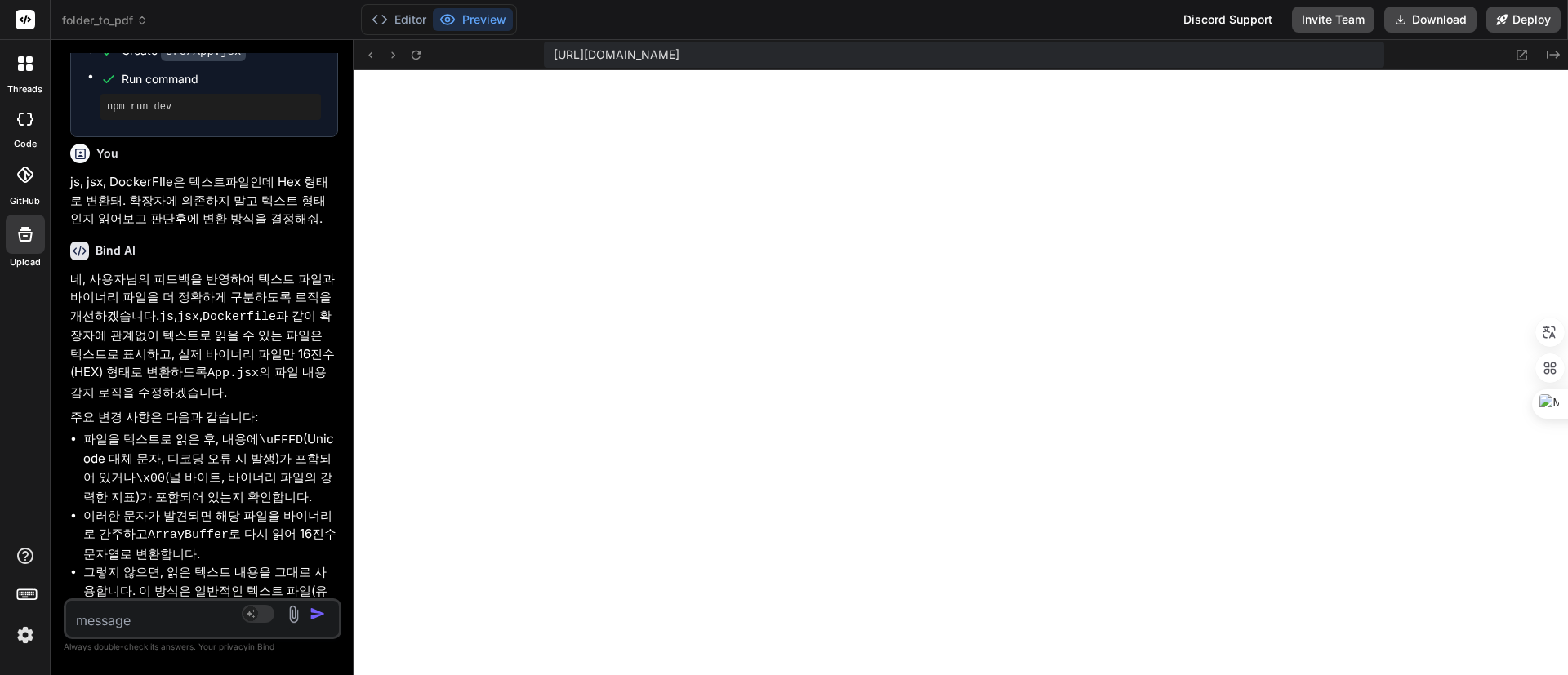
click at [149, 498] on textarea at bounding box center [180, 615] width 227 height 29
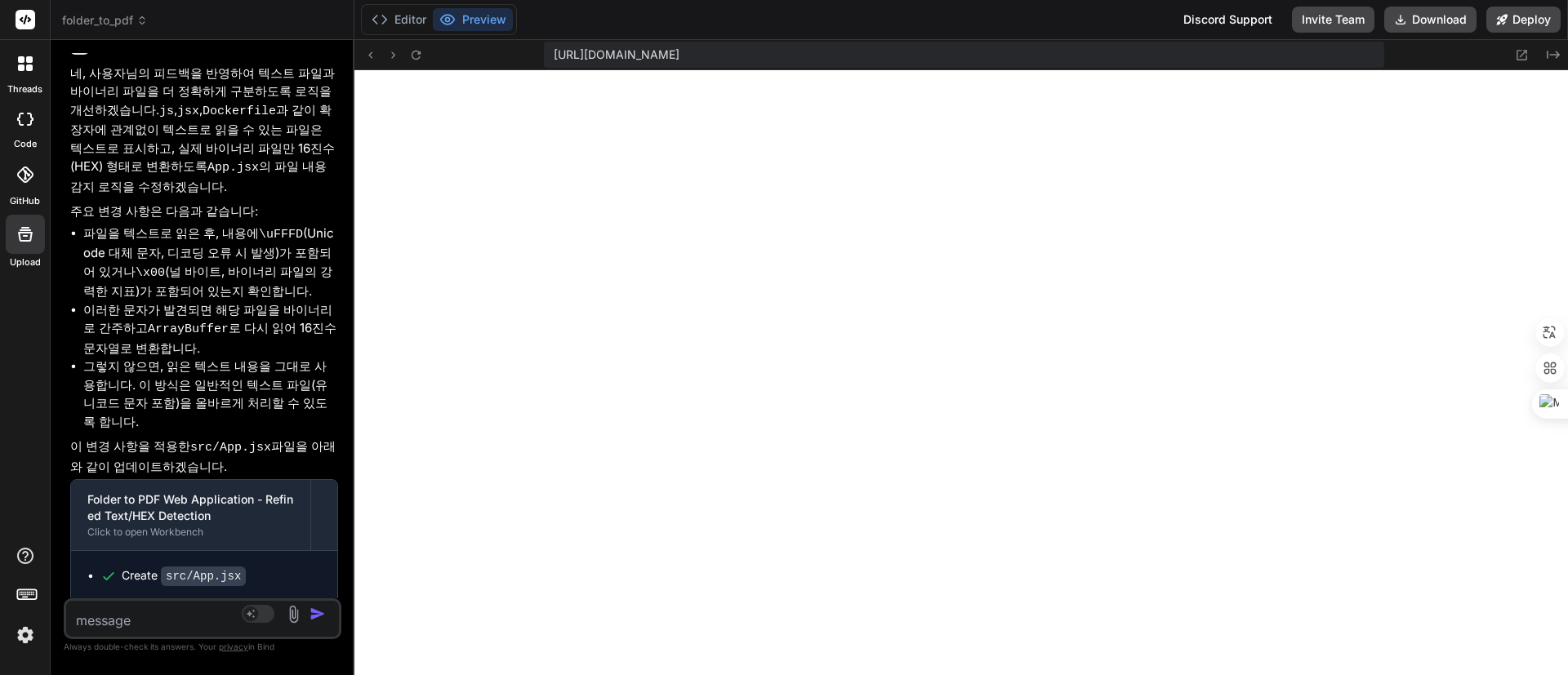
scroll to position [4404, 0]
click at [1161, 21] on button "Download" at bounding box center [1430, 20] width 92 height 26
click at [895, 29] on div "Editor Preview Discord Support Invite Team Download Deploy" at bounding box center [961, 20] width 1214 height 40
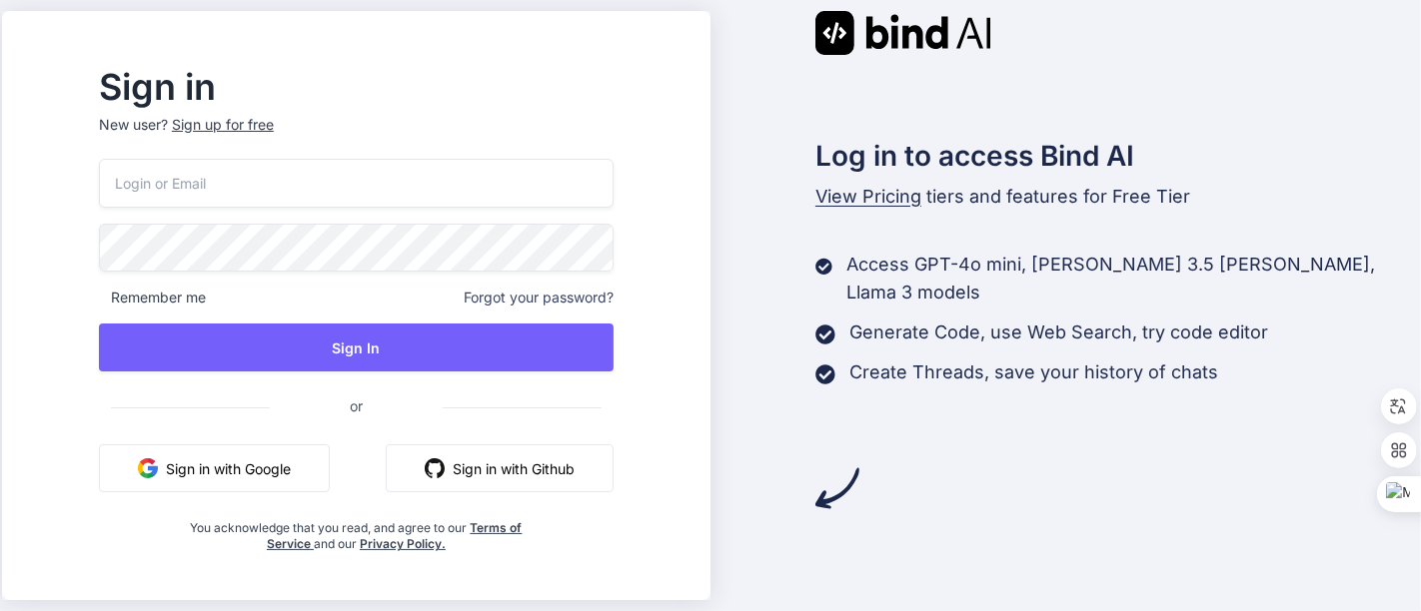
click at [318, 475] on button "Sign in with Google" at bounding box center [214, 469] width 231 height 48
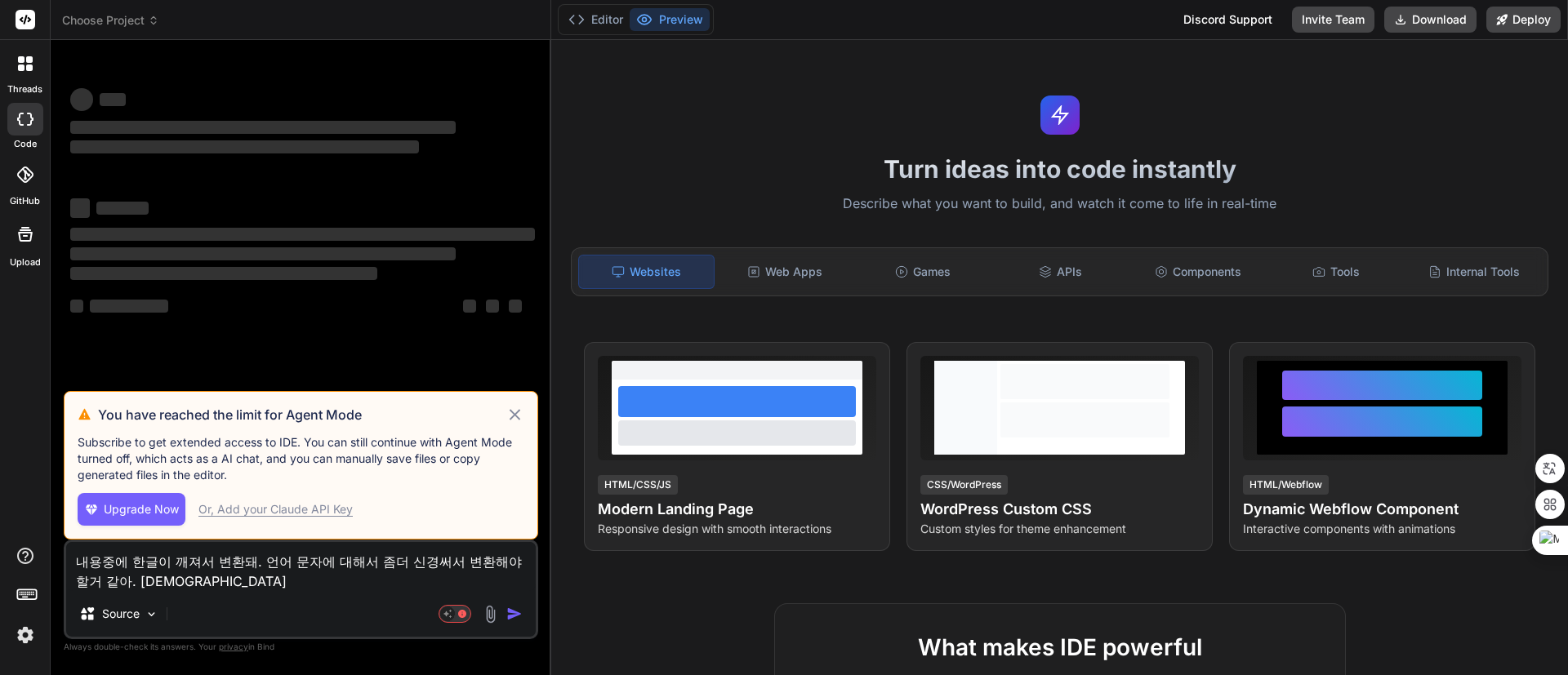
click at [515, 410] on icon at bounding box center [514, 415] width 19 height 20
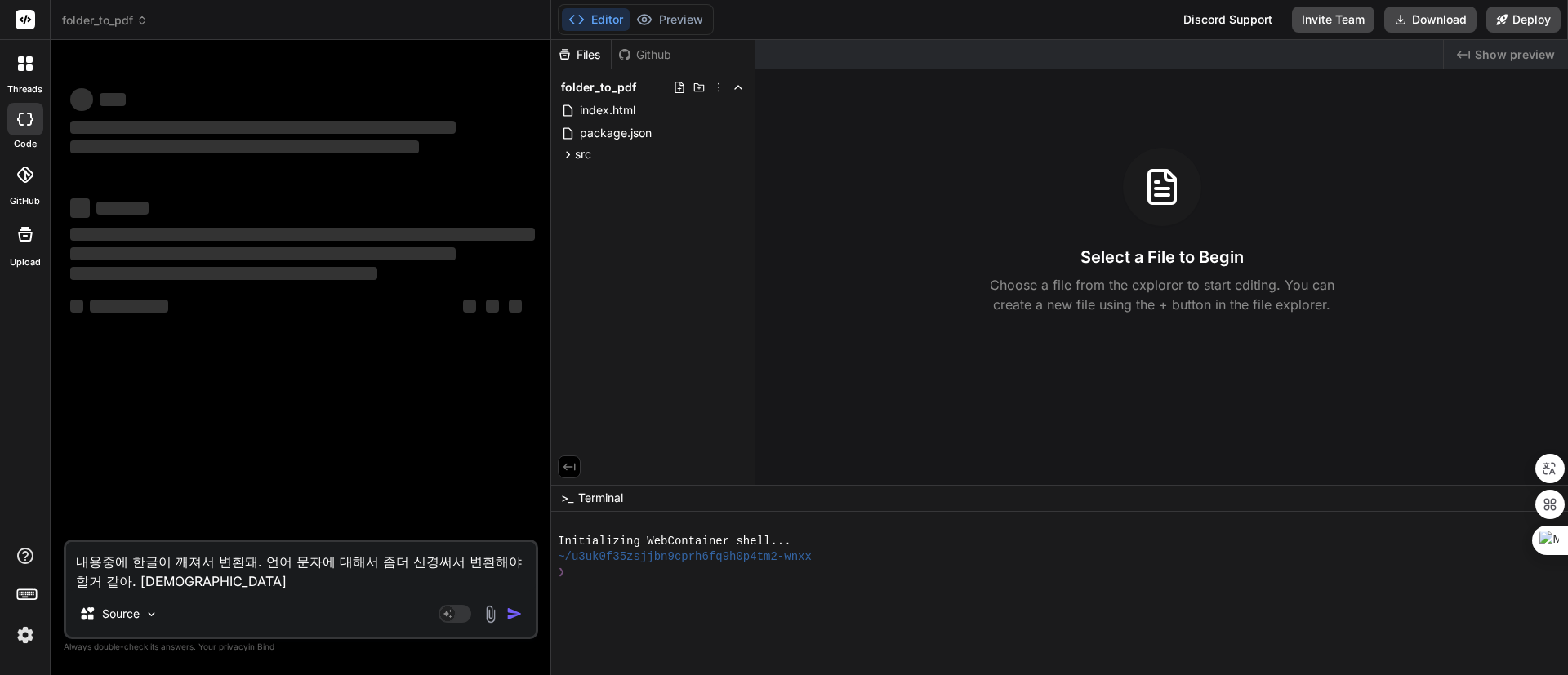
type textarea "x"
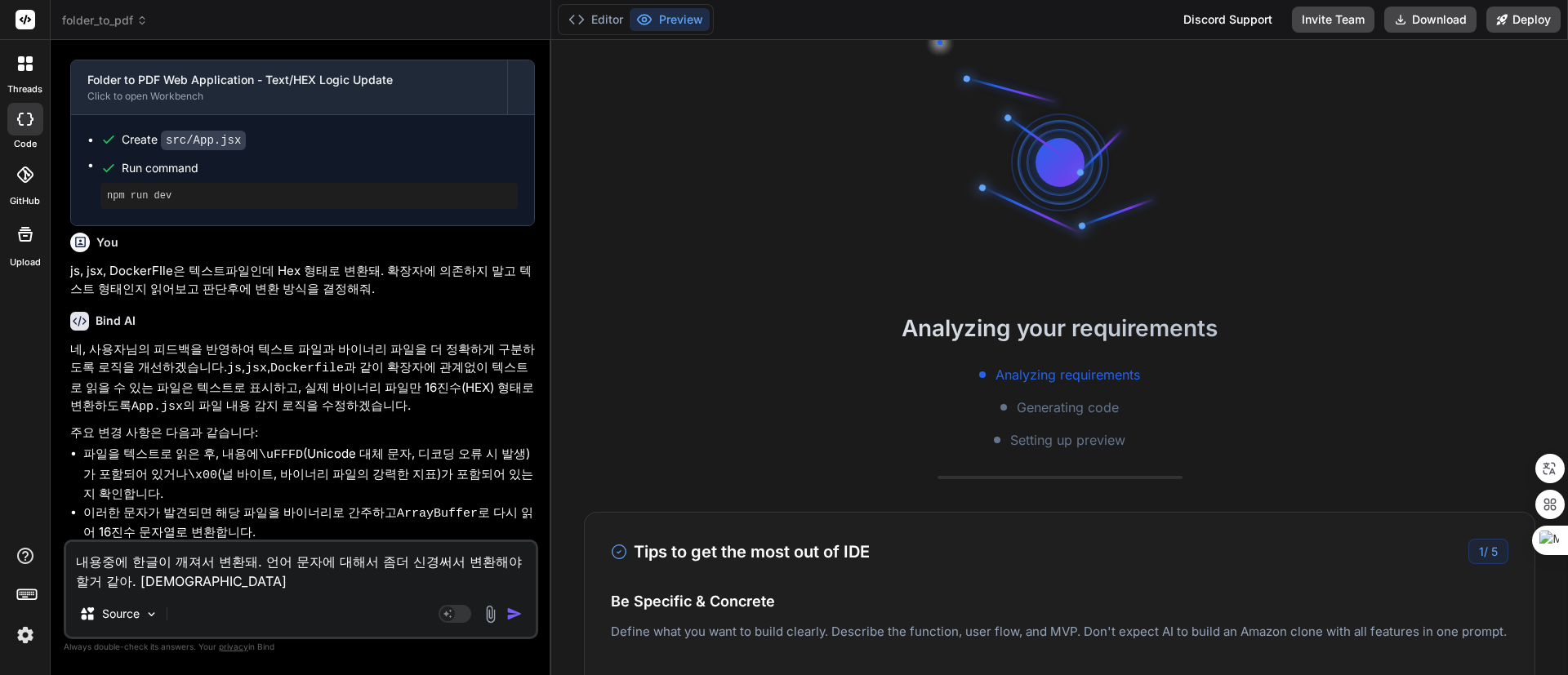
scroll to position [2970, 0]
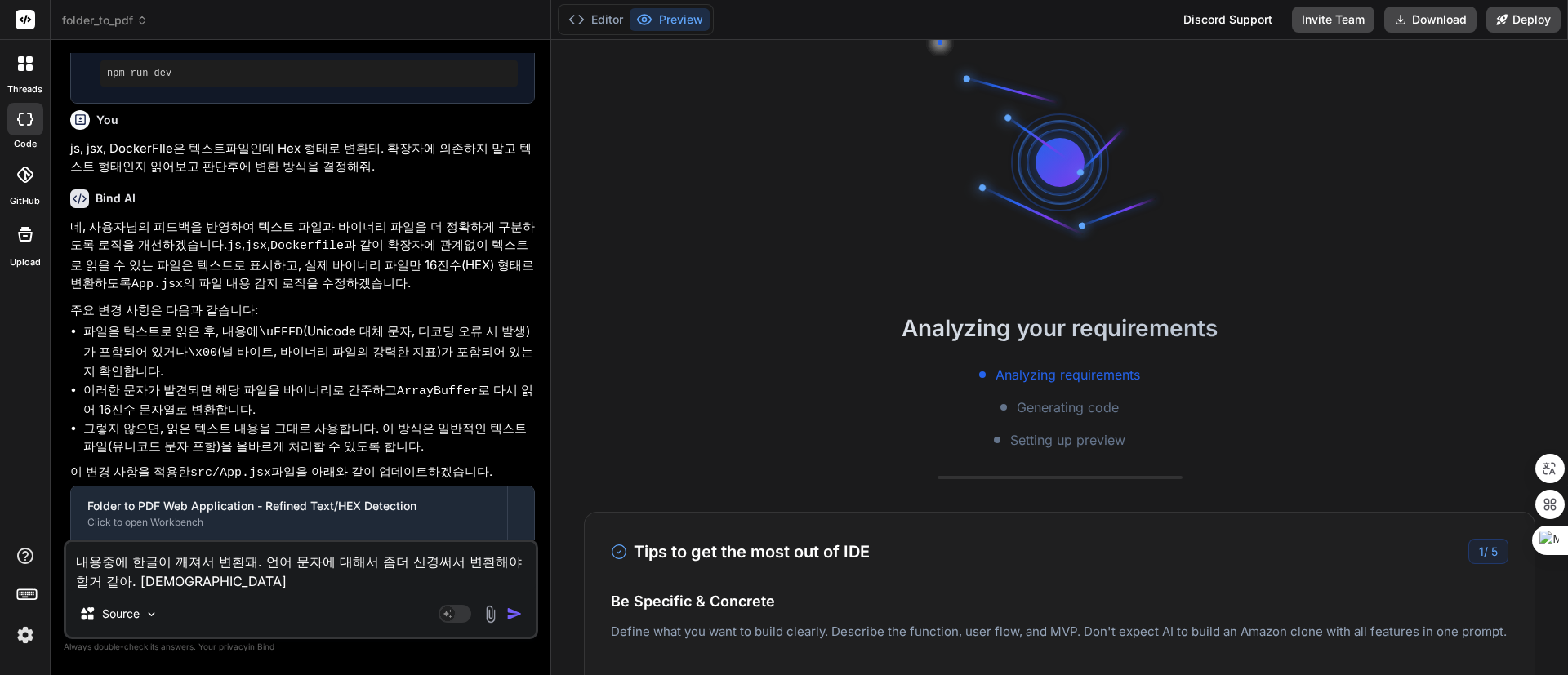
click at [262, 581] on textarea "내용중에 한글이 깨져서 변환돼. 언어 문자에 대해서 좀더 신경써서 변환해야 할거 같아. [DEMOGRAPHIC_DATA]" at bounding box center [301, 566] width 469 height 49
type textarea "내용중에 한글이 깨져서 변환돼. 언어 문자에 대해서 좀더 신경써서 변환해야 할거 같아. 하"
type textarea "x"
type textarea "내용중에 한글이 깨져서 변환돼. 언어 문자에 대해서 좀더 신경써서 변환해야 할거 같아."
type textarea "x"
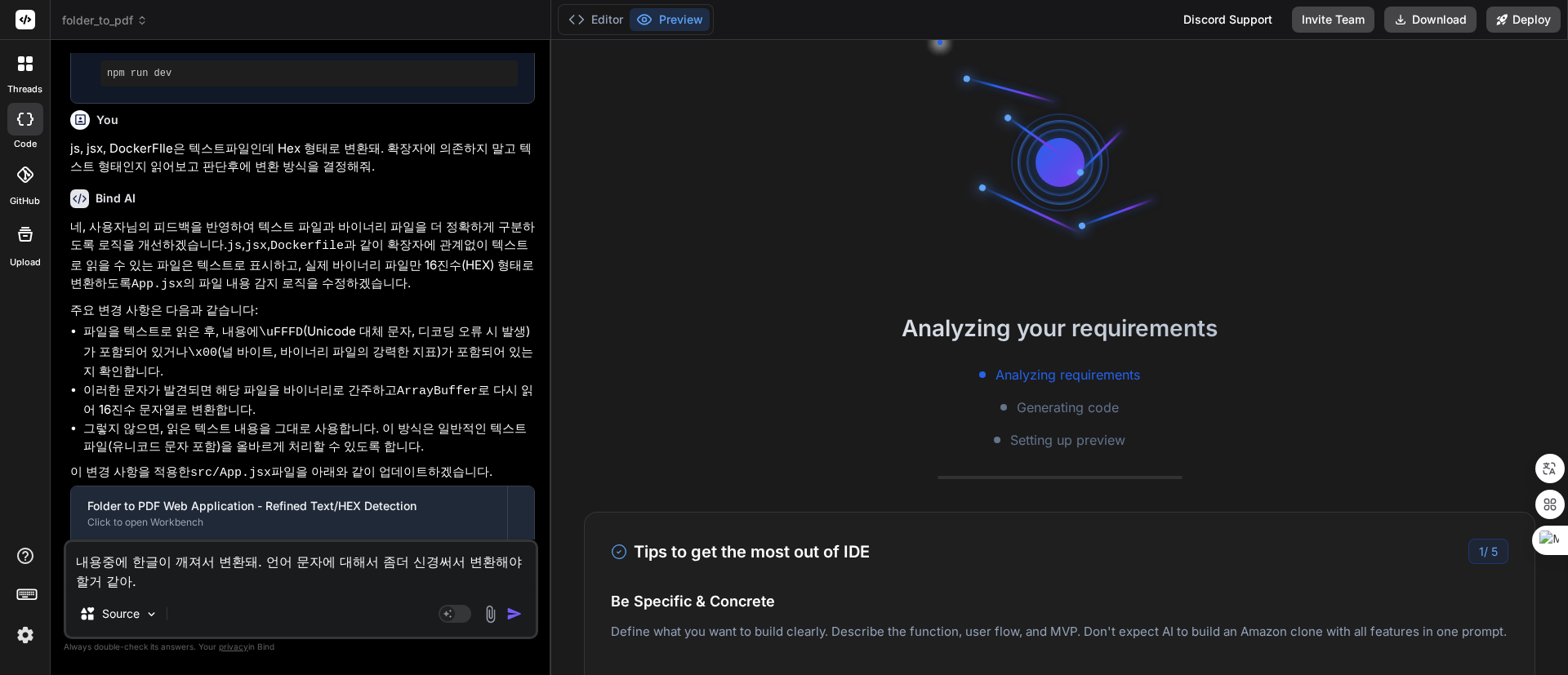
type textarea "내용중에 한글이 깨져서 변환돼. 언어 문자에 대해서 좀더 신경써서 변환해야 할거 같아. ㄷ"
type textarea "x"
type textarea "내용중에 한글이 깨져서 변환돼. 언어 문자에 대해서 좀더 신경써서 변환해야 할거 같아. 다"
type textarea "x"
type textarea "내용중에 한글이 깨져서 변환돼. 언어 문자에 대해서 좀더 신경써서 변환해야 할거 같아. 달"
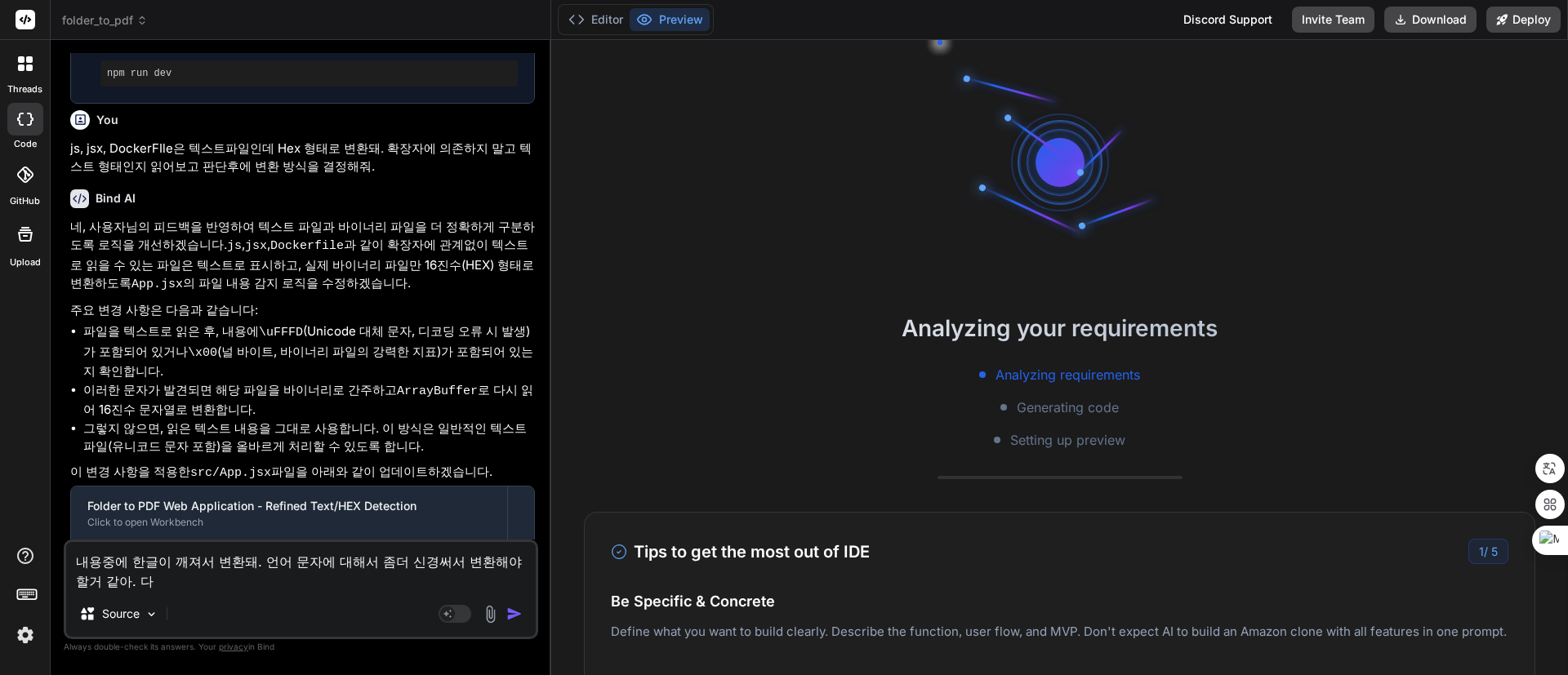
type textarea "x"
type textarea "내용중에 한글이 깨져서 변환돼. 언어 문자에 대해서 좀더 신경써서 변환해야 할거 같아. 다르"
type textarea "x"
type textarea "내용중에 한글이 깨져서 변환돼. 언어 문자에 대해서 좀더 신경써서 변환해야 할거 같아. 다른"
type textarea "x"
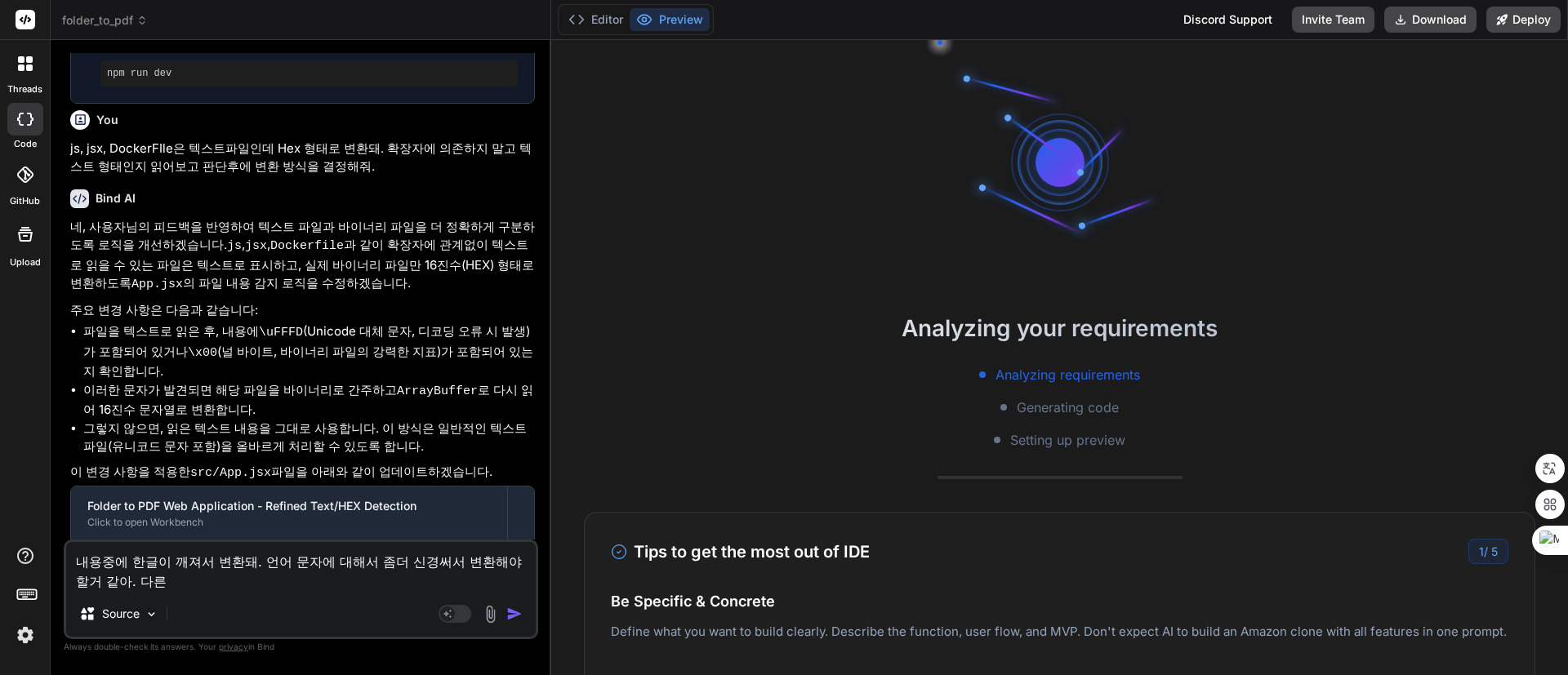
type textarea "내용중에 한글이 깨져서 변환돼. 언어 문자에 대해서 좀더 신경써서 변환해야 할거 같아. 다른"
type textarea "x"
type textarea "내용중에 한글이 깨져서 변환돼. 언어 문자에 대해서 좀더 신경써서 변환해야 할거 같아. 다른 ㅇ"
type textarea "x"
type textarea "내용중에 한글이 깨져서 변환돼. 언어 문자에 대해서 좀더 신경써서 변환해야 할거 같아. 다른 어"
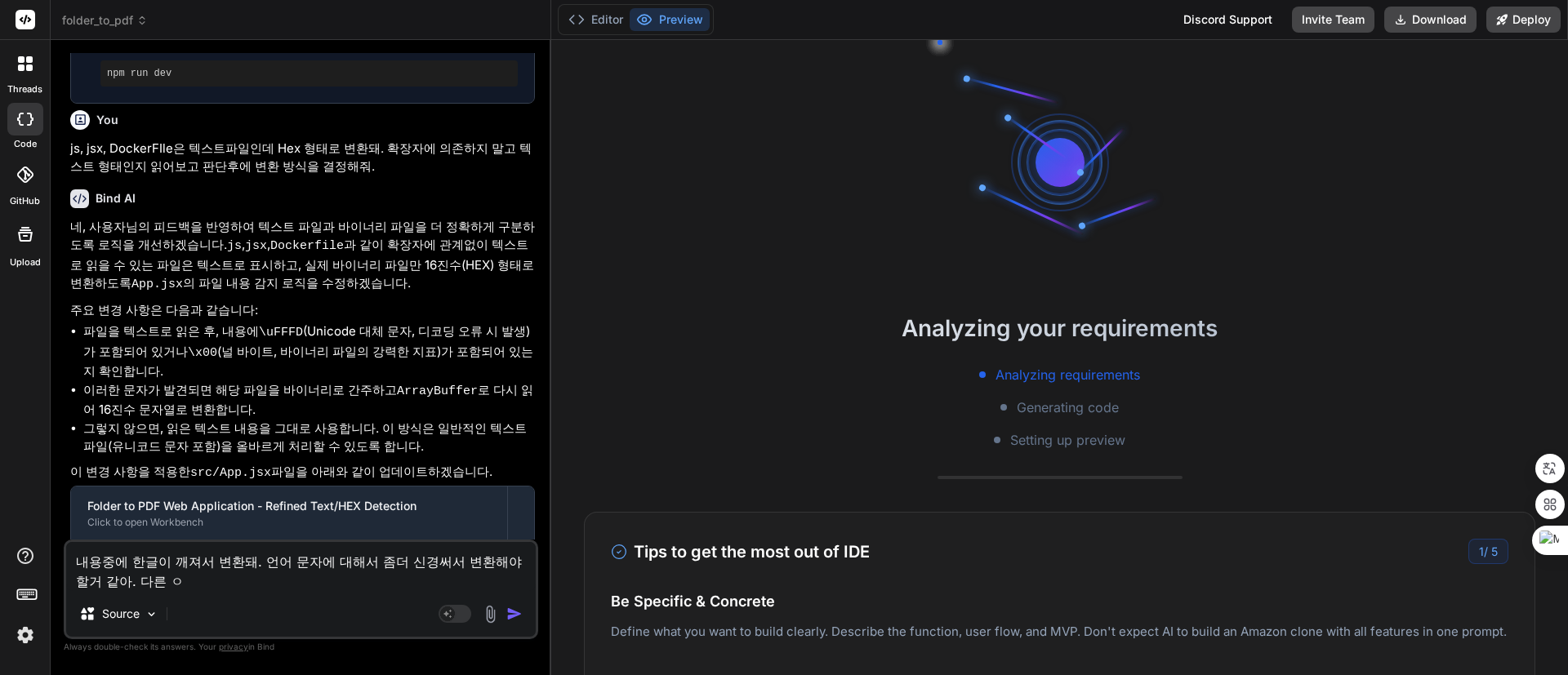
type textarea "x"
type textarea "내용중에 한글이 깨져서 변환돼. 언어 문자에 대해서 좀더 신경써서 변환해야 할거 같아. 다른 언"
type textarea "x"
type textarea "내용중에 한글이 깨져서 변환돼. 언어 문자에 대해서 좀더 신경써서 변환해야 할거 같아. 다른 언ㅇ"
type textarea "x"
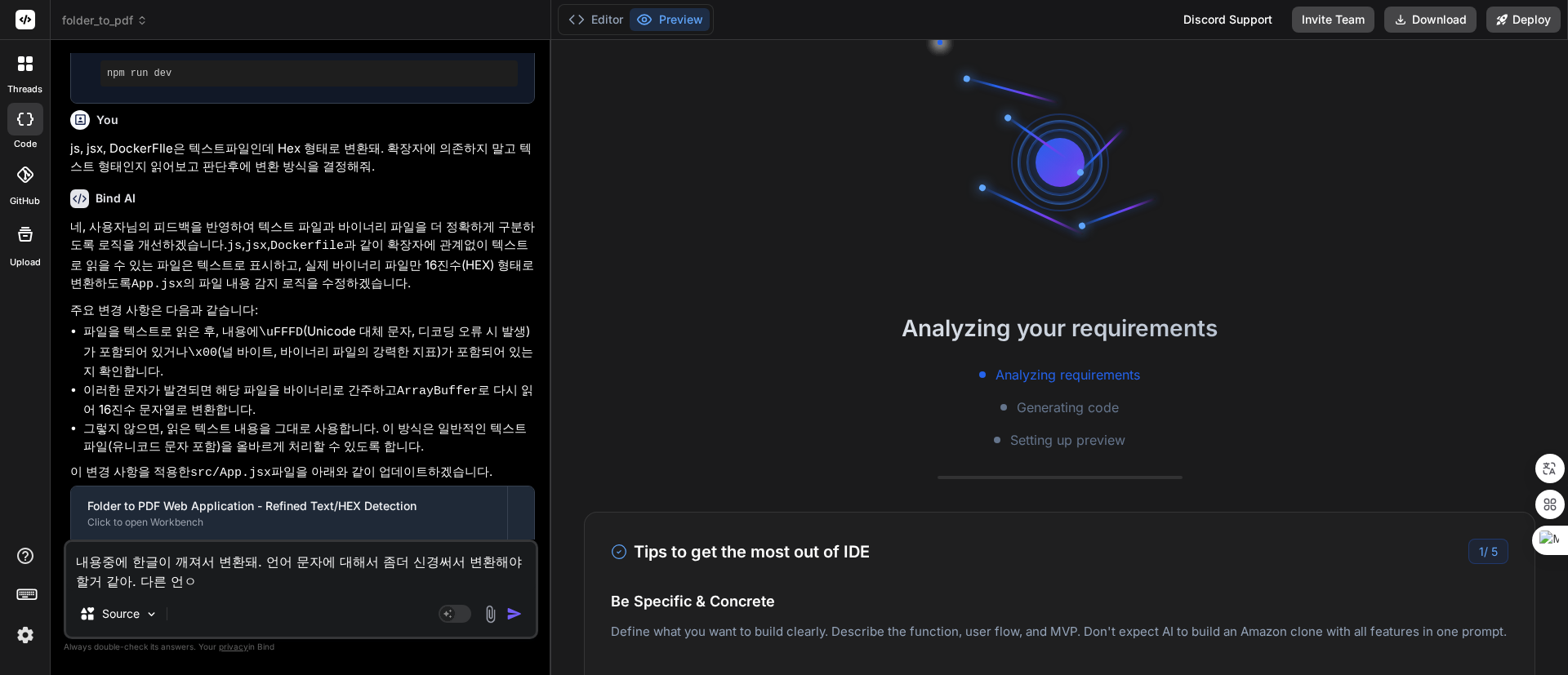
type textarea "내용중에 한글이 깨져서 변환돼. 언어 문자에 대해서 좀더 신경써서 변환해야 할거 같아. 다른 언어"
type textarea "x"
type textarea "내용중에 한글이 깨져서 변환돼. 언어 문자에 대해서 좀더 신경써서 변환해야 할거 같아. 다른 언어"
type textarea "x"
type textarea "내용중에 한글이 깨져서 변환돼. 언어 문자에 대해서 좀더 신경써서 변환해야 할거 같아. 다른 언어 ㅍ"
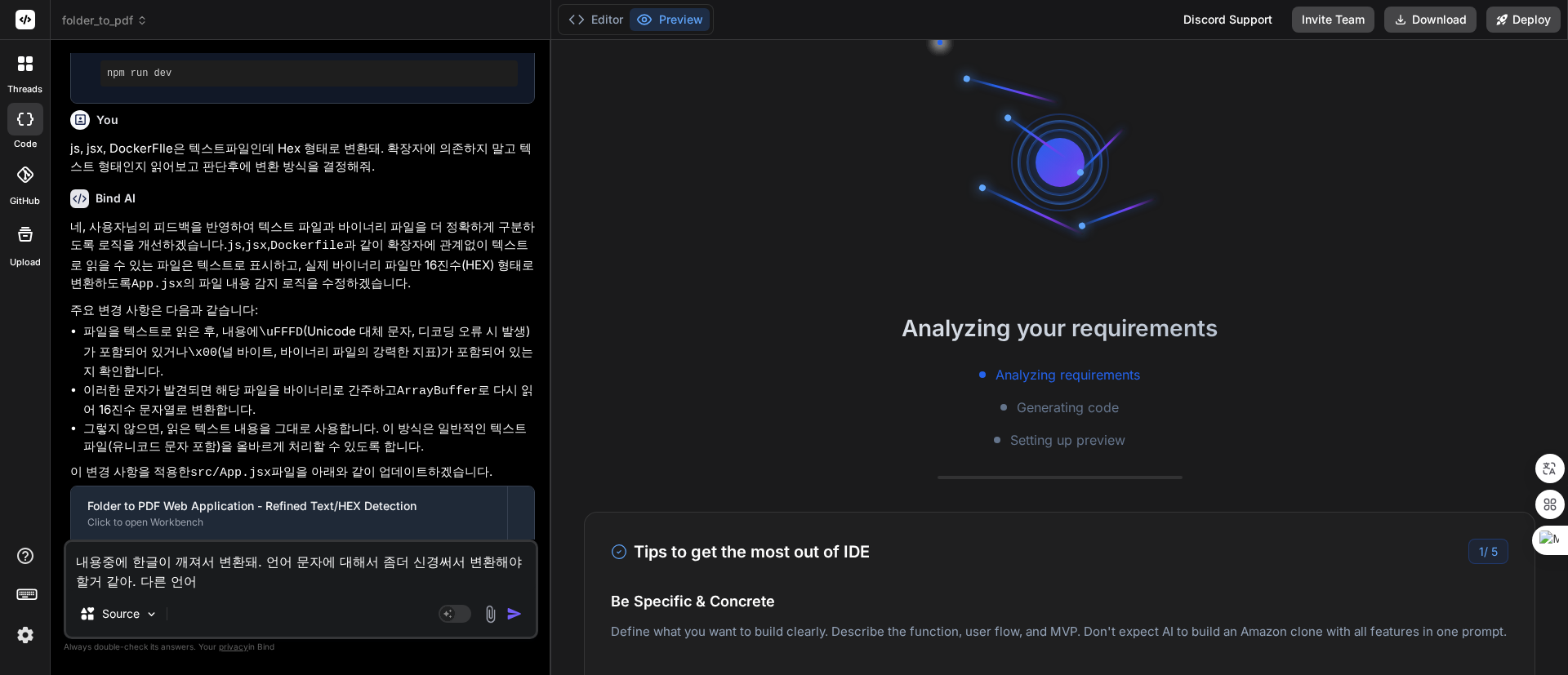
type textarea "x"
type textarea "내용중에 한글이 깨져서 변환돼. 언어 문자에 대해서 좀더 신경써서 변환해야 할거 같아. 다른 언어 포"
type textarea "x"
type textarea "내용중에 한글이 깨져서 변환돼. 언어 문자에 대해서 좀더 신경써서 변환해야 할거 같아. 다른 언어 퐇"
type textarea "x"
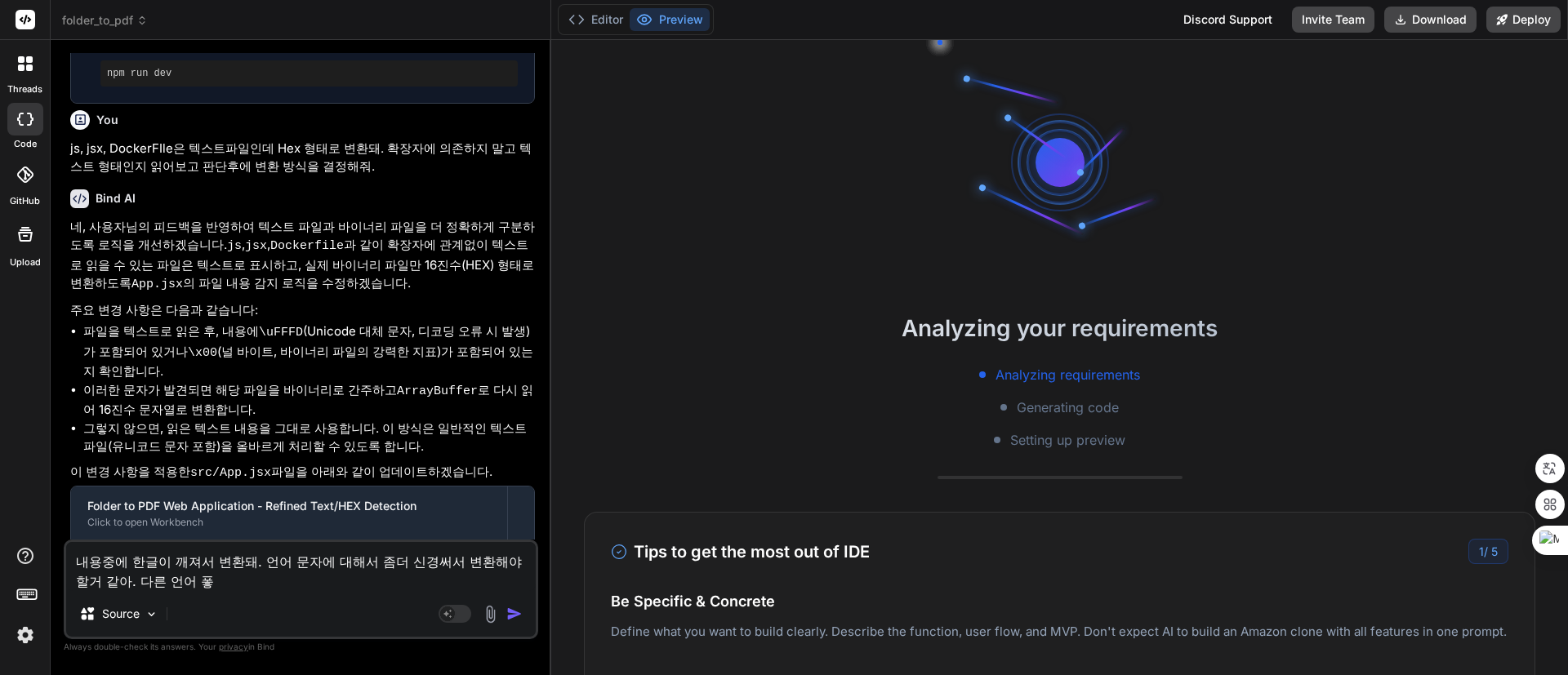
type textarea "내용중에 한글이 깨져서 변환돼. 언어 문자에 대해서 좀더 신경써서 변환해야 할거 같아. 다른 언어 포하"
type textarea "x"
type textarea "내용중에 한글이 깨져서 변환돼. 언어 문자에 대해서 좀더 신경써서 변환해야 할거 같아. 다른 언어 포함"
type textarea "x"
type textarea "내용중에 한글이 깨져서 변환돼. 언어 문자에 대해서 좀더 신경써서 변환해야 할거 같아. 다른 언어 포함."
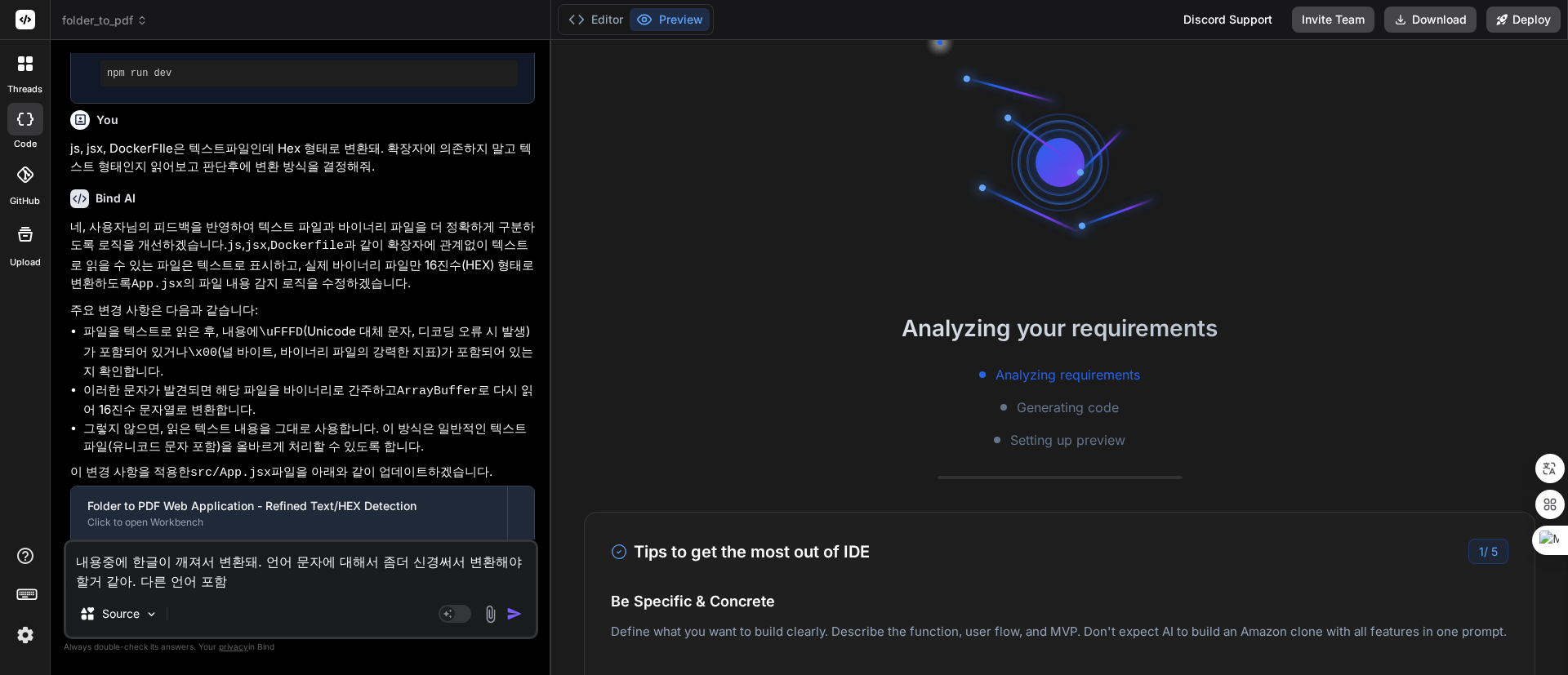
type textarea "x"
type textarea "내용중에 한글이 깨져서 변환돼. 언어 문자에 대해서 좀더 신경써서 변환해야 할거 같아. 다른 언어 포함."
click at [320, 598] on div "Source" at bounding box center [301, 617] width 469 height 39
click at [307, 587] on textarea "내용중에 한글이 깨져서 변환돼. 언어 문자에 대해서 좀더 신경써서 변환해야 할거 같아. 다른 언어 포함." at bounding box center [301, 566] width 469 height 49
type textarea "x"
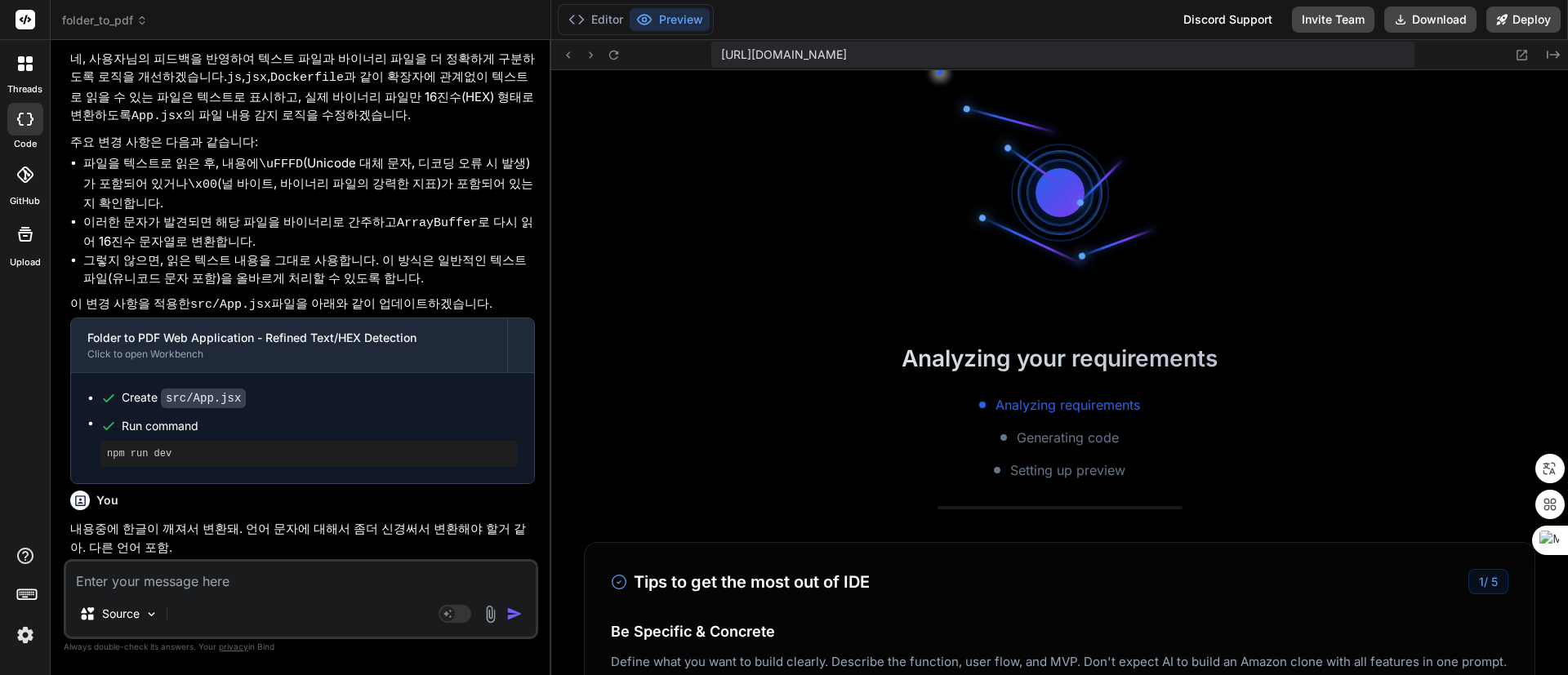
scroll to position [311, 0]
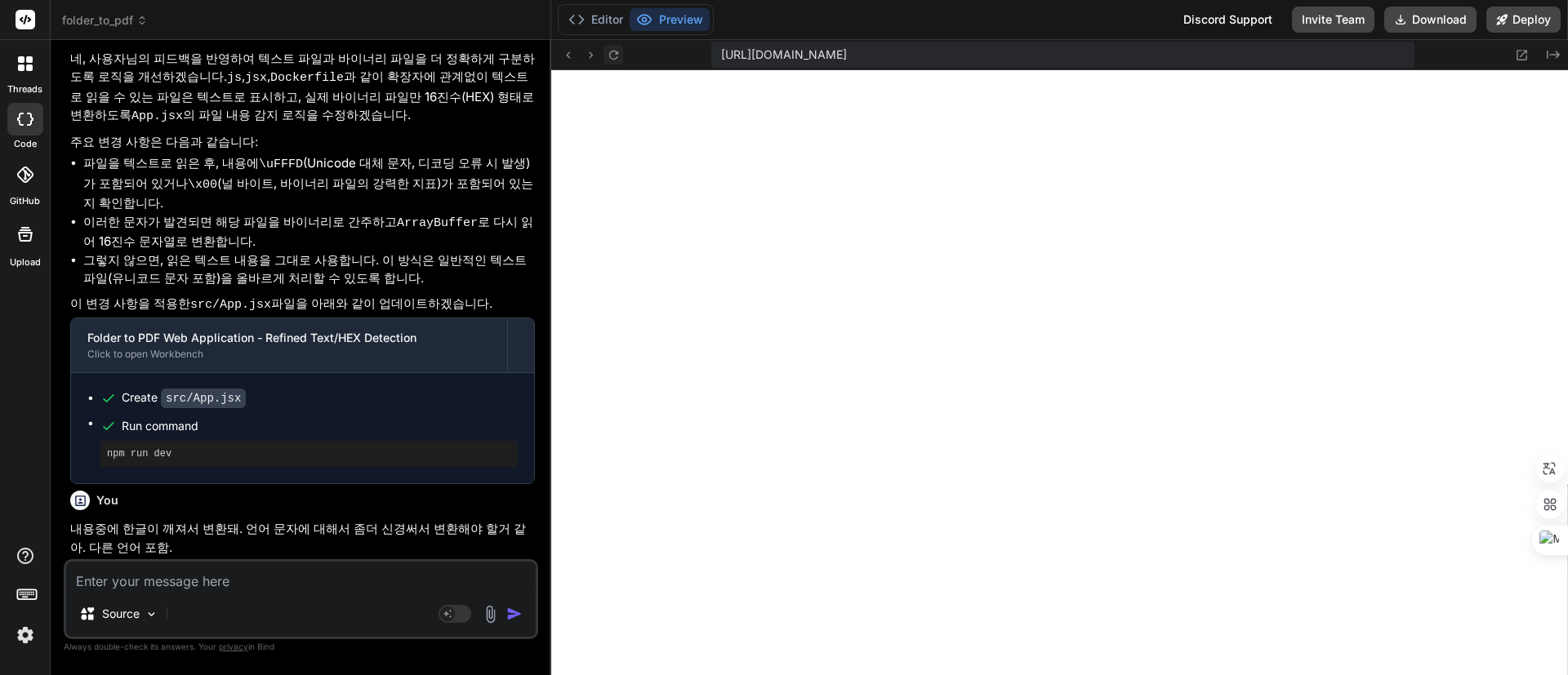
click at [615, 56] on icon at bounding box center [613, 55] width 14 height 14
click at [608, 15] on button "Editor" at bounding box center [595, 20] width 68 height 23
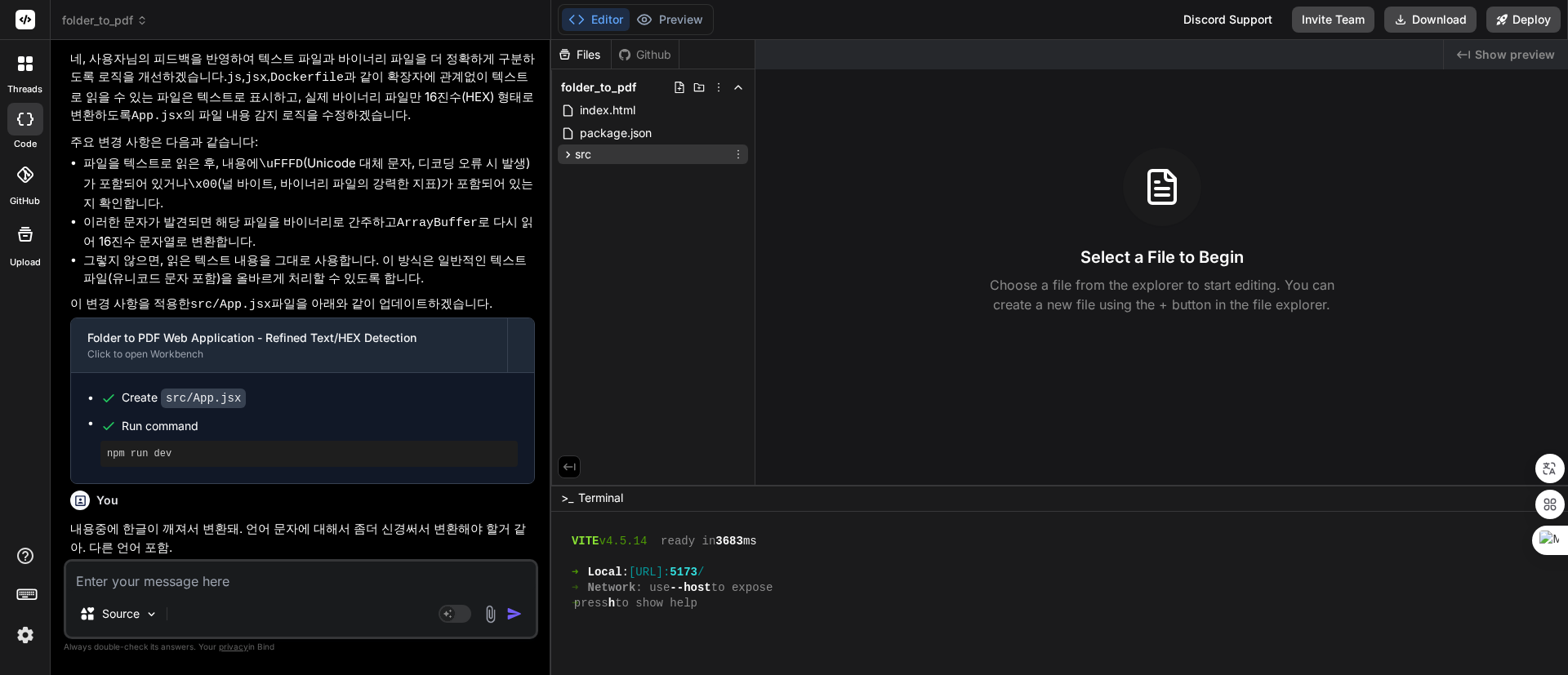
click at [591, 150] on span "src" at bounding box center [583, 154] width 16 height 16
click at [623, 177] on span "App.jsx" at bounding box center [614, 177] width 44 height 20
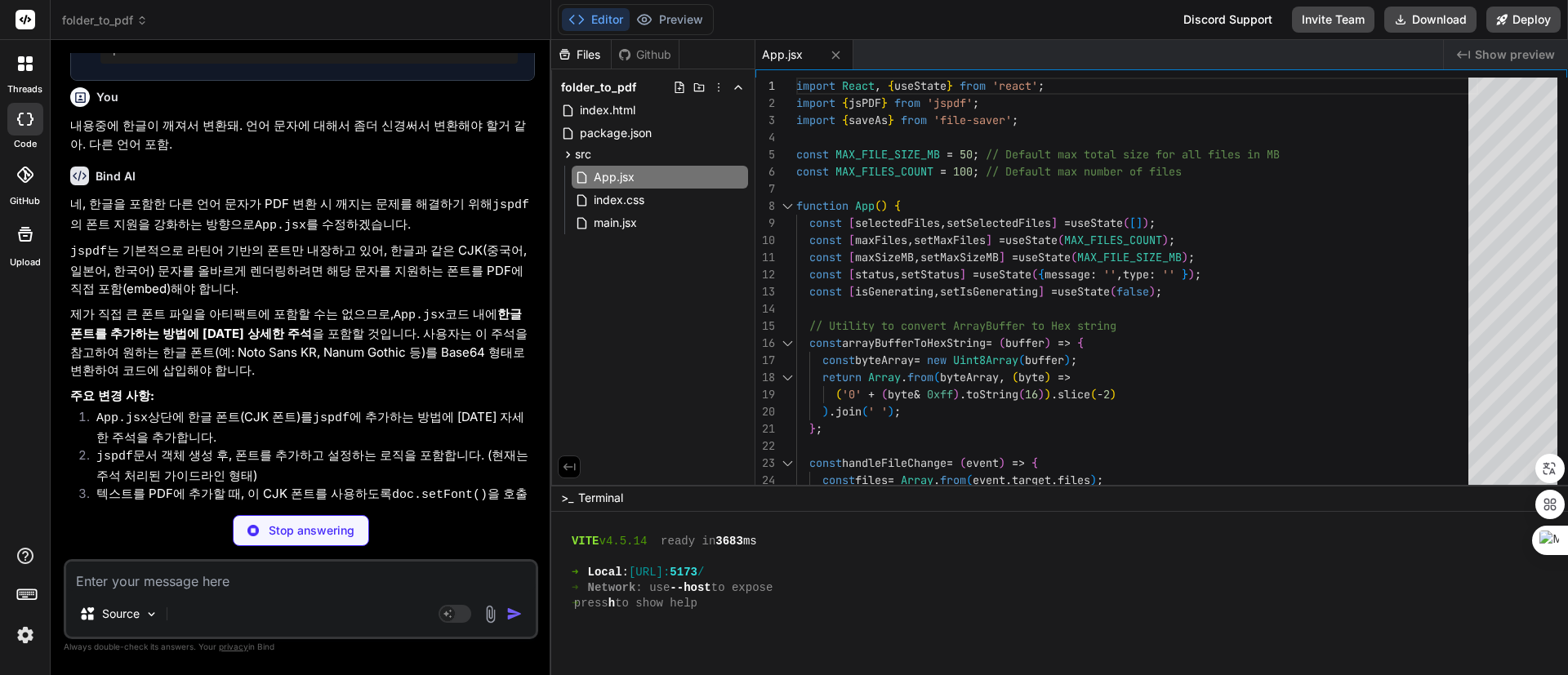
scroll to position [3573, 0]
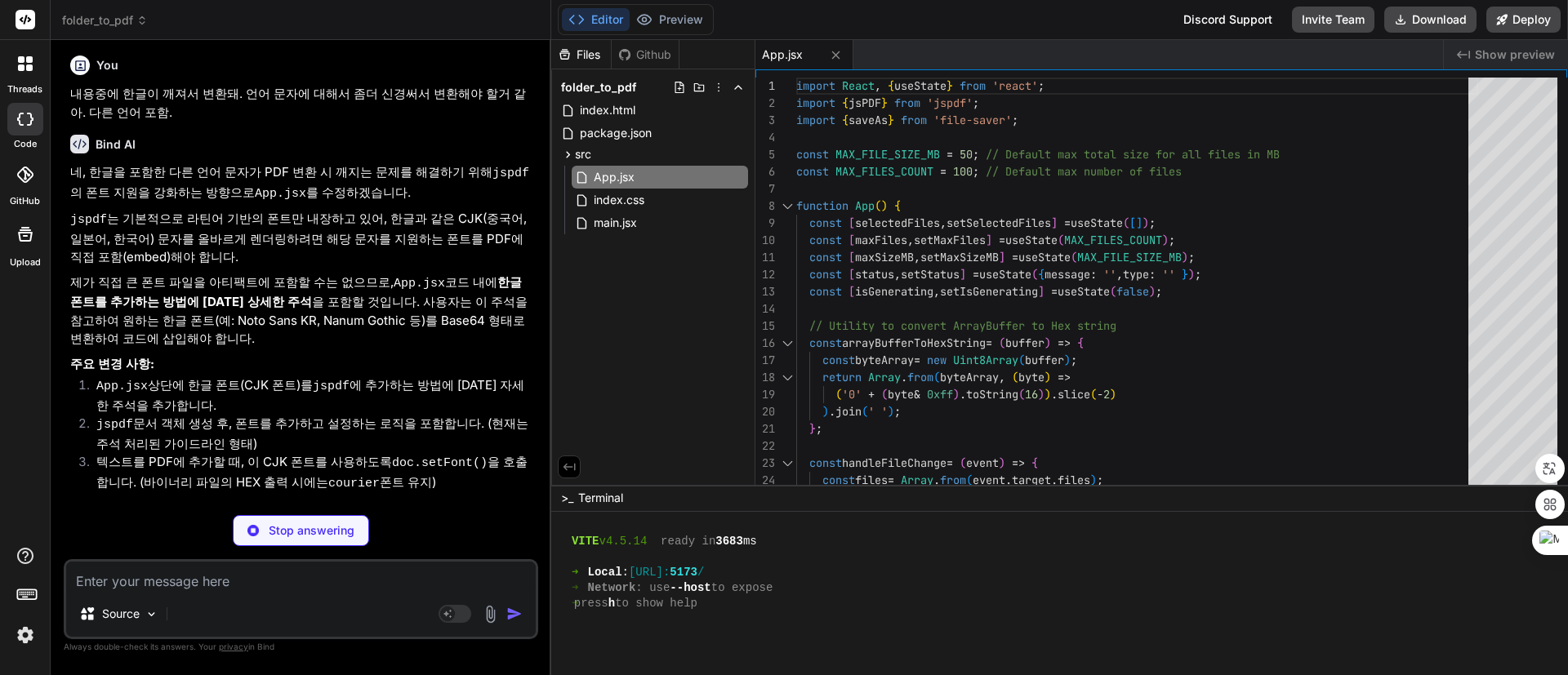
type textarea "x"
type textarea "} export default App;"
type textarea "x"
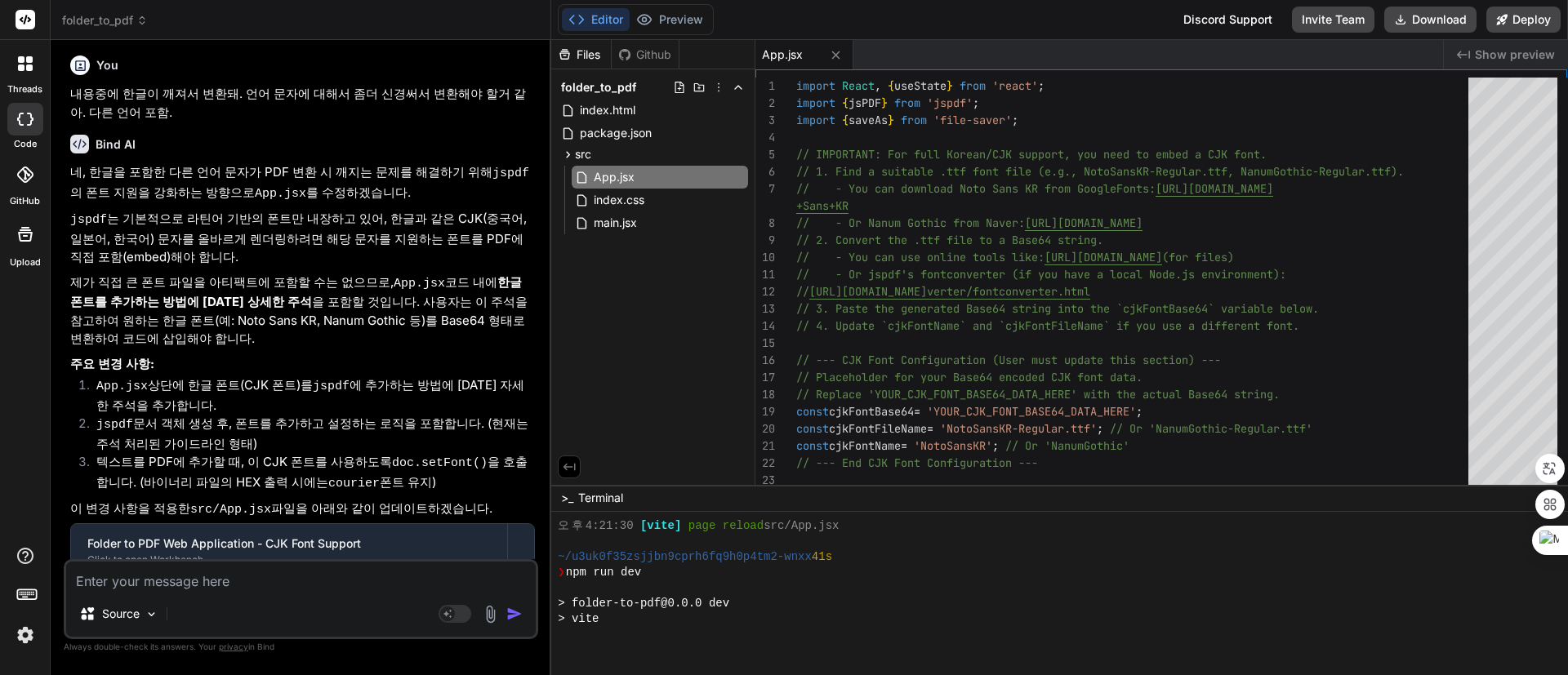
scroll to position [543, 0]
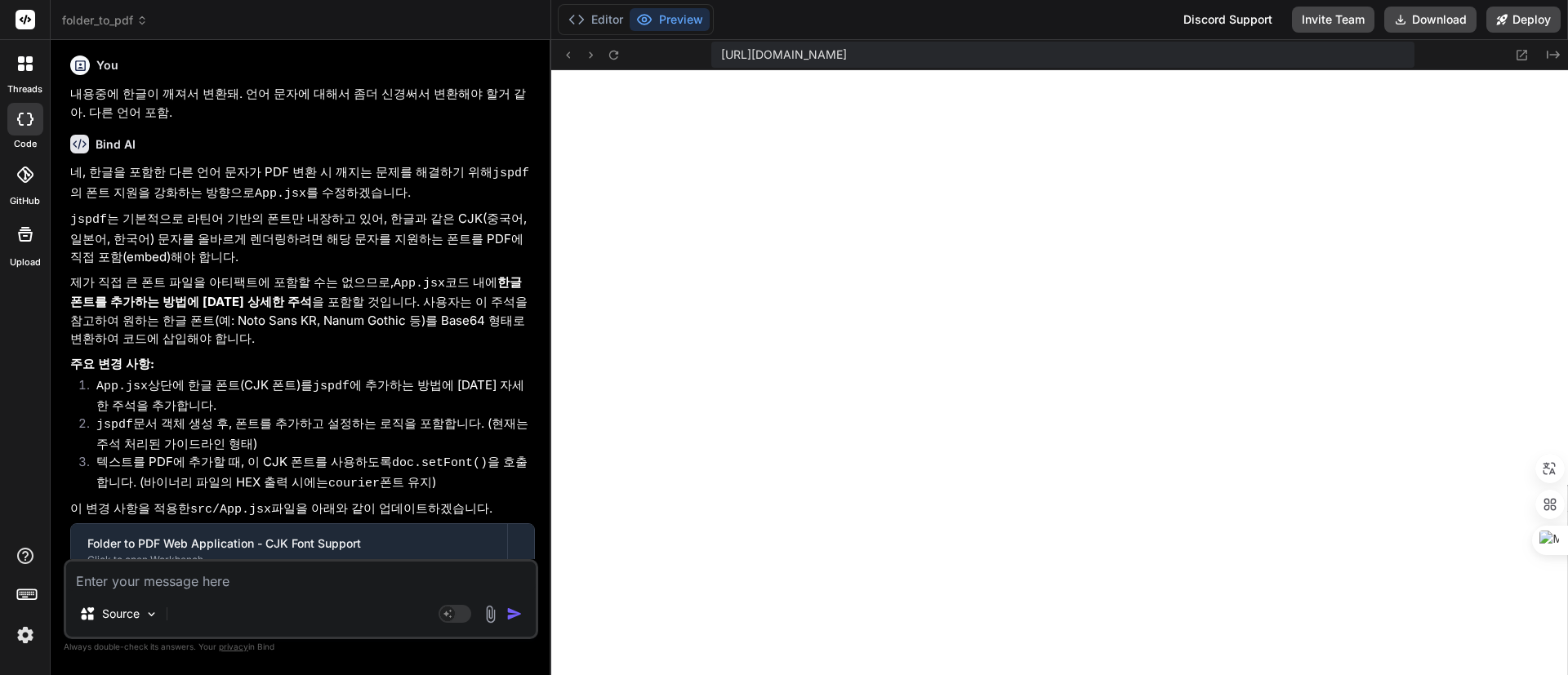
click at [226, 571] on textarea at bounding box center [301, 576] width 469 height 29
paste textarea "/ / n o d e m o nÇD À¬Æ©ÕXÅì s e r v e r . j s¹| ÂäÕ‰ÕX²” Ç•ÂÝ Õ¸\Á8Â¤ ÀÝÁ1 co…"
type textarea "/ / n o d e m o nÇD À¬Æ©ÕXÅì s e r v e r . j s¹| ÂäÕ‰ÕX²” Ç•ÂÝ Õ¸\Á8Â¤ ÀÝÁ1 co…"
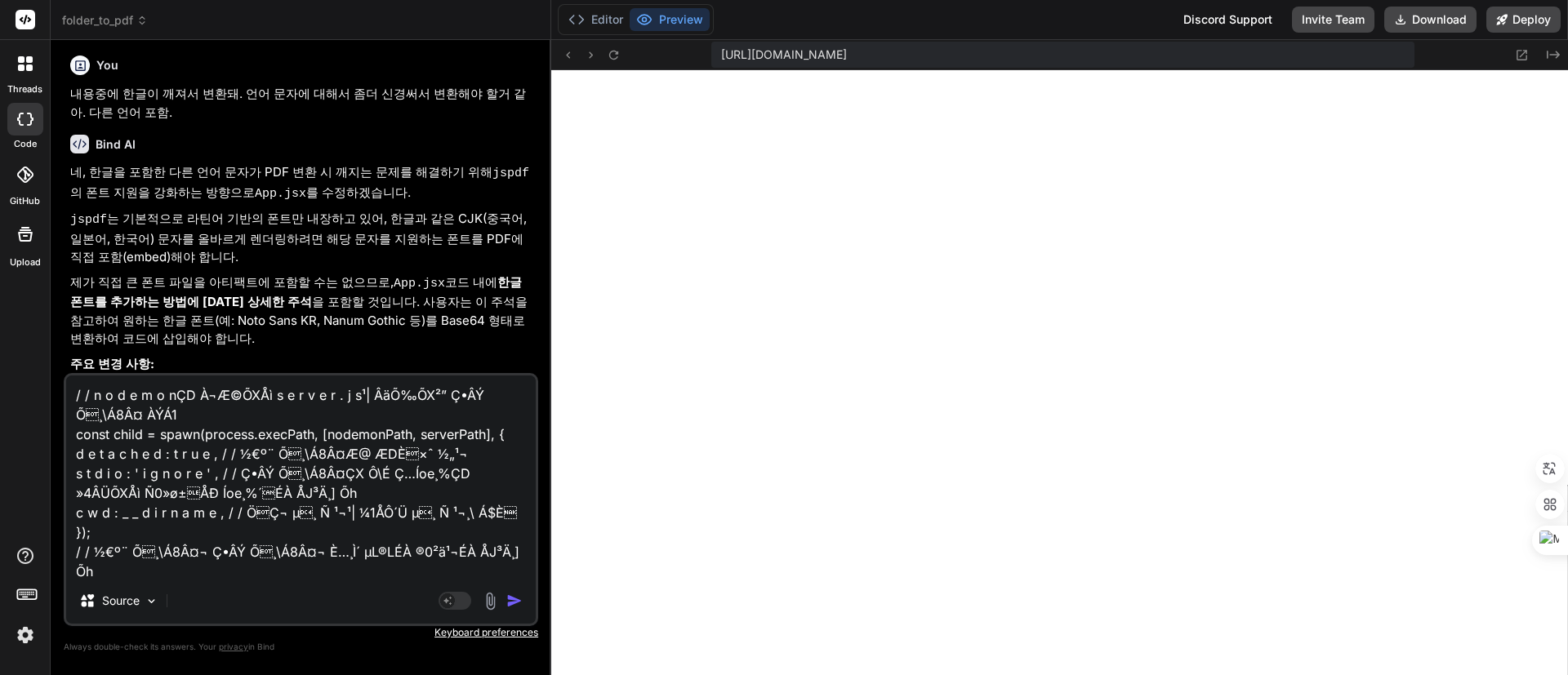
scroll to position [21, 0]
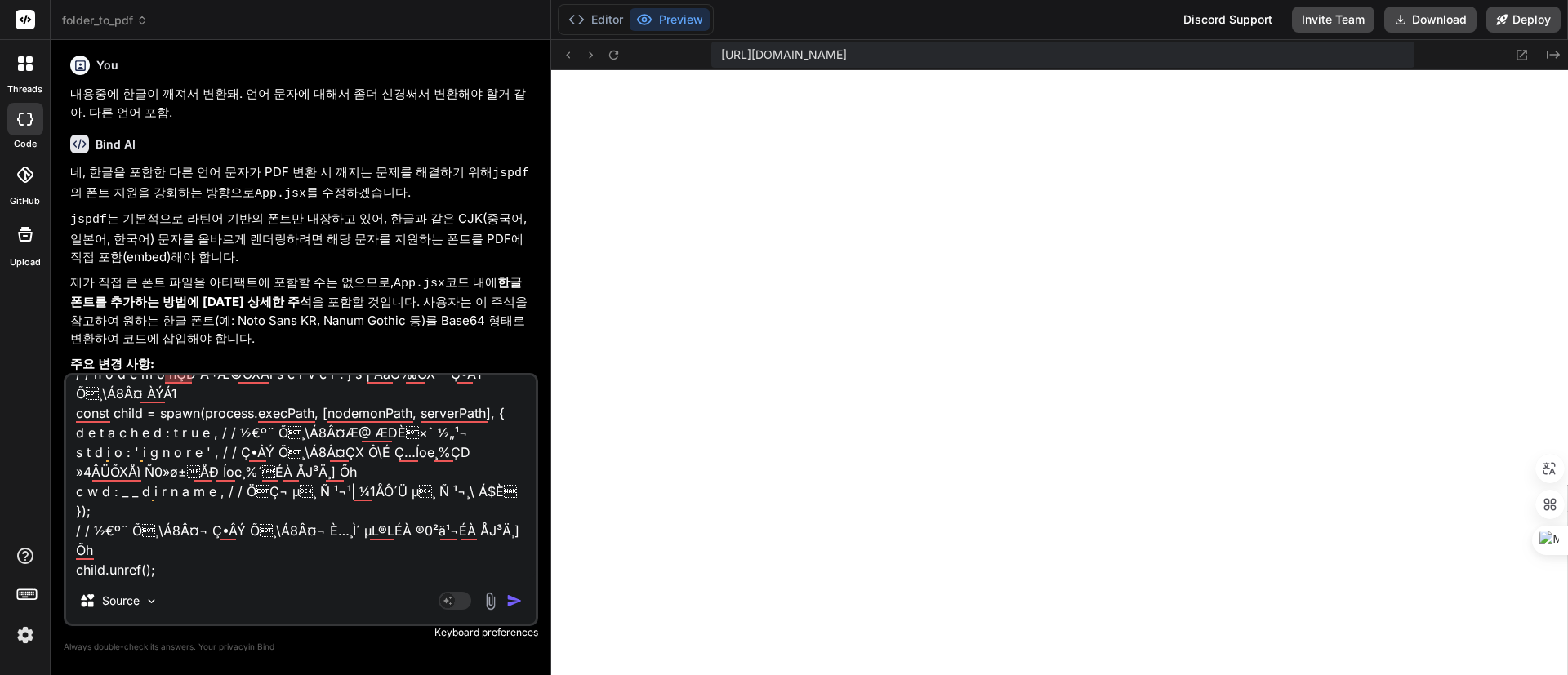
type textarea "x"
type textarea "/ / n o d e m o nÇD À¬Æ©ÕXÅì s e r v e r . j s¹| ÂäÕ‰ÕX²” Ç•ÂÝ Õ¸\Á8Â¤ ÀÝÁ1 co…"
type textarea "x"
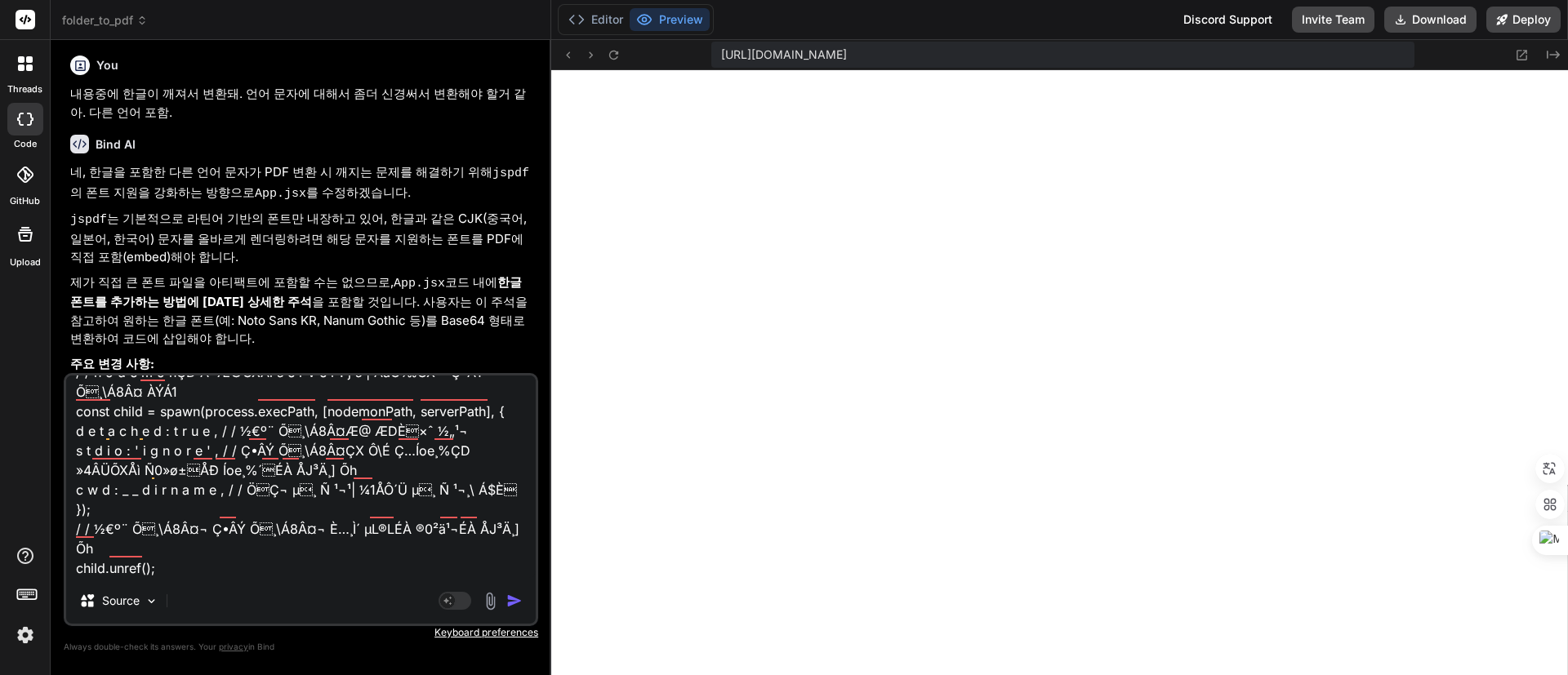
scroll to position [62, 0]
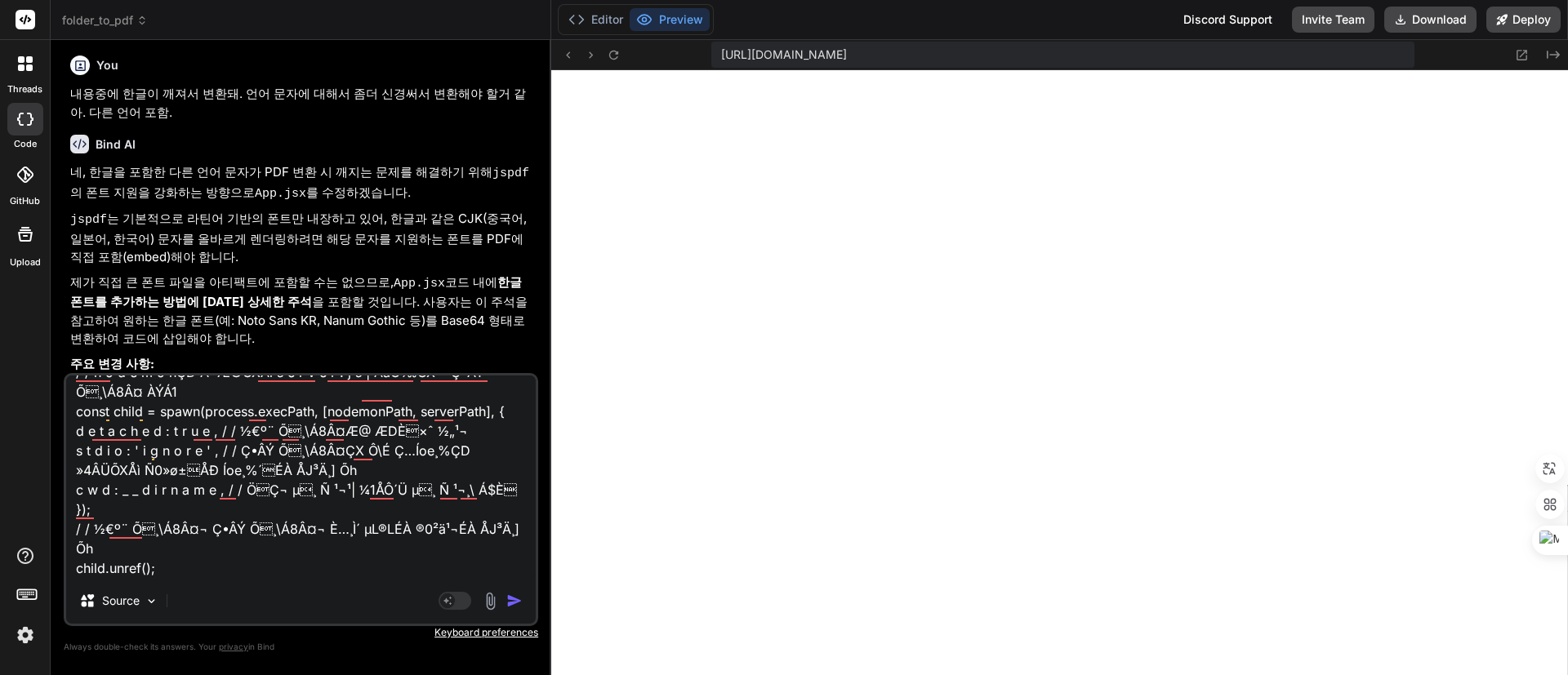
type textarea "/ / n o d e m o nÇD À¬Æ©ÕXÅì s e r v e r . j s¹| ÂäÕ‰ÕX²” Ç•ÂÝ Õ¸\Á8Â¤ ÀÝÁ1 co…"
type textarea "x"
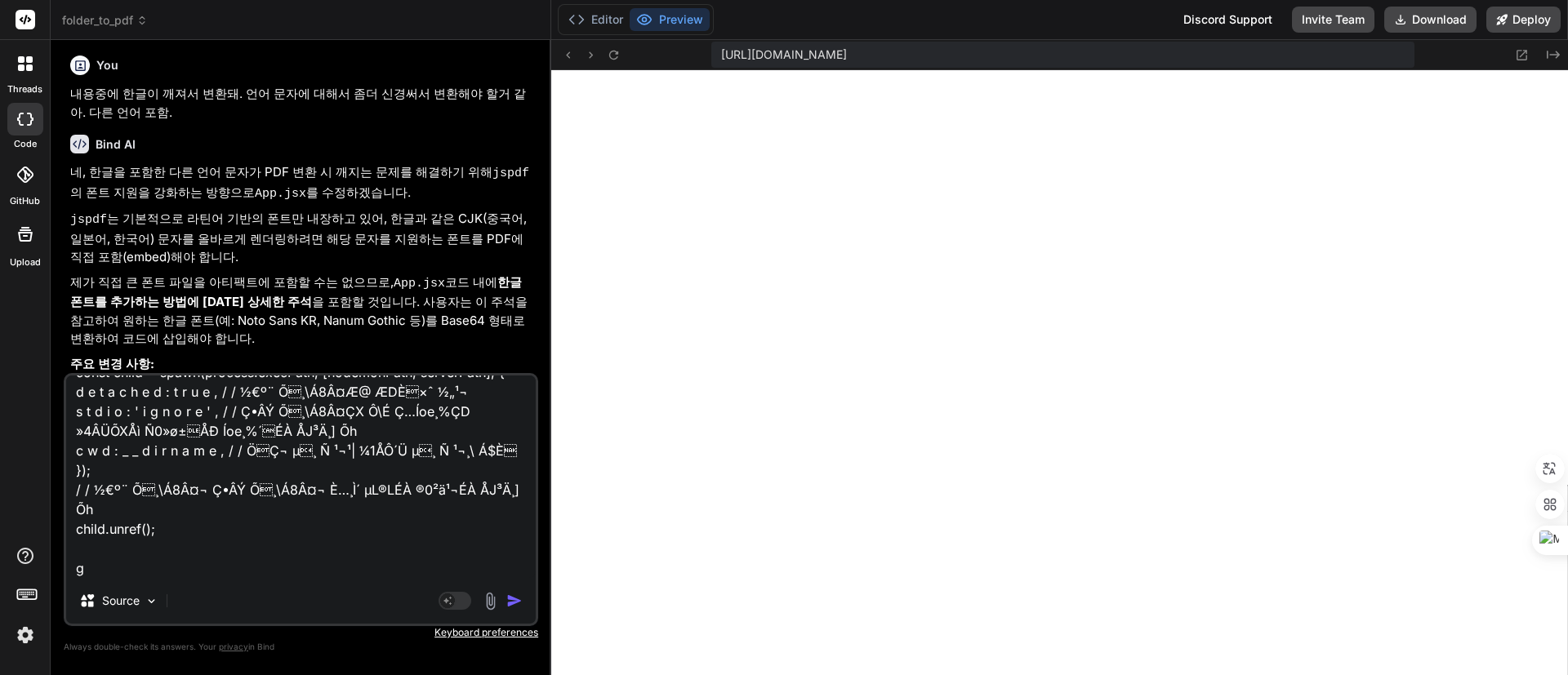
type textarea "/ / n o d e m o nÇD À¬Æ©ÕXÅì s e r v e r . j s¹| ÂäÕ‰ÕX²” Ç•ÂÝ Õ¸\Á8Â¤ ÀÝÁ1 co…"
type textarea "x"
type textarea "/ / n o d e m o nÇD À¬Æ©ÕXÅì s e r v e r . j s¹| ÂäÕ‰ÕX²” Ç•ÂÝ Õ¸\Á8Â¤ ÀÝÁ1 co…"
type textarea "x"
type textarea "/ / n o d e m o nÇD À¬Æ©ÕXÅì s e r v e r . j s¹| ÂäÕ‰ÕX²” Ç•ÂÝ Õ¸\Á8Â¤ ÀÝÁ1 co…"
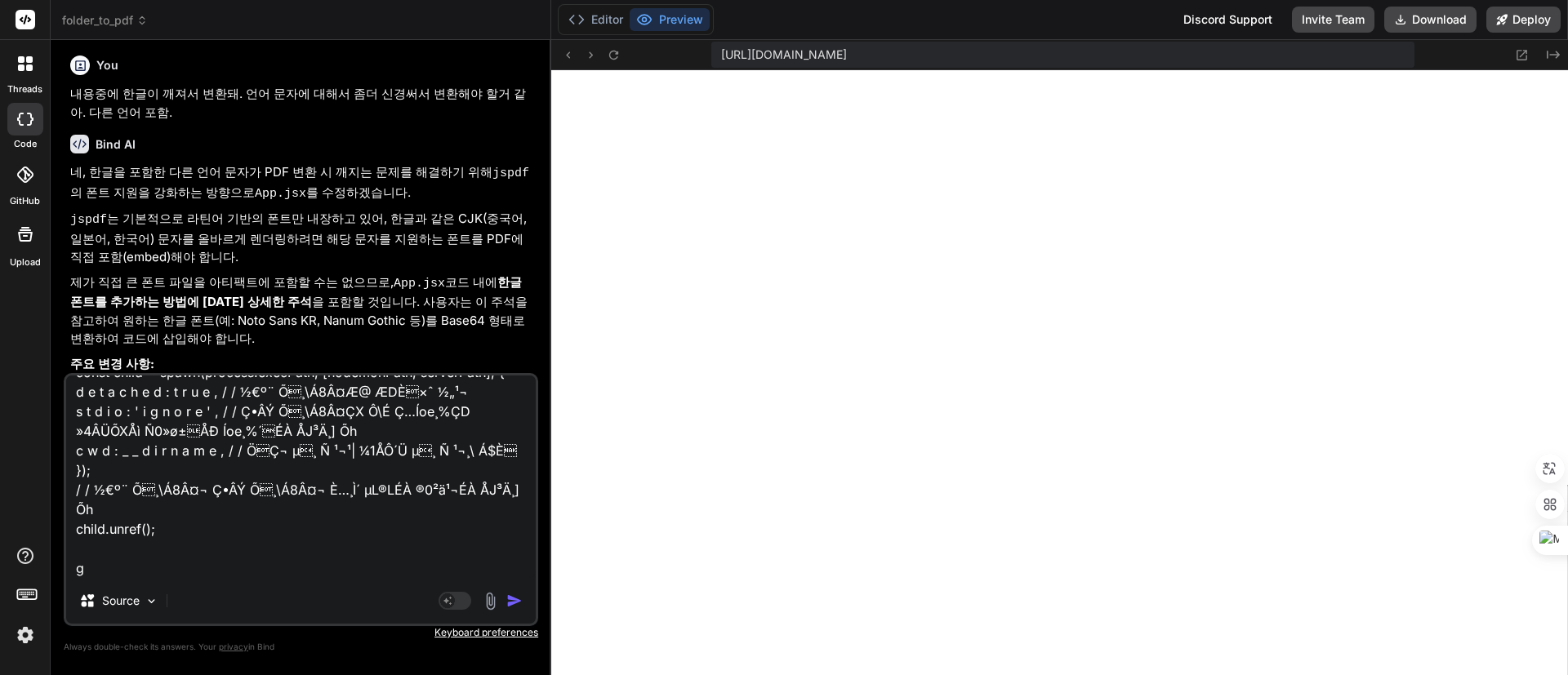
type textarea "x"
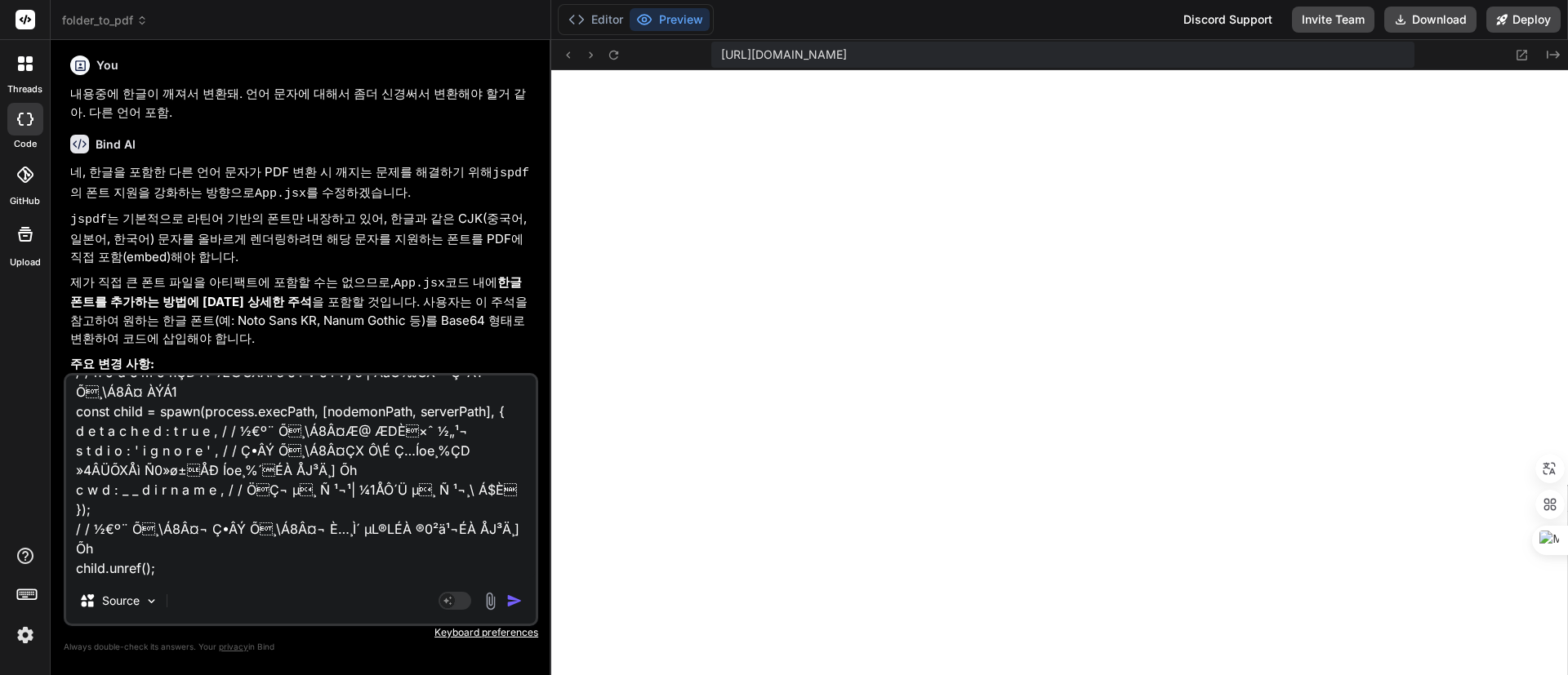
type textarea "/ / n o d e m o nÇD À¬Æ©ÕXÅì s e r v e r . j s¹| ÂäÕ‰ÕX²” Ç•ÂÝ Õ¸\Á8Â¤ ÀÝÁ1 co…"
type textarea "x"
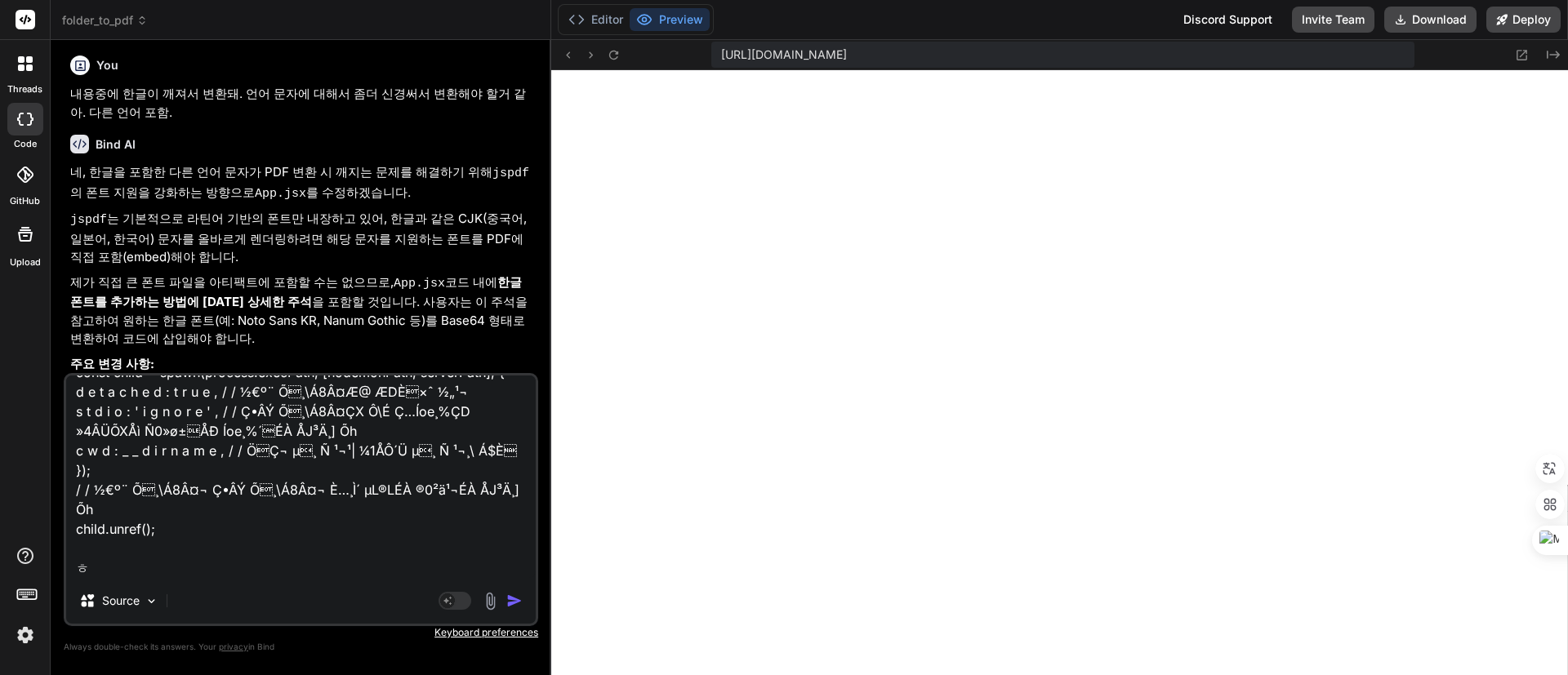
type textarea "/ / n o d e m o nÇD À¬Æ©ÕXÅì s e r v e r . j s¹| ÂäÕ‰ÕX²” Ç•ÂÝ Õ¸\Á8Â¤ ÀÝÁ1 co…"
type textarea "x"
type textarea "/ / n o d e m o nÇD À¬Æ©ÕXÅì s e r v e r . j s¹| ÂäÕ‰ÕX²” Ç•ÂÝ Õ¸\Á8Â¤ ÀÝÁ1 co…"
type textarea "x"
type textarea "/ / n o d e m o nÇD À¬Æ©ÕXÅì s e r v e r . j s¹| ÂäÕ‰ÕX²” Ç•ÂÝ Õ¸\Á8Â¤ ÀÝÁ1 co…"
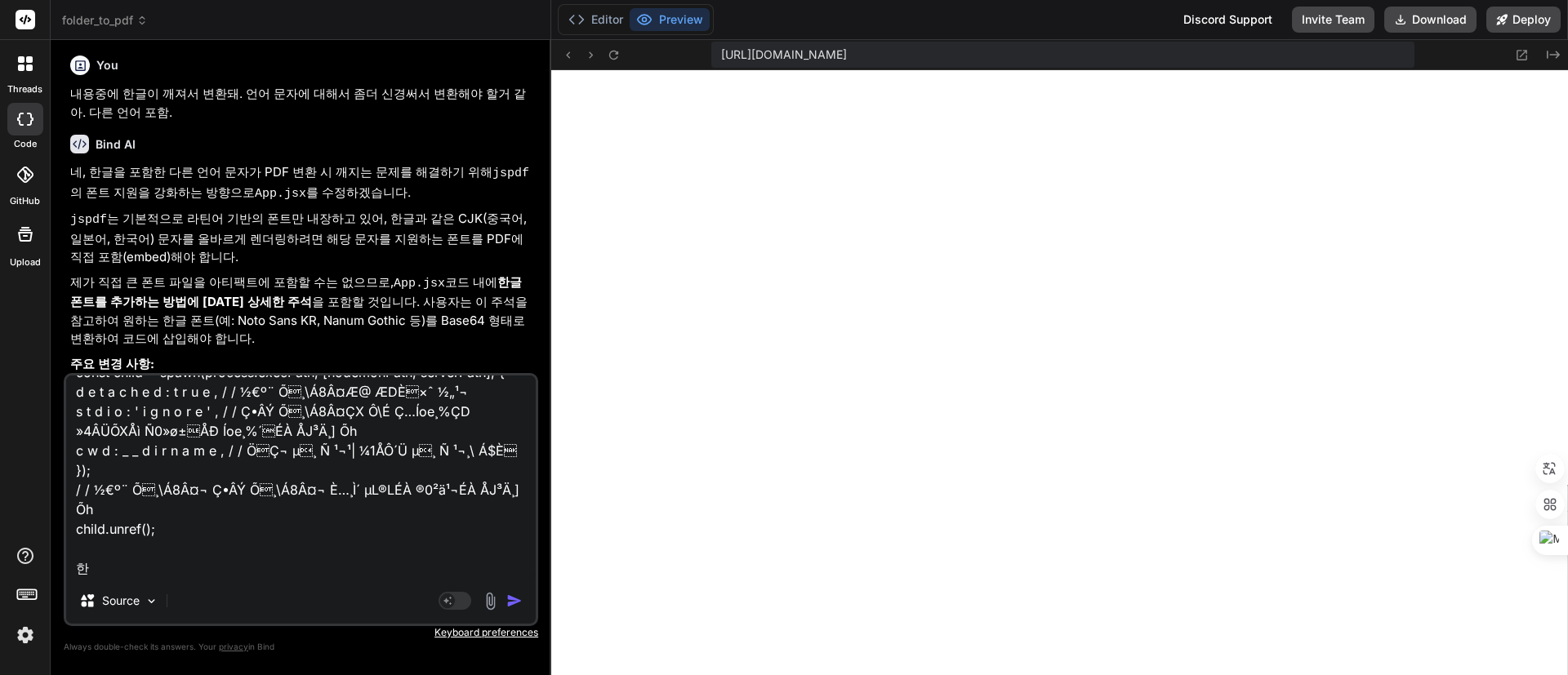
type textarea "x"
type textarea "/ / n o d e m o nÇD À¬Æ©ÕXÅì s e r v e r . j s¹| ÂäÕ‰ÕX²” Ç•ÂÝ Õ¸\Á8Â¤ ÀÝÁ1 co…"
type textarea "x"
type textarea "/ / n o d e m o nÇD À¬Æ©ÕXÅì s e r v e r . j s¹| ÂäÕ‰ÕX²” Ç•ÂÝ Õ¸\Á8Â¤ ÀÝÁ1 co…"
type textarea "x"
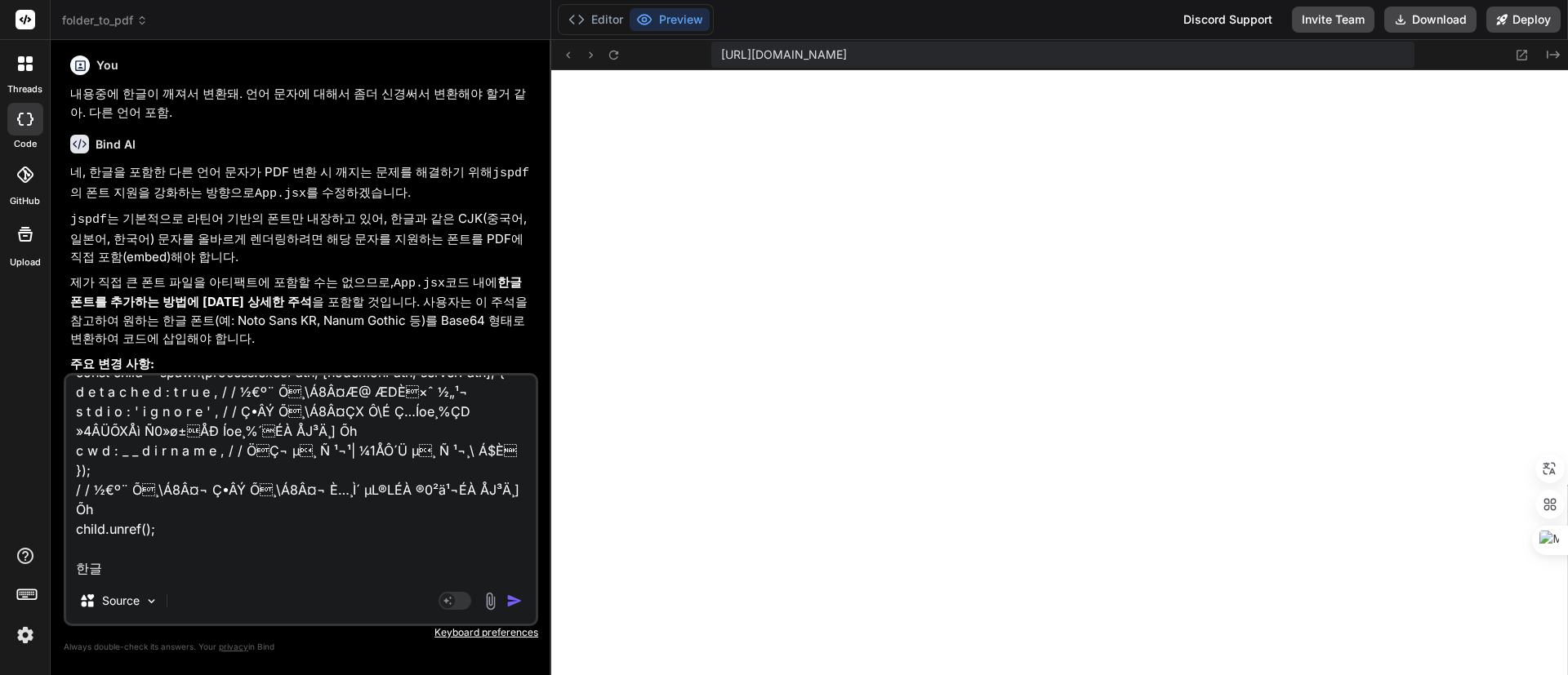
type textarea "/ / n o d e m o nÇD À¬Æ©ÕXÅì s e r v e r . j s¹| ÂäÕ‰ÕX²” Ç•ÂÝ Õ¸\Á8Â¤ ÀÝÁ1 co…"
type textarea "x"
type textarea "/ / n o d e m o nÇD À¬Æ©ÕXÅì s e r v e r . j s¹| ÂäÕ‰ÕX²” Ç•ÂÝ Õ¸\Á8Â¤ ÀÝÁ1 co…"
type textarea "x"
type textarea "/ / n o d e m o nÇD À¬Æ©ÕXÅì s e r v e r . j s¹| ÂäÕ‰ÕX²” Ç•ÂÝ Õ¸\Á8Â¤ ÀÝÁ1 co…"
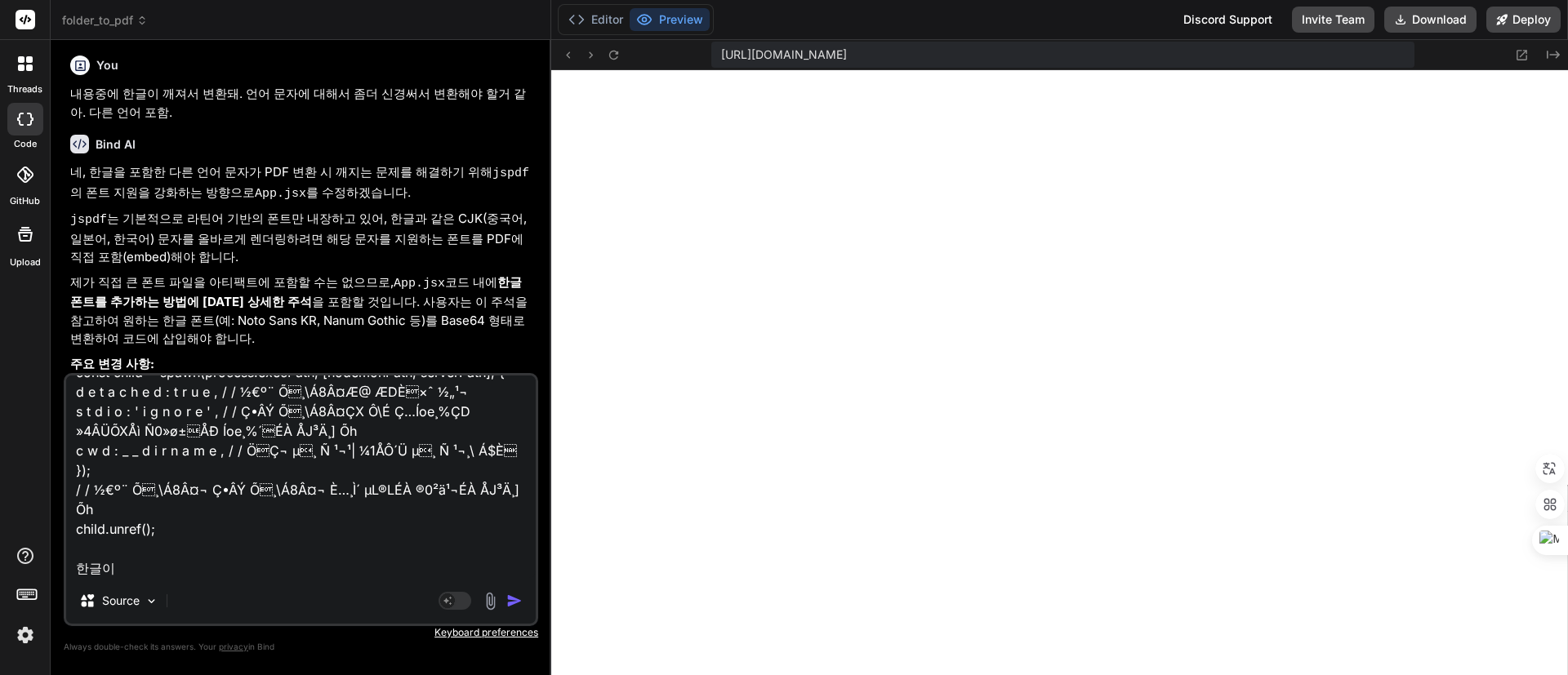
type textarea "x"
type textarea "/ / n o d e m o nÇD À¬Æ©ÕXÅì s e r v e r . j s¹| ÂäÕ‰ÕX²” Ç•ÂÝ Õ¸\Á8Â¤ ÀÝÁ1 co…"
type textarea "x"
type textarea "/ / n o d e m o nÇD À¬Æ©ÕXÅì s e r v e r . j s¹| ÂäÕ‰ÕX²” Ç•ÂÝ Õ¸\Á8Â¤ ÀÝÁ1 co…"
type textarea "x"
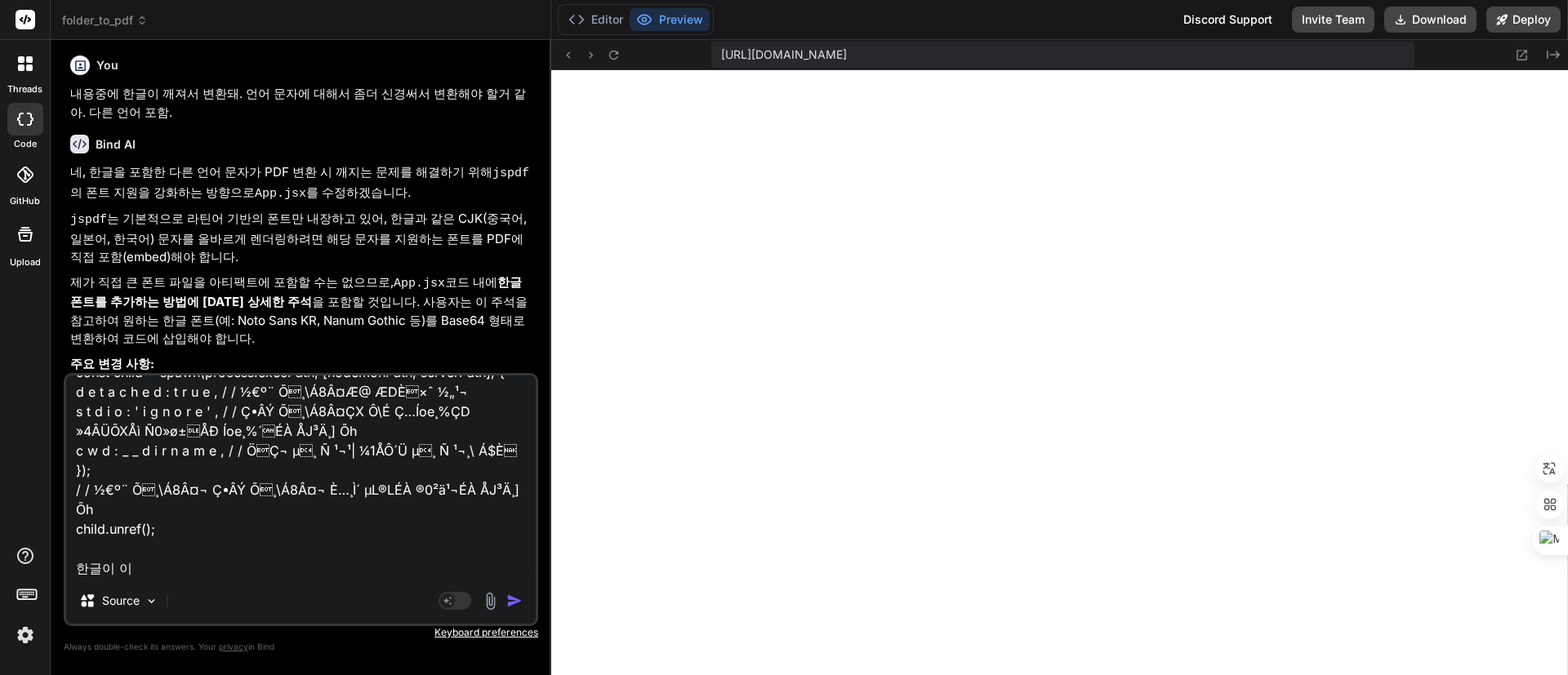
type textarea "/ / n o d e m o nÇD À¬Æ©ÕXÅì s e r v e r . j s¹| ÂäÕ‰ÕX²” Ç•ÂÝ Õ¸\Á8Â¤ ÀÝÁ1 co…"
type textarea "x"
type textarea "/ / n o d e m o nÇD À¬Æ©ÕXÅì s e r v e r . j s¹| ÂäÕ‰ÕX²” Ç•ÂÝ Õ¸\Á8Â¤ ÀÝÁ1 co…"
type textarea "x"
type textarea "/ / n o d e m o nÇD À¬Æ©ÕXÅì s e r v e r . j s¹| ÂäÕ‰ÕX²” Ç•ÂÝ Õ¸\Á8Â¤ ÀÝÁ1 co…"
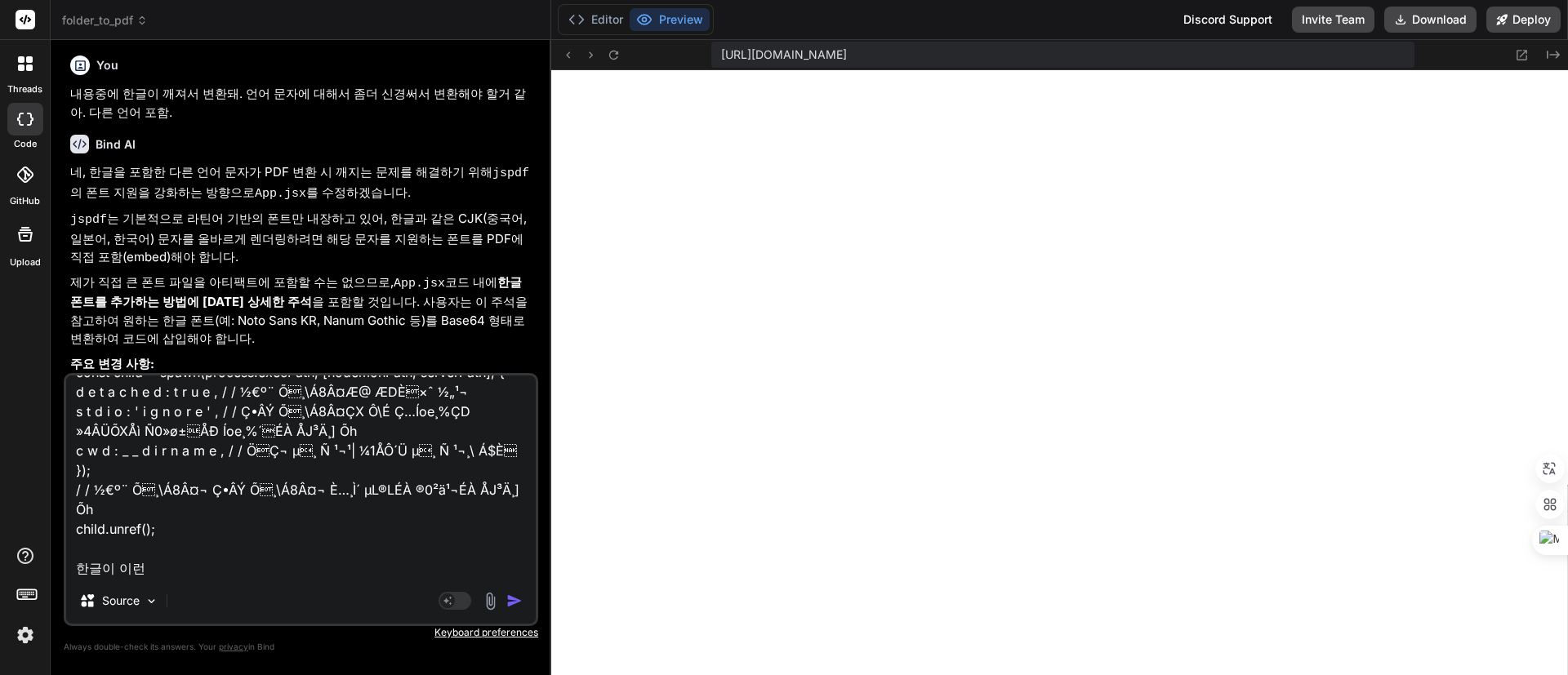
type textarea "x"
type textarea "/ / n o d e m o nÇD À¬Æ©ÕXÅì s e r v e r . j s¹| ÂäÕ‰ÕX²” Ç•ÂÝ Õ¸\Á8Â¤ ÀÝÁ1 co…"
type textarea "x"
type textarea "/ / n o d e m o nÇD À¬Æ©ÕXÅì s e r v e r . j s¹| ÂäÕ‰ÕX²” Ç•ÂÝ Õ¸\Á8Â¤ ÀÝÁ1 co…"
type textarea "x"
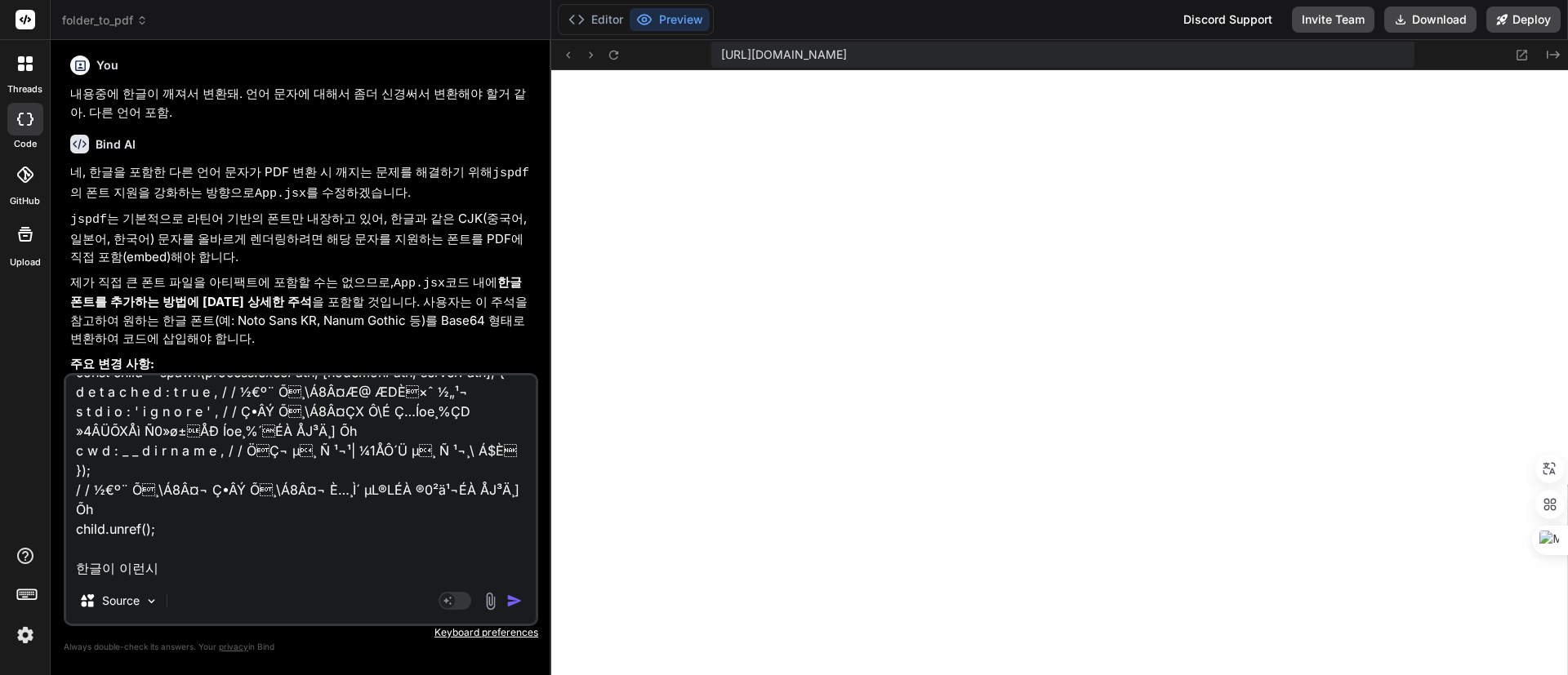
type textarea "/ / n o d e m o nÇD À¬Æ©ÕXÅì s e r v e r . j s¹| ÂäÕ‰ÕX²” Ç•ÂÝ Õ¸\Á8Â¤ ÀÝÁ1 co…"
type textarea "x"
type textarea "/ / n o d e m o nÇD À¬Æ©ÕXÅì s e r v e r . j s¹| ÂäÕ‰ÕX²” Ç•ÂÝ Õ¸\Á8Â¤ ÀÝÁ1 co…"
type textarea "x"
type textarea "/ / n o d e m o nÇD À¬Æ©ÕXÅì s e r v e r . j s¹| ÂäÕ‰ÕX²” Ç•ÂÝ Õ¸\Á8Â¤ ÀÝÁ1 co…"
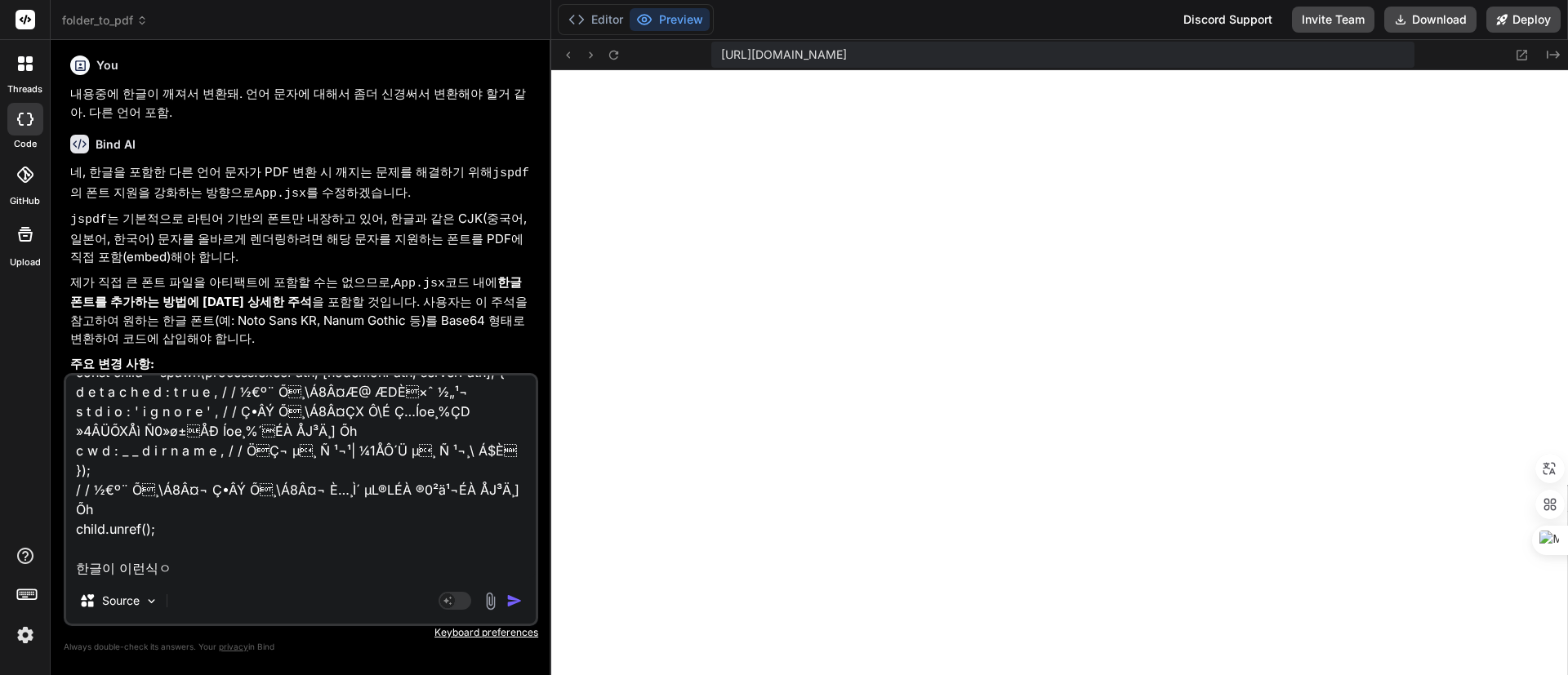
type textarea "x"
type textarea "/ / n o d e m o nÇD À¬Æ©ÕXÅì s e r v e r . j s¹| ÂäÕ‰ÕX²” Ç•ÂÝ Õ¸\Á8Â¤ ÀÝÁ1 co…"
type textarea "x"
type textarea "/ / n o d e m o nÇD À¬Æ©ÕXÅì s e r v e r . j s¹| ÂäÕ‰ÕX²” Ç•ÂÝ Õ¸\Á8Â¤ ÀÝÁ1 co…"
type textarea "x"
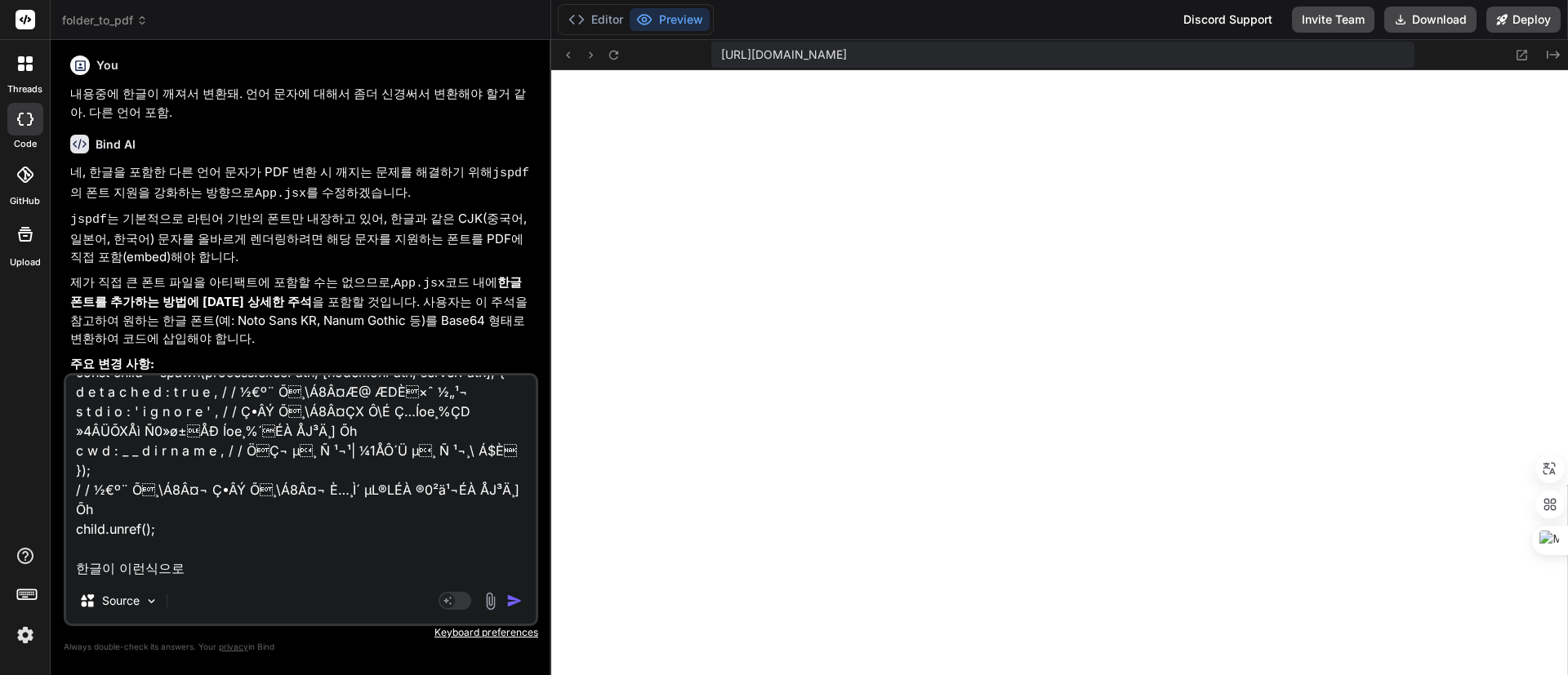
type textarea "/ / n o d e m o nÇD À¬Æ©ÕXÅì s e r v e r . j s¹| ÂäÕ‰ÕX²” Ç•ÂÝ Õ¸\Á8Â¤ ÀÝÁ1 co…"
type textarea "x"
type textarea "/ / n o d e m o nÇD À¬Æ©ÕXÅì s e r v e r . j s¹| ÂäÕ‰ÕX²” Ç•ÂÝ Õ¸\Á8Â¤ ÀÝÁ1 co…"
type textarea "x"
type textarea "/ / n o d e m o nÇD À¬Æ©ÕXÅì s e r v e r . j s¹| ÂäÕ‰ÕX²” Ç•ÂÝ Õ¸\Á8Â¤ ÀÝÁ1 co…"
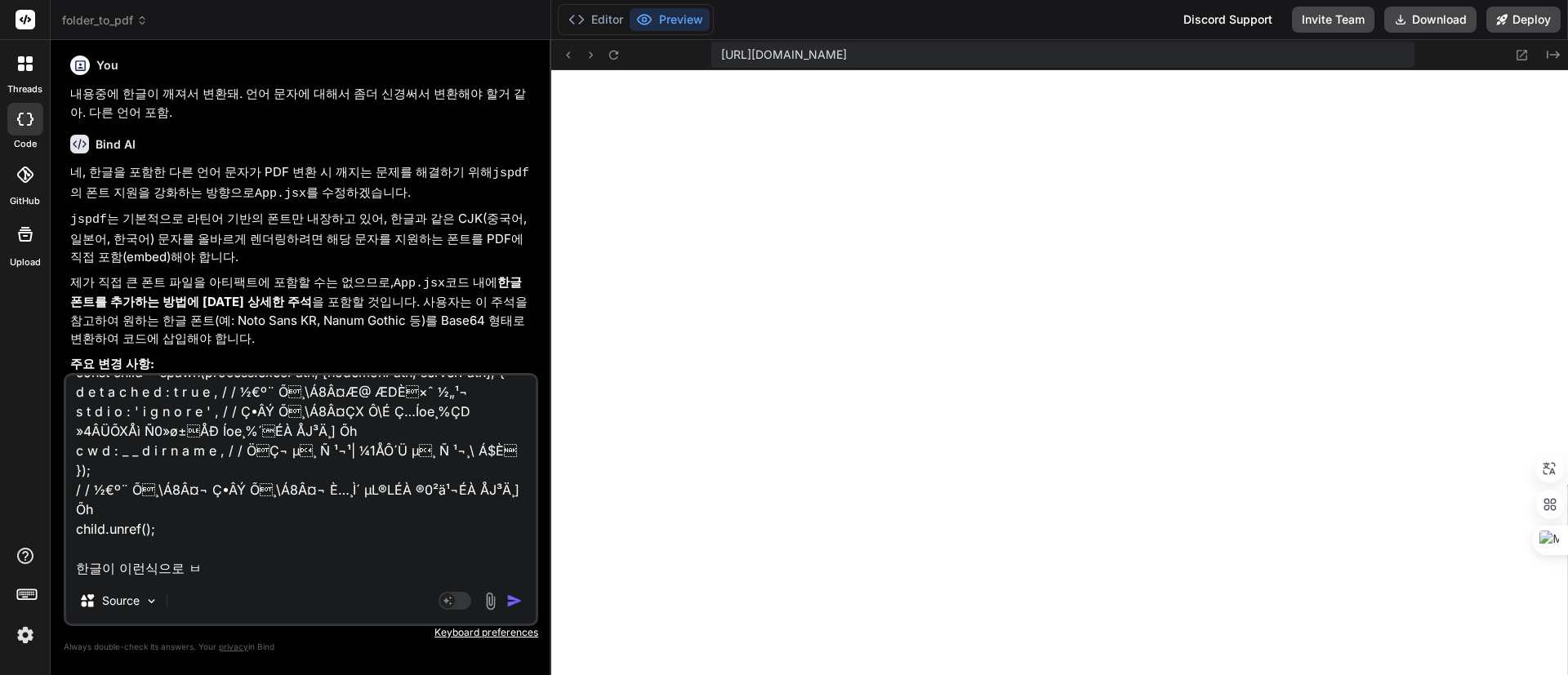
type textarea "x"
type textarea "/ / n o d e m o nÇD À¬Æ©ÕXÅì s e r v e r . j s¹| ÂäÕ‰ÕX²” Ç•ÂÝ Õ¸\Á8Â¤ ÀÝÁ1 co…"
type textarea "x"
type textarea "/ / n o d e m o nÇD À¬Æ©ÕXÅì s e r v e r . j s¹| ÂäÕ‰ÕX²” Ç•ÂÝ Õ¸\Á8Â¤ ÀÝÁ1 co…"
type textarea "x"
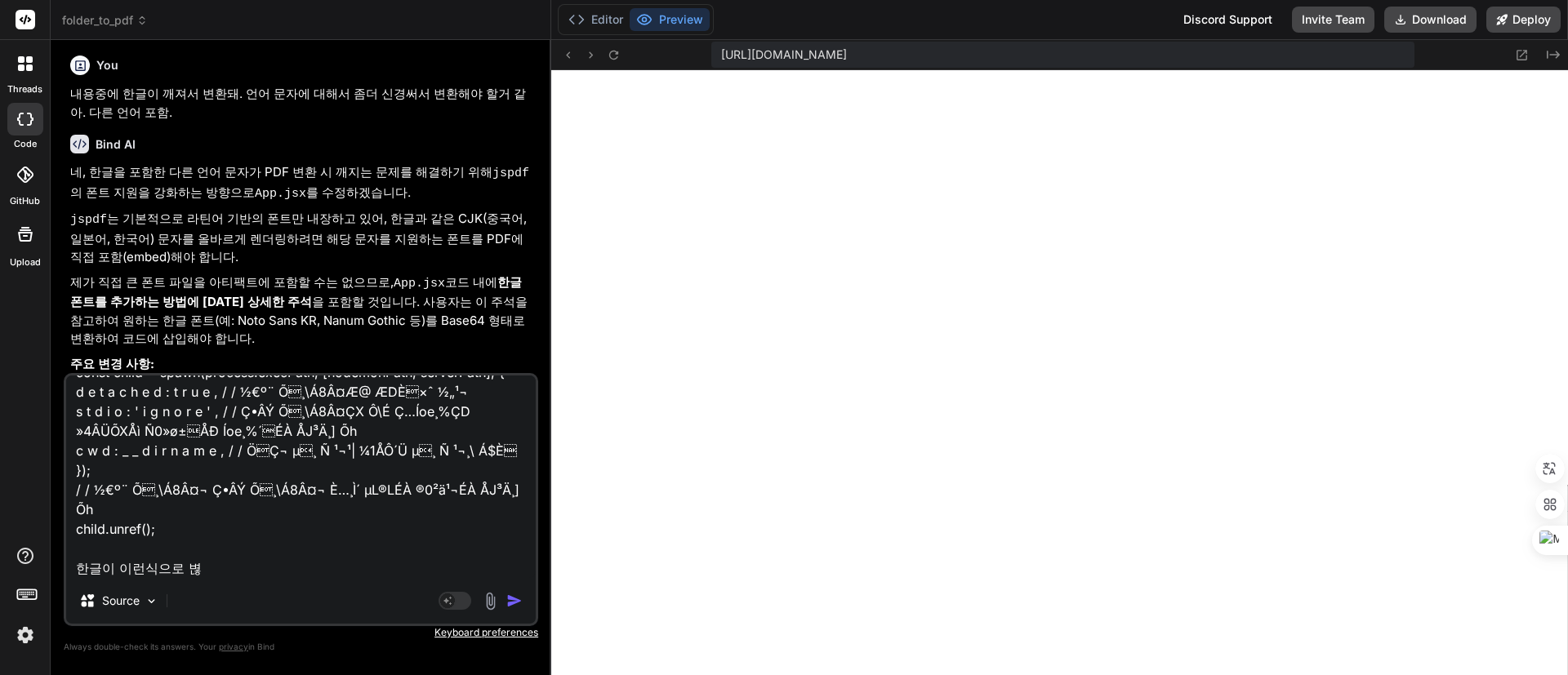
type textarea "/ / n o d e m o nÇD À¬Æ©ÕXÅì s e r v e r . j s¹| ÂäÕ‰ÕX²” Ç•ÂÝ Õ¸\Á8Â¤ ÀÝÁ1 co…"
type textarea "x"
type textarea "/ / n o d e m o nÇD À¬Æ©ÕXÅì s e r v e r . j s¹| ÂäÕ‰ÕX²” Ç•ÂÝ Õ¸\Á8Â¤ ÀÝÁ1 co…"
type textarea "x"
type textarea "/ / n o d e m o nÇD À¬Æ©ÕXÅì s e r v e r . j s¹| ÂäÕ‰ÕX²” Ç•ÂÝ Õ¸\Á8Â¤ ÀÝÁ1 co…"
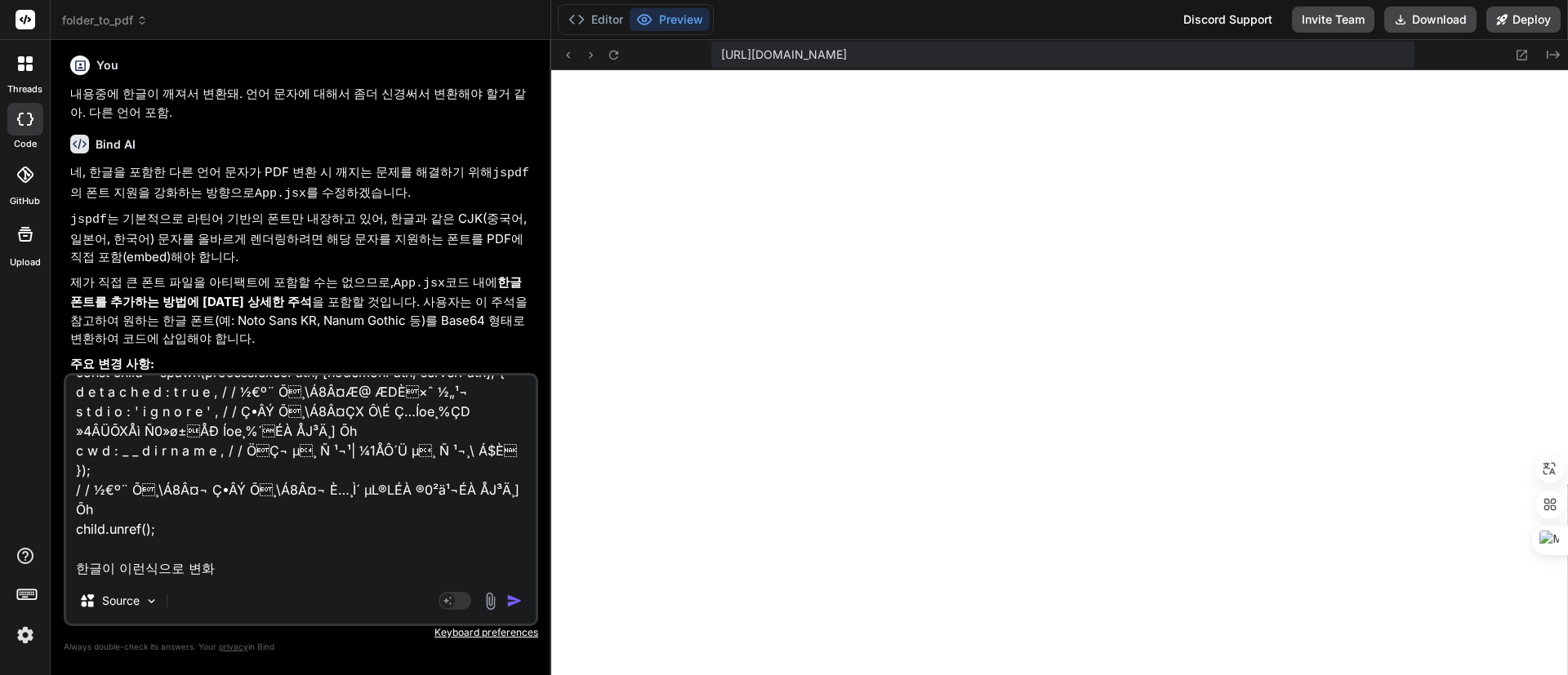
type textarea "x"
type textarea "/ / n o d e m o nÇD À¬Æ©ÕXÅì s e r v e r . j s¹| ÂäÕ‰ÕX²” Ç•ÂÝ Õ¸\Á8Â¤ ÀÝÁ1 co…"
type textarea "x"
type textarea "/ / n o d e m o nÇD À¬Æ©ÕXÅì s e r v e r . j s¹| ÂäÕ‰ÕX²” Ç•ÂÝ Õ¸\Á8Â¤ ÀÝÁ1 co…"
type textarea "x"
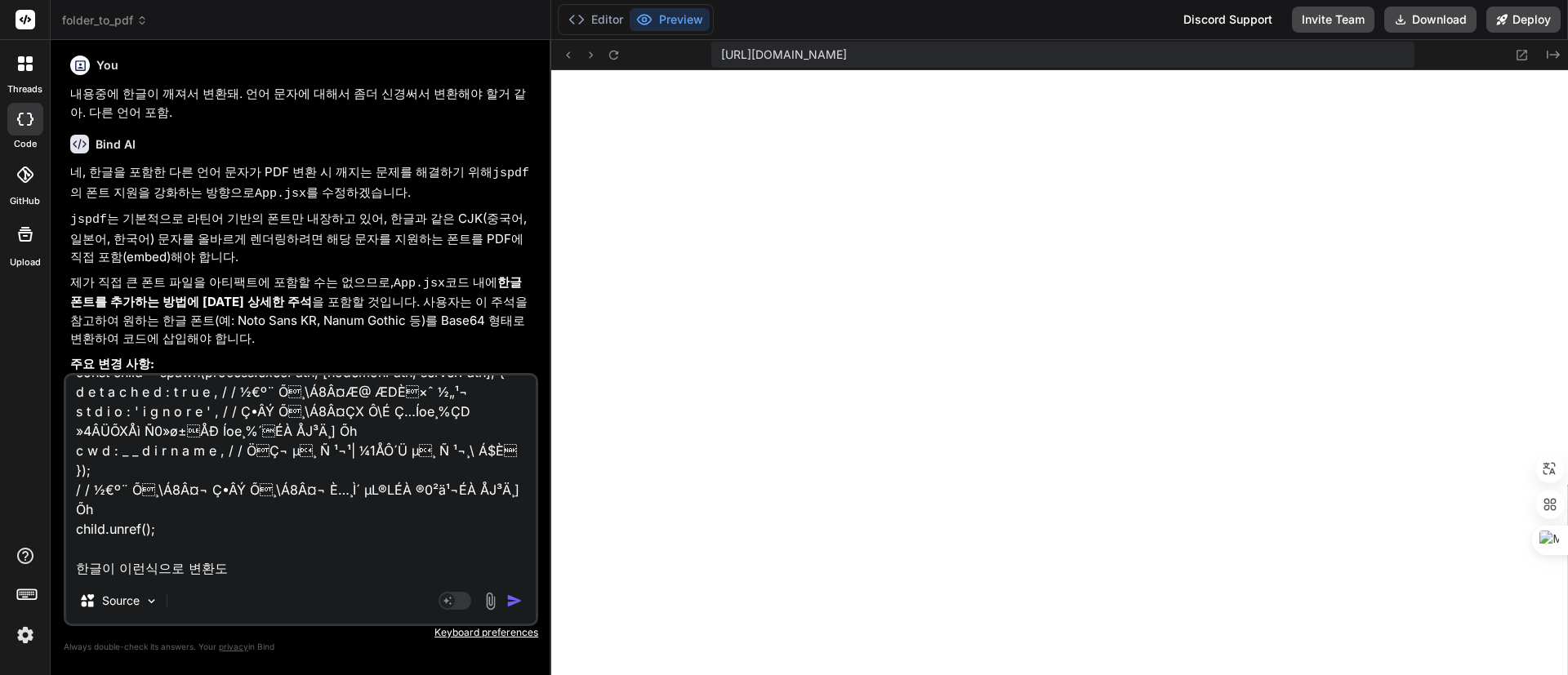
type textarea "/ / n o d e m o nÇD À¬Æ©ÕXÅì s e r v e r . j s¹| ÂäÕ‰ÕX²” Ç•ÂÝ Õ¸\Á8Â¤ ÀÝÁ1 co…"
type textarea "x"
type textarea "/ / n o d e m o nÇD À¬Æ©ÕXÅì s e r v e r . j s¹| ÂäÕ‰ÕX²” Ç•ÂÝ Õ¸\Á8Â¤ ÀÝÁ1 co…"
type textarea "x"
type textarea "/ / n o d e m o nÇD À¬Æ©ÕXÅì s e r v e r . j s¹| ÂäÕ‰ÕX²” Ç•ÂÝ Õ¸\Á8Â¤ ÀÝÁ1 co…"
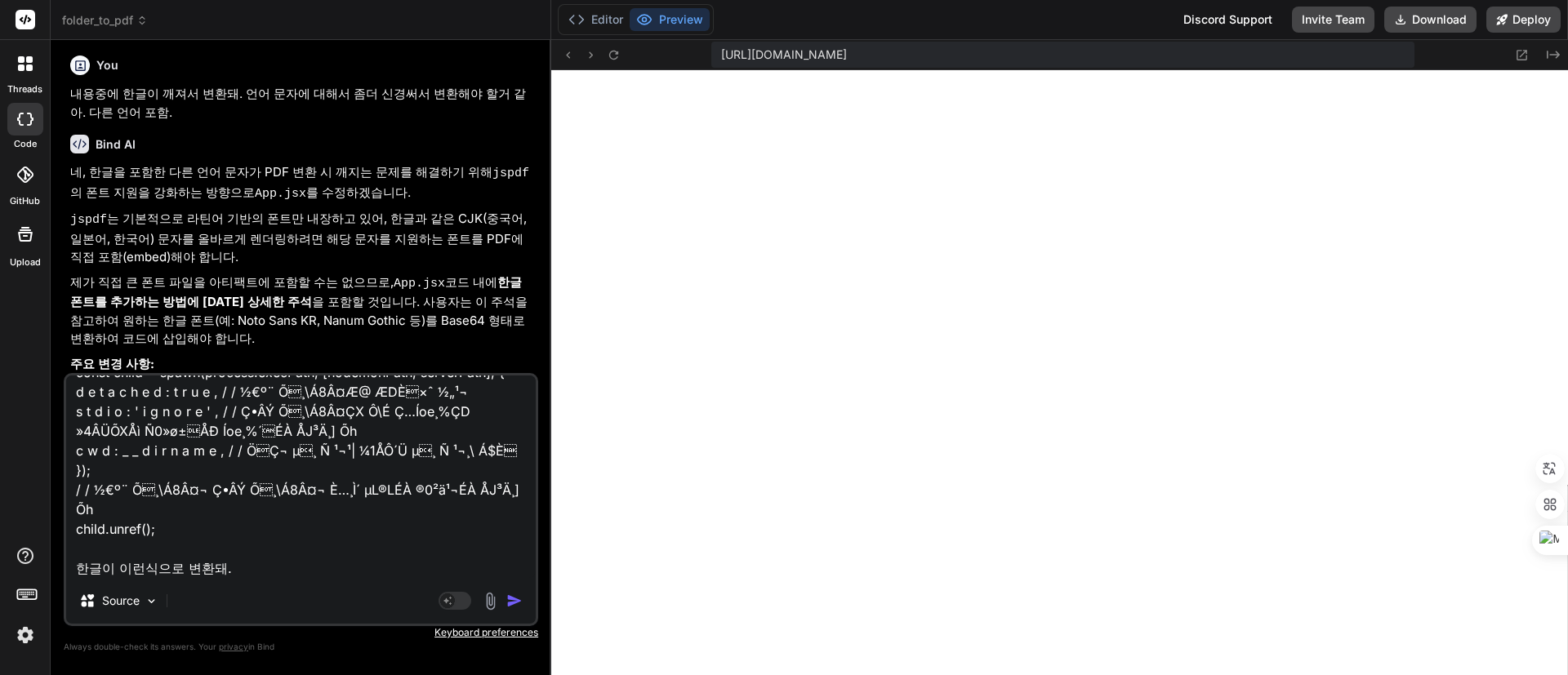
type textarea "x"
type textarea "/ / n o d e m o nÇD À¬Æ©ÕXÅì s e r v e r . j s¹| ÂäÕ‰ÕX²” Ç•ÂÝ Õ¸\Á8Â¤ ÀÝÁ1 co…"
type textarea "x"
type textarea "/ / n o d e m o nÇD À¬Æ©ÕXÅì s e r v e r . j s¹| ÂäÕ‰ÕX²” Ç•ÂÝ Õ¸\Á8Â¤ ÀÝÁ1 co…"
type textarea "x"
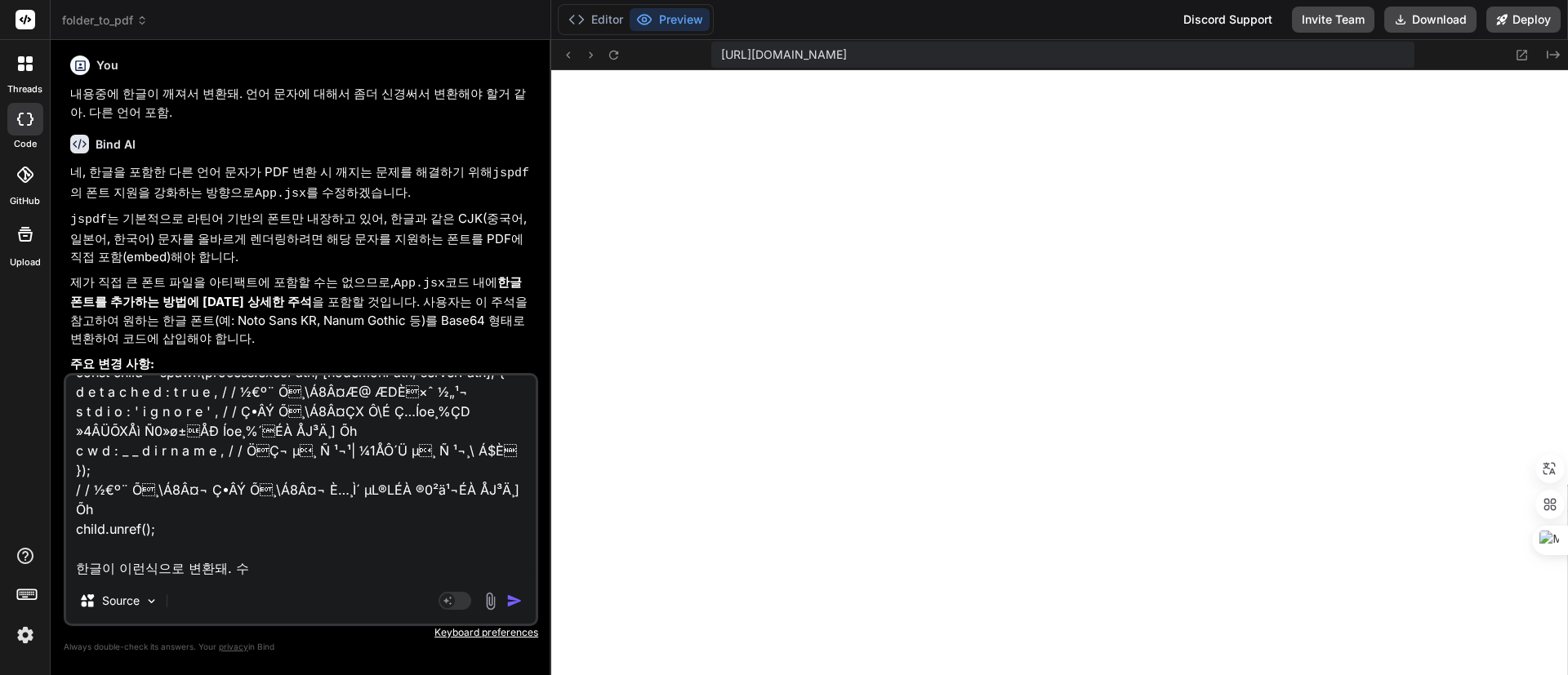
type textarea "/ / n o d e m o nÇD À¬Æ©ÕXÅì s e r v e r . j s¹| ÂäÕ‰ÕX²” Ç•ÂÝ Õ¸\Á8Â¤ ÀÝÁ1 co…"
type textarea "x"
type textarea "/ / n o d e m o nÇD À¬Æ©ÕXÅì s e r v e r . j s¹| ÂäÕ‰ÕX²” Ç•ÂÝ Õ¸\Á8Â¤ ÀÝÁ1 co…"
type textarea "x"
type textarea "/ / n o d e m o nÇD À¬Æ©ÕXÅì s e r v e r . j s¹| ÂäÕ‰ÕX²” Ç•ÂÝ Õ¸\Á8Â¤ ÀÝÁ1 co…"
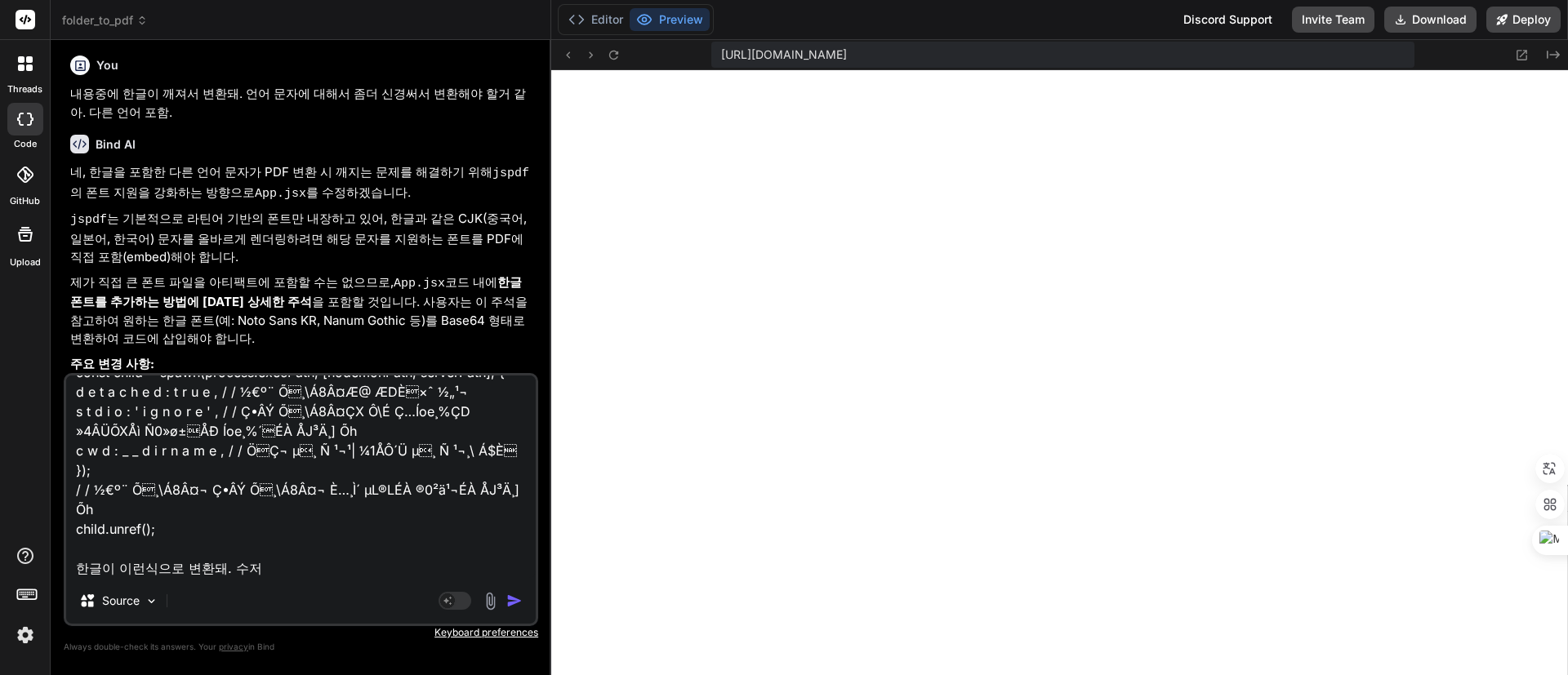
type textarea "x"
type textarea "/ / n o d e m o nÇD À¬Æ©ÕXÅì s e r v e r . j s¹| ÂäÕ‰ÕX²” Ç•ÂÝ Õ¸\Á8Â¤ ÀÝÁ1 co…"
type textarea "x"
type textarea "/ / n o d e m o nÇD À¬Æ©ÕXÅì s e r v e r . j s¹| ÂäÕ‰ÕX²” Ç•ÂÝ Õ¸\Á8Â¤ ÀÝÁ1 co…"
type textarea "x"
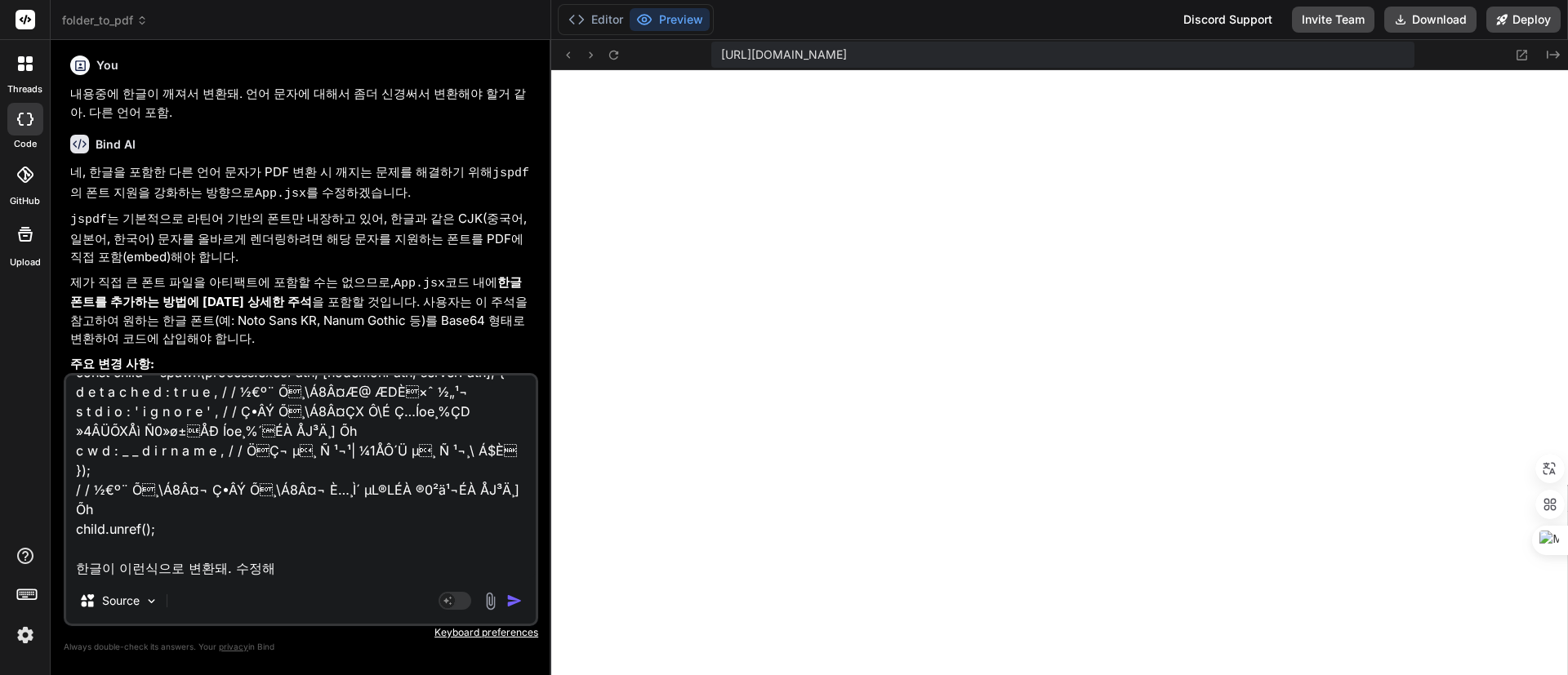
type textarea "/ / n o d e m o nÇD À¬Æ©ÕXÅì s e r v e r . j s¹| ÂäÕ‰ÕX²” Ç•ÂÝ Õ¸\Á8Â¤ ÀÝÁ1 co…"
type textarea "x"
type textarea "/ / n o d e m o nÇD À¬Æ©ÕXÅì s e r v e r . j s¹| ÂäÕ‰ÕX²” Ç•ÂÝ Õ¸\Á8Â¤ ÀÝÁ1 co…"
type textarea "x"
type textarea "/ / n o d e m o nÇD À¬Æ©ÕXÅì s e r v e r . j s¹| ÂäÕ‰ÕX²” Ç•ÂÝ Õ¸\Á8Â¤ ÀÝÁ1 co…"
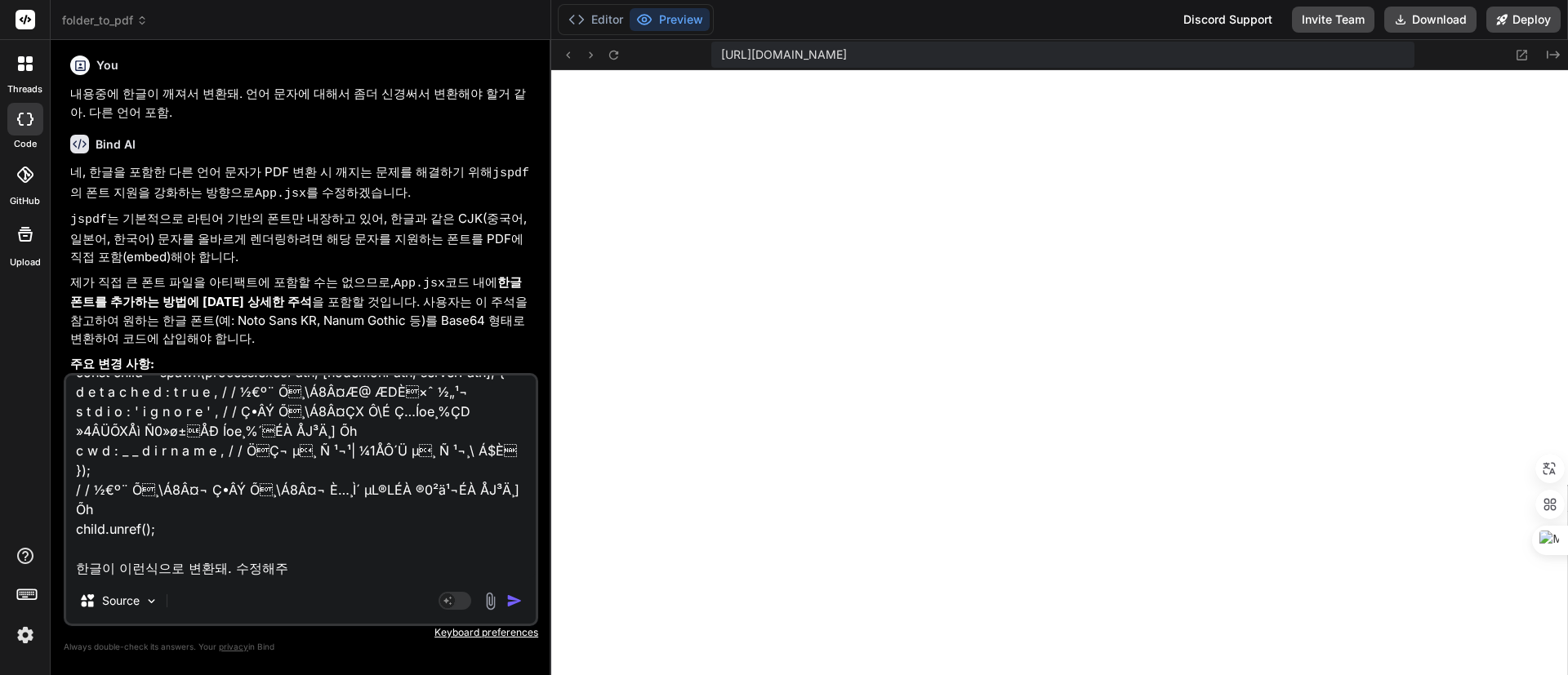
type textarea "x"
type textarea "/ / n o d e m o nÇD À¬Æ©ÕXÅì s e r v e r . j s¹| ÂäÕ‰ÕX²” Ç•ÂÝ Õ¸\Á8Â¤ ÀÝÁ1 co…"
type textarea "x"
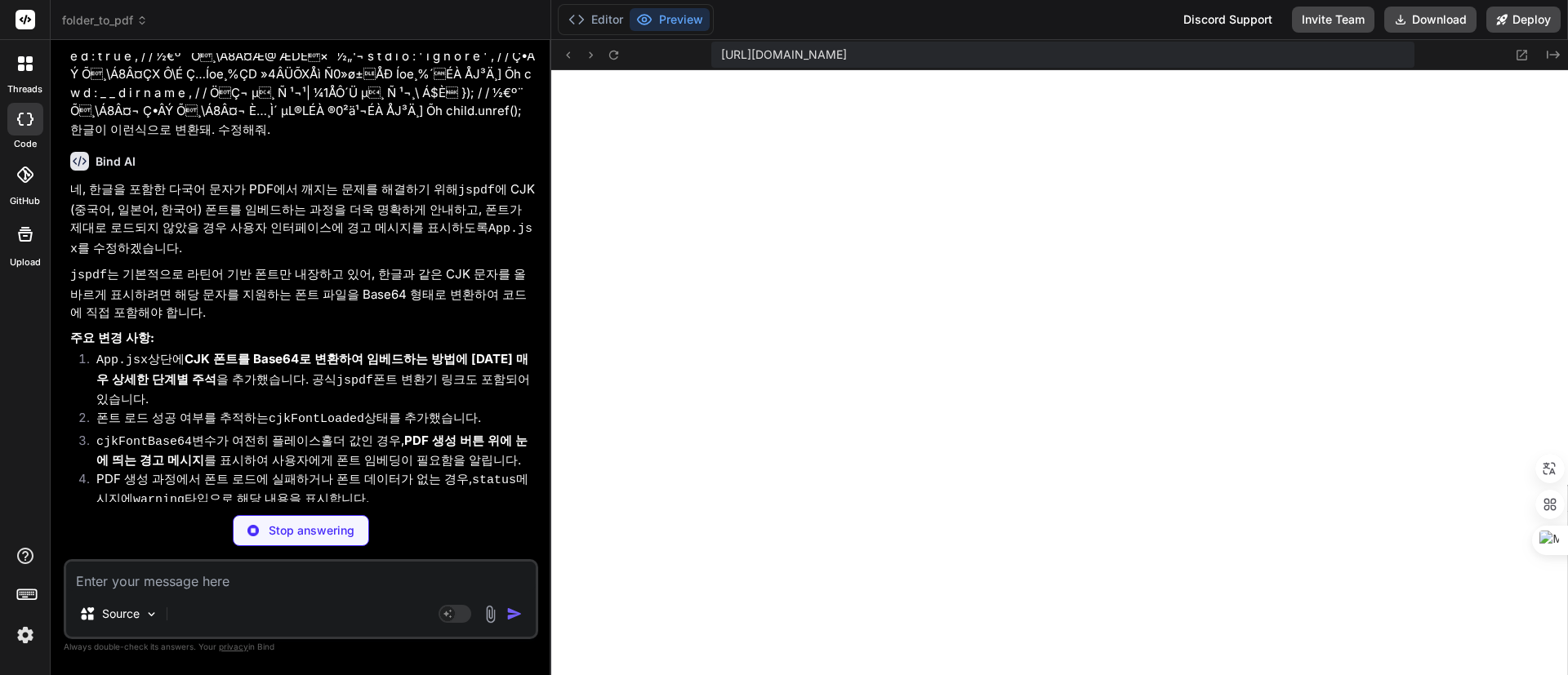
scroll to position [4323, 0]
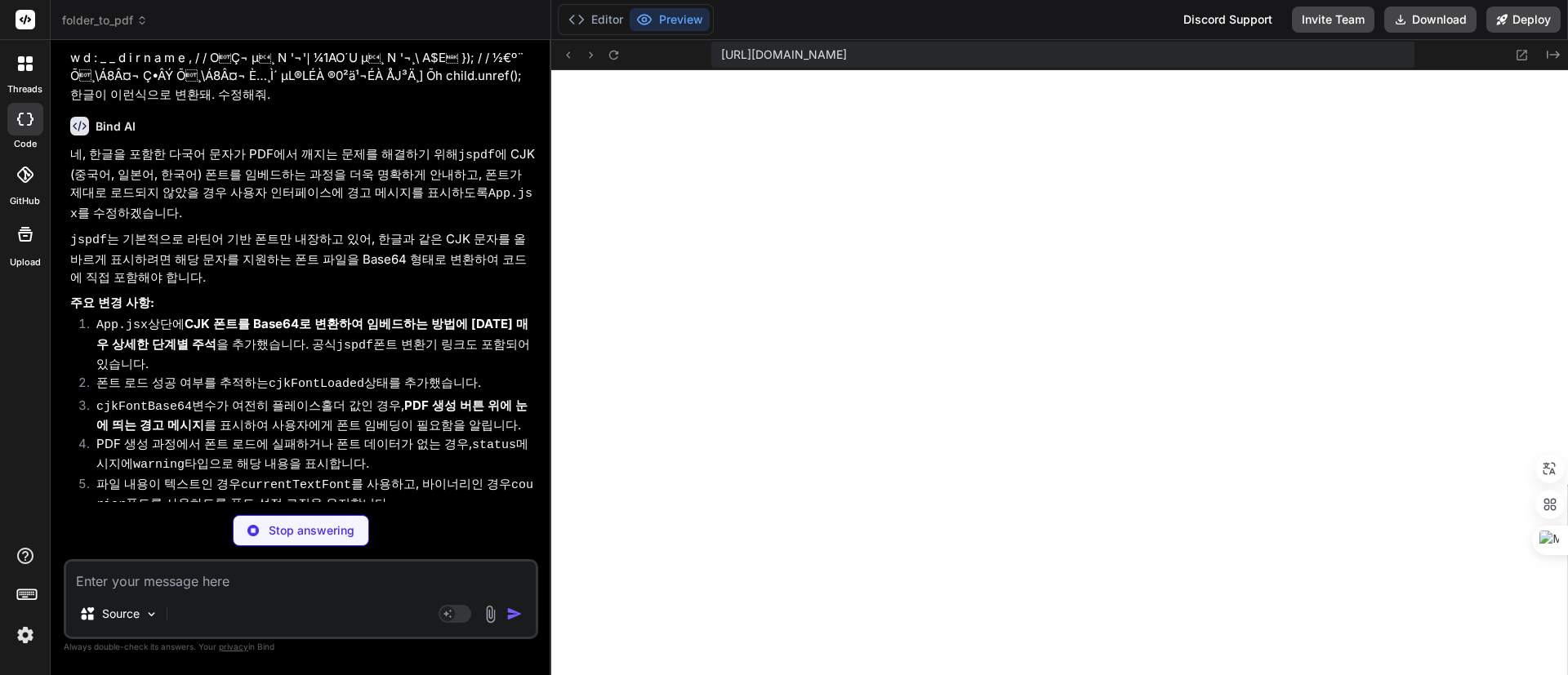
type textarea "x"
type textarea ")} </div> ); } export default App;"
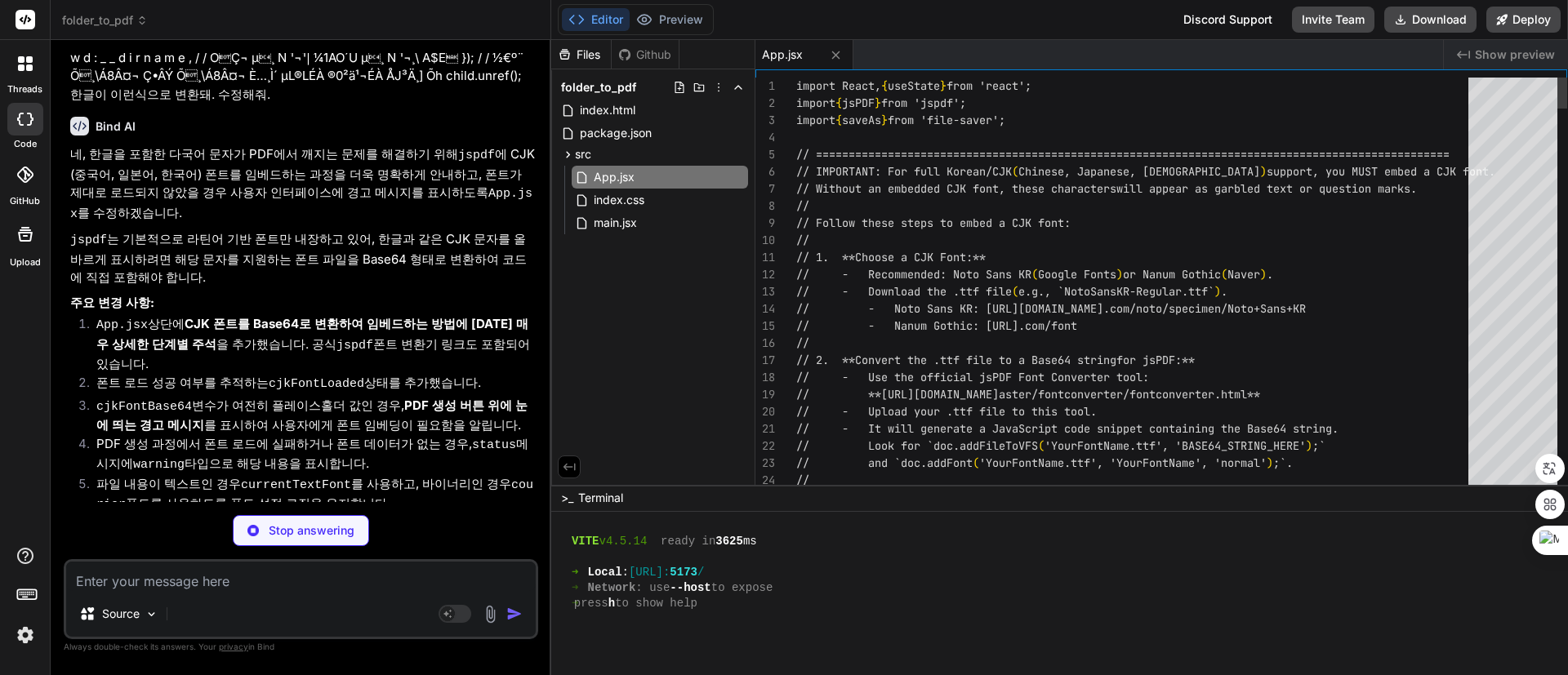
type textarea "x"
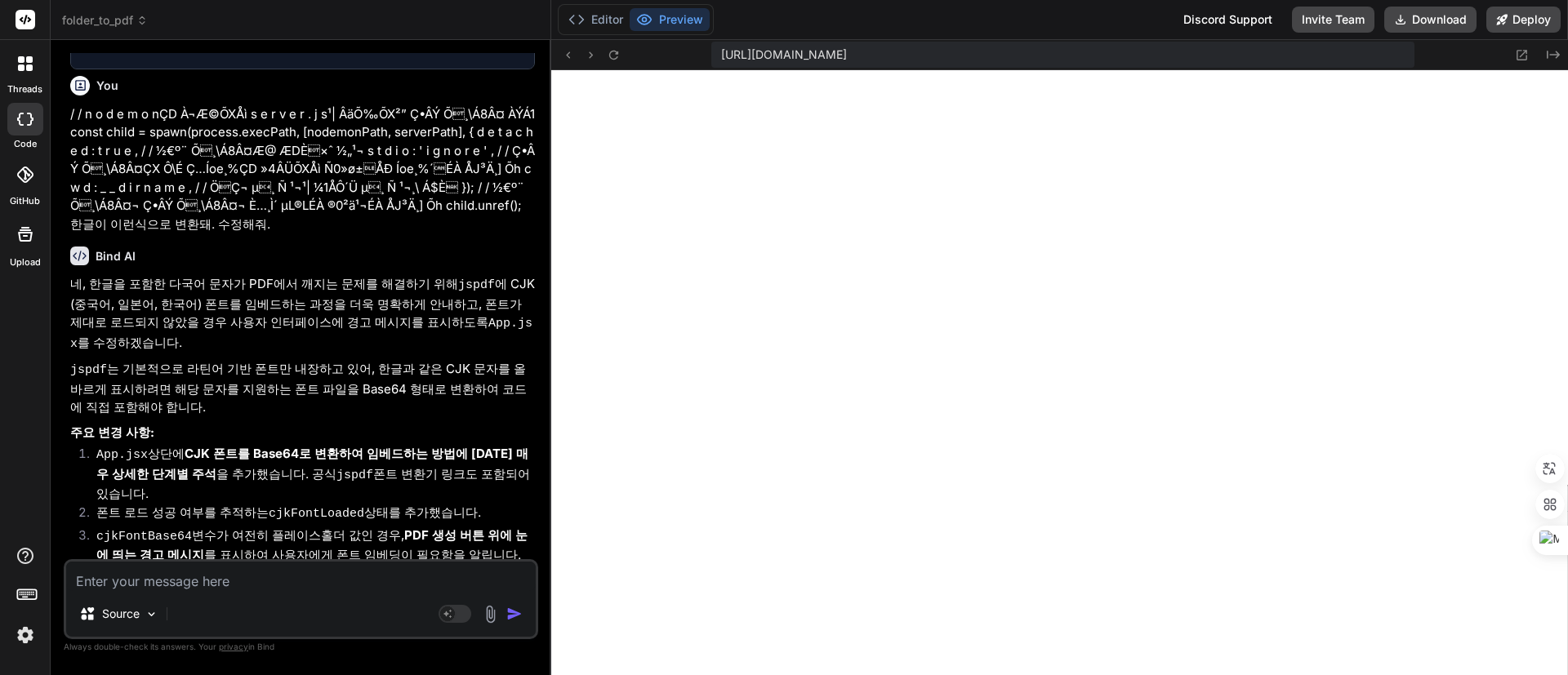
scroll to position [4204, 0]
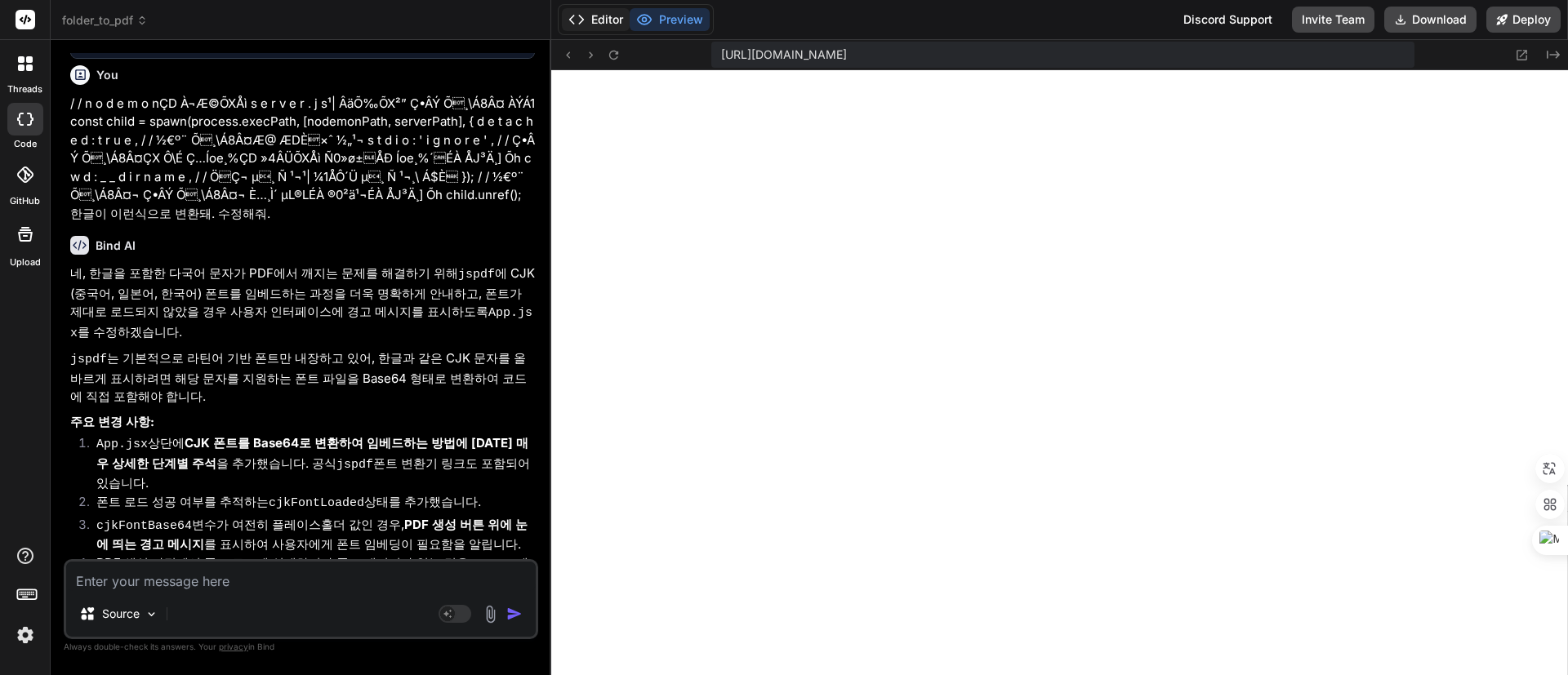
click at [594, 10] on button "Editor" at bounding box center [595, 20] width 68 height 23
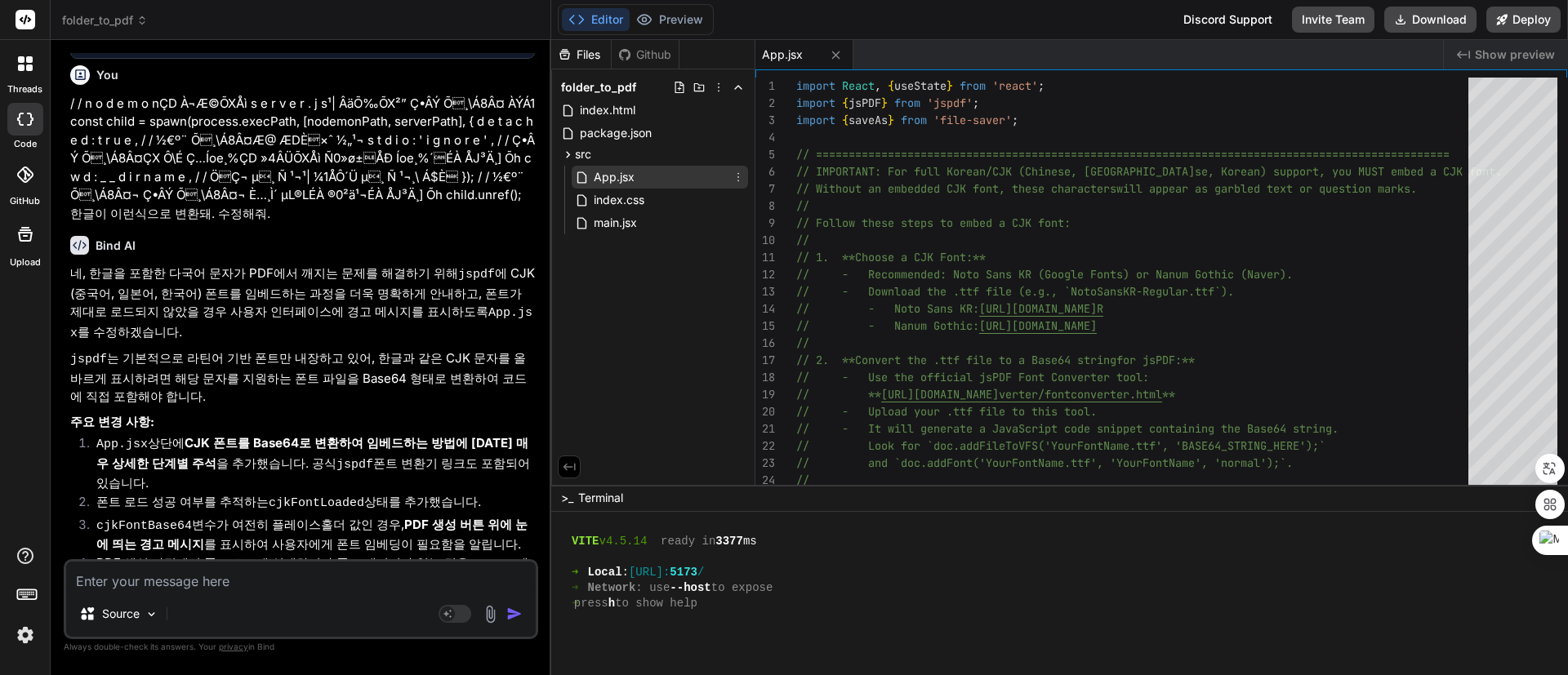
click at [656, 173] on div "App.jsx" at bounding box center [660, 177] width 177 height 23
click at [293, 592] on div "Source Agent Mode. When this toggle is activated, AI automatically makes decisi…" at bounding box center [301, 599] width 474 height 80
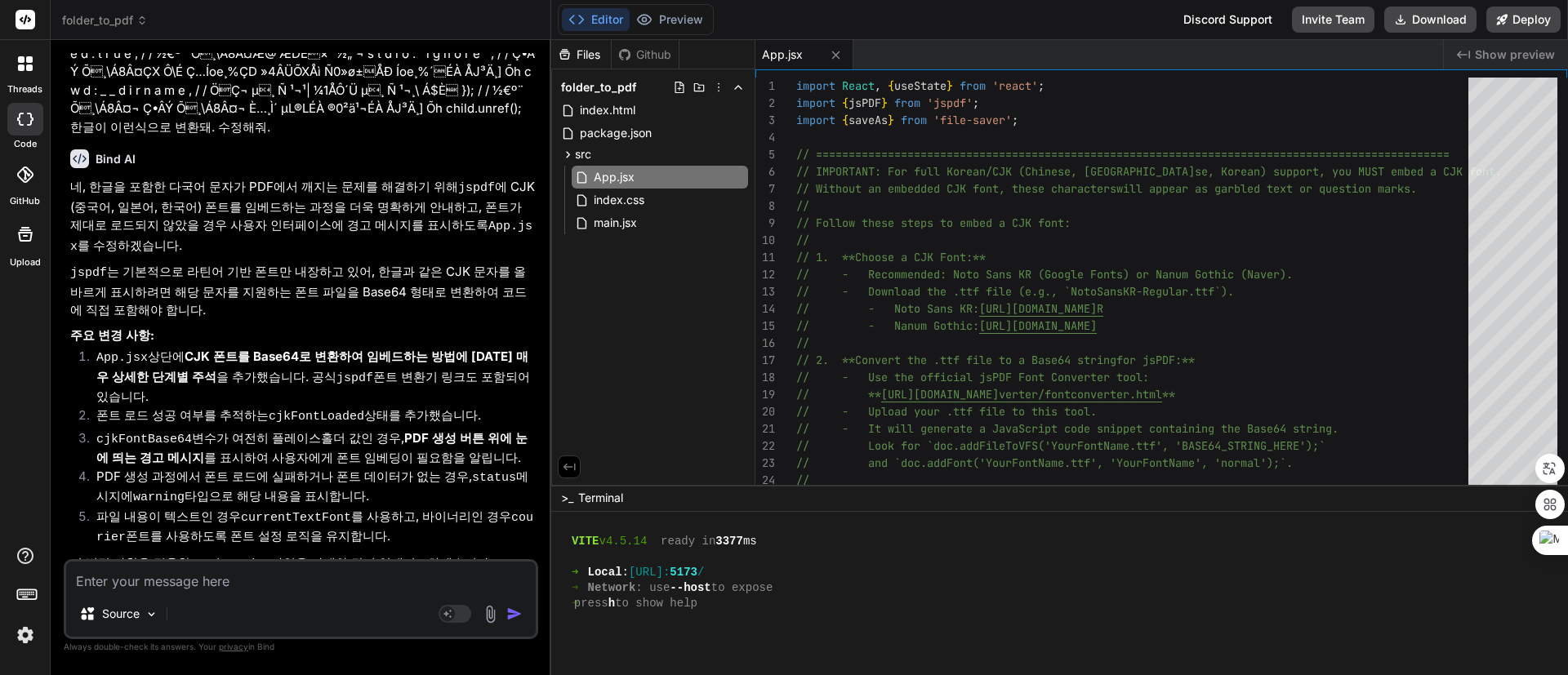
scroll to position [4326, 0]
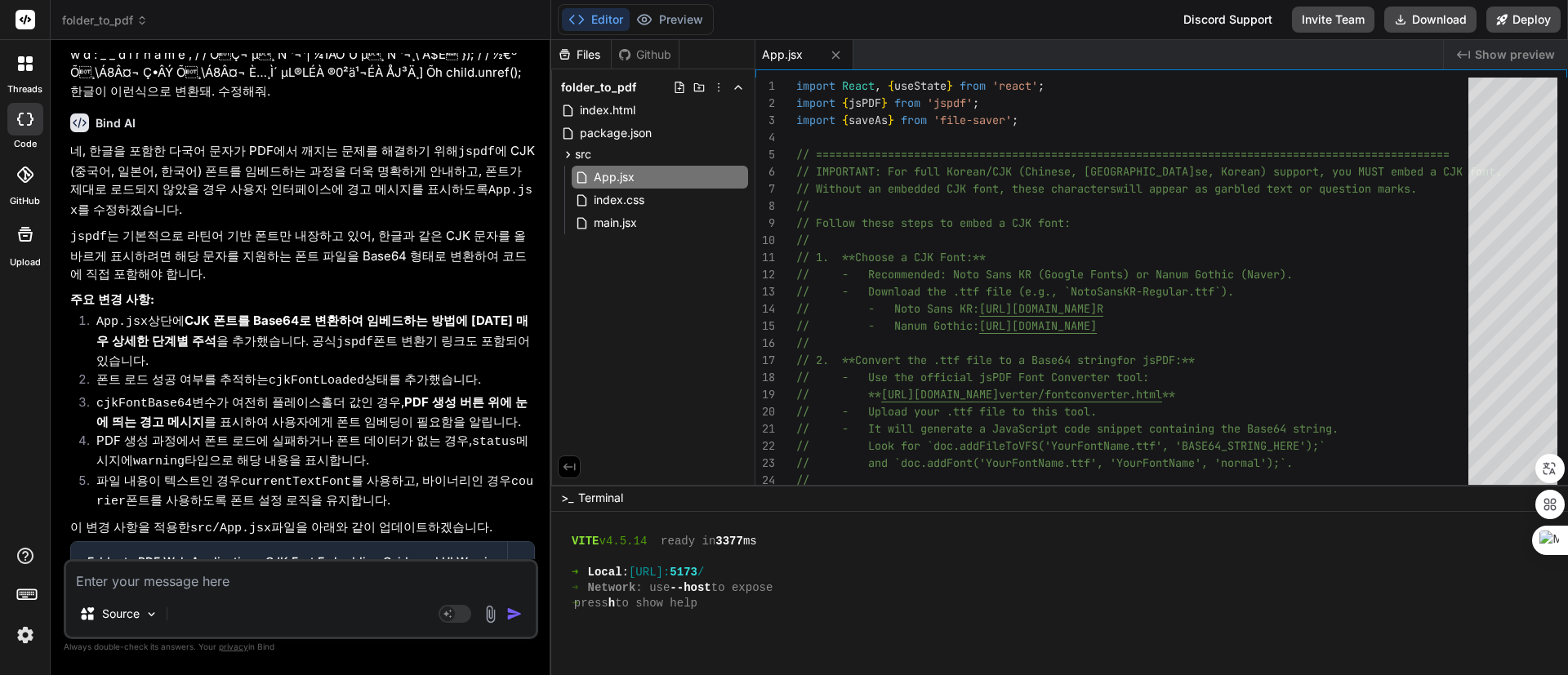
drag, startPoint x: 289, startPoint y: 592, endPoint x: 302, endPoint y: 580, distance: 17.7
click at [290, 590] on div "Source Agent Mode. When this toggle is activated, AI automatically makes decisi…" at bounding box center [301, 599] width 474 height 80
click at [311, 574] on textarea at bounding box center [301, 576] width 469 height 29
type textarea "d"
type textarea "x"
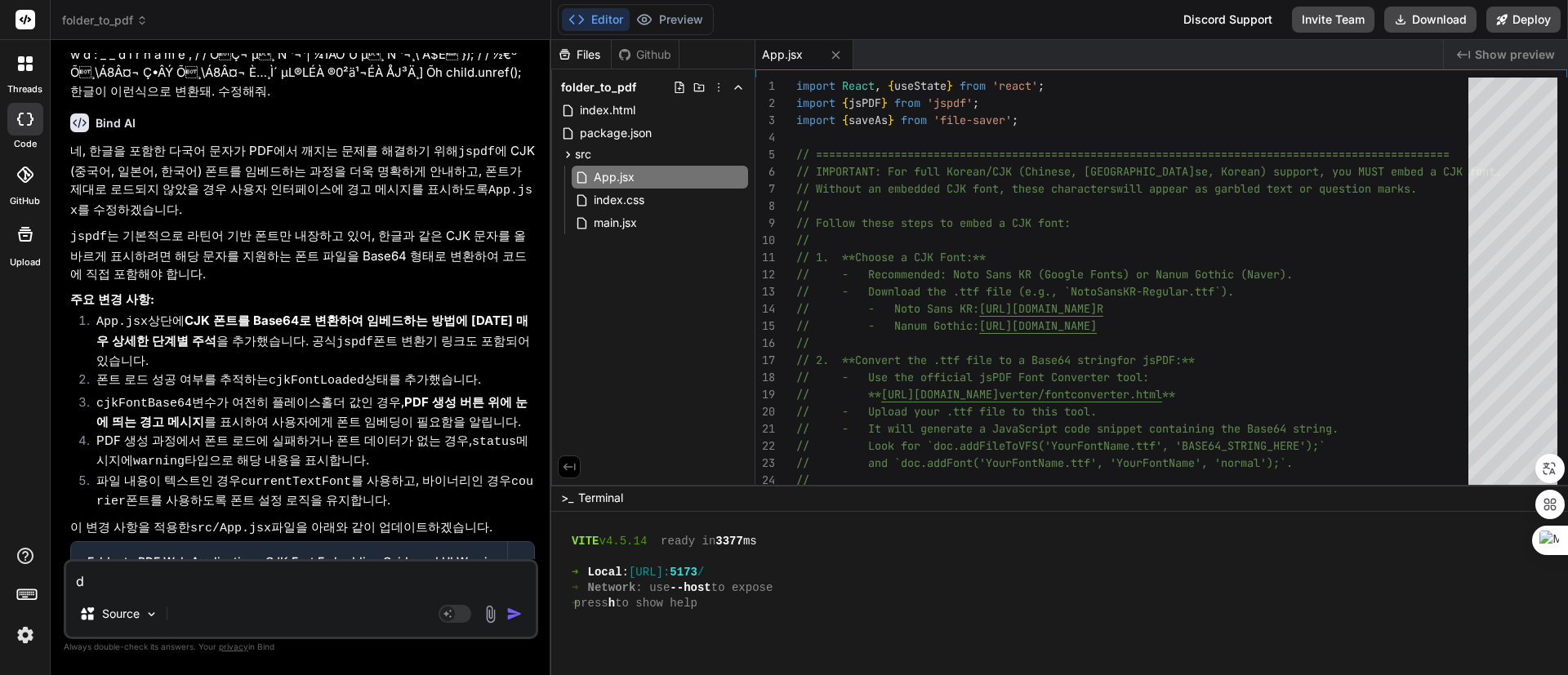
type textarea "dl"
type textarea "x"
type textarea "dl"
type textarea "x"
type textarea "dl q"
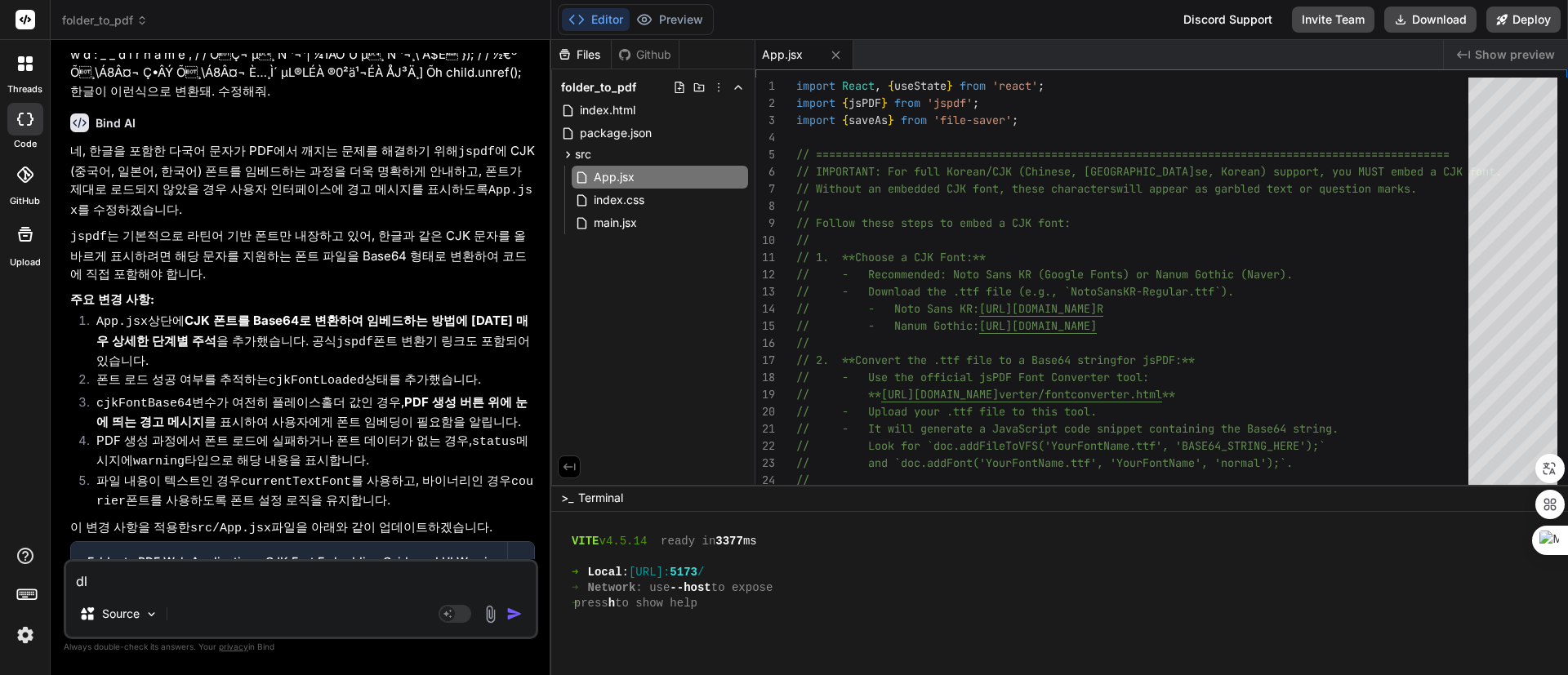
type textarea "x"
type textarea "dl qk"
type textarea "x"
type textarea "dl q"
type textarea "x"
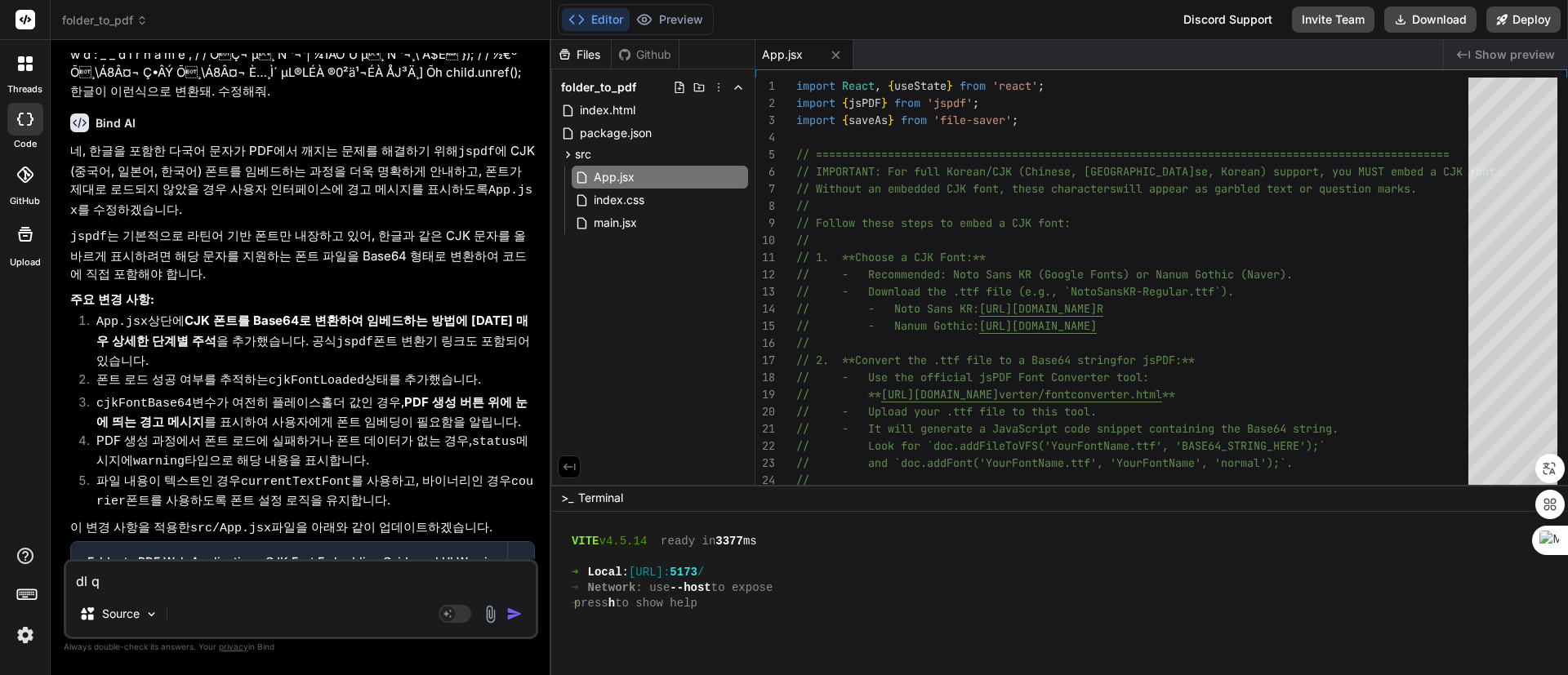
type textarea "dl"
type textarea "x"
type textarea "dl"
type textarea "x"
type textarea "d"
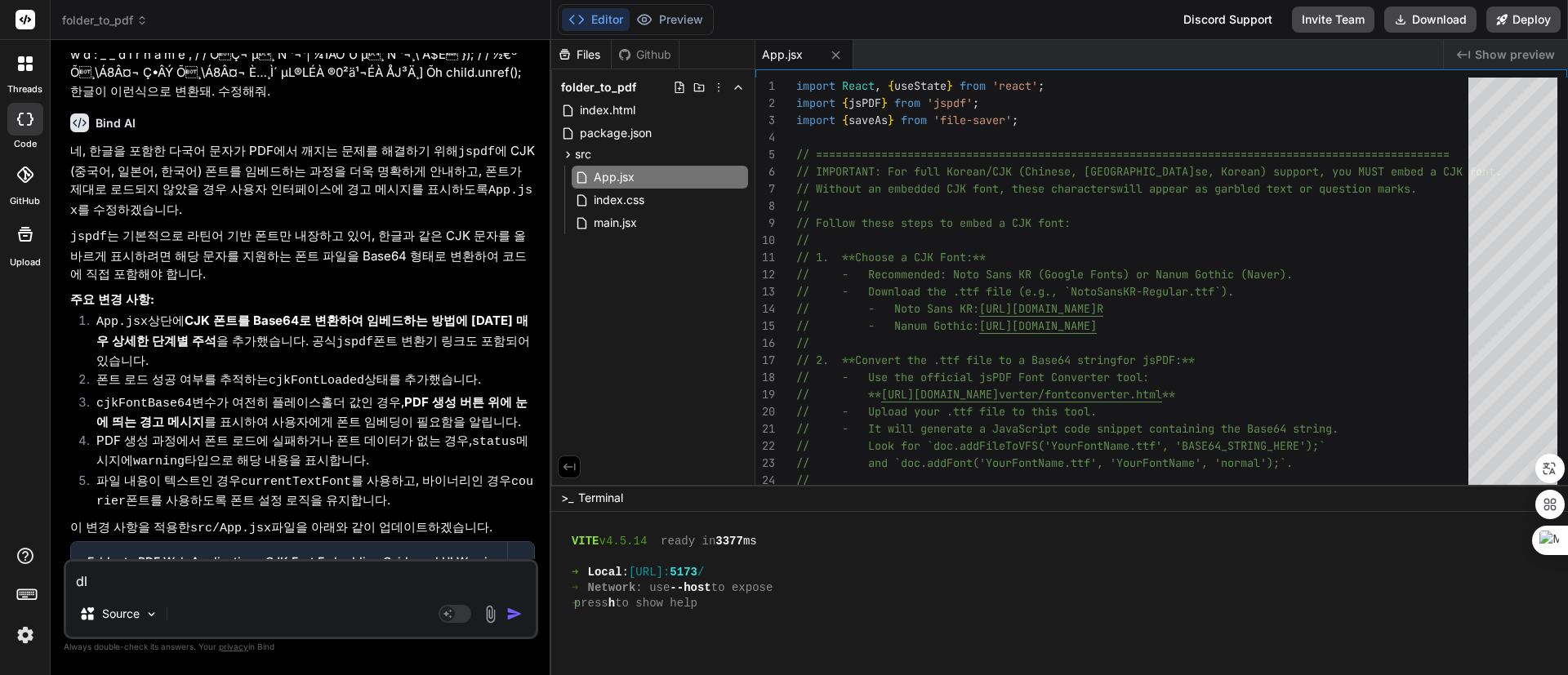
type textarea "x"
type textarea "ㅇ"
type textarea "x"
type textarea "이"
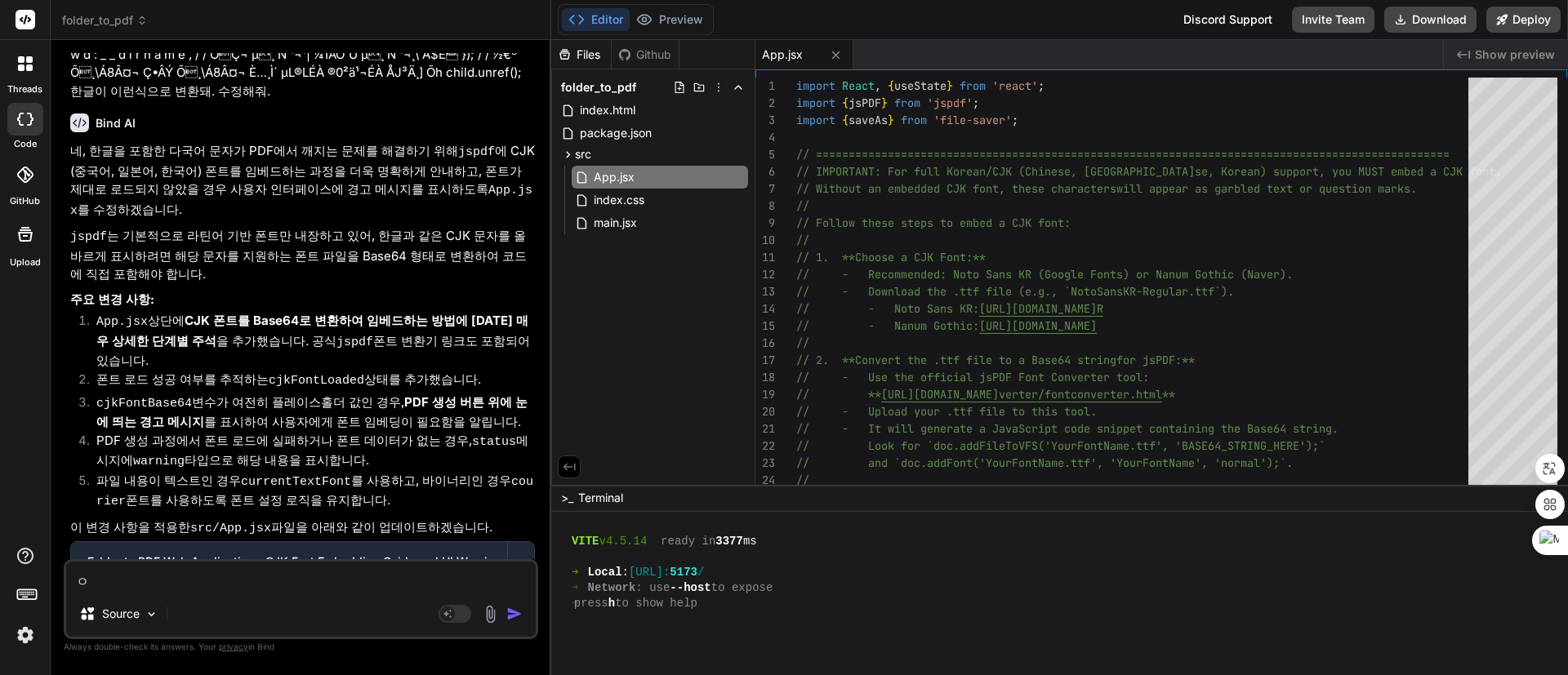
type textarea "x"
type textarea "이"
type textarea "x"
type textarea "이 ㅂ"
type textarea "x"
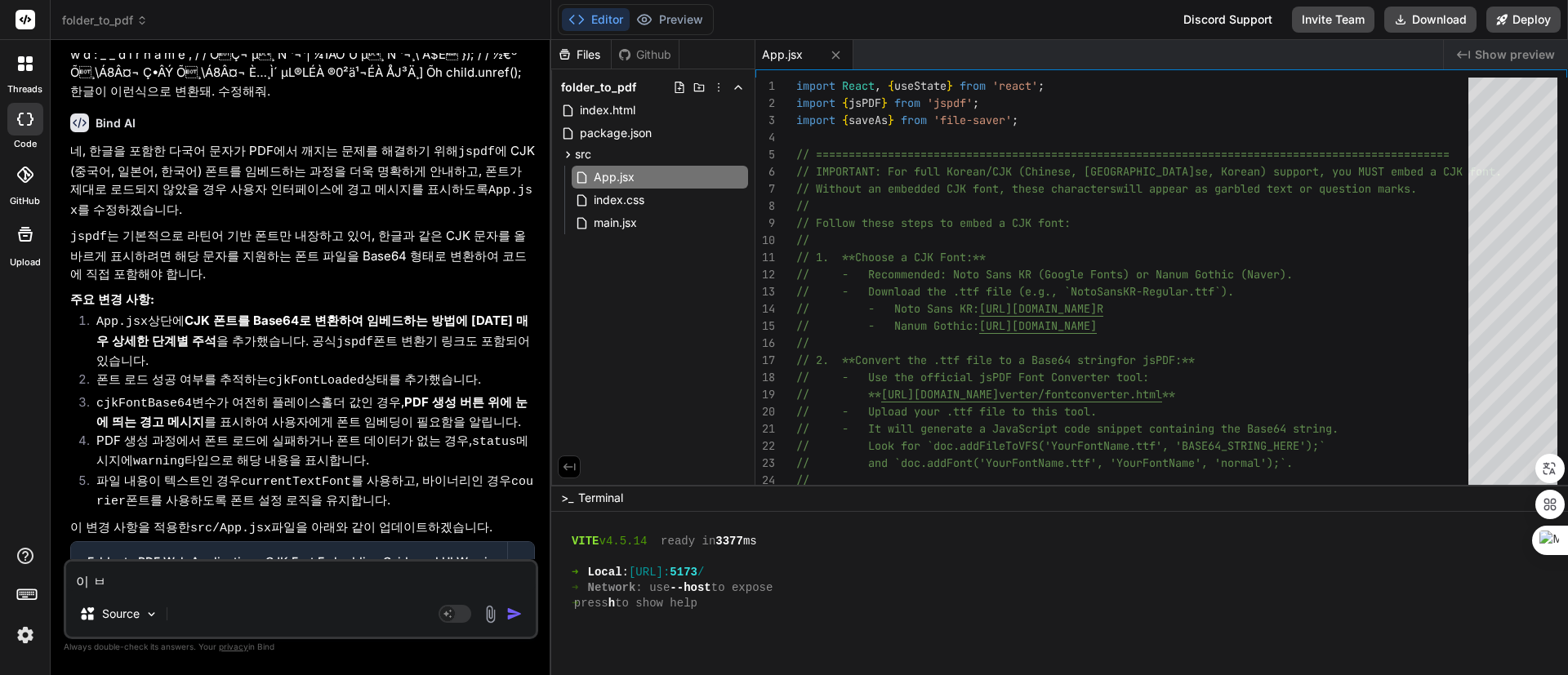
type textarea "이 바"
type textarea "x"
type textarea "이 방"
type textarea "x"
type textarea "이 방ㅂ"
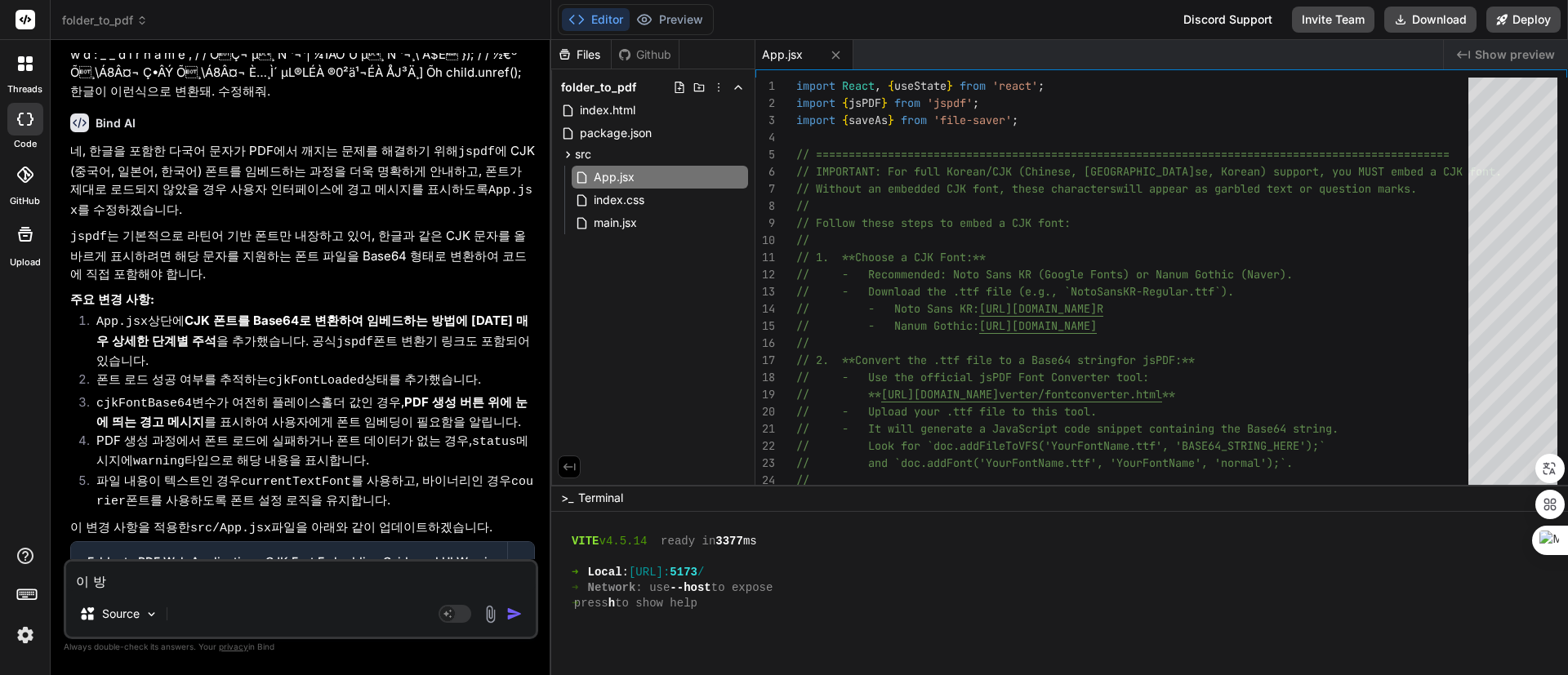
type textarea "x"
type textarea "이 방버"
type textarea "x"
type textarea "이 방법"
type textarea "x"
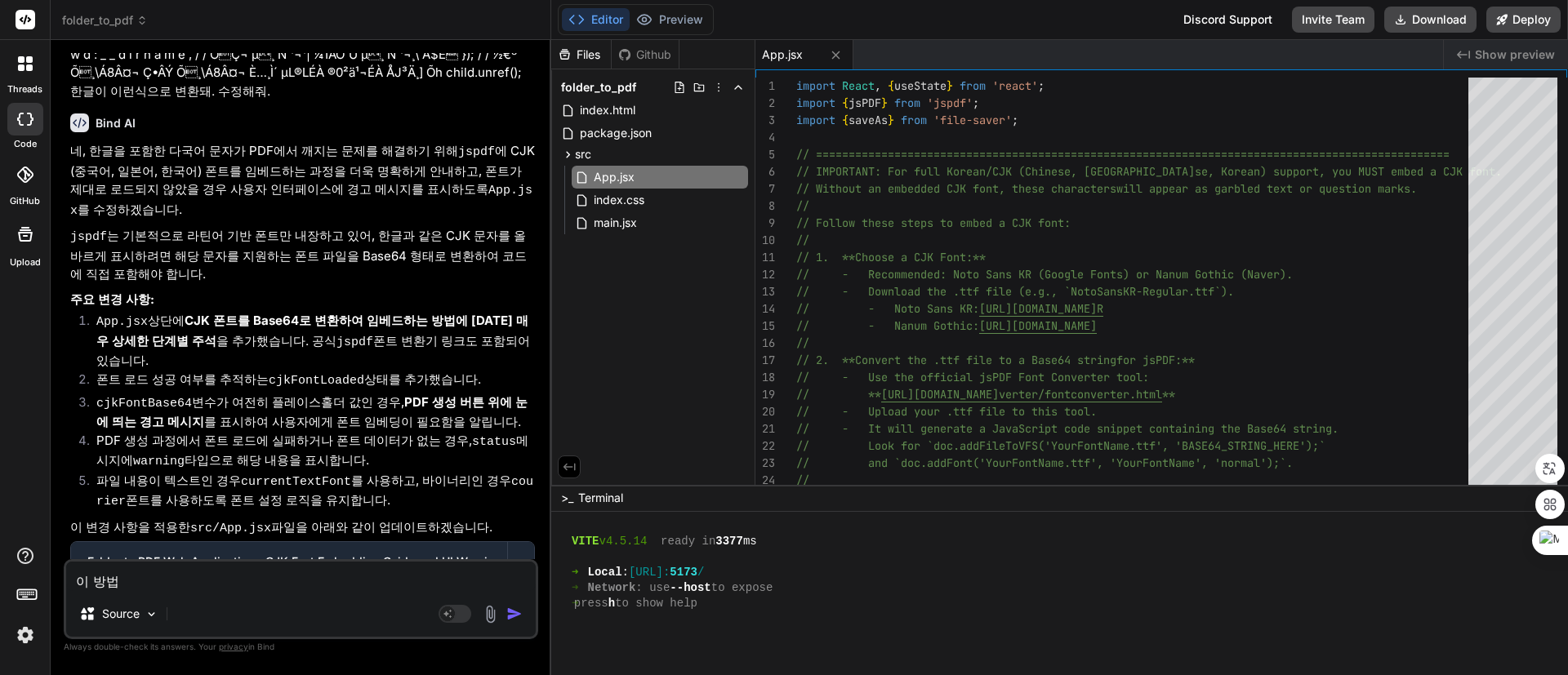
type textarea "이 방법ㅇ"
type textarea "x"
type textarea "이 방법으"
type textarea "x"
type textarea "이 방법을"
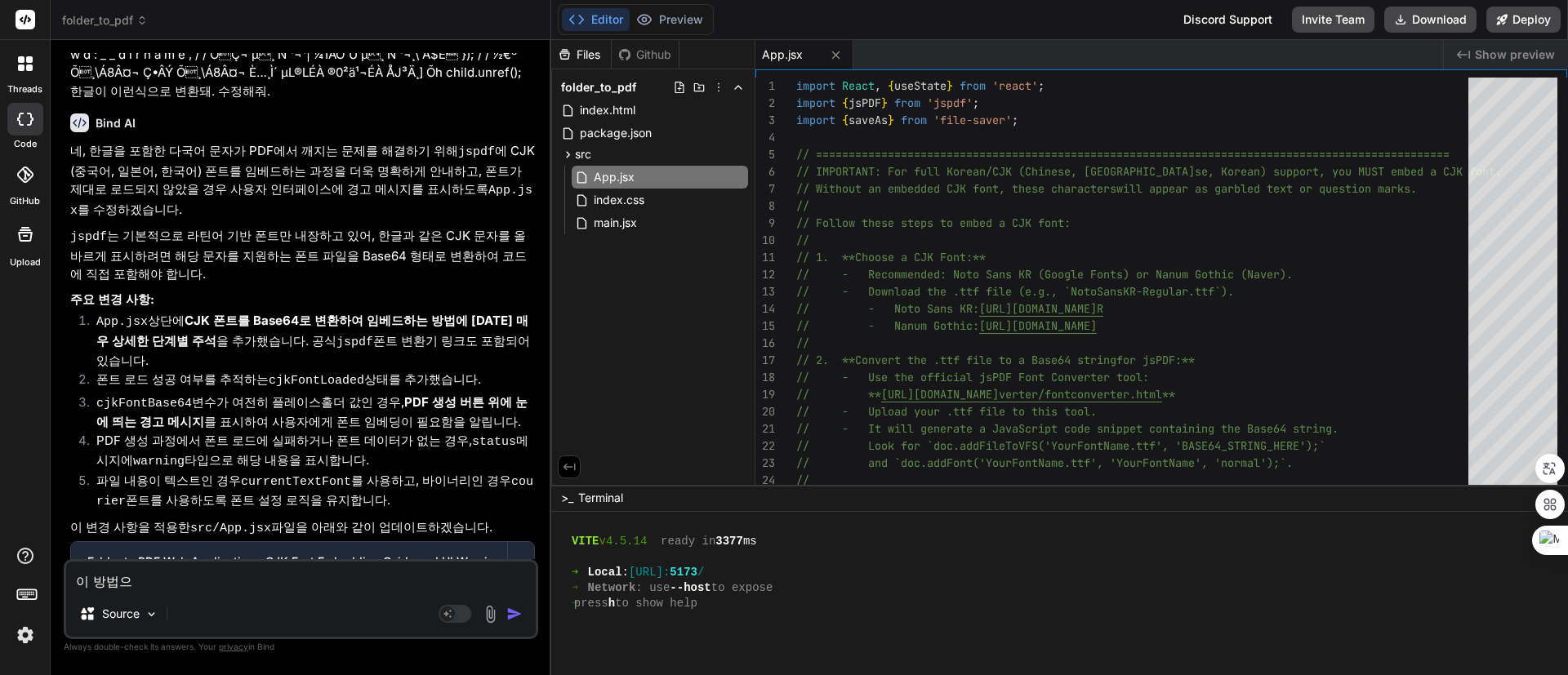
type textarea "x"
type textarea "이 방법을"
type textarea "x"
type textarea "이 방법을"
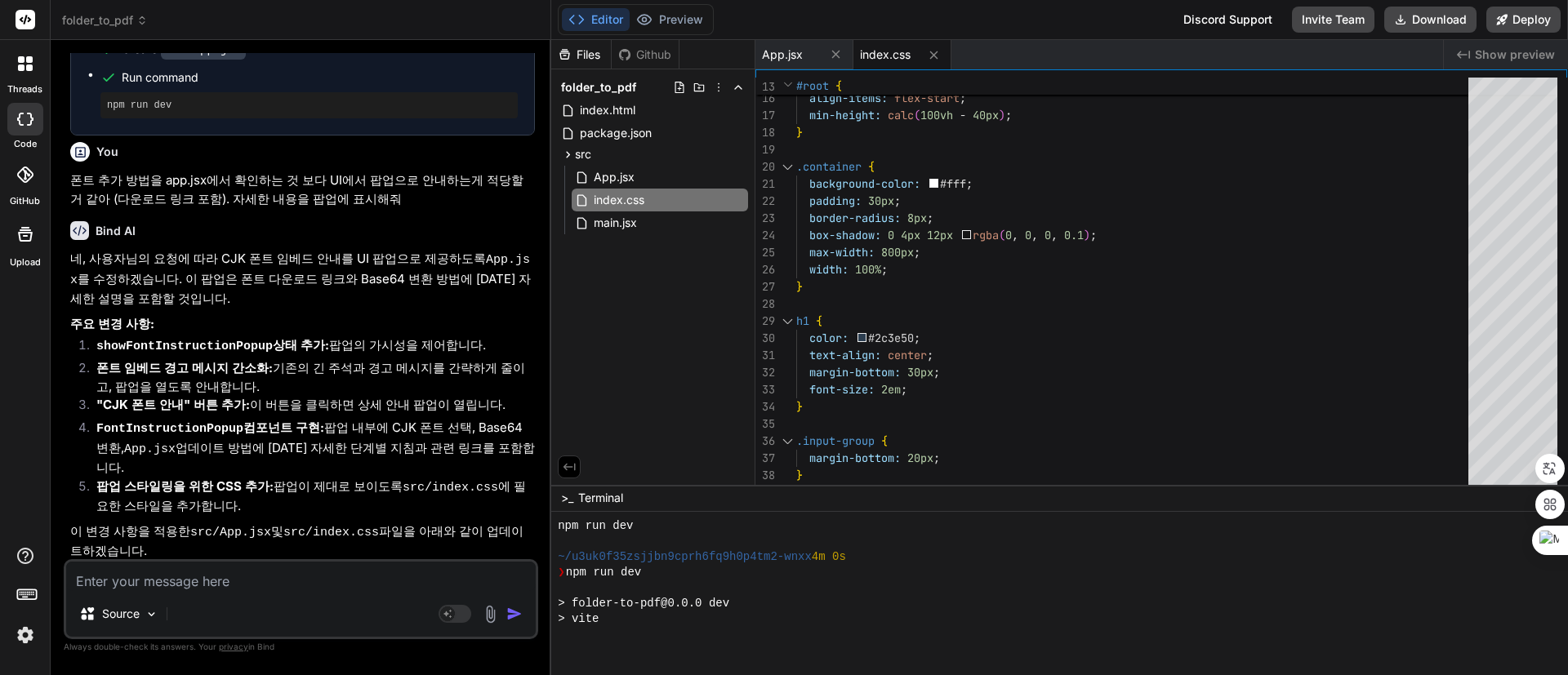
scroll to position [1039, 0]
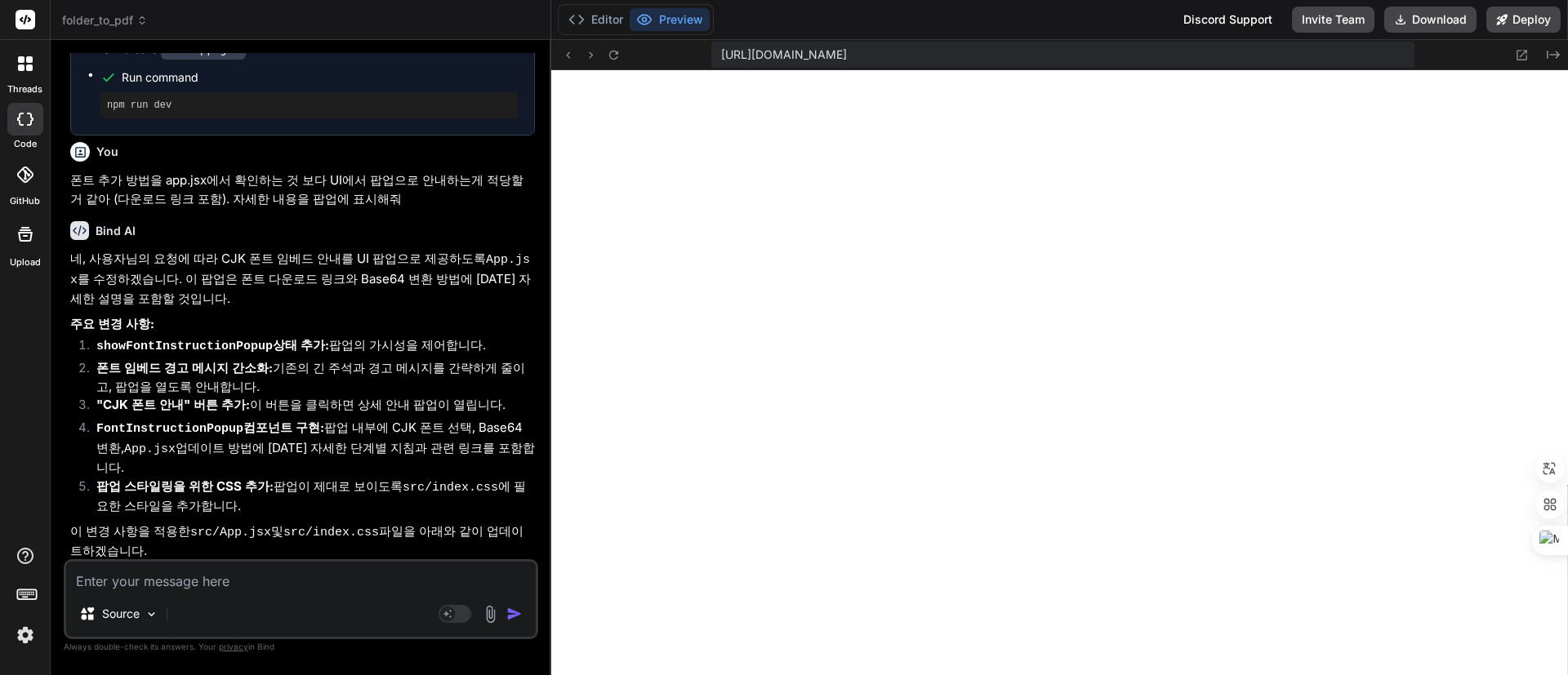
drag, startPoint x: 298, startPoint y: 579, endPoint x: 332, endPoint y: 579, distance: 34.0
click at [298, 579] on textarea at bounding box center [301, 576] width 469 height 29
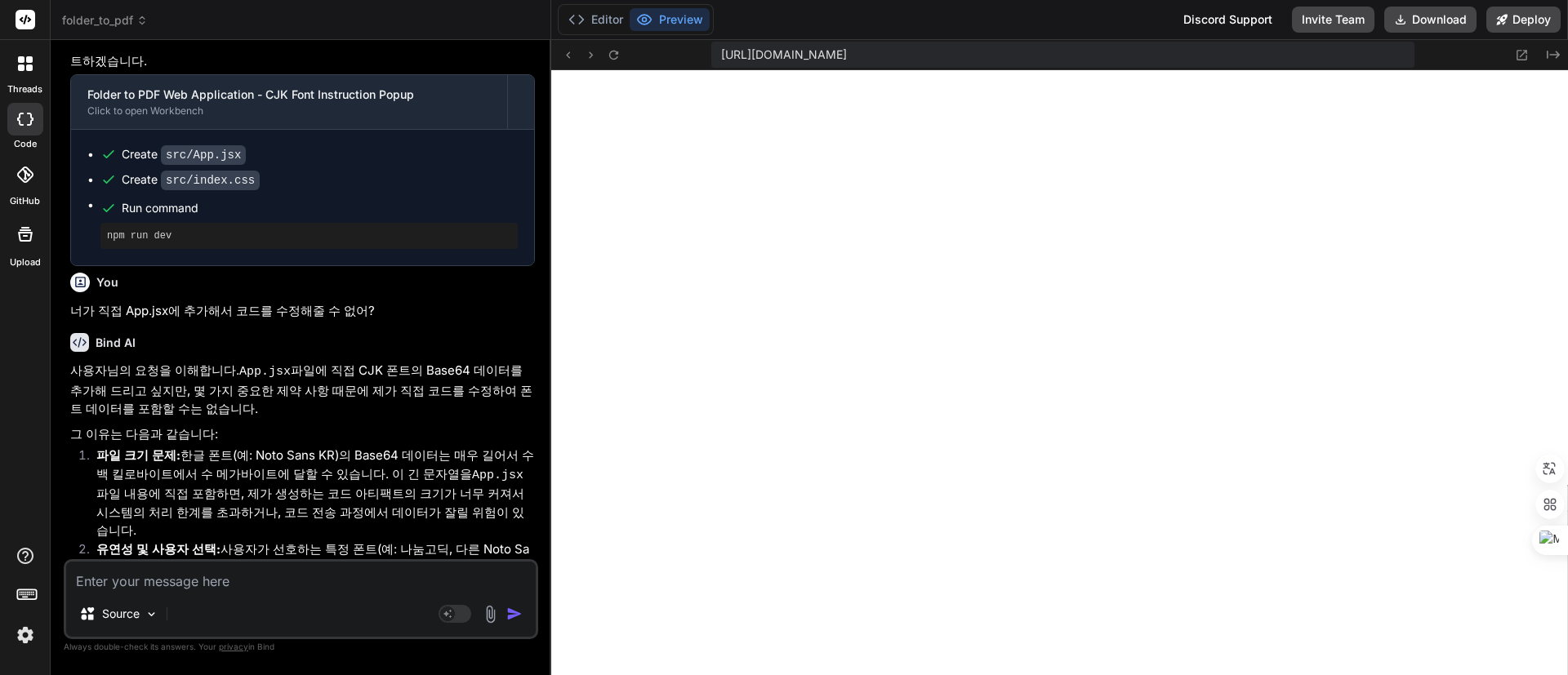
scroll to position [5407, 0]
click at [28, 238] on icon at bounding box center [25, 235] width 20 height 20
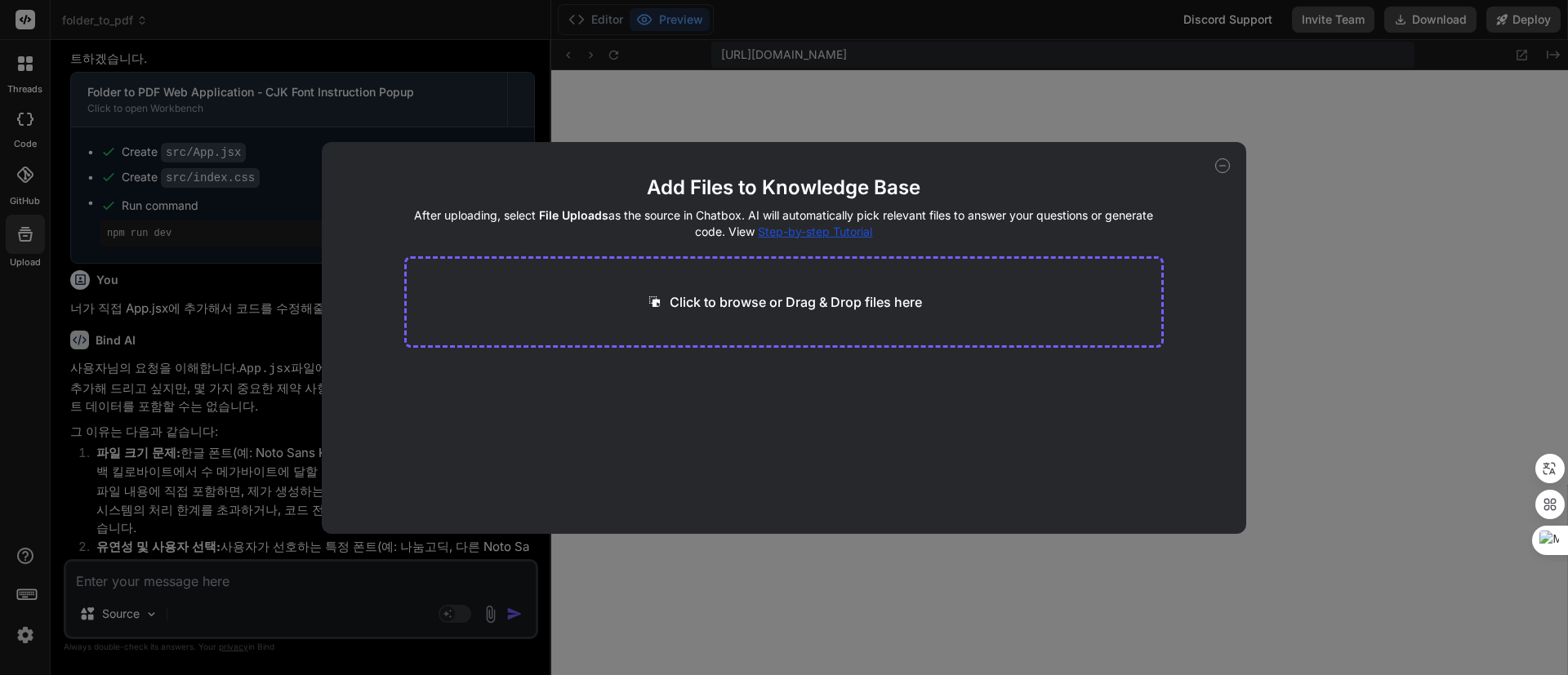
click at [733, 298] on p "Click to browse or Drag & Drop files here" at bounding box center [795, 302] width 253 height 20
click at [560, 375] on icon at bounding box center [562, 377] width 14 height 14
click at [1231, 166] on div "Add Files to Knowledge Base After uploading, select File Uploads as the source …" at bounding box center [785, 338] width 925 height 392
click at [1223, 168] on icon at bounding box center [1223, 166] width 15 height 15
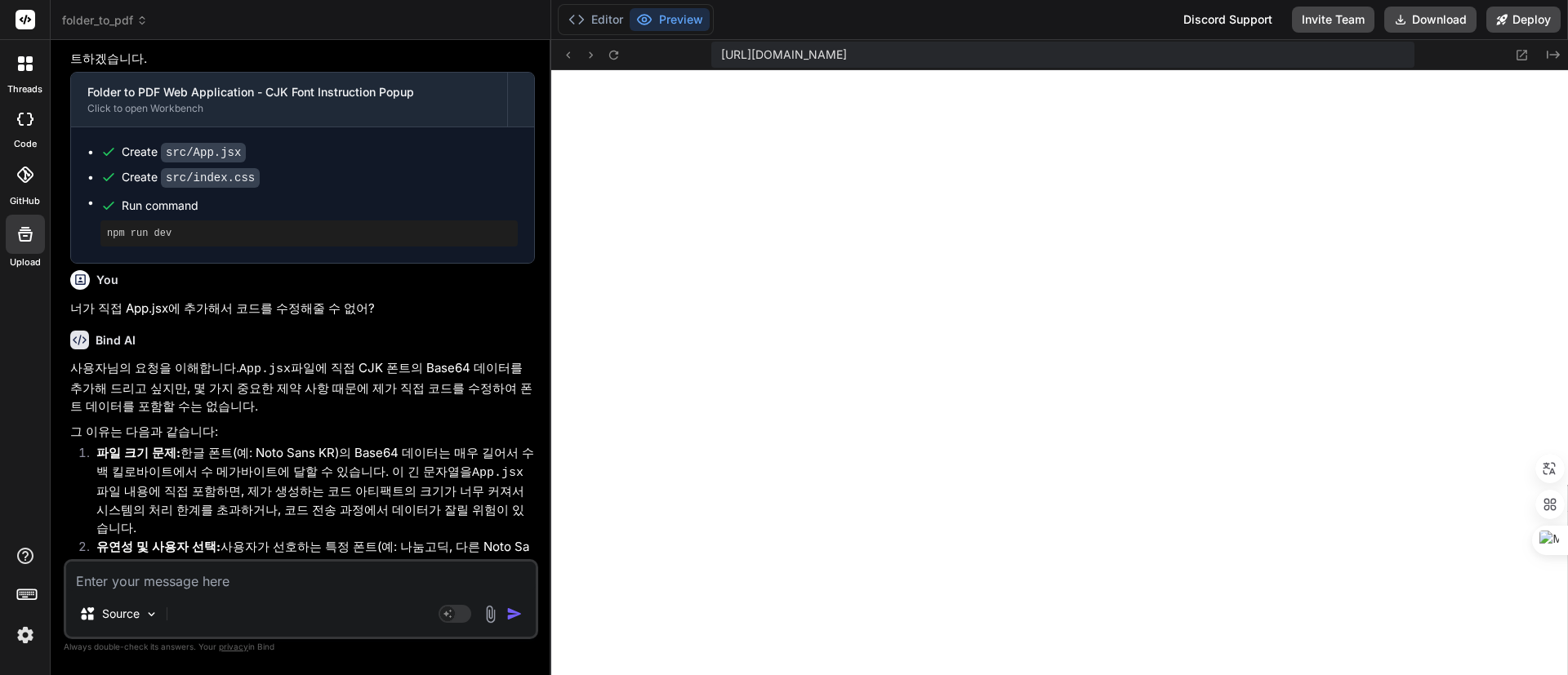
click at [317, 597] on div "Source" at bounding box center [301, 617] width 469 height 39
click at [334, 579] on textarea at bounding box center [301, 576] width 469 height 29
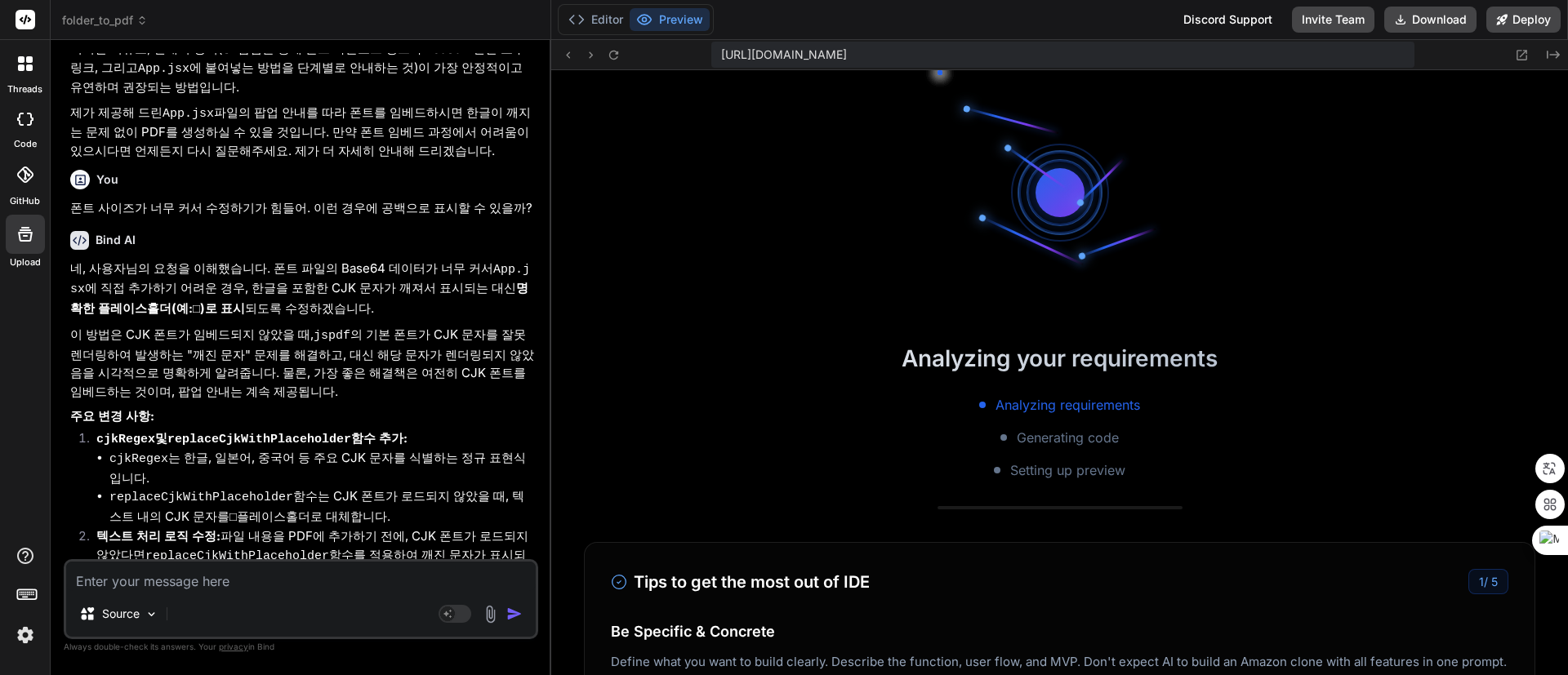
scroll to position [1272, 0]
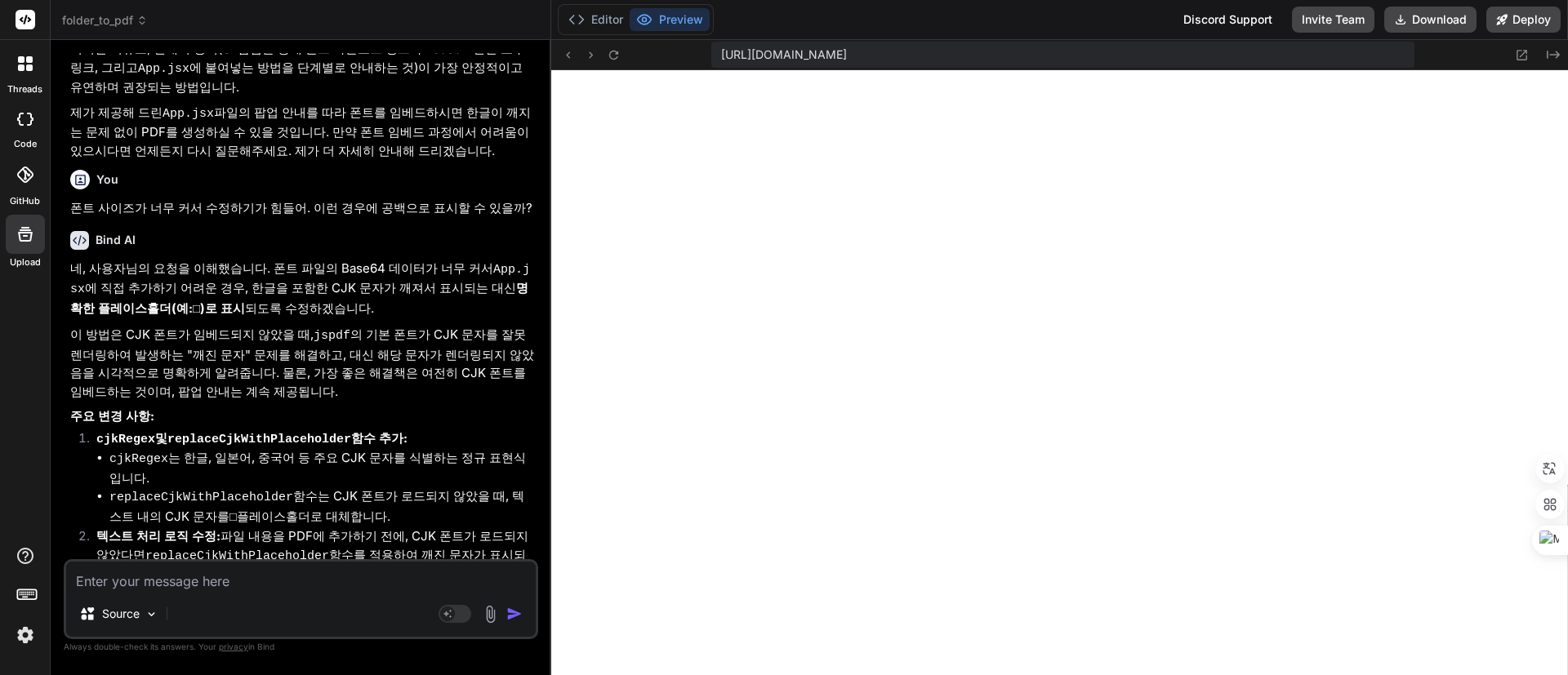
click at [221, 578] on textarea at bounding box center [301, 576] width 469 height 29
paste textarea "/ n o d e m o n%¡ %¡%¡%¡%¡ s e r v e r . j s%¡ %¡%¡%¡%¡ %¡%¡ %¡%¡%¡%¡ %¡%¡ cons…"
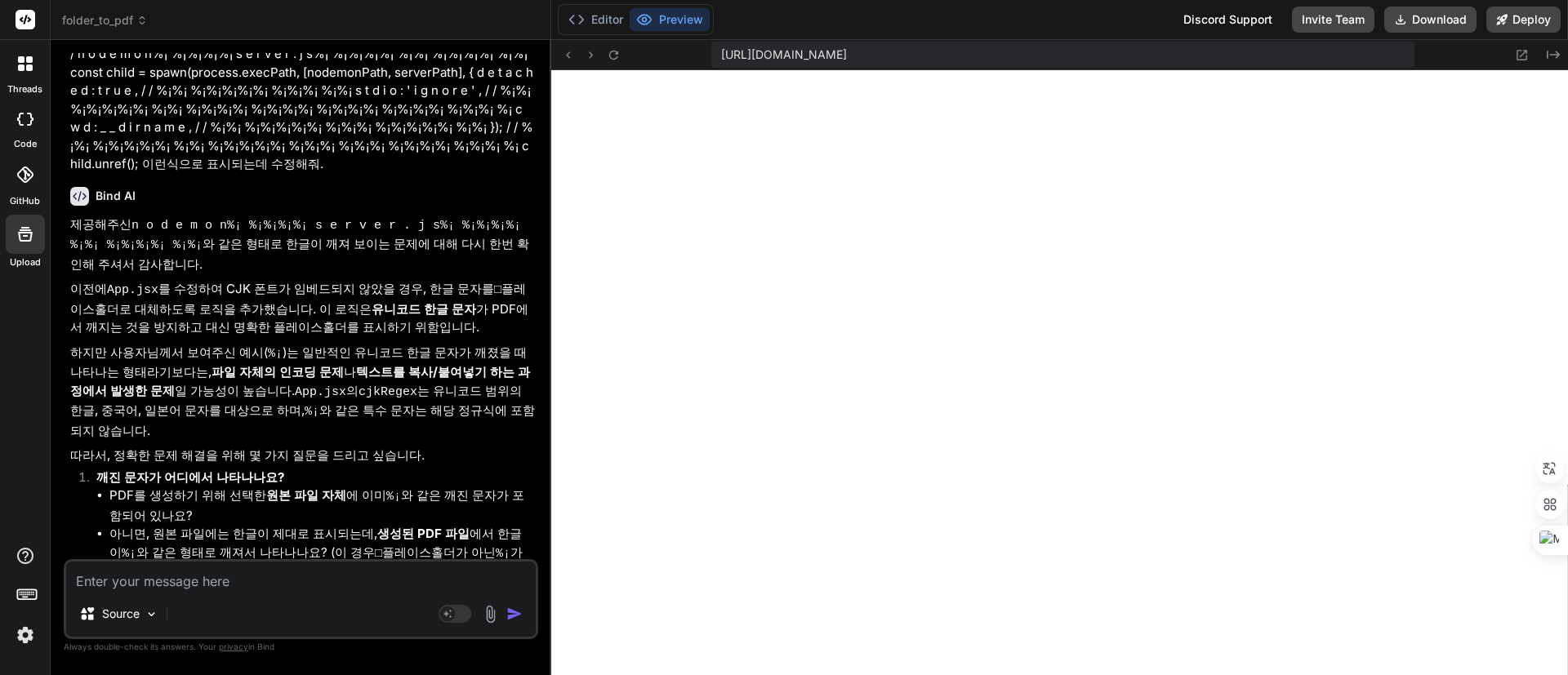
scroll to position [6855, 0]
click at [283, 568] on textarea at bounding box center [301, 576] width 469 height 29
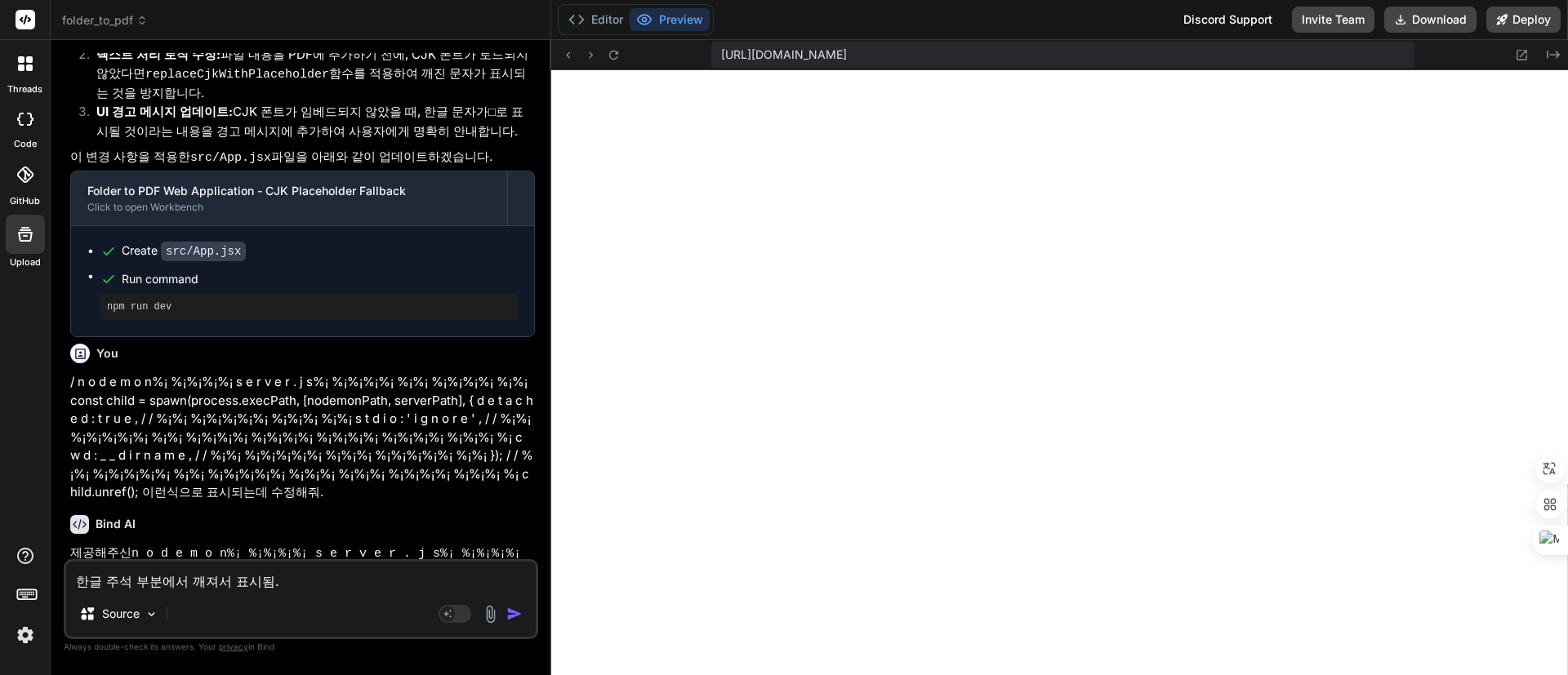
scroll to position [6488, 0]
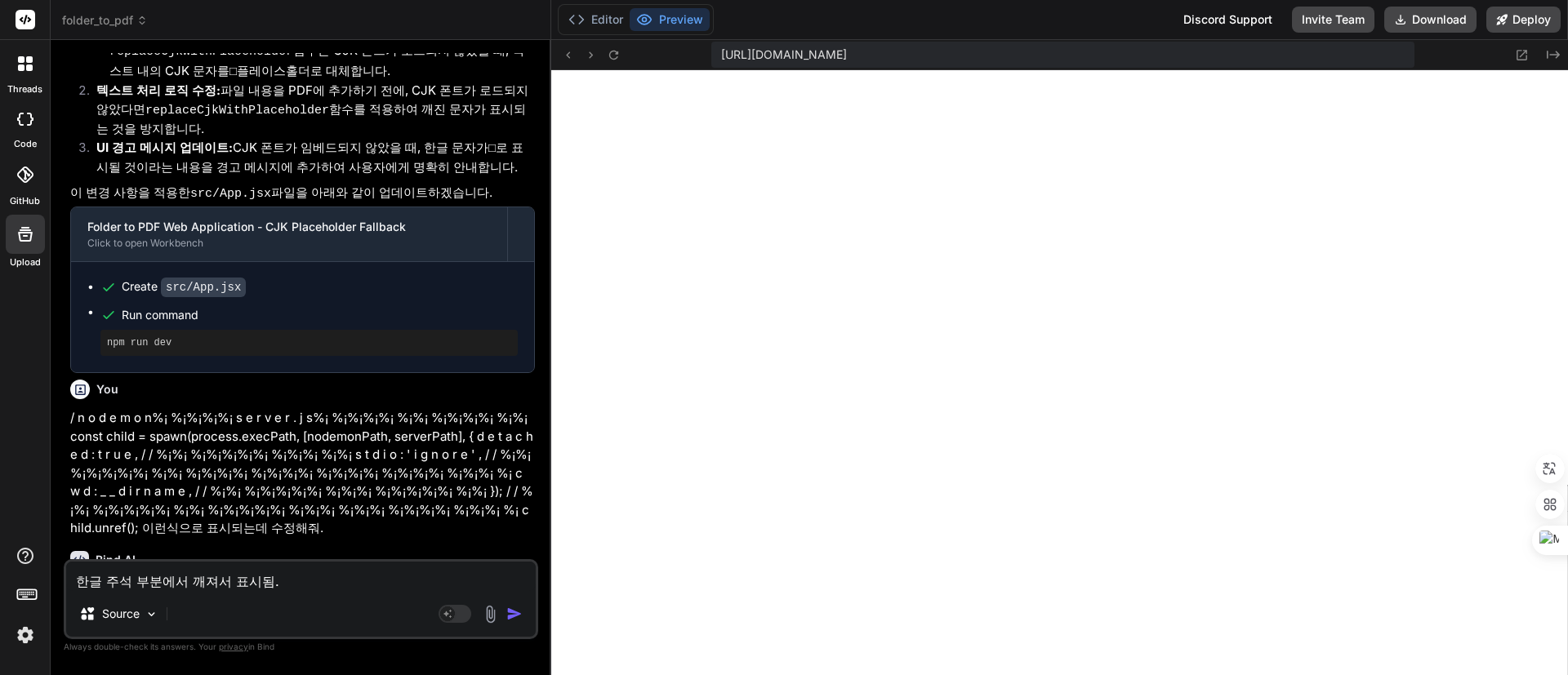
click at [329, 574] on textarea "한글 주석 부분에서 깨져서 표시됨." at bounding box center [301, 576] width 469 height 29
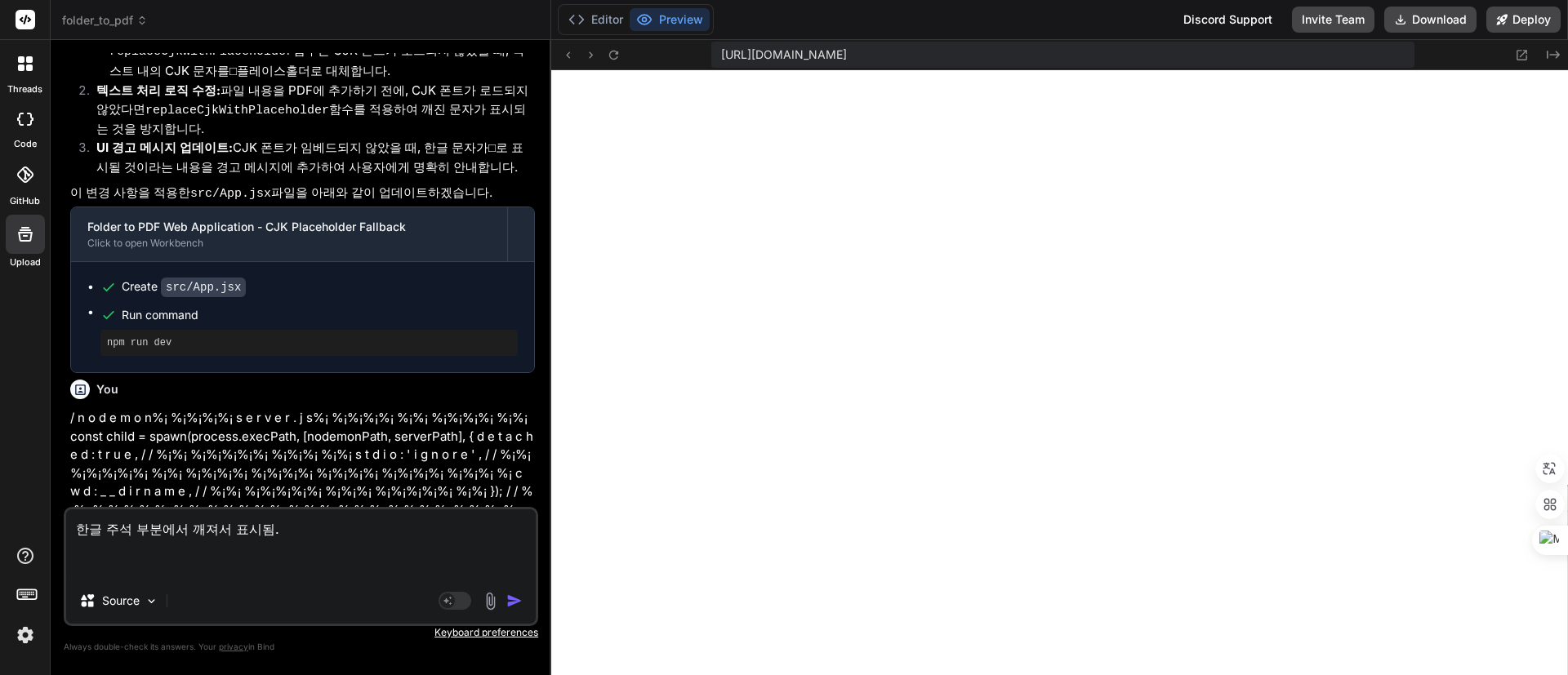
paste textarea "// nodemon을 사용하여 server.js를 실행하는 자식 프로세스 생성 const child = spawn(process.execPat…"
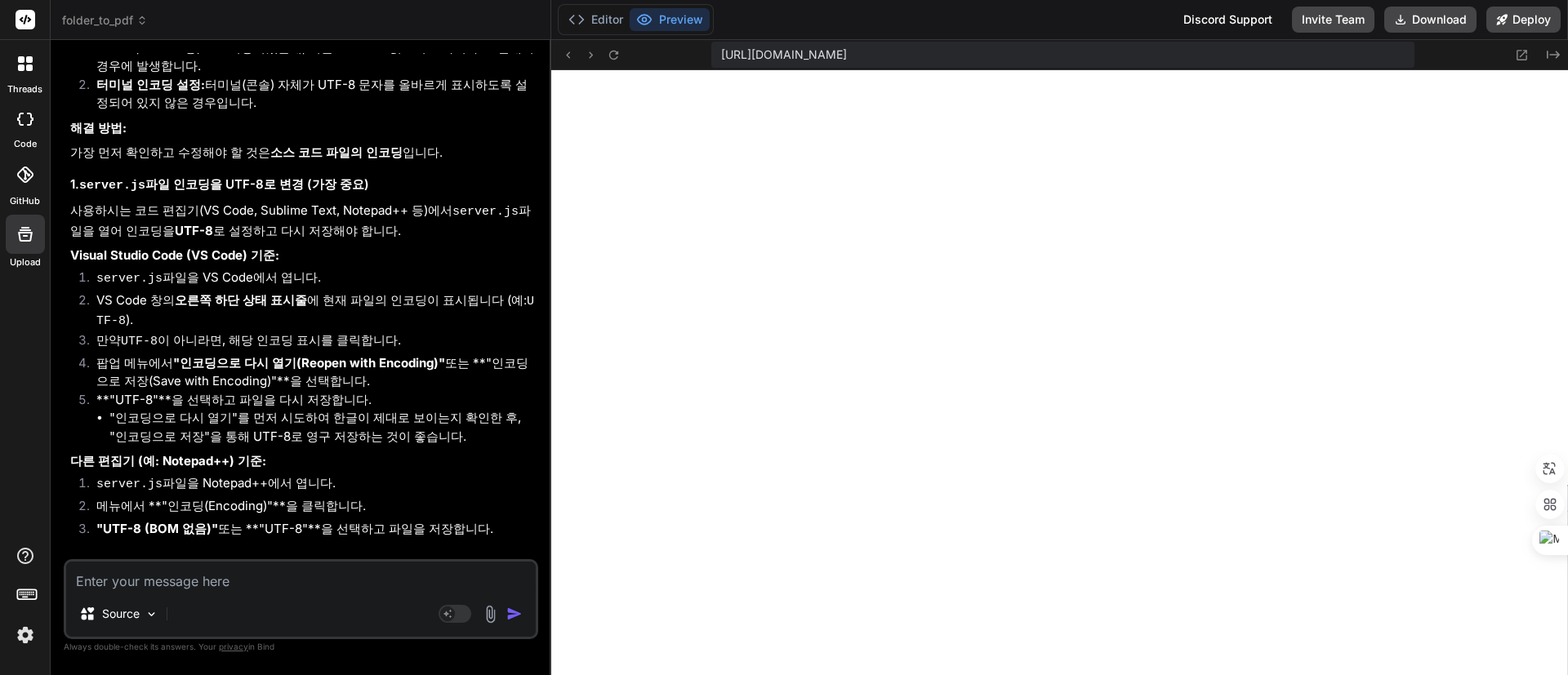
scroll to position [8157, 0]
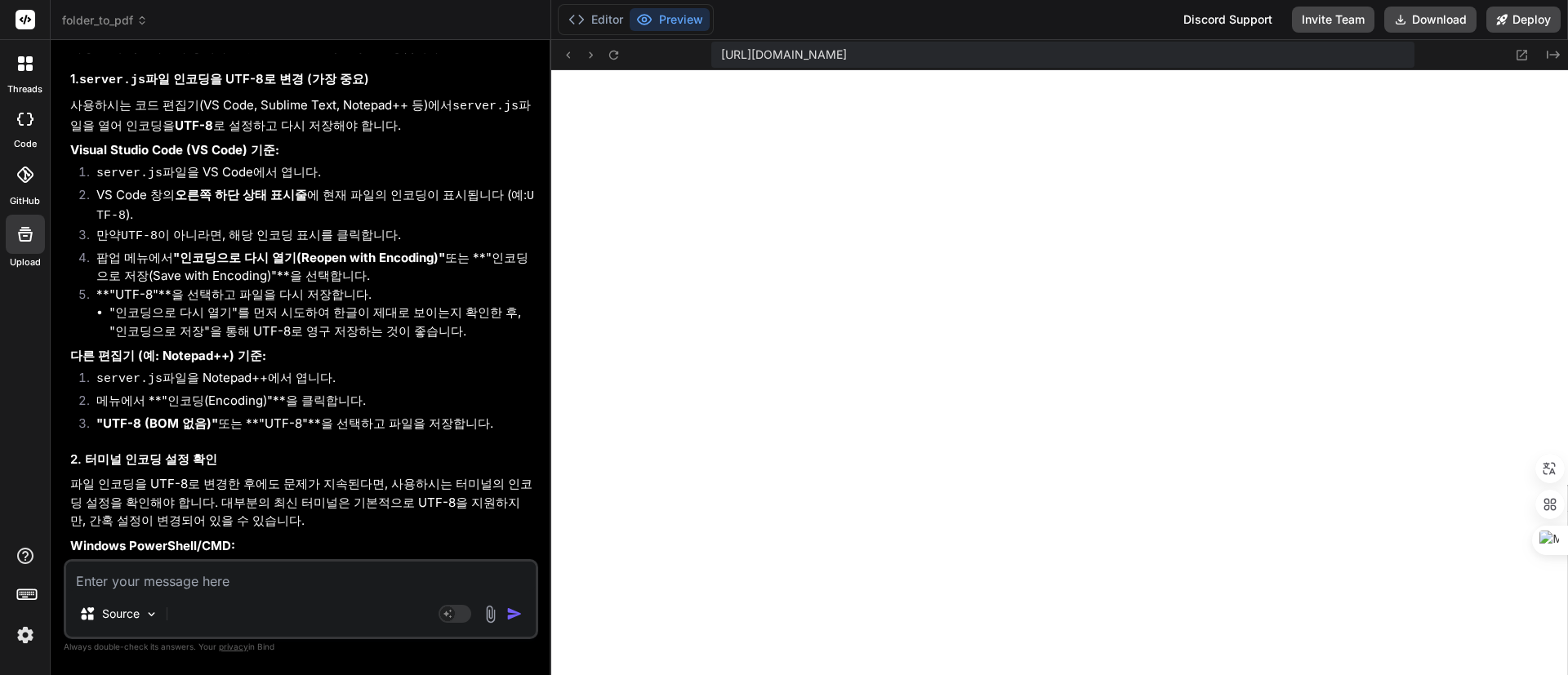
click at [365, 579] on textarea at bounding box center [301, 576] width 469 height 29
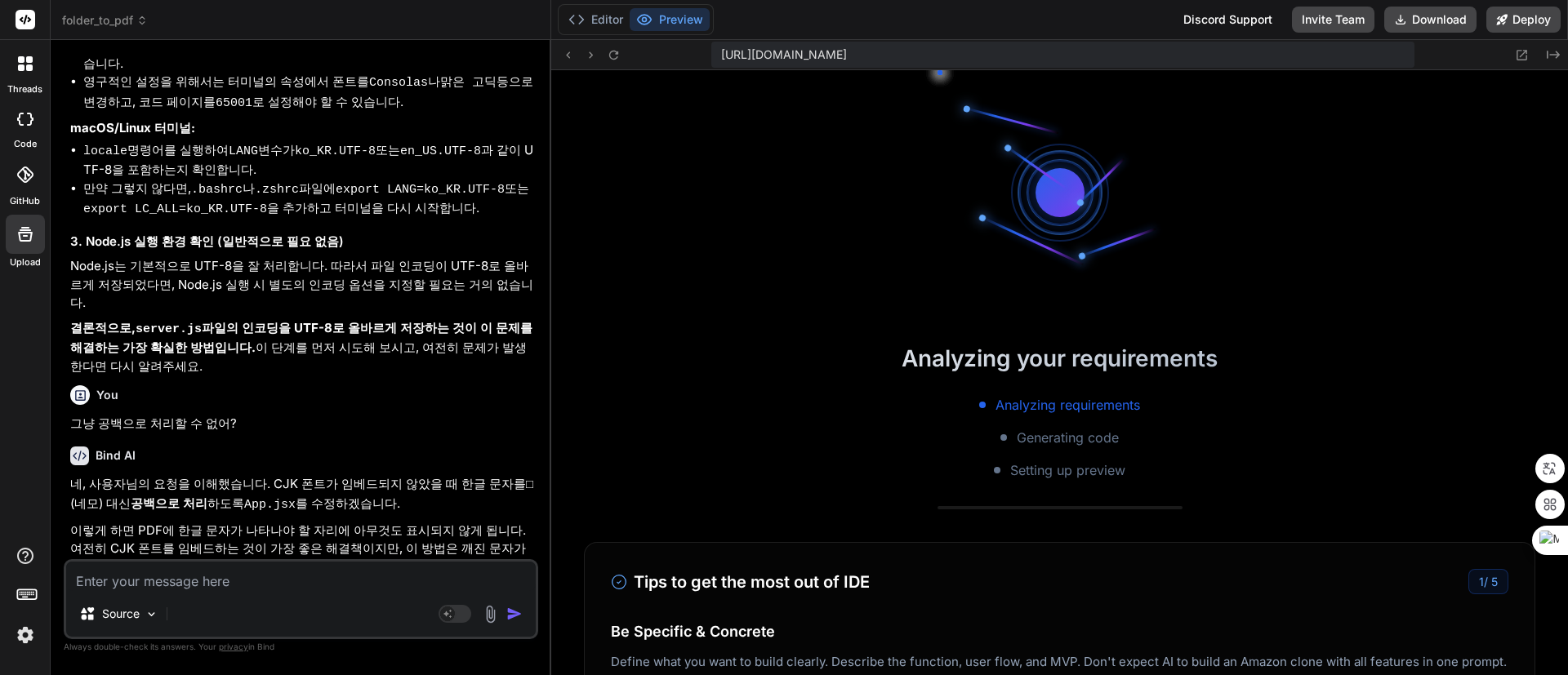
scroll to position [1504, 0]
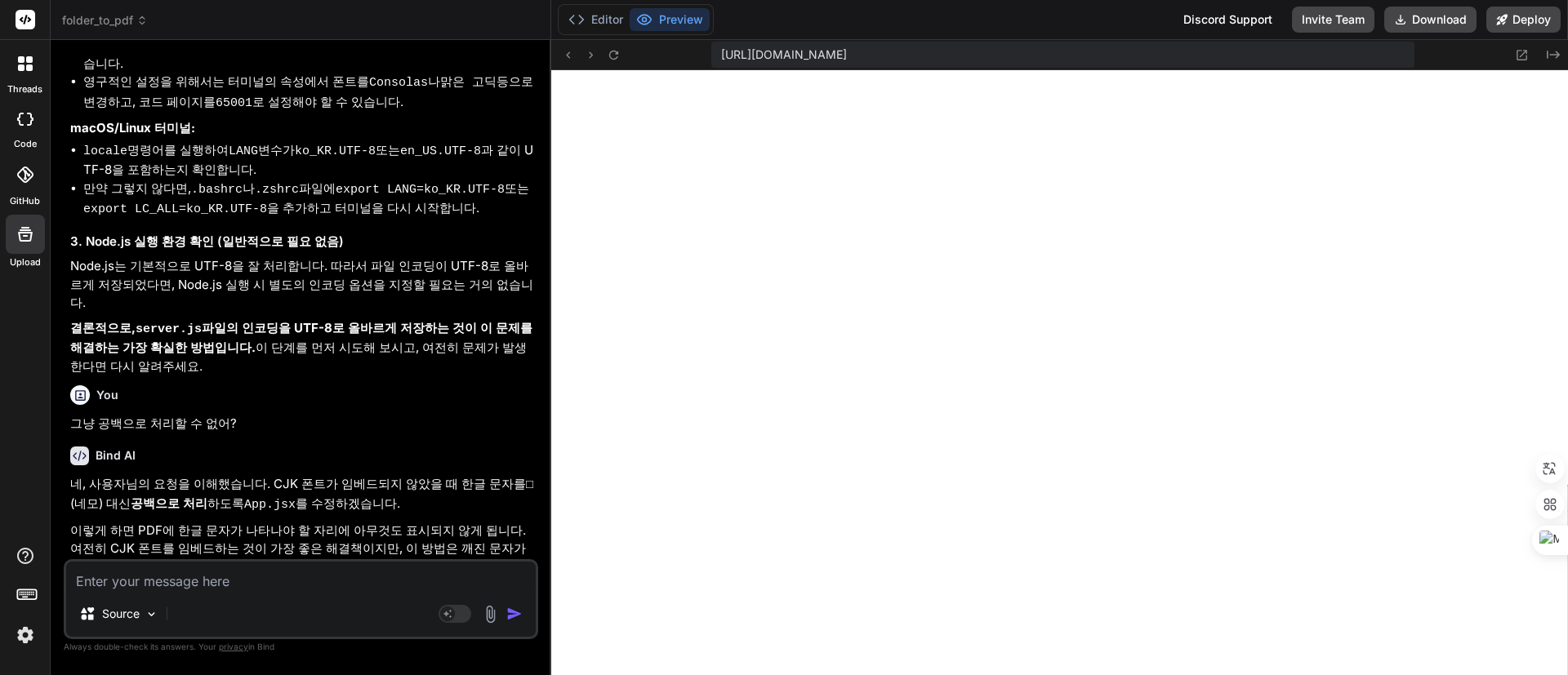
drag, startPoint x: 226, startPoint y: 583, endPoint x: 271, endPoint y: 583, distance: 45.0
click at [226, 583] on textarea at bounding box center [301, 576] width 469 height 29
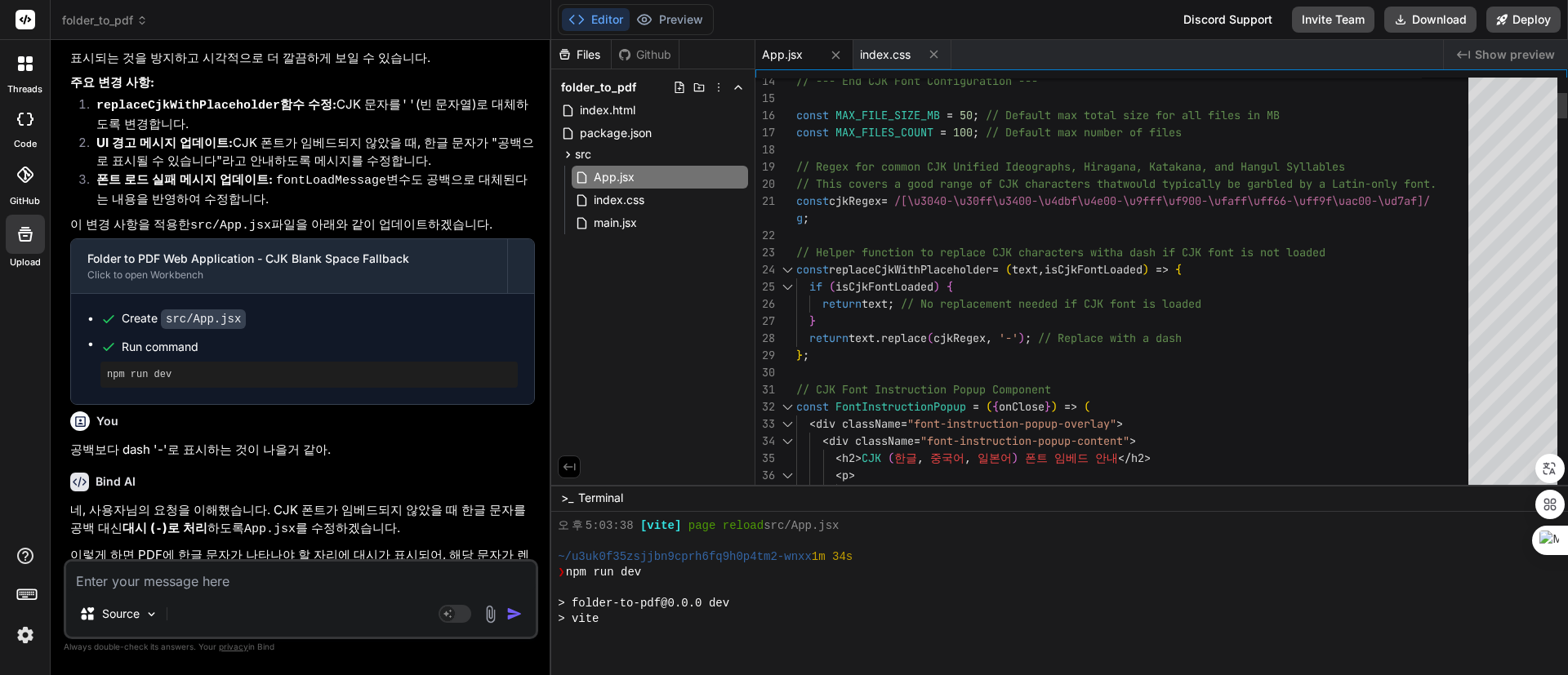
scroll to position [1737, 0]
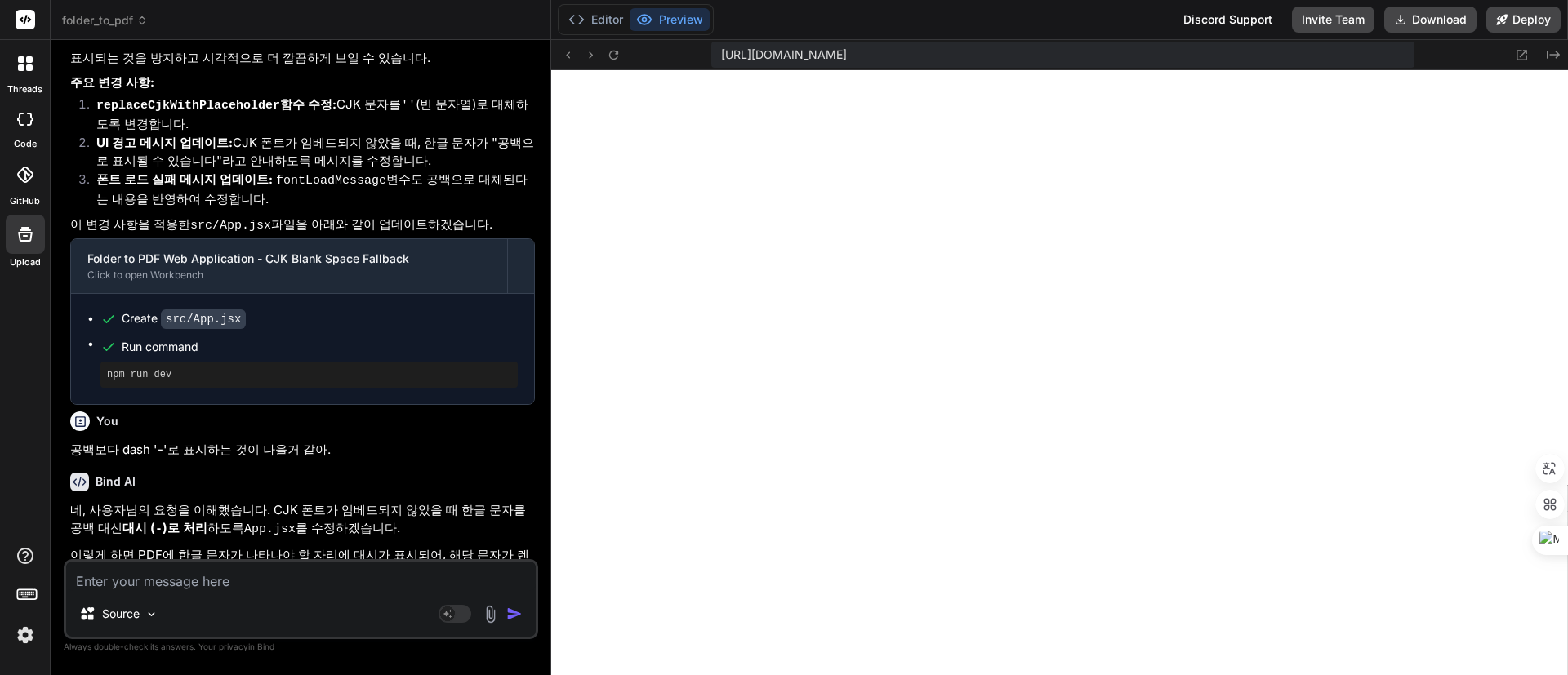
click at [242, 587] on textarea at bounding box center [301, 576] width 469 height 29
click at [211, 585] on textarea at bounding box center [301, 576] width 469 height 29
click at [267, 583] on textarea "대시보다 dot '.'" at bounding box center [301, 576] width 469 height 29
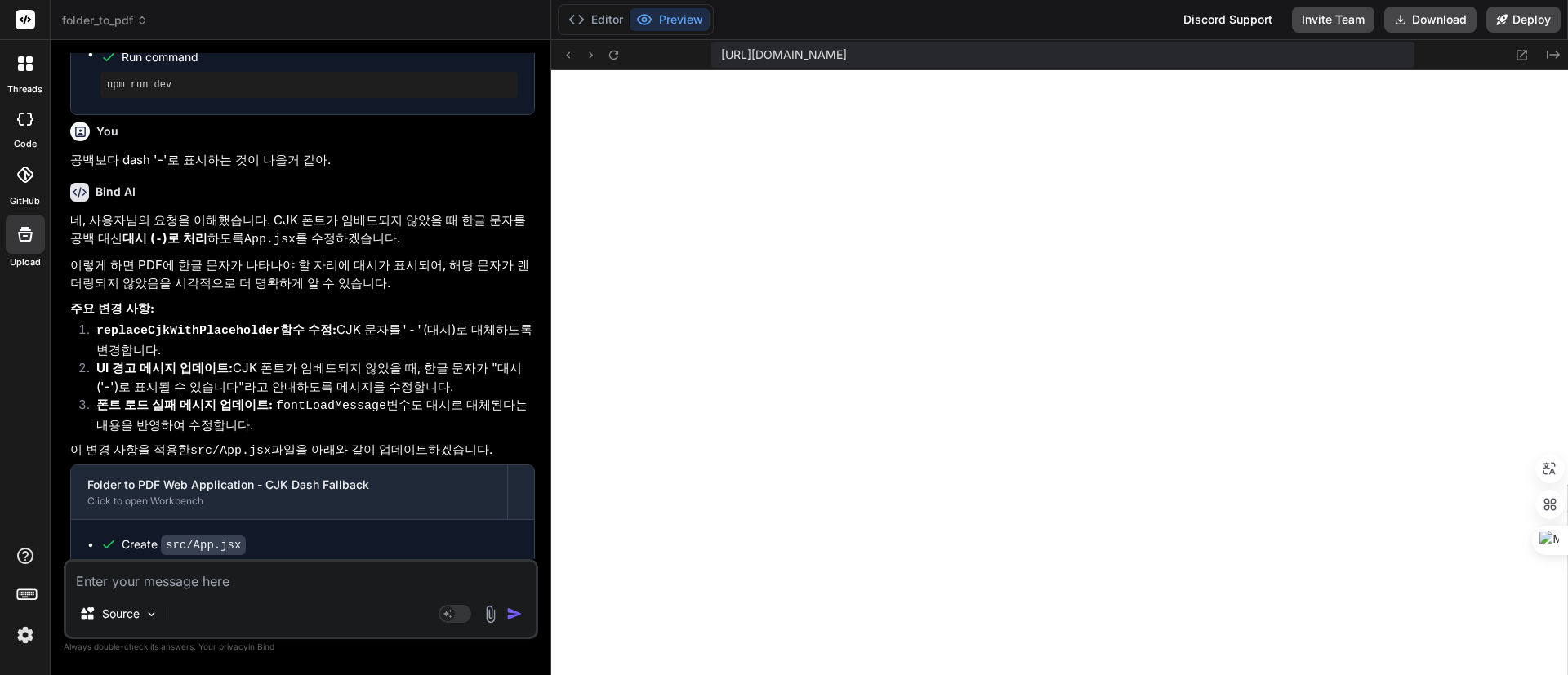
scroll to position [9457, 0]
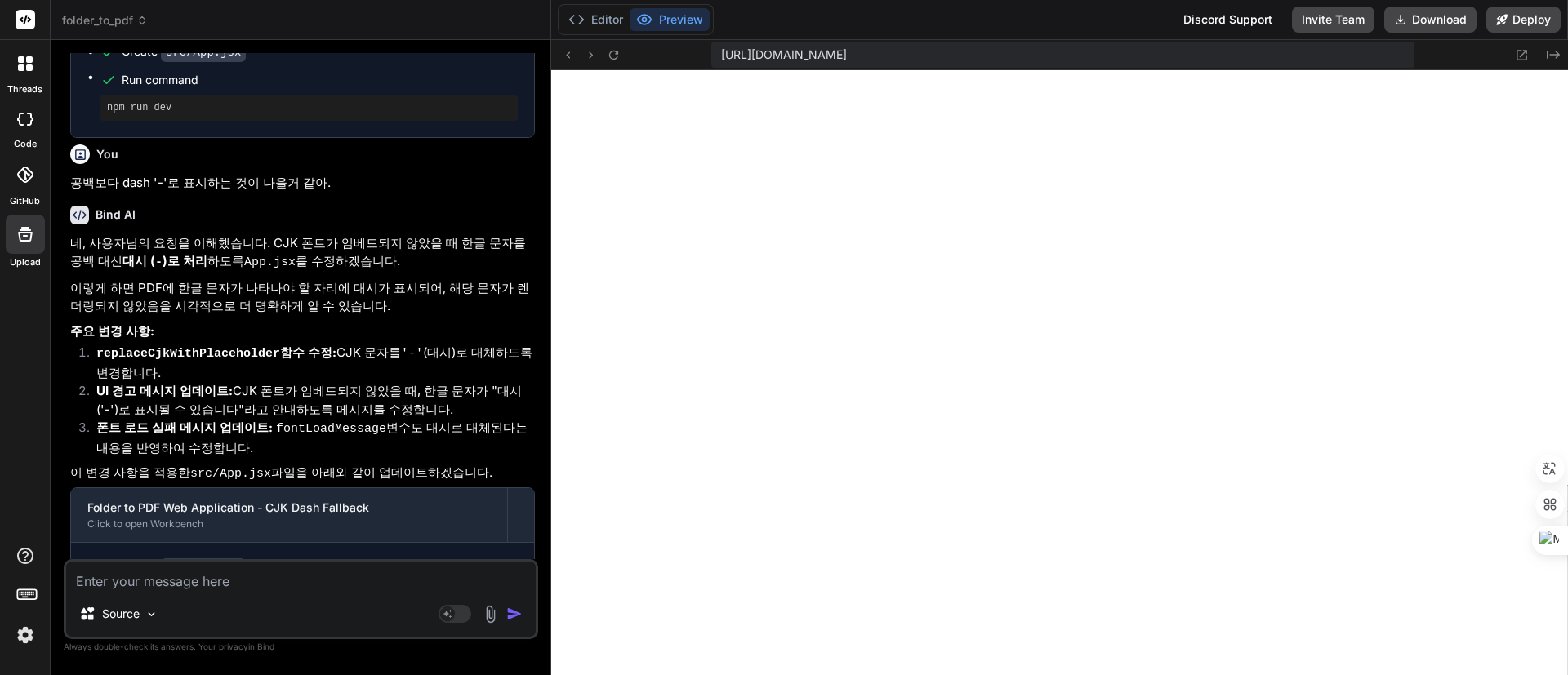
drag, startPoint x: 70, startPoint y: 339, endPoint x: 254, endPoint y: 339, distance: 184.0
copy p "대시보다 dot '.' 가 나을거 같아."
click at [248, 574] on textarea at bounding box center [301, 576] width 469 height 29
paste textarea "대시보다 dot '.' 가 나을거 같아."
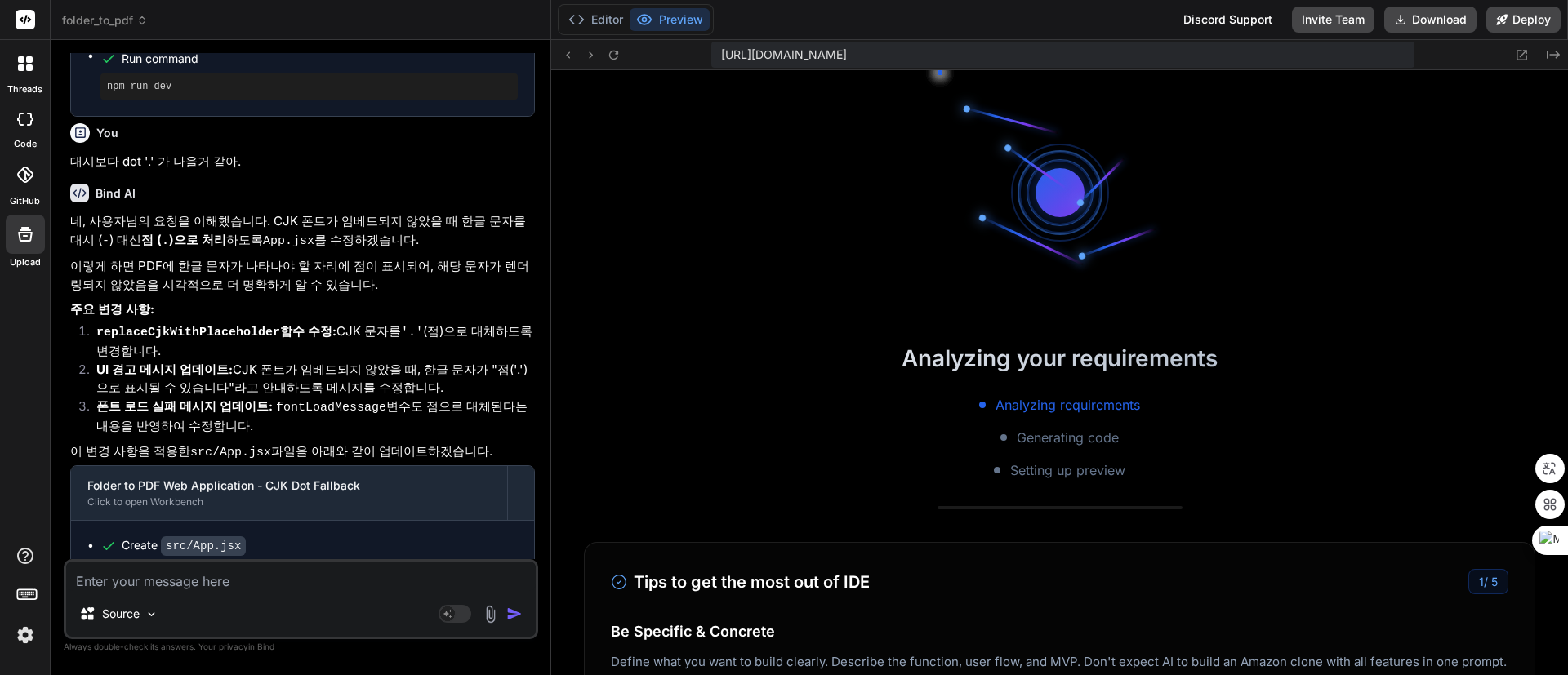
scroll to position [2203, 0]
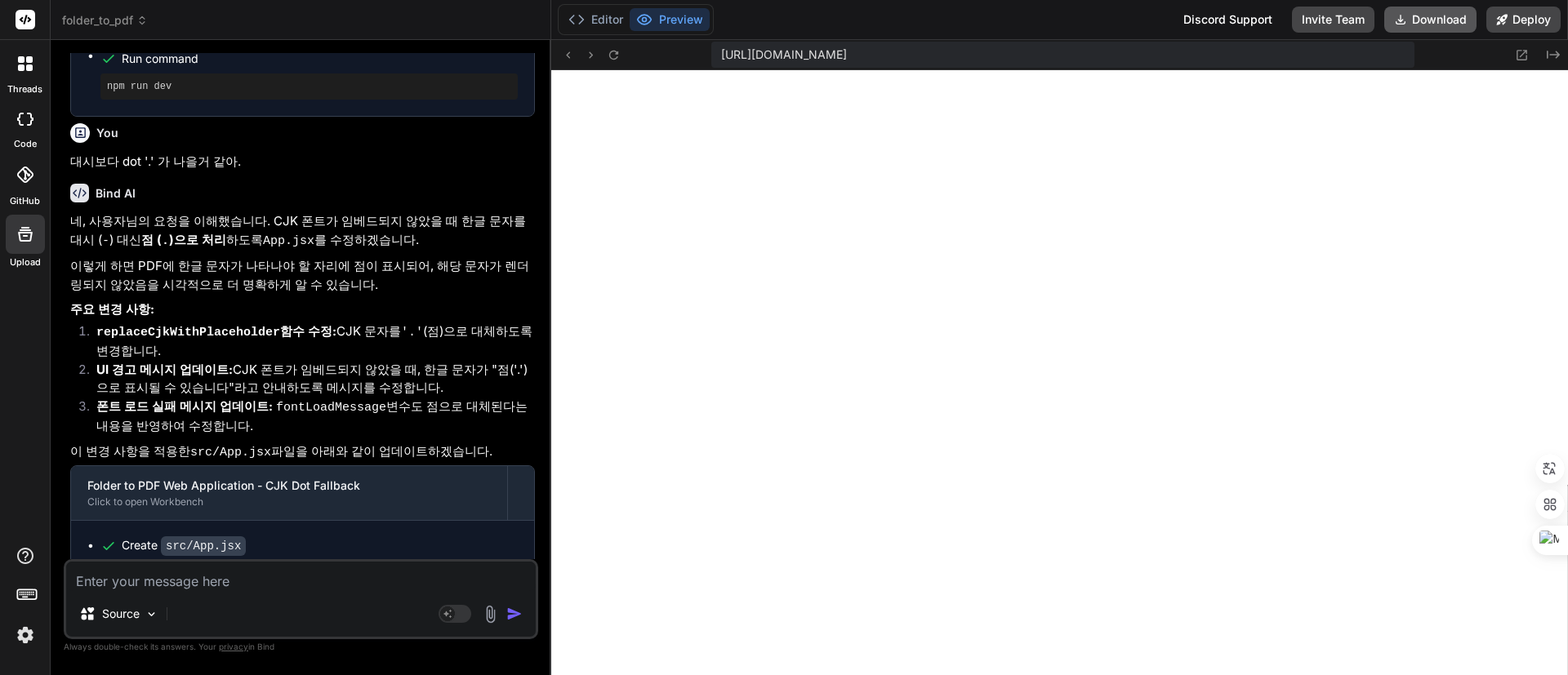
click at [1441, 19] on button "Download" at bounding box center [1430, 20] width 92 height 26
click at [109, 20] on span "folder_to_pdf" at bounding box center [105, 20] width 86 height 16
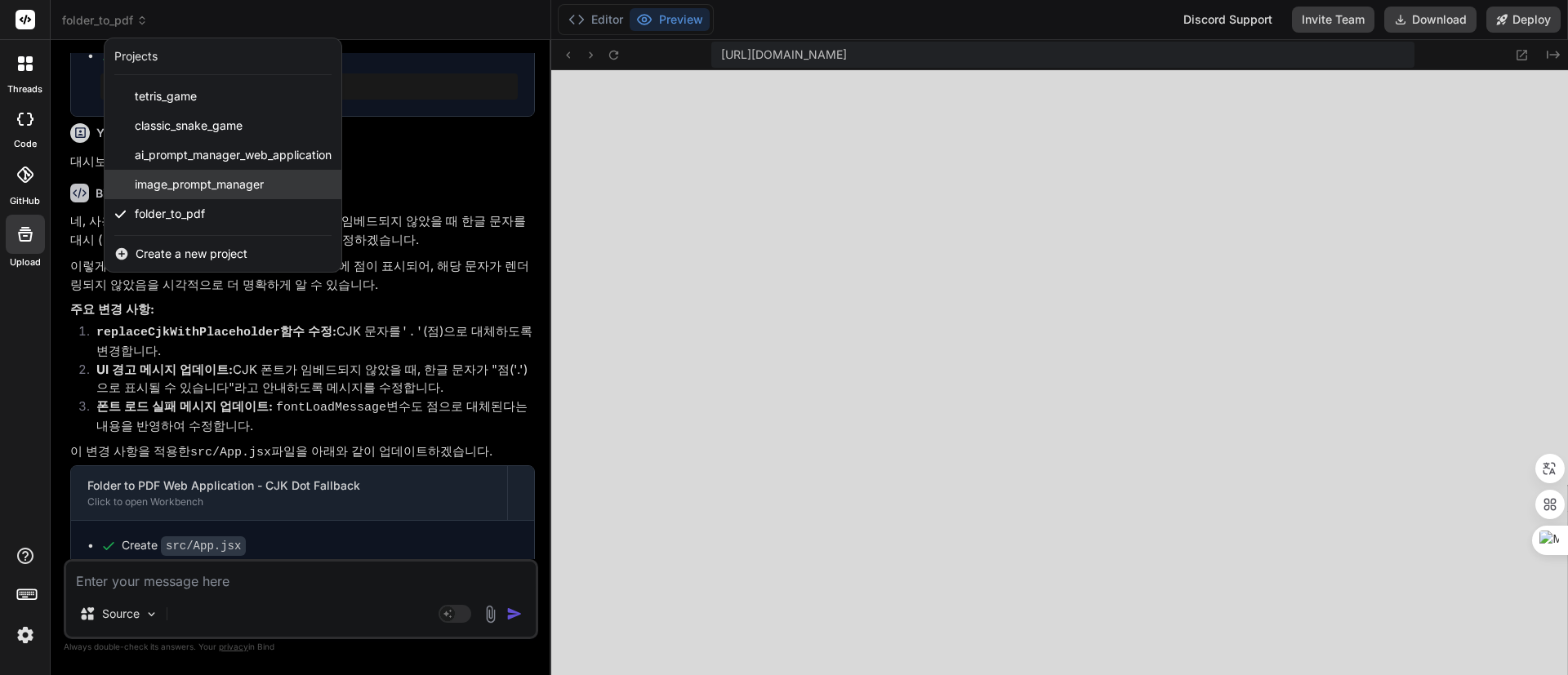
click at [222, 175] on div "image_prompt_manager" at bounding box center [223, 185] width 237 height 29
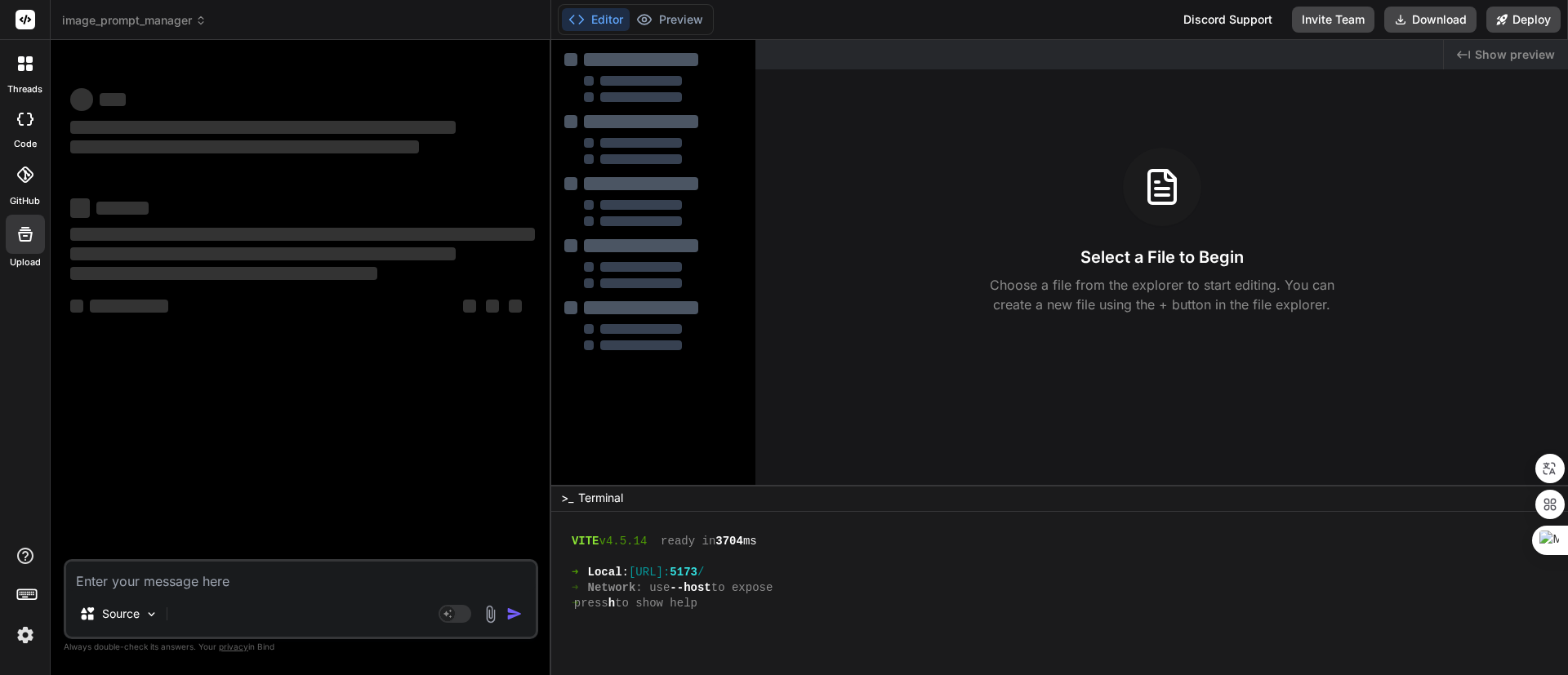
scroll to position [2219, 0]
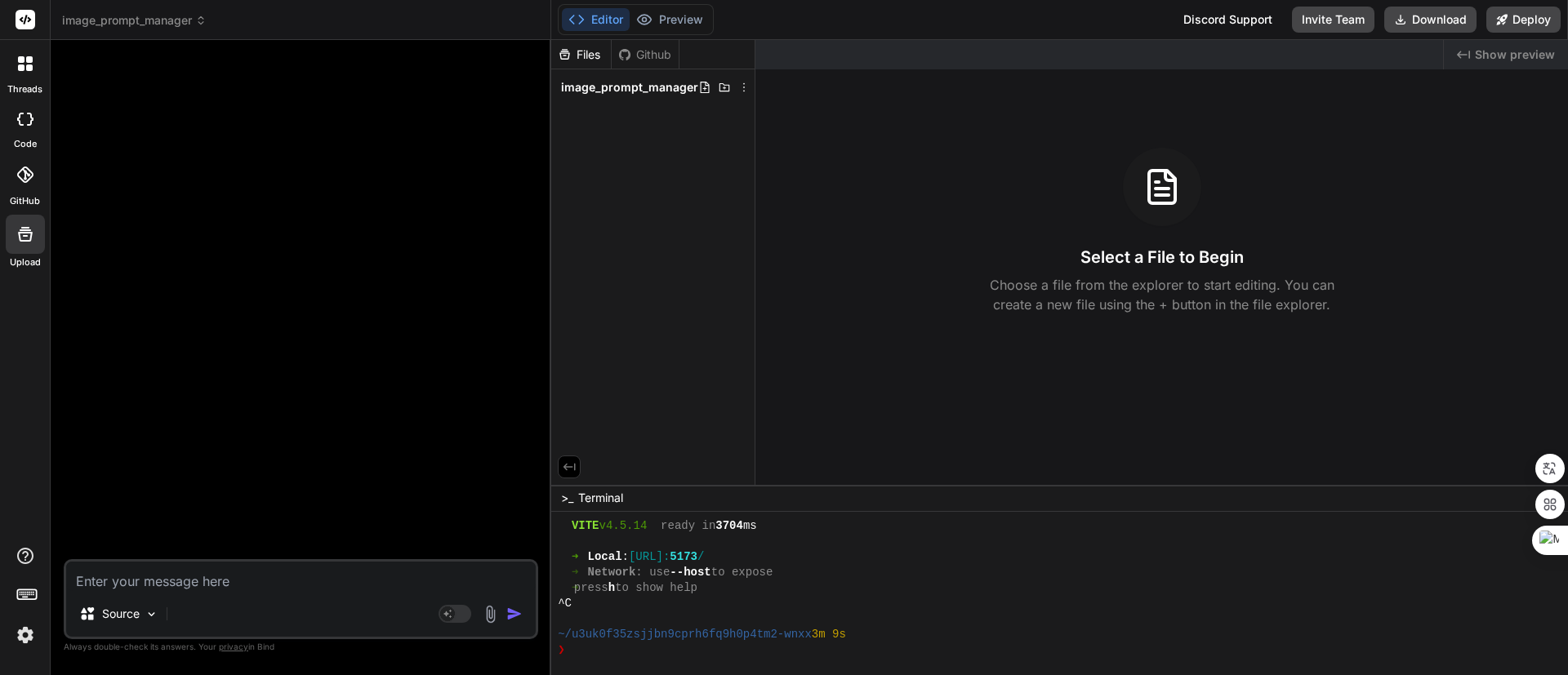
click at [25, 232] on icon at bounding box center [25, 235] width 15 height 15
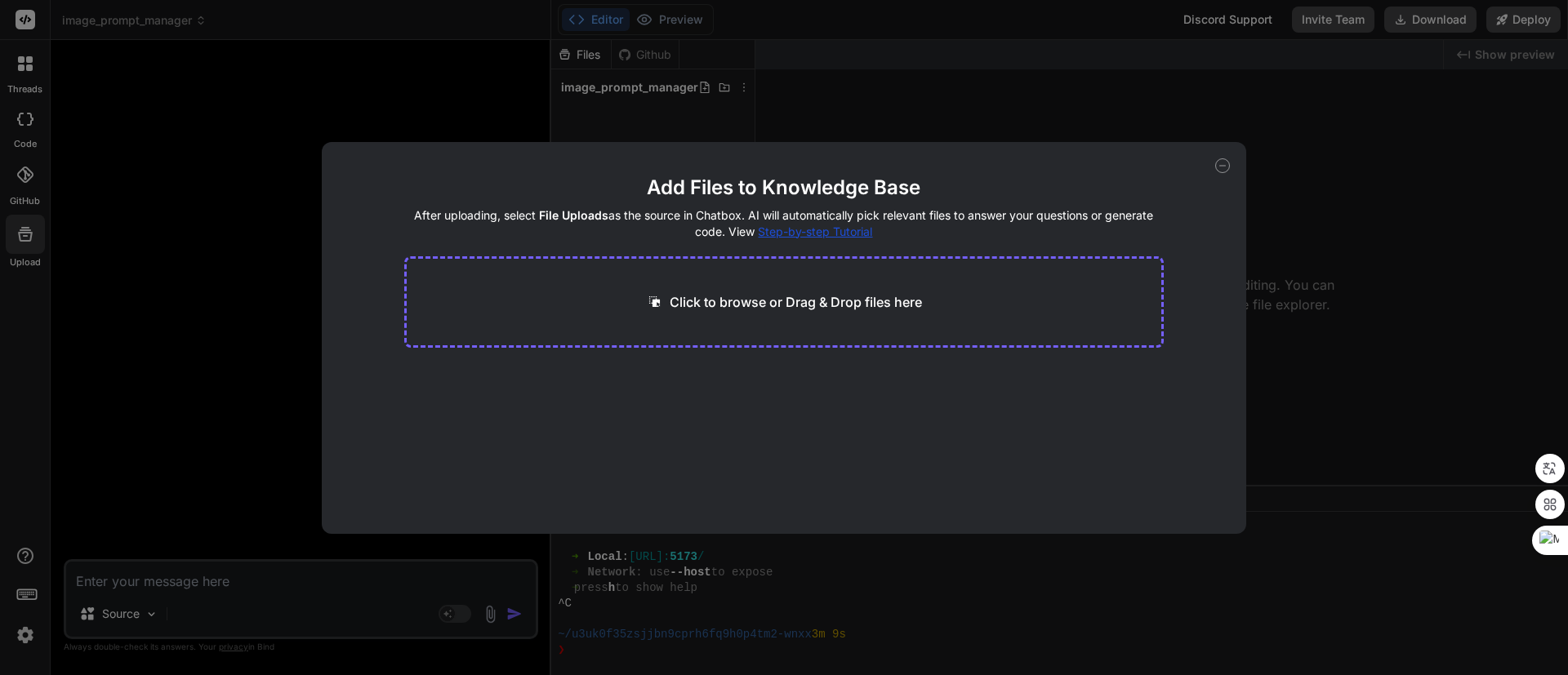
click at [795, 306] on p "Click to browse or Drag & Drop files here" at bounding box center [795, 302] width 253 height 20
click at [1132, 483] on button "Finish" at bounding box center [1136, 485] width 57 height 33
click at [1222, 166] on icon at bounding box center [1223, 166] width 15 height 15
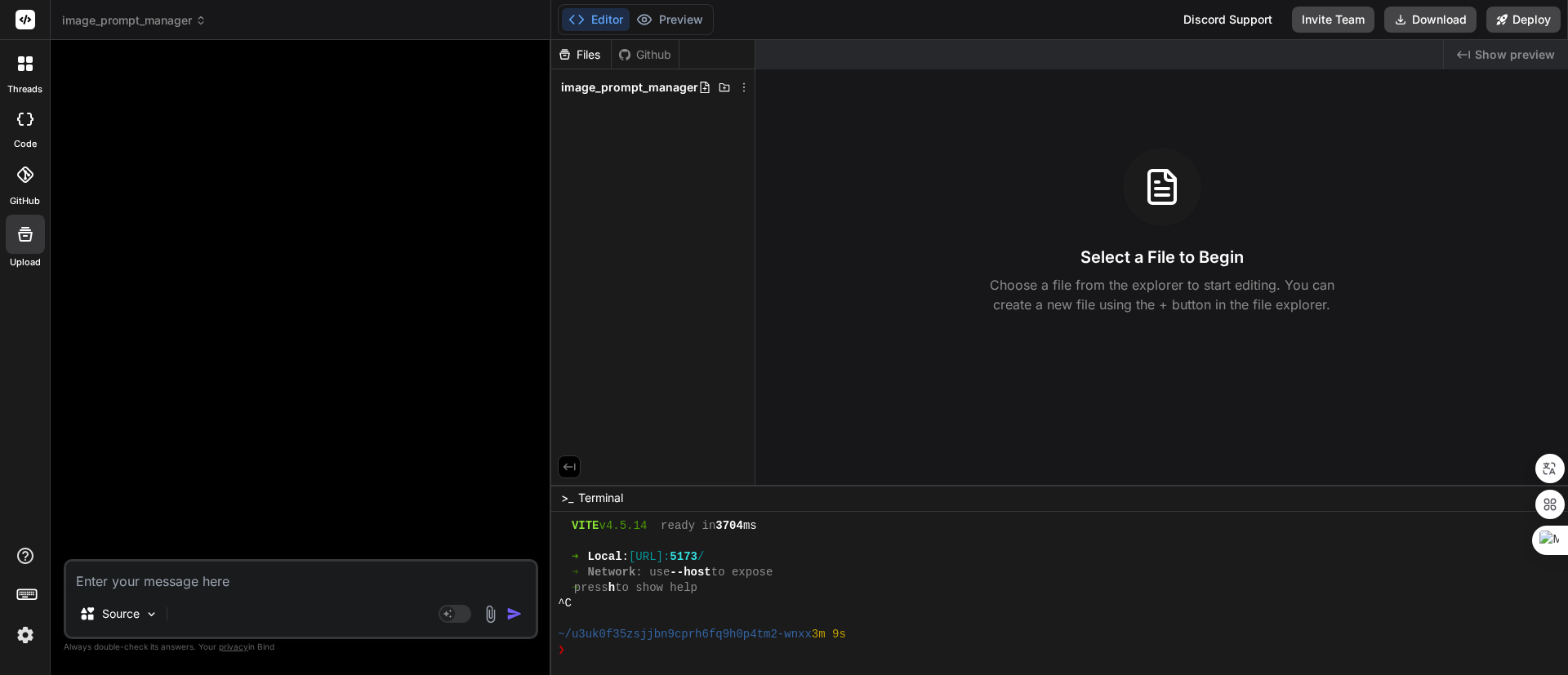
click at [313, 573] on textarea at bounding box center [301, 576] width 469 height 29
click at [740, 85] on icon at bounding box center [744, 87] width 13 height 13
click at [740, 85] on div at bounding box center [1060, 357] width 1017 height 635
click at [679, 83] on span "image_prompt_manager" at bounding box center [629, 87] width 137 height 16
click at [306, 570] on textarea at bounding box center [301, 576] width 469 height 29
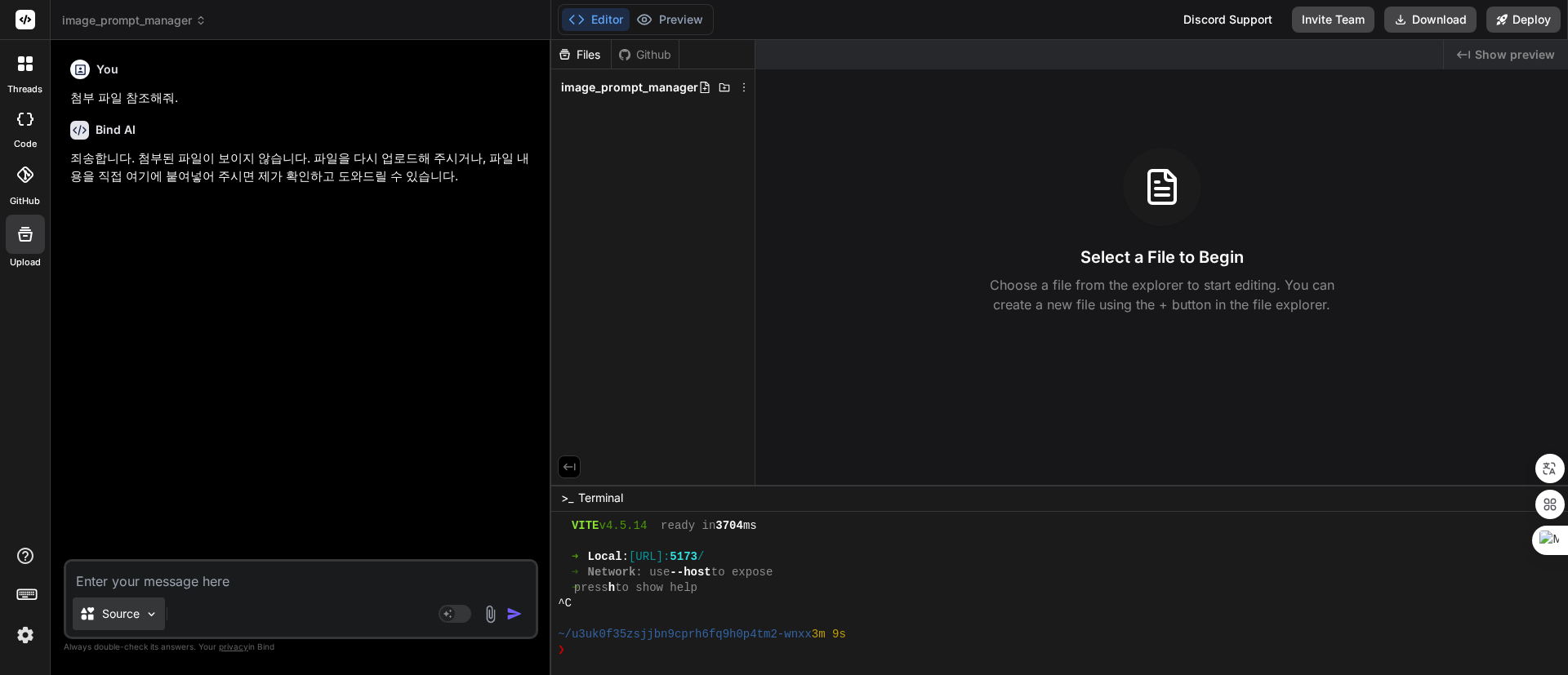
click at [114, 612] on p "Source" at bounding box center [121, 614] width 38 height 16
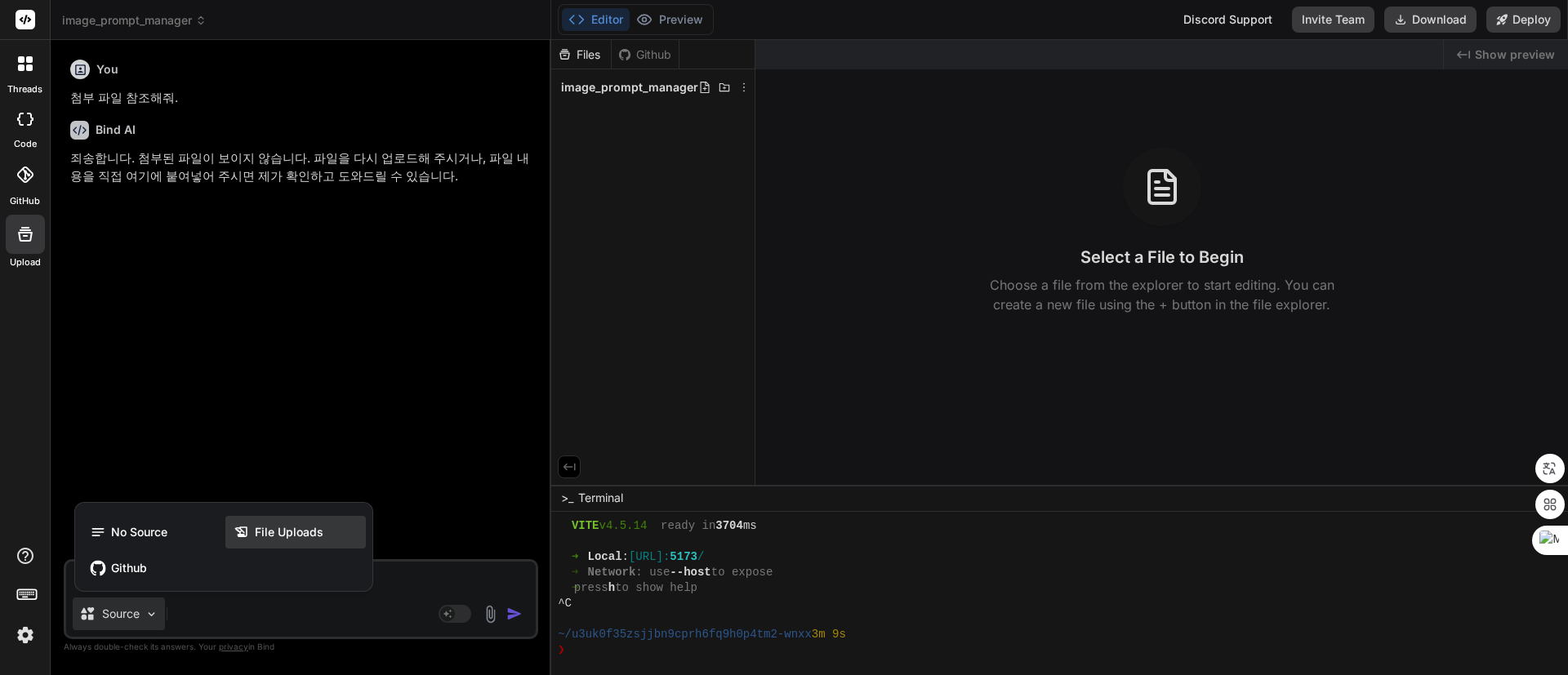
click at [315, 525] on span "File Uploads" at bounding box center [289, 532] width 69 height 16
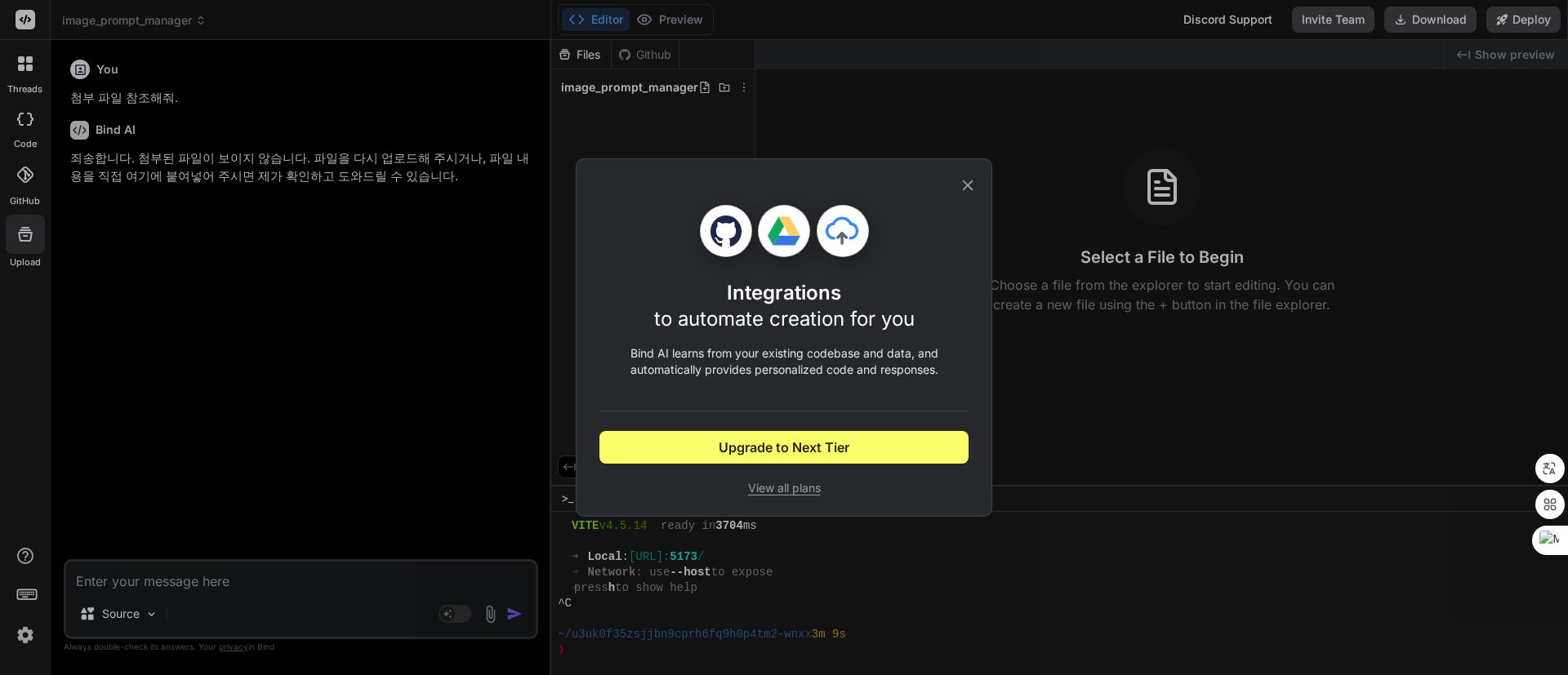
click at [969, 187] on icon at bounding box center [968, 186] width 18 height 18
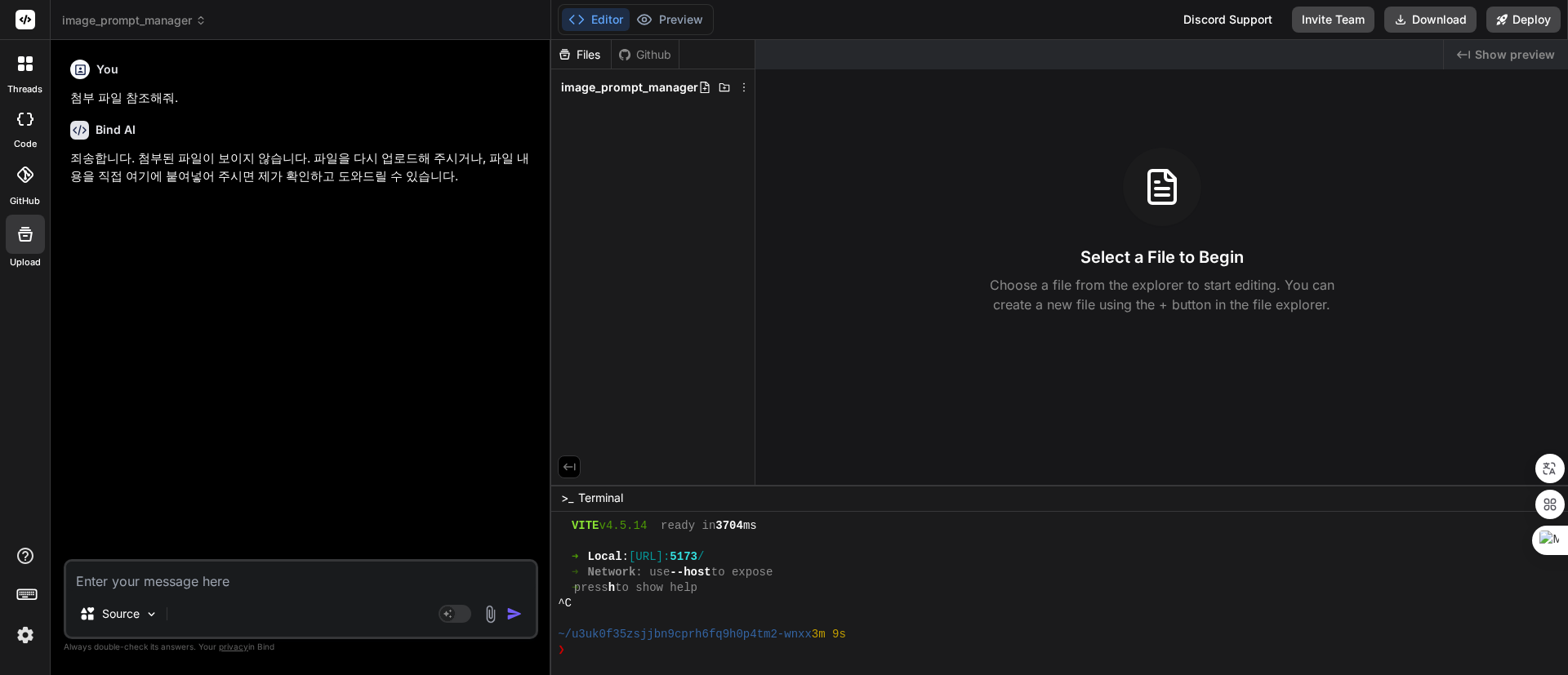
click at [275, 266] on div "You 첨부 파일 참조해줘. Bind AI 죄송합니다. 첨부된 파일이 보이지 않습니다. 파일을 다시 업로드해 주시거나, 파일 내용을 직접 여기…" at bounding box center [302, 306] width 471 height 506
